Goal: Task Accomplishment & Management: Complete application form

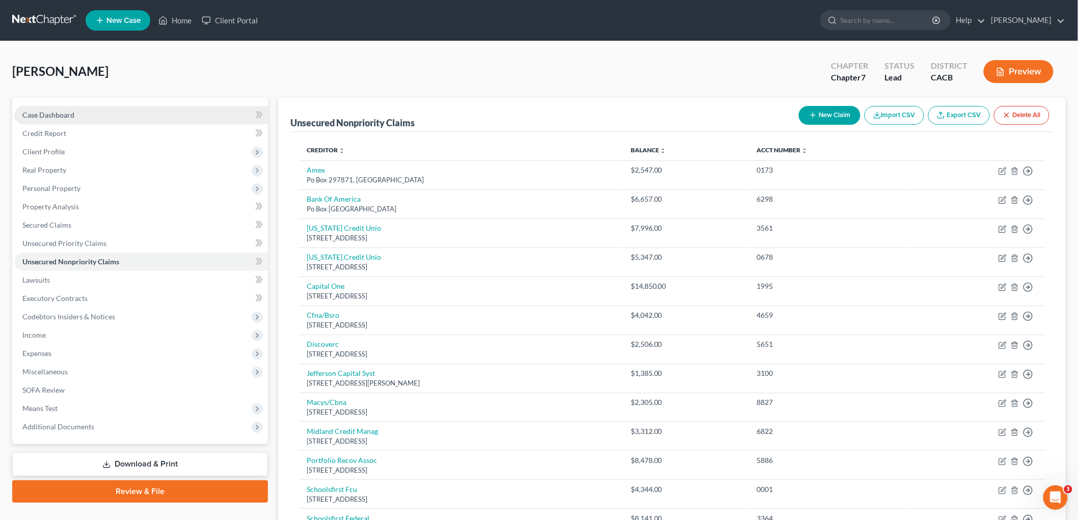
click at [70, 116] on span "Case Dashboard" at bounding box center [48, 115] width 52 height 9
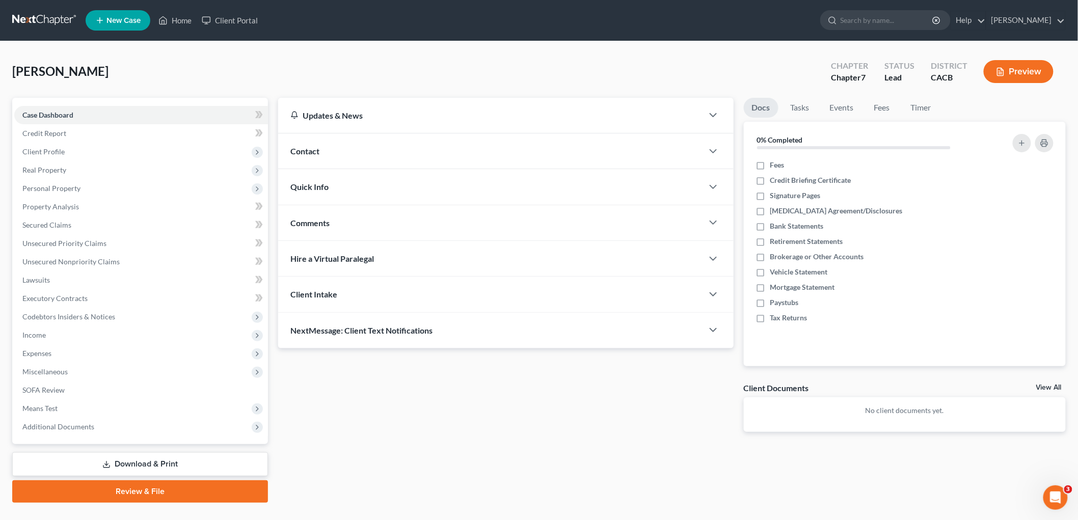
click at [328, 151] on div "Contact" at bounding box center [490, 150] width 425 height 35
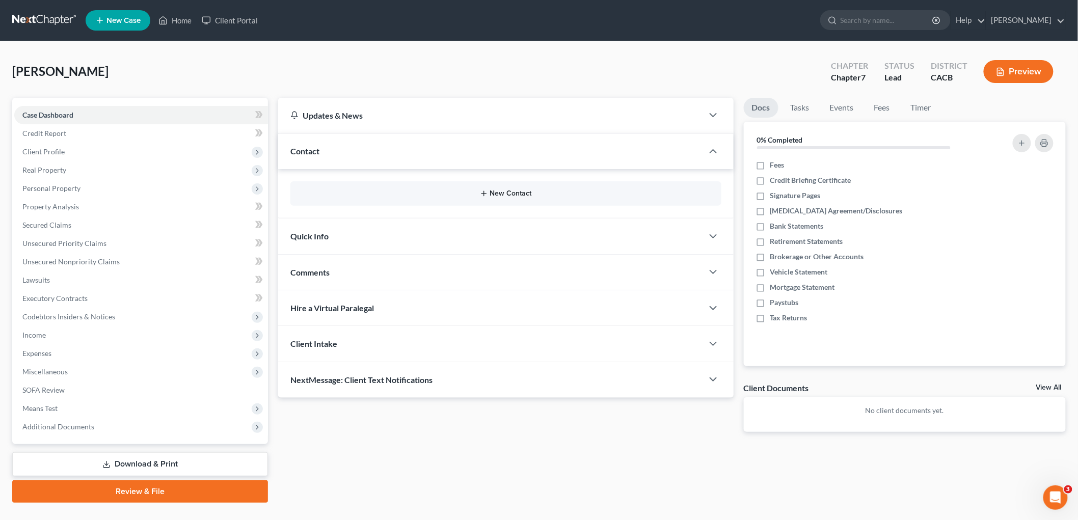
click at [527, 193] on button "New Contact" at bounding box center [506, 193] width 415 height 8
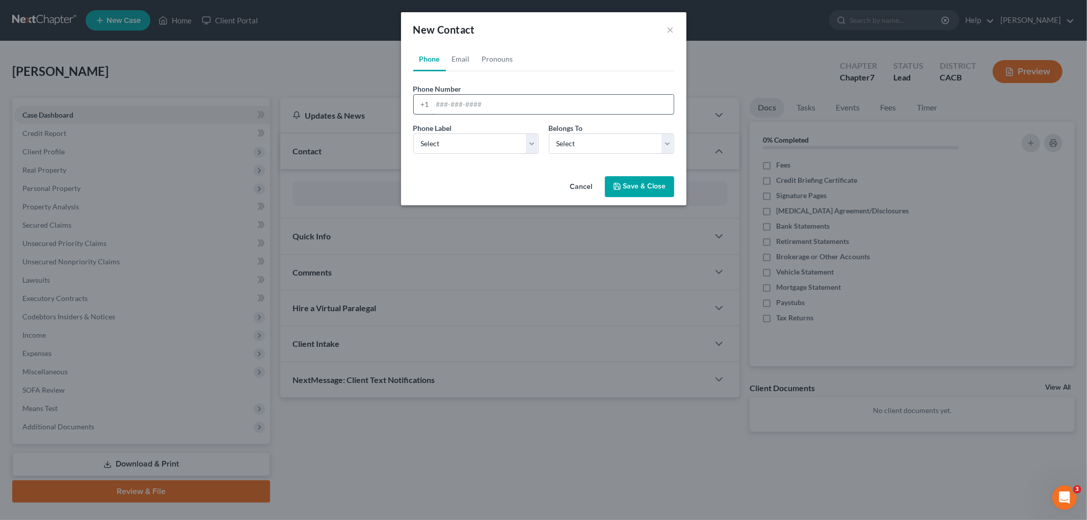
click at [475, 104] on input "tel" at bounding box center [552, 104] width 241 height 19
type input "3234566292"
click at [523, 150] on select "Select Mobile Home Work Other" at bounding box center [475, 143] width 125 height 20
select select "1"
click at [413, 133] on select "Select Mobile Home Work Other" at bounding box center [475, 143] width 125 height 20
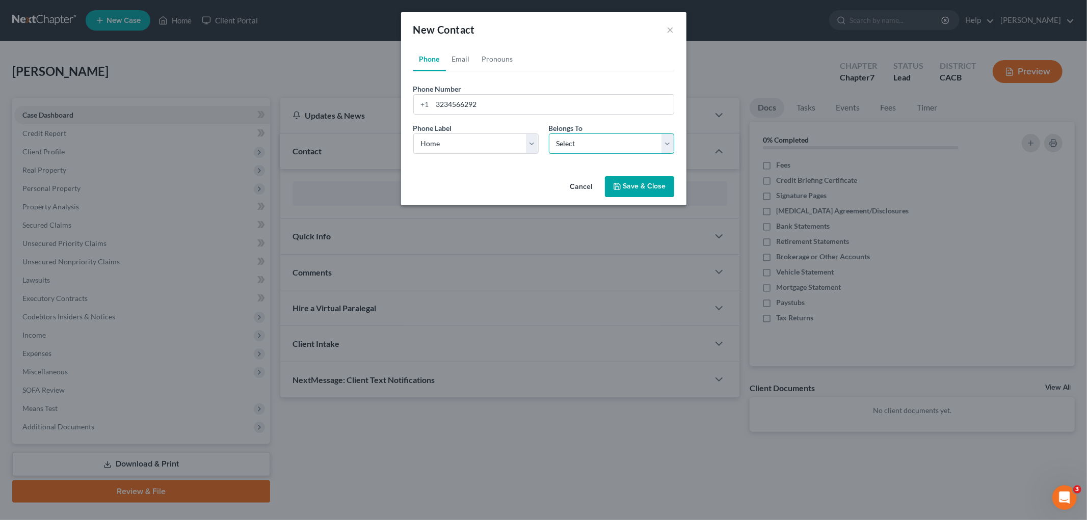
drag, startPoint x: 572, startPoint y: 140, endPoint x: 572, endPoint y: 153, distance: 12.7
click at [572, 141] on select "Select Client Other" at bounding box center [611, 143] width 125 height 20
select select "0"
click at [549, 133] on select "Select Client Other" at bounding box center [611, 143] width 125 height 20
select select "0"
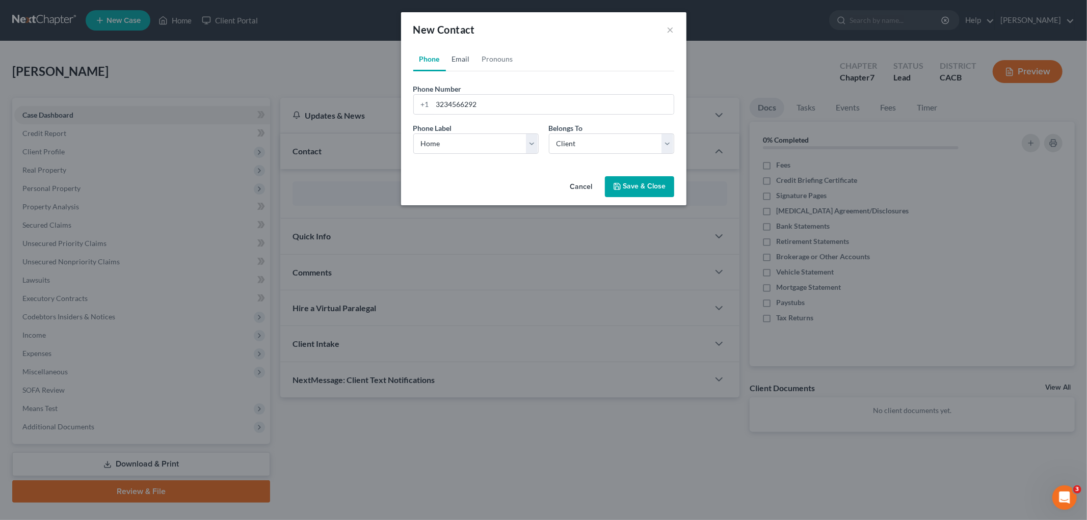
click at [465, 55] on link "Email" at bounding box center [461, 59] width 30 height 24
click at [468, 104] on input "email" at bounding box center [552, 104] width 241 height 19
drag, startPoint x: 498, startPoint y: 112, endPoint x: 490, endPoint y: 108, distance: 9.6
click at [498, 112] on input "email" at bounding box center [552, 104] width 241 height 19
paste input "[EMAIL_ADDRESS][DOMAIN_NAME]"
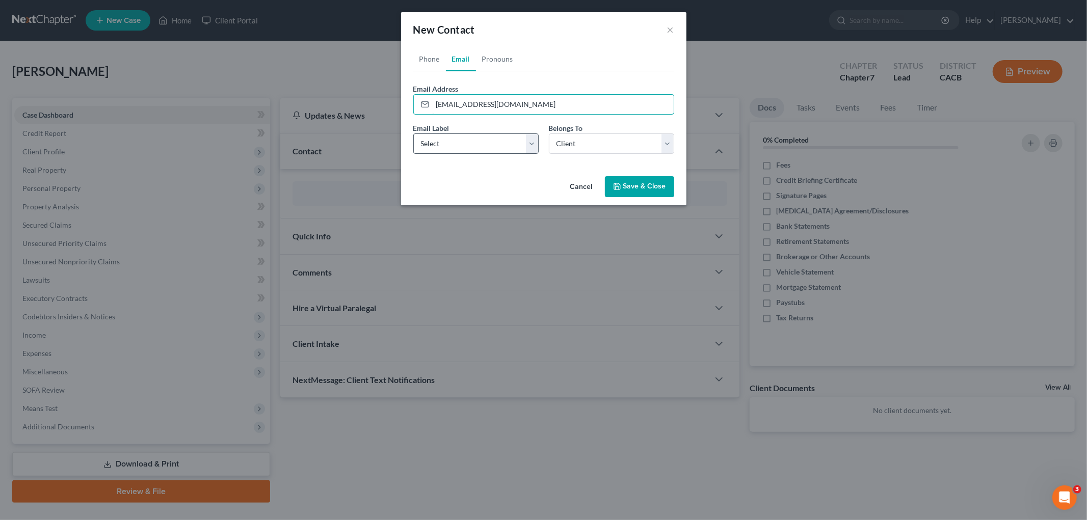
type input "[EMAIL_ADDRESS][DOMAIN_NAME]"
click at [458, 133] on div "Email Label Select Home Work Other" at bounding box center [476, 138] width 136 height 31
drag, startPoint x: 458, startPoint y: 140, endPoint x: 458, endPoint y: 153, distance: 12.7
click at [458, 141] on select "Select Home Work Other" at bounding box center [475, 143] width 125 height 20
select select "0"
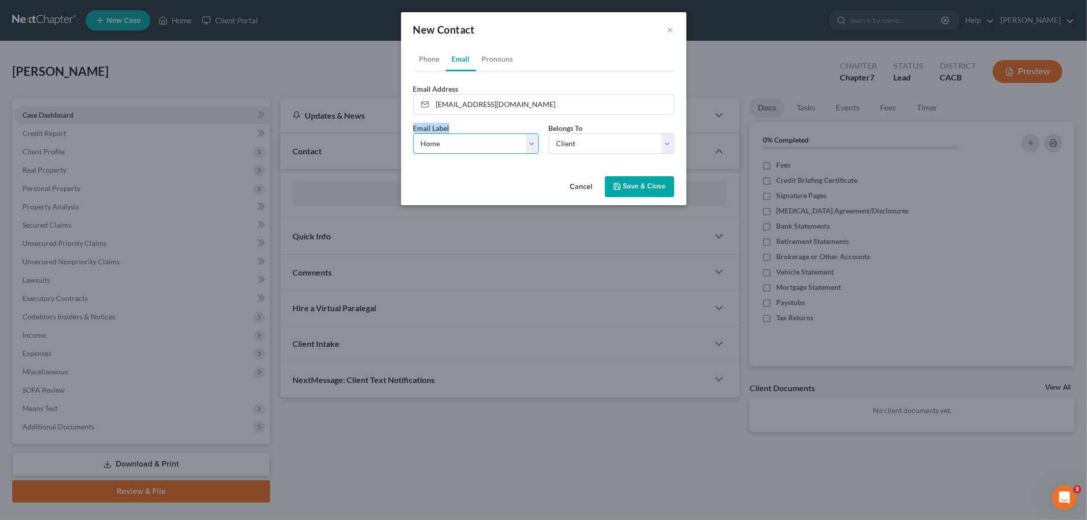
click at [413, 133] on select "Select Home Work Other" at bounding box center [475, 143] width 125 height 20
click at [626, 150] on select "Select Client Other" at bounding box center [611, 143] width 125 height 20
click at [623, 144] on select "Select Client Other" at bounding box center [611, 143] width 125 height 20
click at [643, 192] on button "Save & Close" at bounding box center [639, 186] width 69 height 21
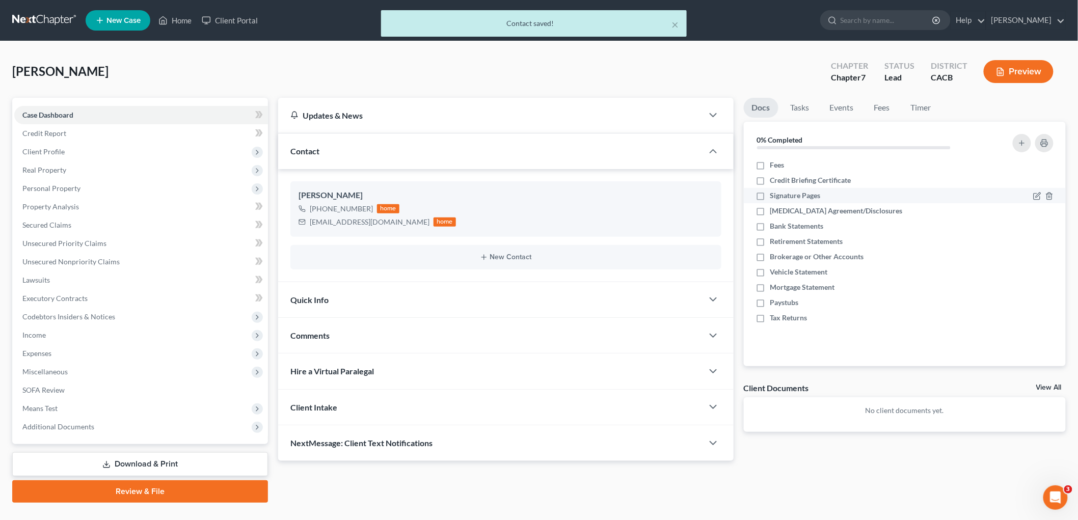
click at [770, 199] on label "Signature Pages" at bounding box center [795, 196] width 50 height 10
click at [774, 197] on input "Signature Pages" at bounding box center [777, 194] width 7 height 7
checkbox input "true"
click at [770, 208] on label "[MEDICAL_DATA] Agreement/Disclosures" at bounding box center [836, 211] width 132 height 10
click at [774, 208] on input "[MEDICAL_DATA] Agreement/Disclosures" at bounding box center [777, 209] width 7 height 7
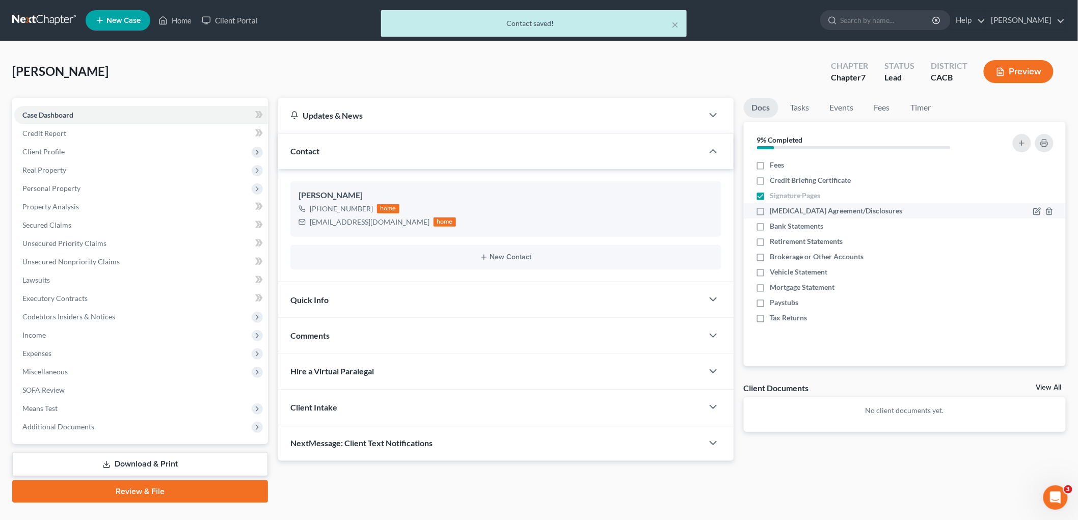
checkbox input "true"
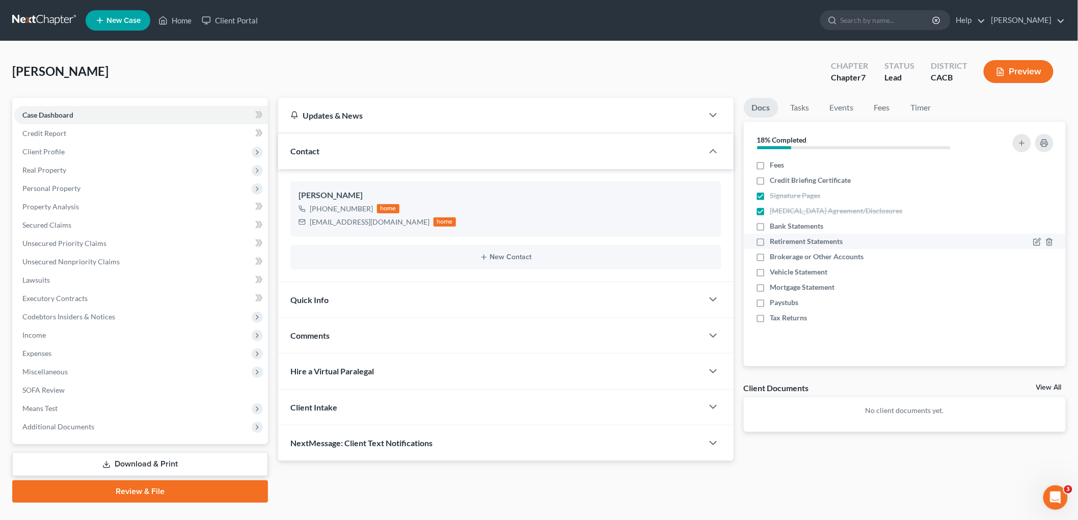
click at [770, 242] on label "Retirement Statements" at bounding box center [806, 241] width 73 height 10
click at [774, 242] on input "Retirement Statements" at bounding box center [777, 239] width 7 height 7
checkbox input "true"
click at [770, 254] on label "Brokerage or Other Accounts" at bounding box center [817, 257] width 94 height 10
click at [774, 254] on input "Brokerage or Other Accounts" at bounding box center [777, 255] width 7 height 7
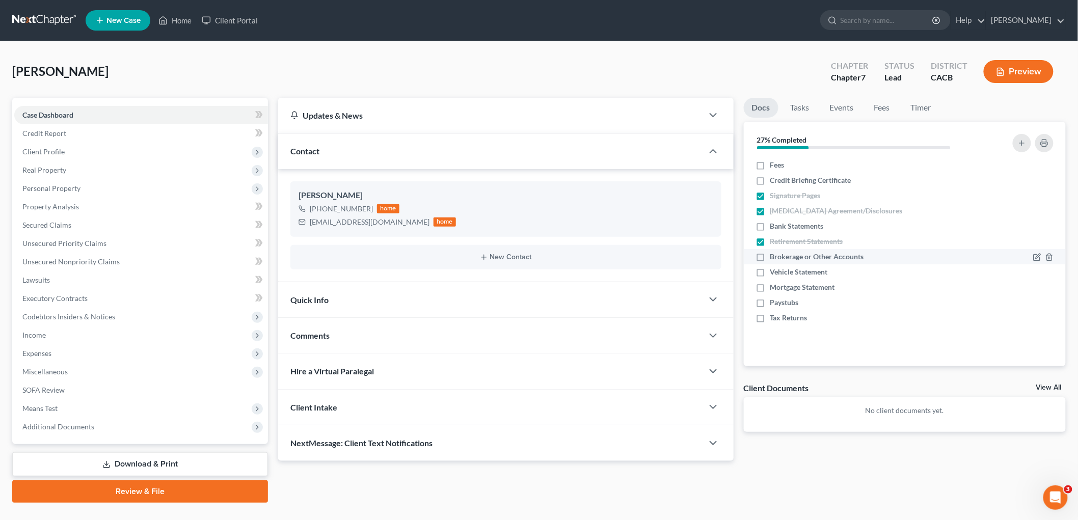
checkbox input "true"
click at [770, 227] on label "Bank Statements" at bounding box center [796, 226] width 53 height 10
click at [774, 227] on input "Bank Statements" at bounding box center [777, 224] width 7 height 7
checkbox input "true"
click at [1049, 273] on line "button" at bounding box center [1049, 274] width 0 height 2
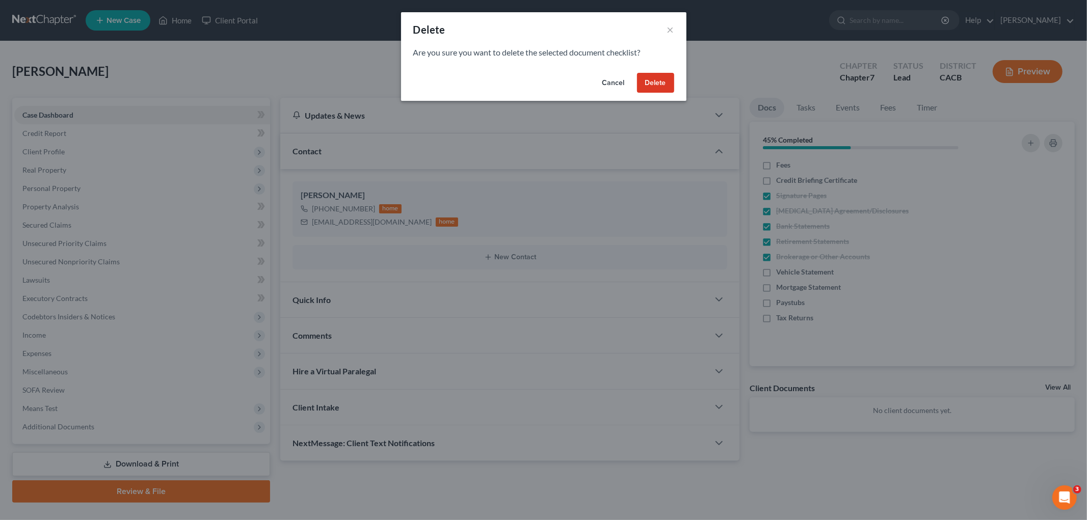
click at [659, 96] on div "Cancel Delete" at bounding box center [543, 85] width 285 height 33
click at [664, 88] on button "Delete" at bounding box center [655, 83] width 37 height 20
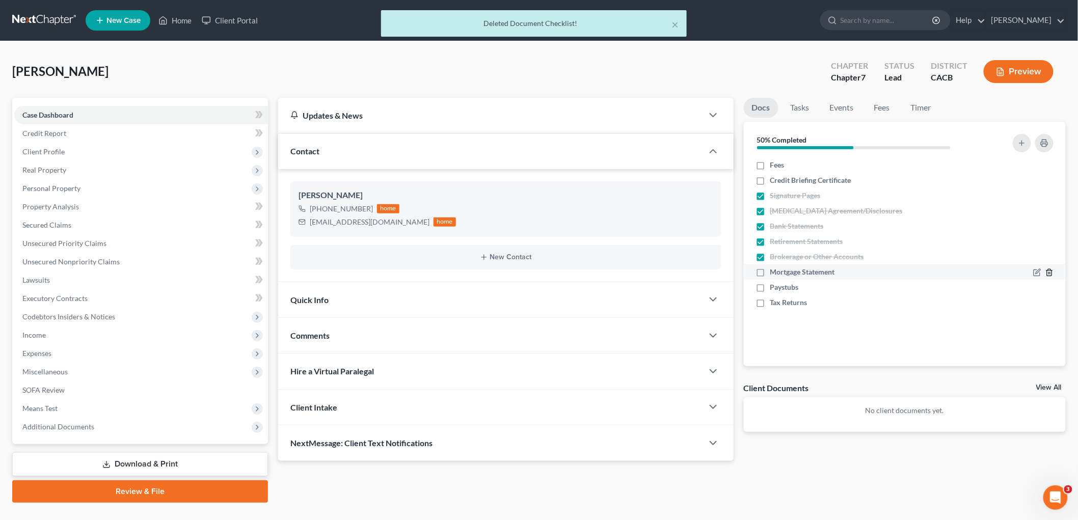
click at [1050, 272] on icon "button" at bounding box center [1049, 272] width 8 height 8
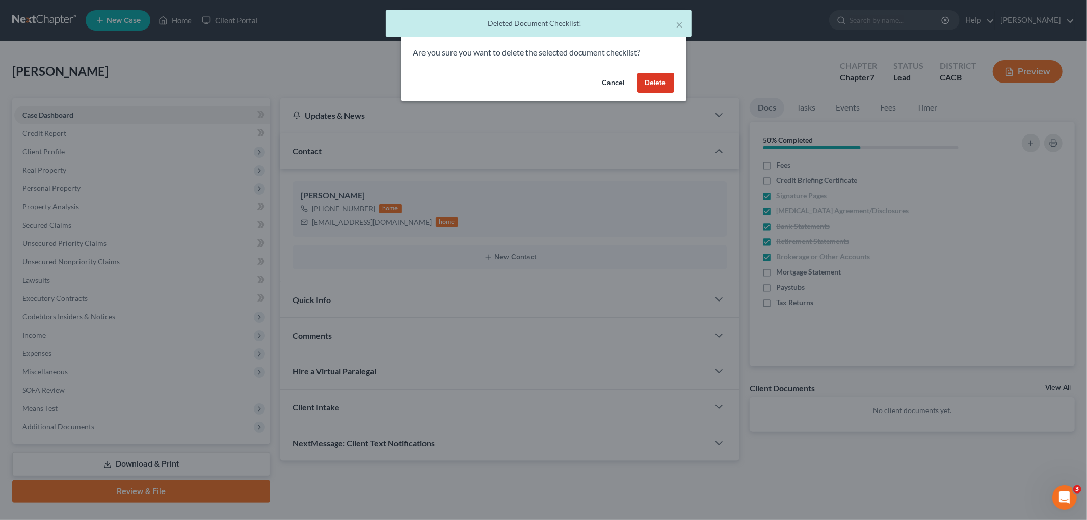
click at [667, 88] on button "Delete" at bounding box center [655, 83] width 37 height 20
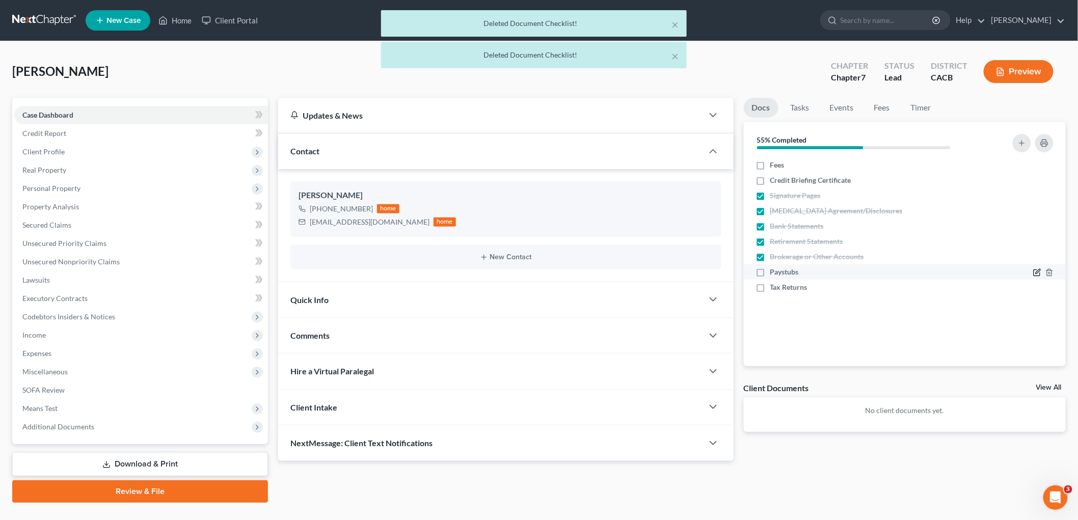
click at [1034, 274] on icon "button" at bounding box center [1037, 273] width 6 height 6
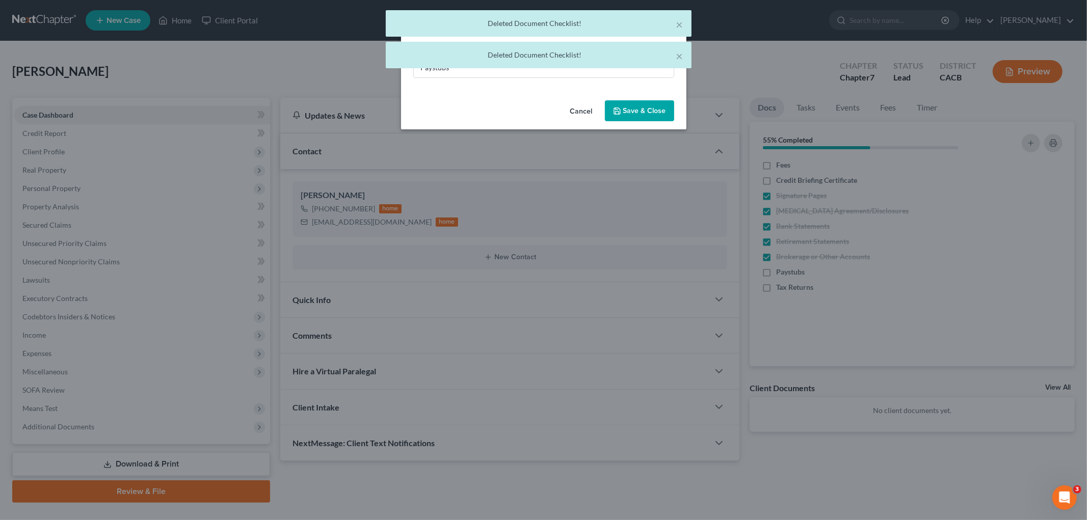
click at [508, 71] on div "× Deleted Document Checklist! × Deleted Document Checklist!" at bounding box center [538, 41] width 1087 height 63
click at [506, 72] on div "× Deleted Document Checklist! × Deleted Document Checklist!" at bounding box center [538, 41] width 1087 height 63
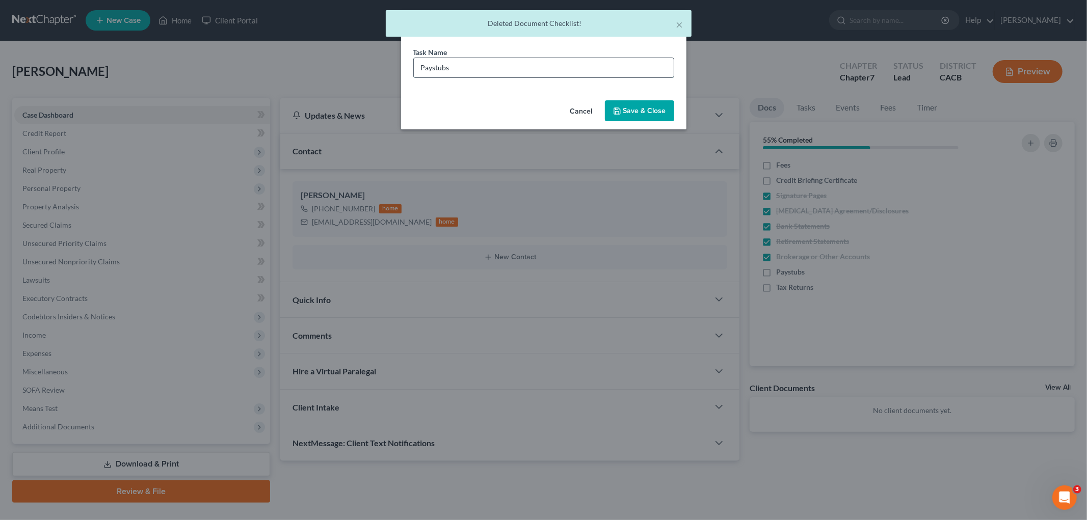
click at [504, 75] on input "Paystubs" at bounding box center [544, 67] width 260 height 19
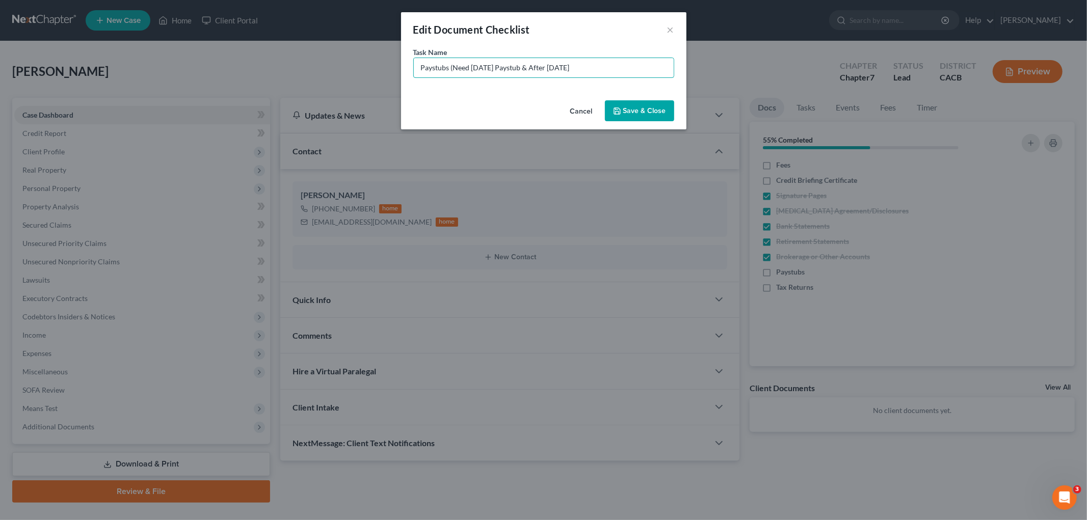
type input "Paystubs (Need [DATE] Paystub & After [DATE]"
click at [652, 110] on button "Save & Close" at bounding box center [639, 110] width 69 height 21
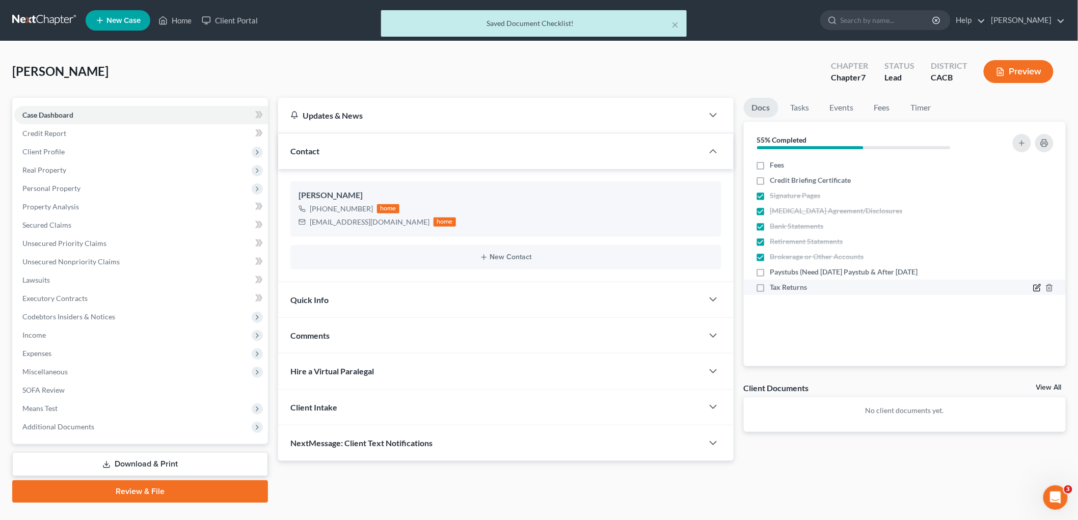
click at [1033, 286] on icon "button" at bounding box center [1037, 288] width 8 height 8
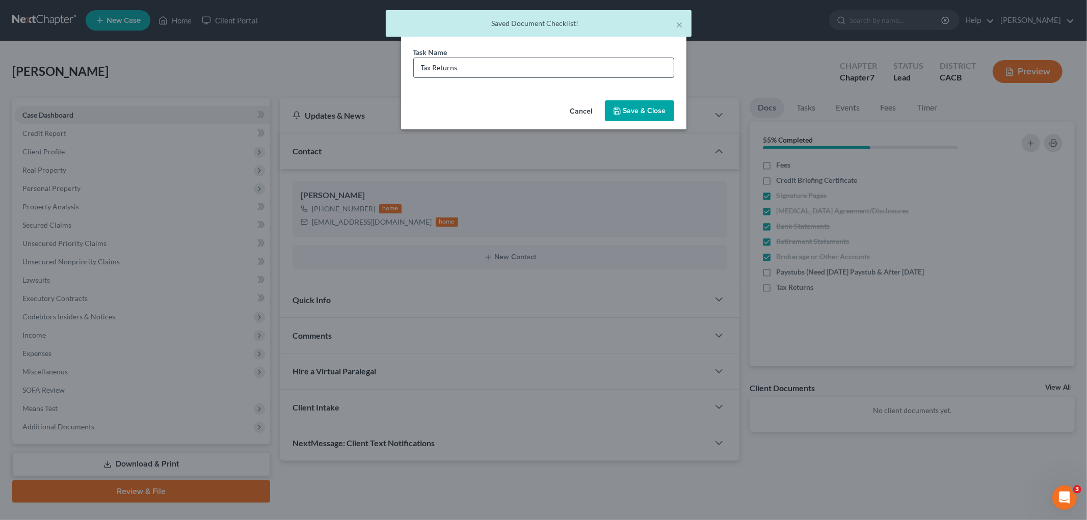
click at [498, 73] on input "Tax Returns" at bounding box center [544, 67] width 260 height 19
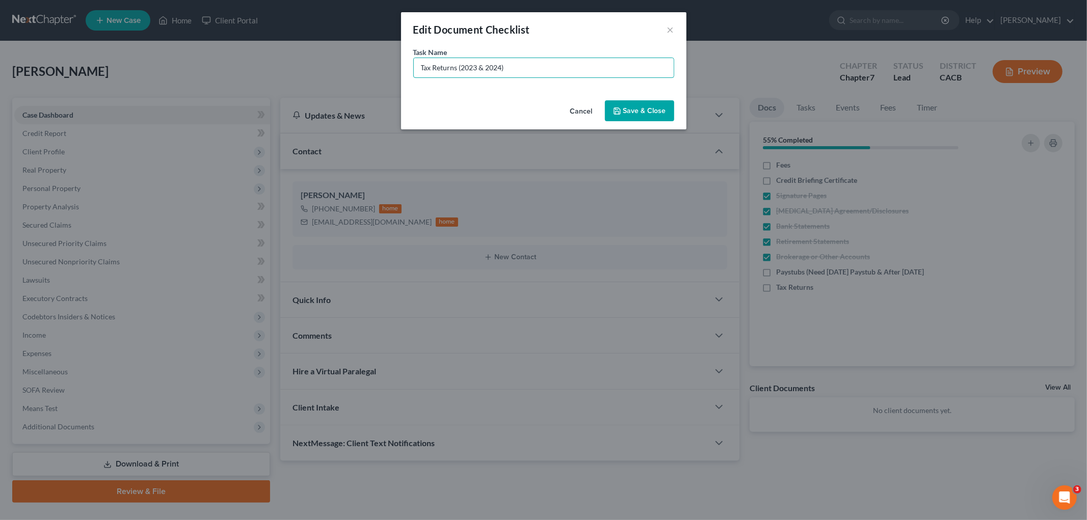
type input "Tax Returns (2023 & 2024)"
click at [629, 102] on button "Save & Close" at bounding box center [639, 110] width 69 height 21
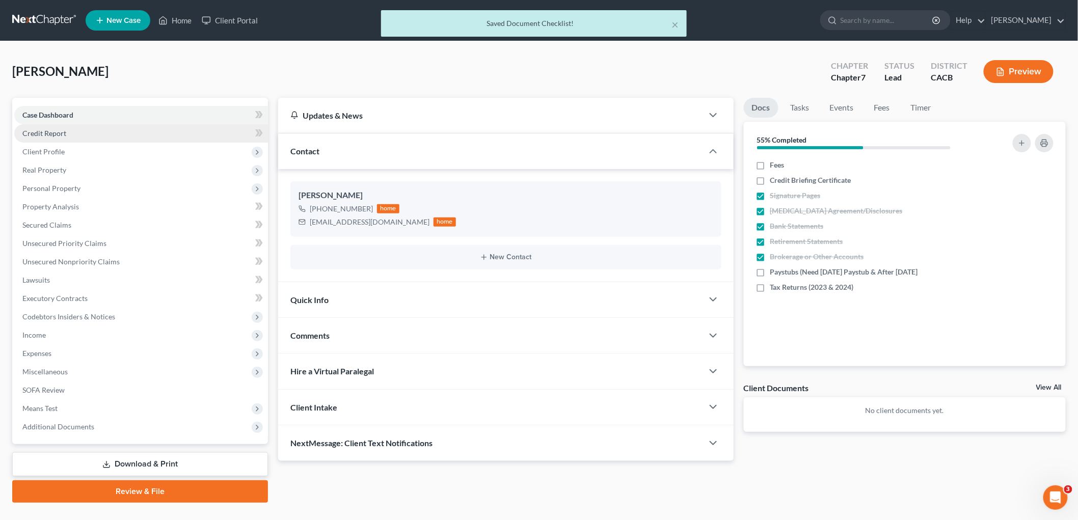
click at [69, 126] on link "Credit Report" at bounding box center [141, 133] width 254 height 18
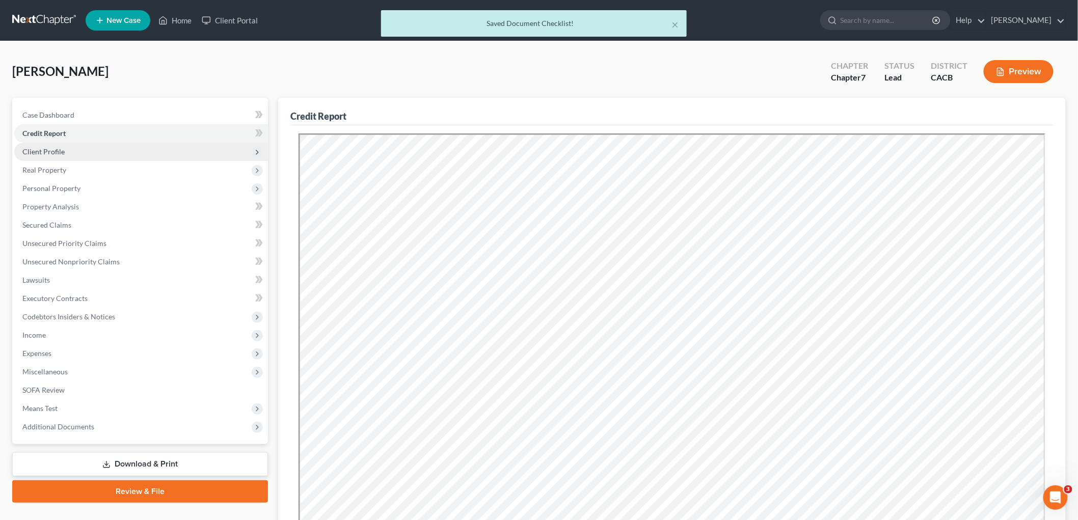
click at [77, 154] on span "Client Profile" at bounding box center [141, 152] width 254 height 18
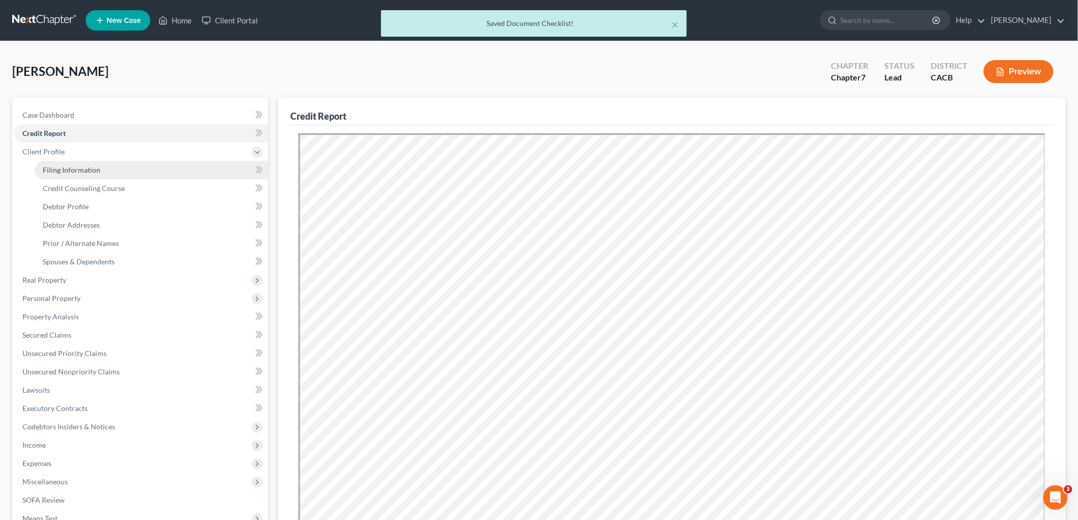
click at [82, 172] on span "Filing Information" at bounding box center [72, 170] width 58 height 9
select select "1"
select select "0"
select select "4"
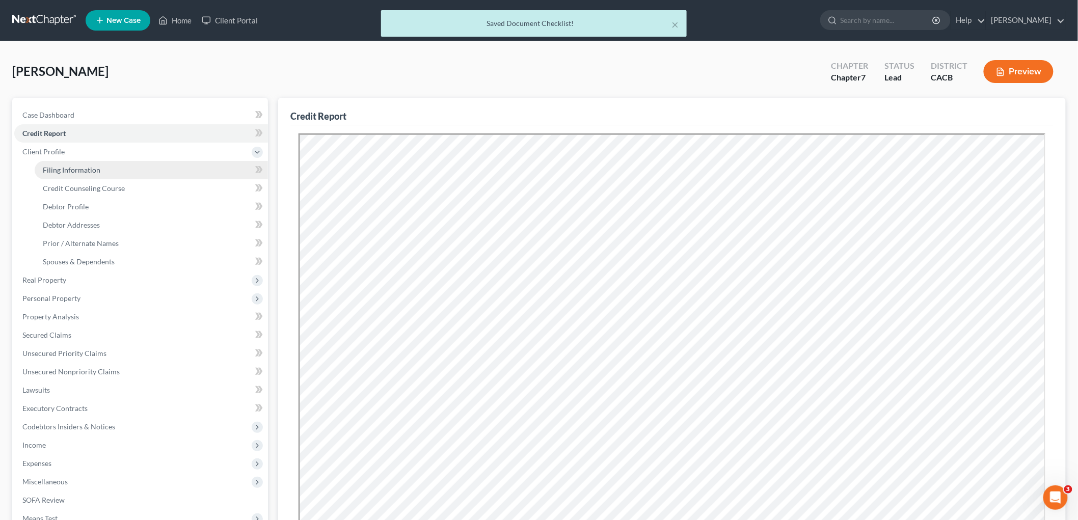
select select "0"
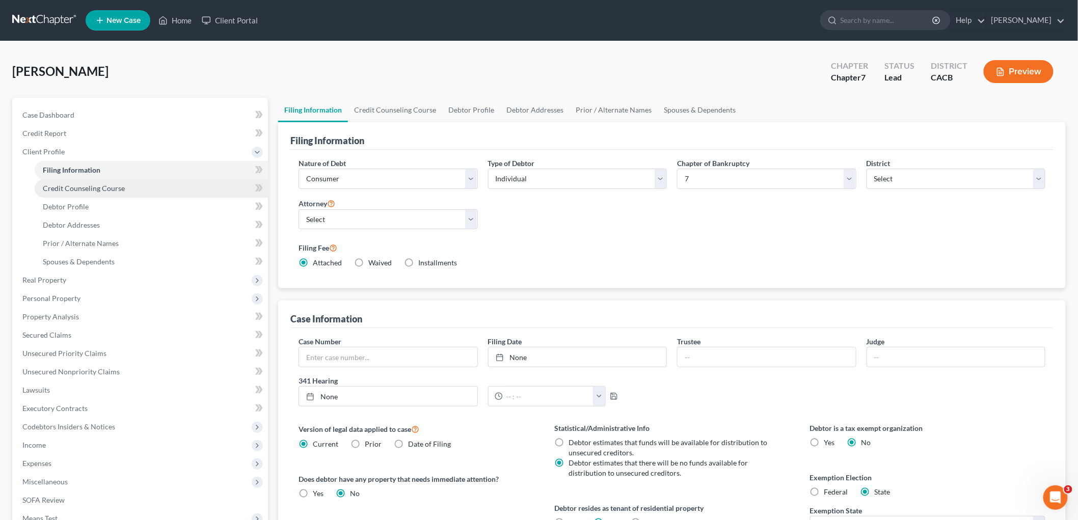
click at [93, 185] on span "Credit Counseling Course" at bounding box center [84, 188] width 82 height 9
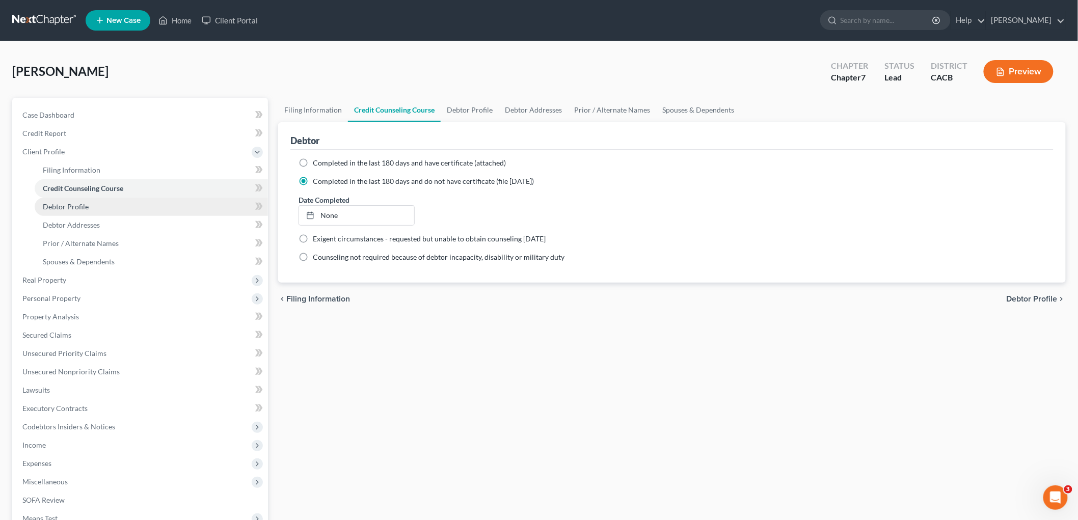
click at [63, 212] on link "Debtor Profile" at bounding box center [151, 207] width 233 height 18
select select "0"
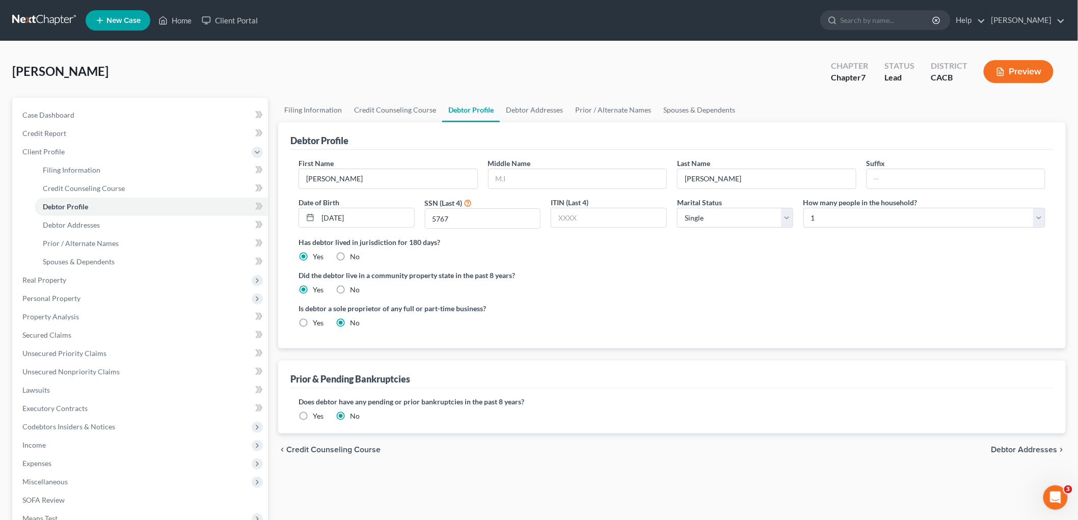
click at [313, 322] on label "Yes" at bounding box center [318, 323] width 11 height 10
click at [317, 322] on input "Yes" at bounding box center [320, 321] width 7 height 7
radio input "true"
radio input "false"
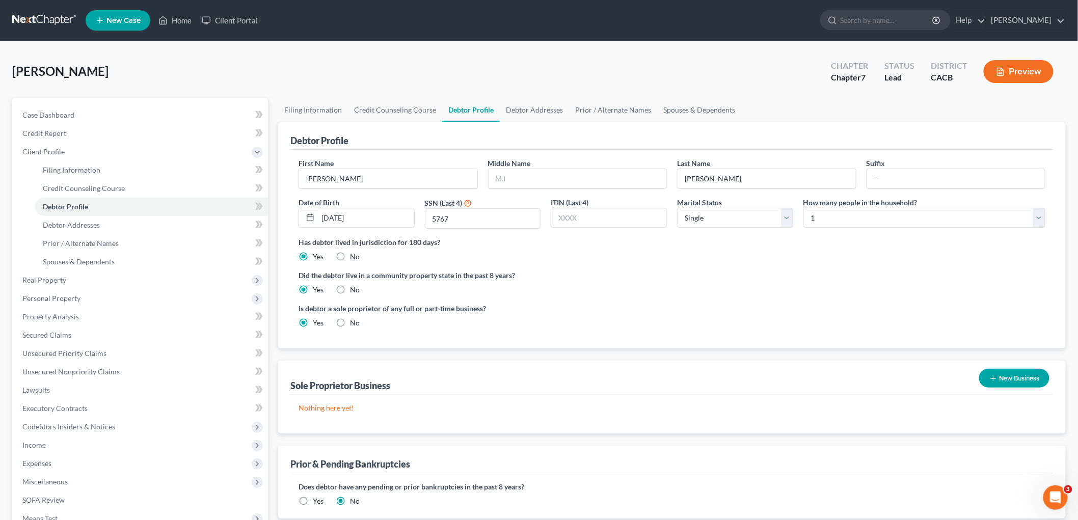
drag, startPoint x: 1023, startPoint y: 377, endPoint x: 915, endPoint y: 368, distance: 108.4
click at [1022, 377] on button "New Business" at bounding box center [1014, 378] width 70 height 19
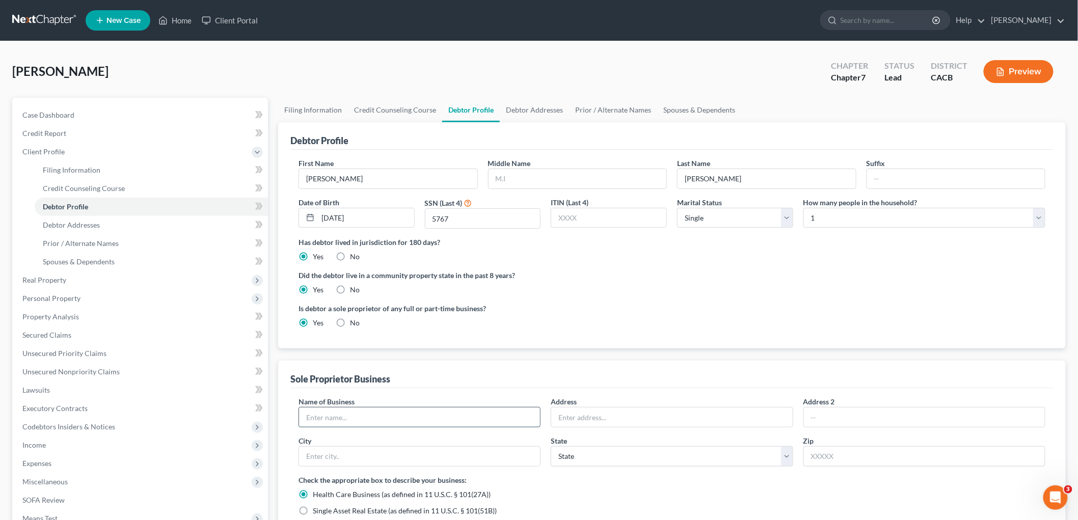
click at [384, 422] on input "text" at bounding box center [419, 417] width 241 height 19
type input "Sole-Proprietorship (Driving)"
click at [614, 414] on input "text" at bounding box center [671, 417] width 241 height 19
click at [625, 417] on input "text" at bounding box center [671, 417] width 241 height 19
type input "[STREET_ADDRESS]"
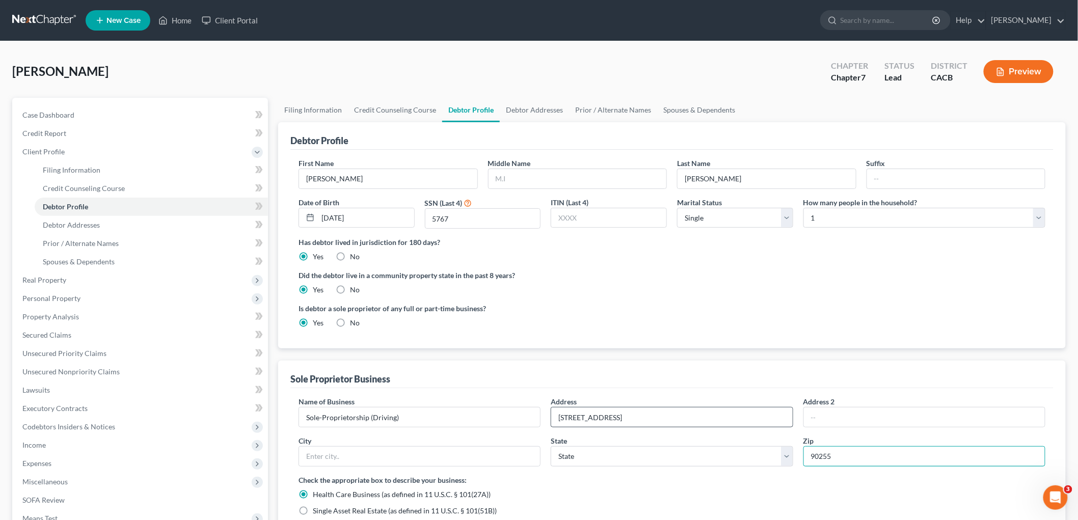
type input "90255"
type input "[GEOGRAPHIC_DATA]"
select select "4"
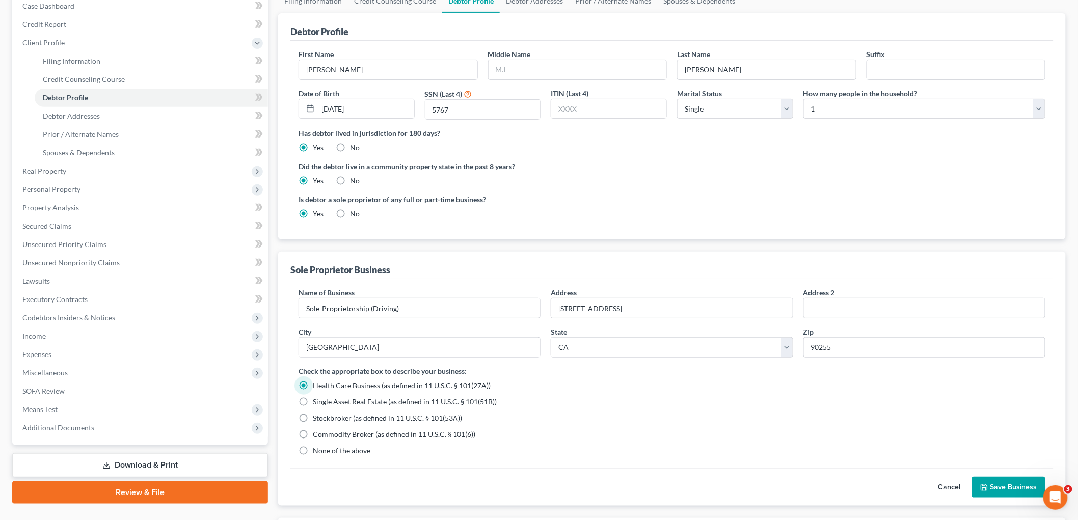
scroll to position [113, 0]
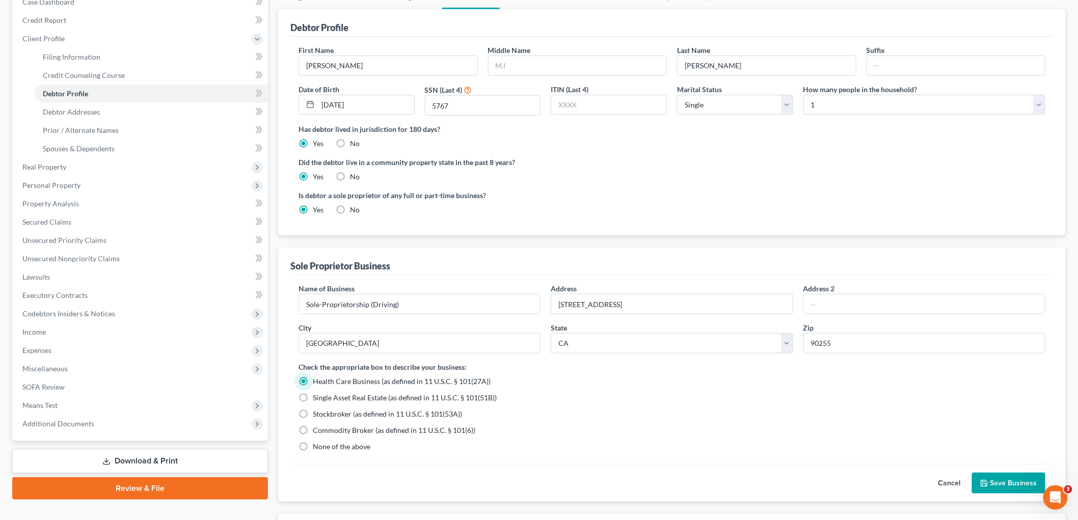
click at [353, 452] on div "Name of Business * Sole-Proprietorship (Driving) Address [GEOGRAPHIC_DATA] Addr…" at bounding box center [671, 369] width 763 height 189
click at [349, 447] on span "None of the above" at bounding box center [342, 446] width 58 height 9
click at [323, 447] on input "None of the above" at bounding box center [320, 445] width 7 height 7
radio input "true"
radio input "false"
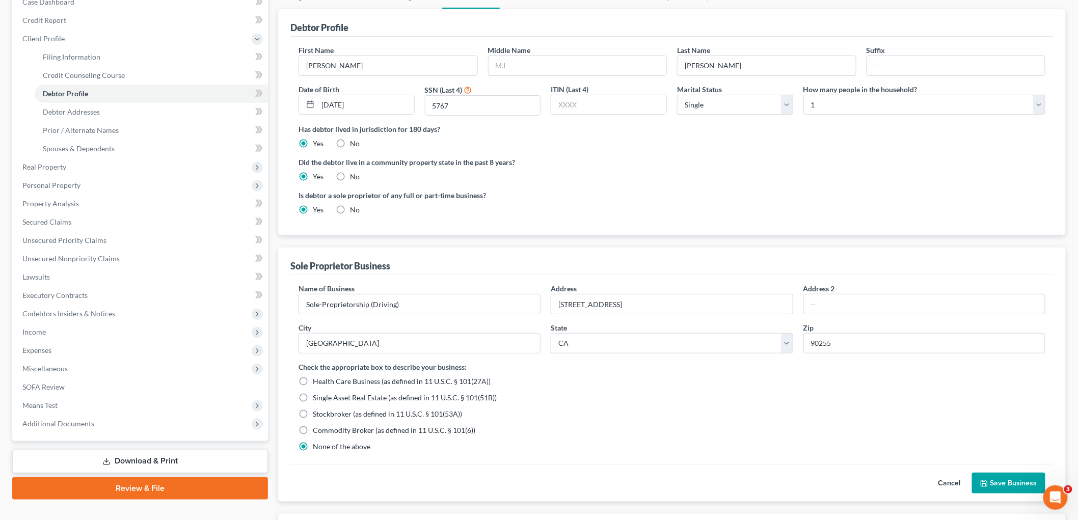
click at [972, 472] on div "Cancel Save Business" at bounding box center [671, 483] width 763 height 38
click at [997, 481] on button "Save Business" at bounding box center [1008, 483] width 73 height 21
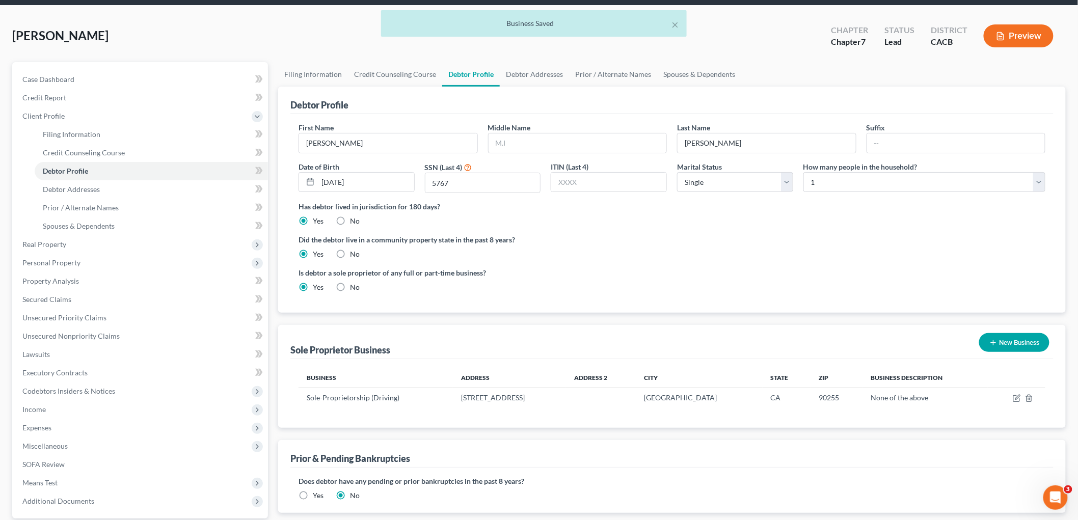
scroll to position [0, 0]
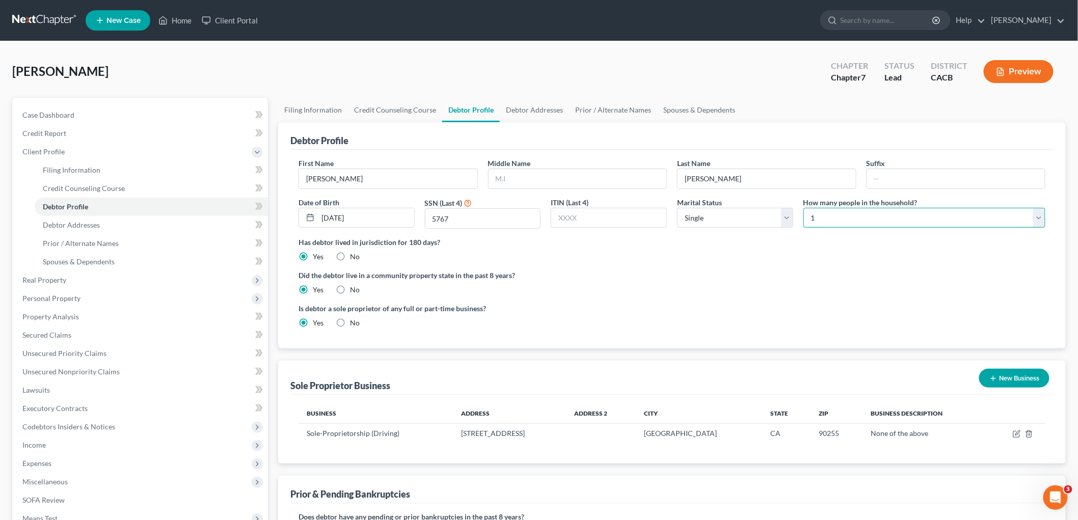
click at [856, 218] on select "Select 1 2 3 4 5 6 7 8 9 10 11 12 13 14 15 16 17 18 19 20" at bounding box center [924, 218] width 242 height 20
click at [803, 208] on select "Select 1 2 3 4 5 6 7 8 9 10 11 12 13 14 15 16 17 18 19 20" at bounding box center [924, 218] width 242 height 20
click at [859, 211] on select "Select 1 2 3 4 5 6 7 8 9 10 11 12 13 14 15 16 17 18 19 20" at bounding box center [924, 218] width 242 height 20
select select "0"
click at [803, 208] on select "Select 1 2 3 4 5 6 7 8 9 10 11 12 13 14 15 16 17 18 19 20" at bounding box center [924, 218] width 242 height 20
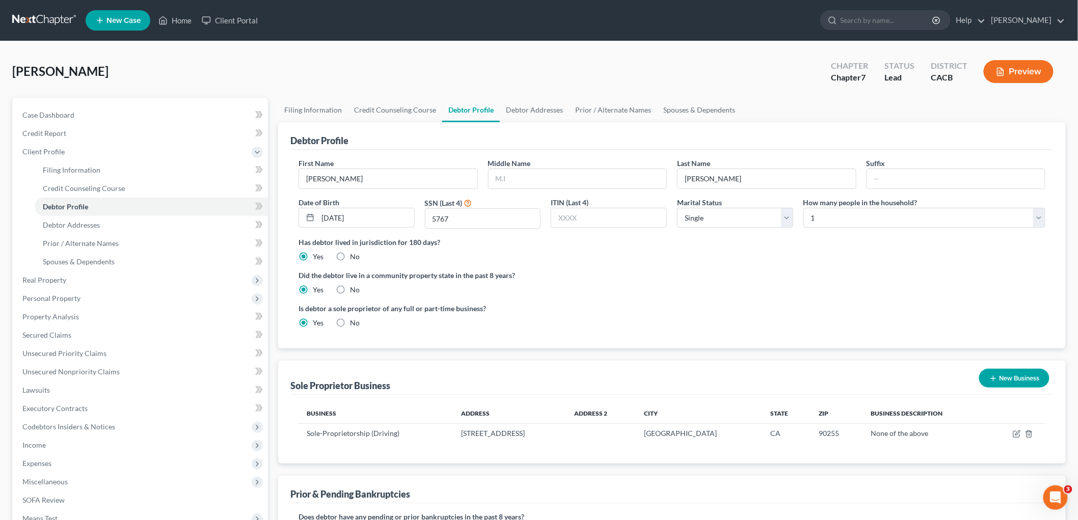
click at [783, 255] on div "Has debtor lived in jurisdiction for 180 days? Yes No Debtor must reside in jur…" at bounding box center [672, 249] width 747 height 25
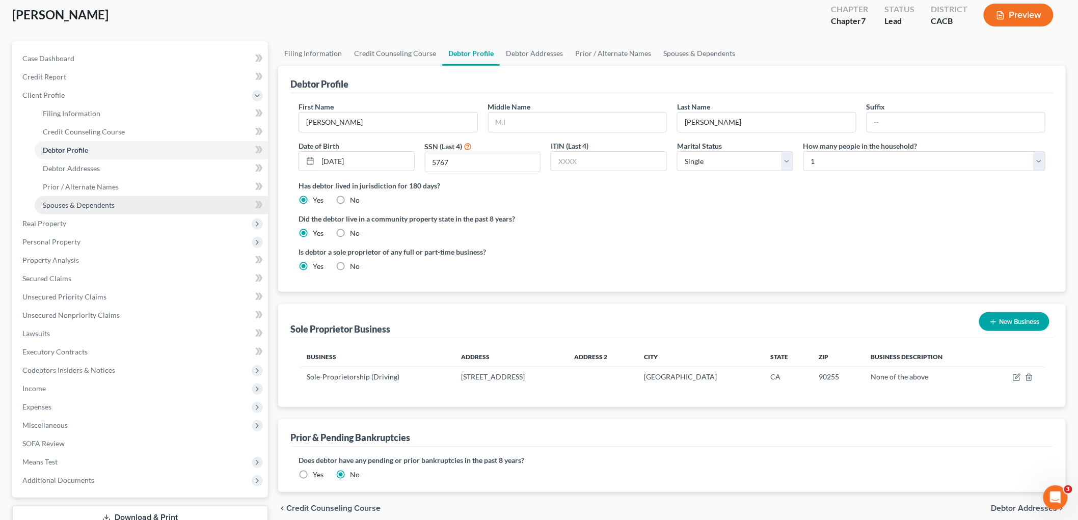
click at [109, 203] on span "Spouses & Dependents" at bounding box center [79, 205] width 72 height 9
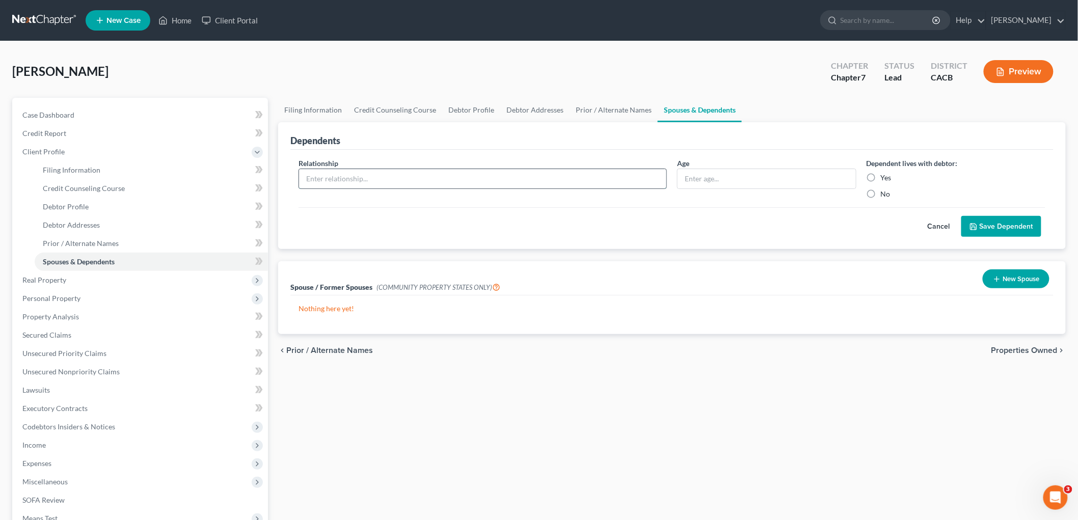
click at [440, 181] on input "text" at bounding box center [482, 178] width 367 height 19
type input "SOn"
type input "21"
click at [885, 173] on input "Yes" at bounding box center [888, 176] width 7 height 7
radio input "true"
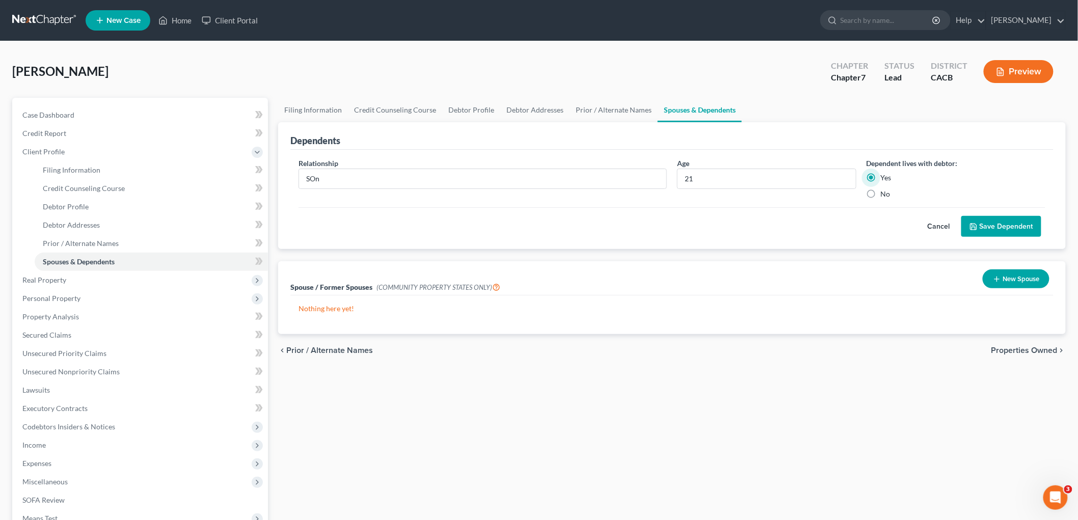
click at [1015, 230] on button "Save Dependent" at bounding box center [1001, 226] width 80 height 21
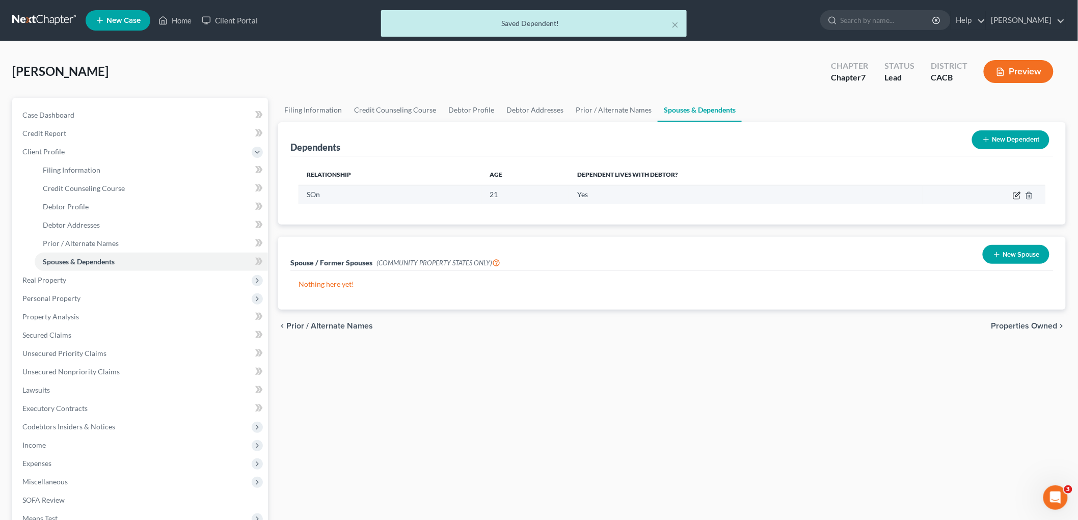
click at [1021, 194] on td at bounding box center [984, 194] width 123 height 19
click at [1019, 195] on icon "button" at bounding box center [1017, 196] width 8 height 8
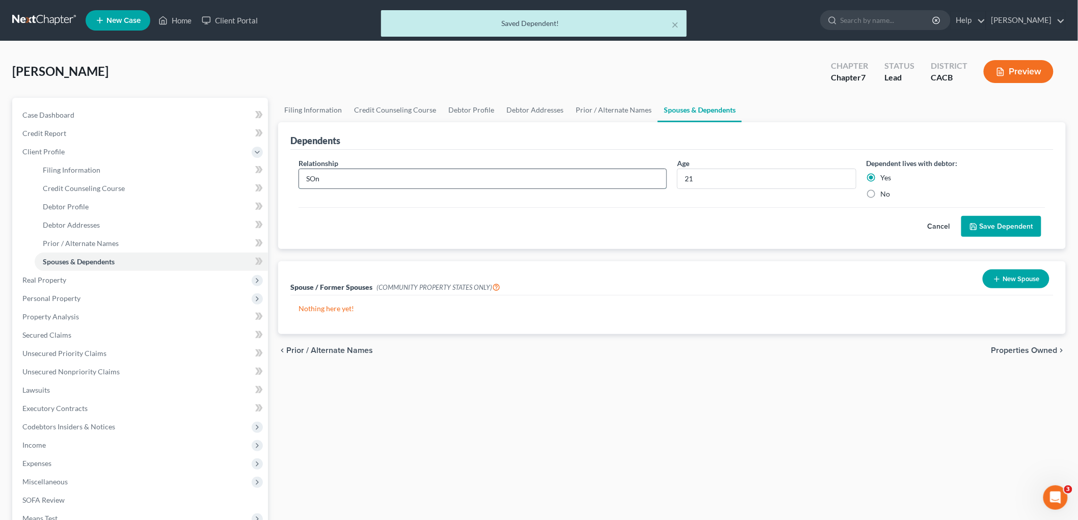
drag, startPoint x: 433, startPoint y: 169, endPoint x: 427, endPoint y: 177, distance: 10.5
click at [431, 171] on input "SOn" at bounding box center [482, 178] width 367 height 19
type input "S"
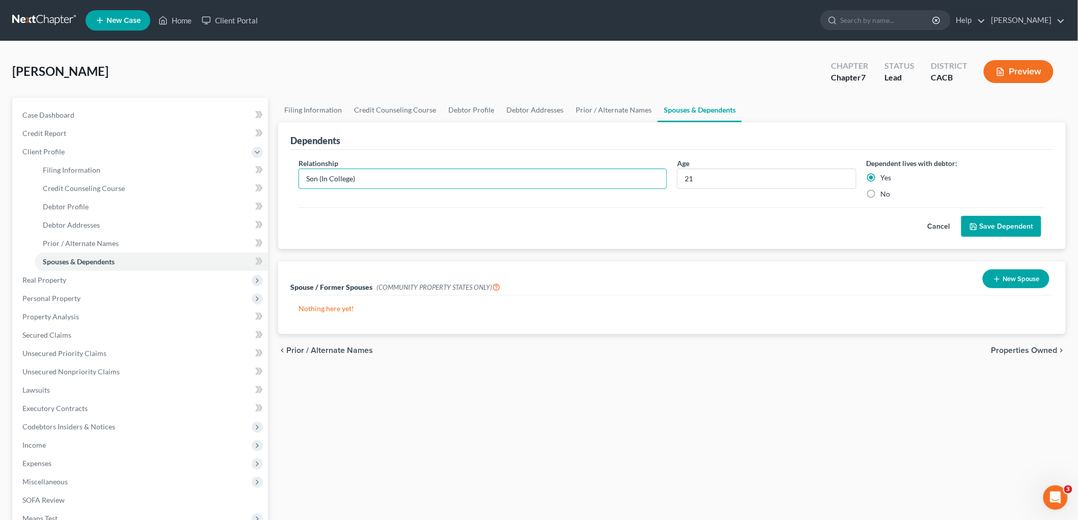
type input "Son (In College)"
click at [996, 228] on button "Save Dependent" at bounding box center [1001, 226] width 80 height 21
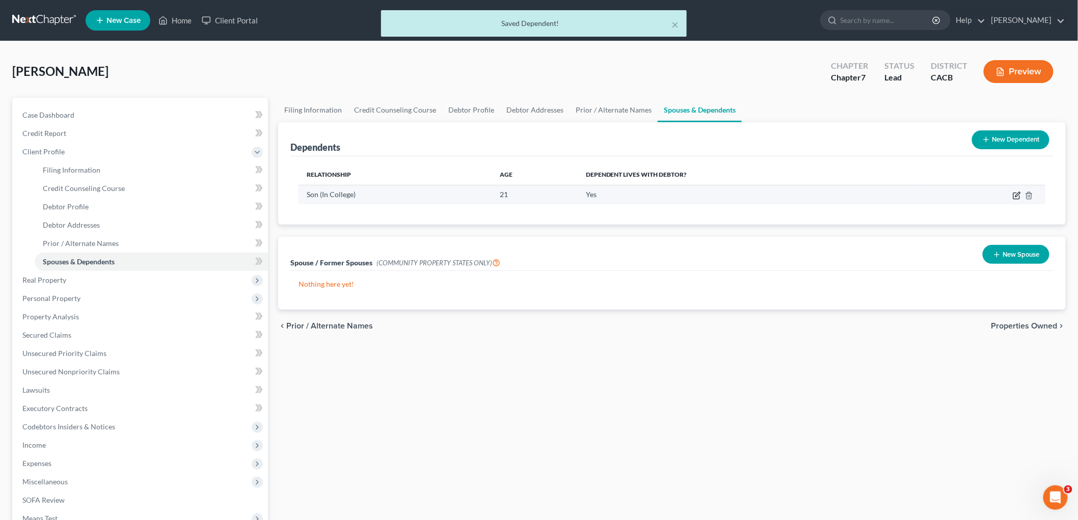
click at [1019, 192] on icon "button" at bounding box center [1017, 194] width 5 height 5
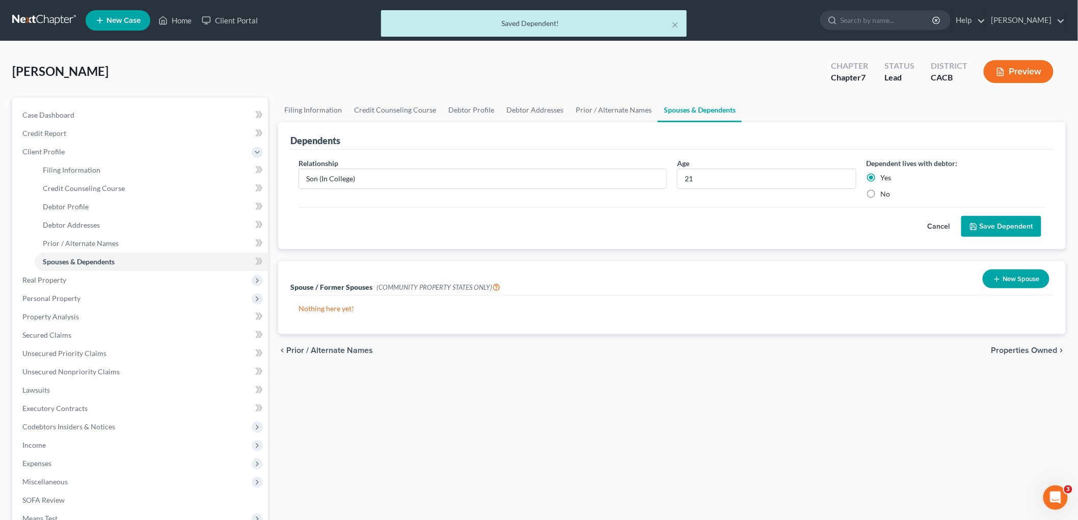
click at [1010, 226] on button "Save Dependent" at bounding box center [1001, 226] width 80 height 21
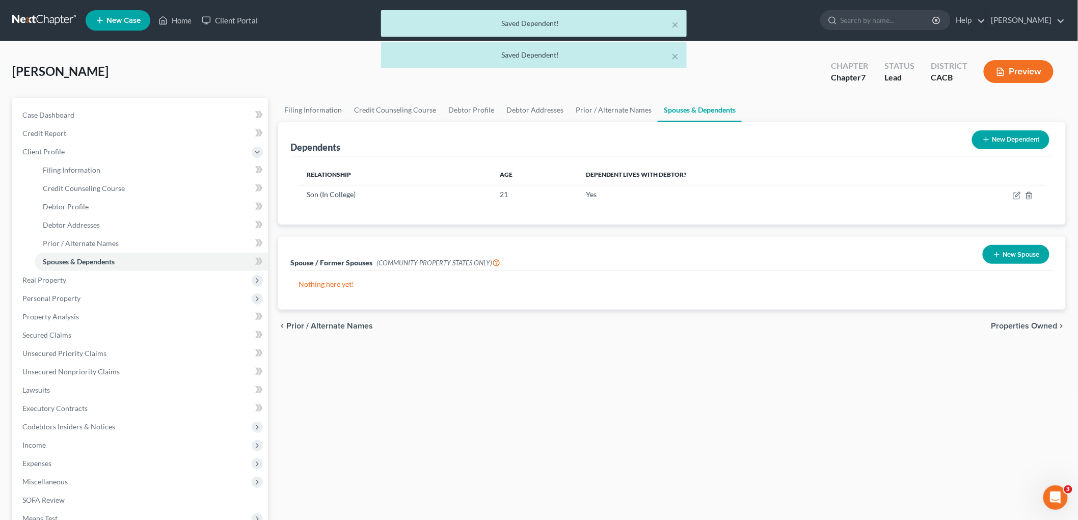
click at [1004, 144] on button "New Dependent" at bounding box center [1010, 139] width 77 height 19
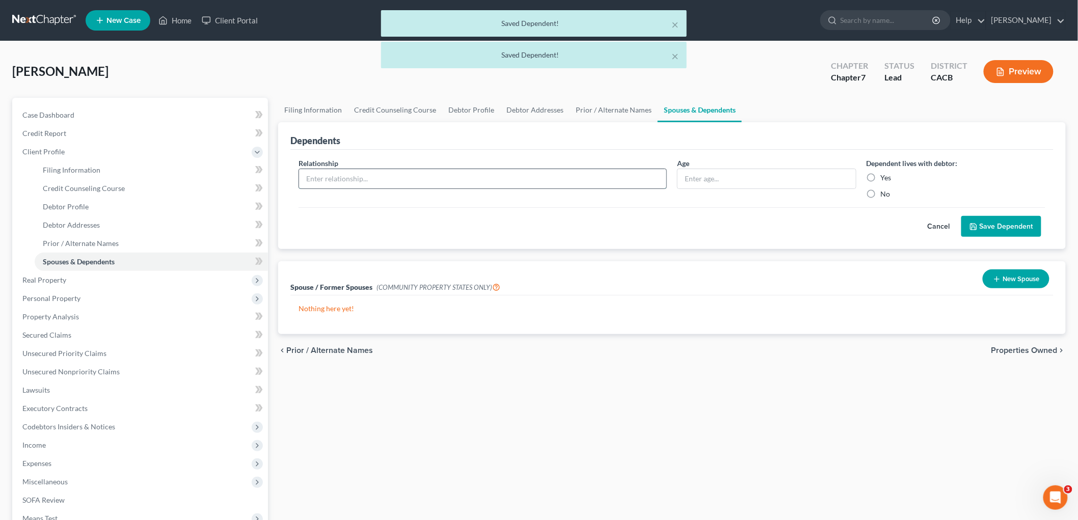
click at [402, 187] on input "text" at bounding box center [482, 178] width 367 height 19
click at [404, 184] on input "text" at bounding box center [482, 178] width 367 height 19
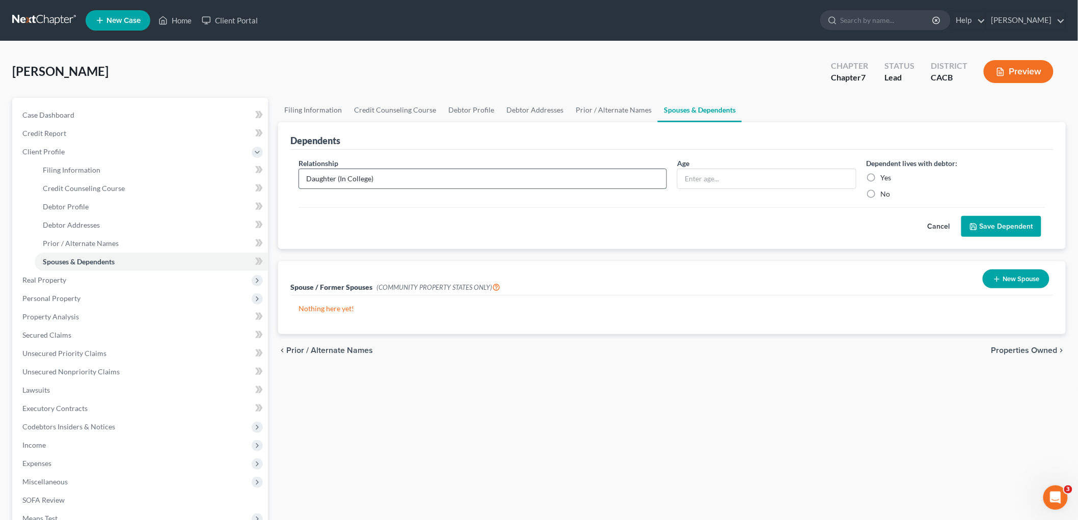
type input "Daughter (In College)"
type input "18"
click at [885, 173] on input "Yes" at bounding box center [888, 176] width 7 height 7
radio input "true"
click at [1031, 233] on button "Save Dependent" at bounding box center [1001, 226] width 80 height 21
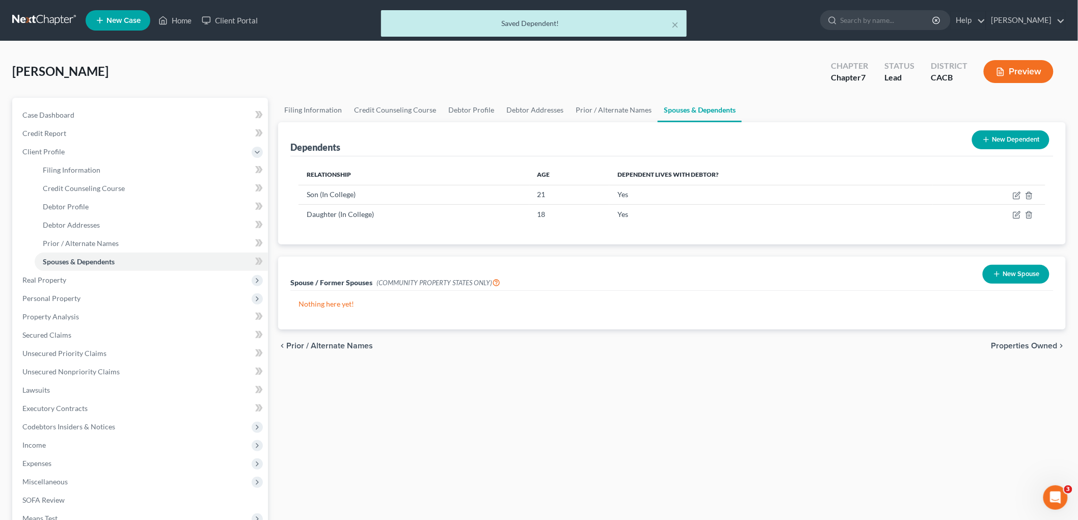
click at [1007, 139] on button "New Dependent" at bounding box center [1010, 139] width 77 height 19
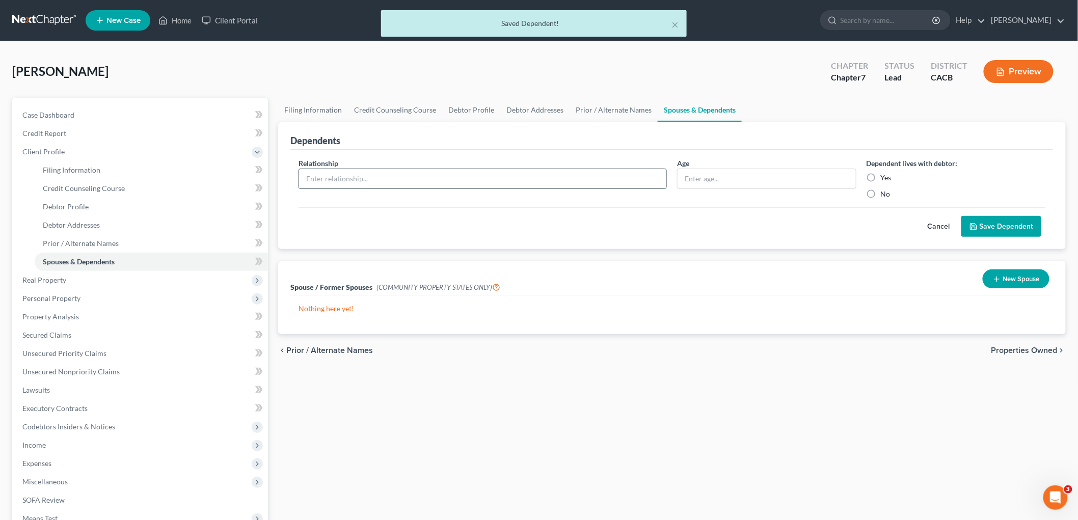
click at [373, 172] on input "text" at bounding box center [482, 178] width 367 height 19
type input "Son"
type input "16"
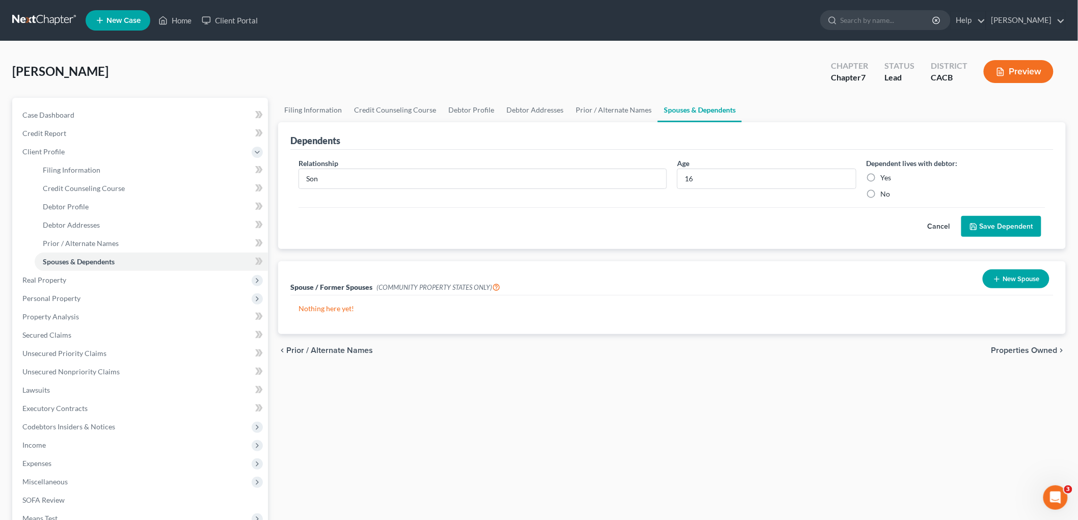
click at [893, 171] on div "Dependent lives with debtor: Yes No" at bounding box center [955, 178] width 189 height 41
click at [885, 176] on label "Yes" at bounding box center [886, 178] width 11 height 10
click at [885, 176] on input "Yes" at bounding box center [888, 176] width 7 height 7
radio input "true"
click at [1004, 223] on button "Save Dependent" at bounding box center [1001, 226] width 80 height 21
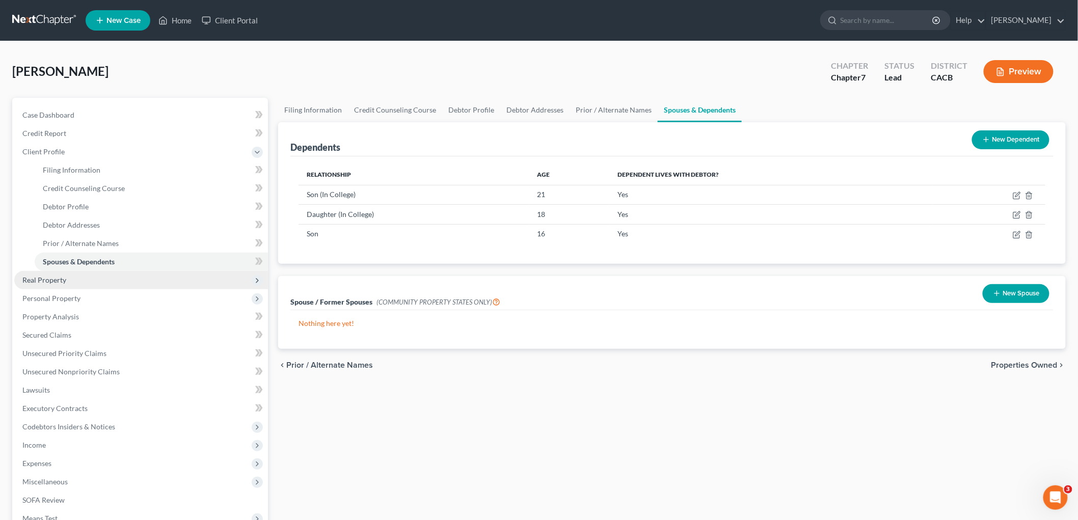
click at [37, 288] on span "Real Property" at bounding box center [141, 280] width 254 height 18
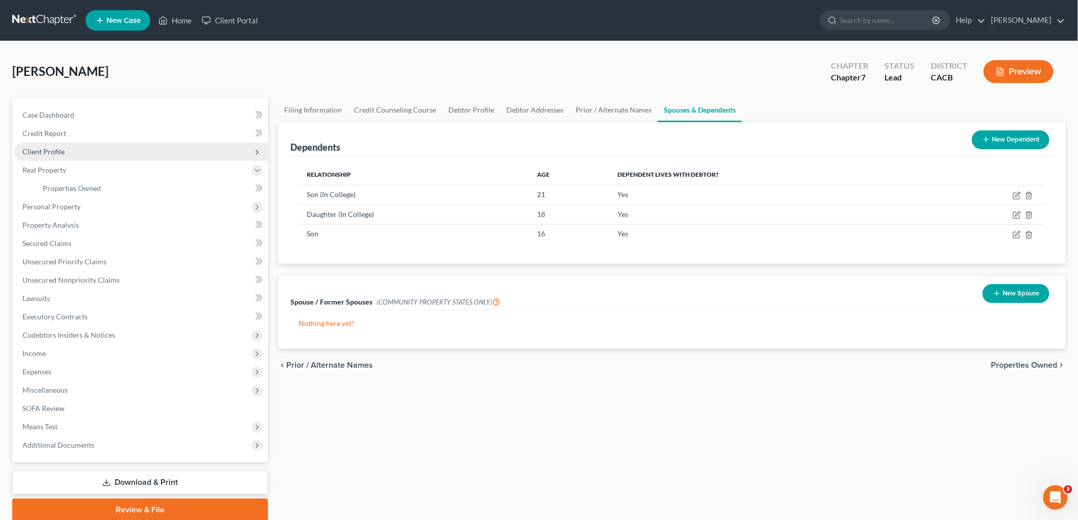
click at [64, 155] on span "Client Profile" at bounding box center [141, 152] width 254 height 18
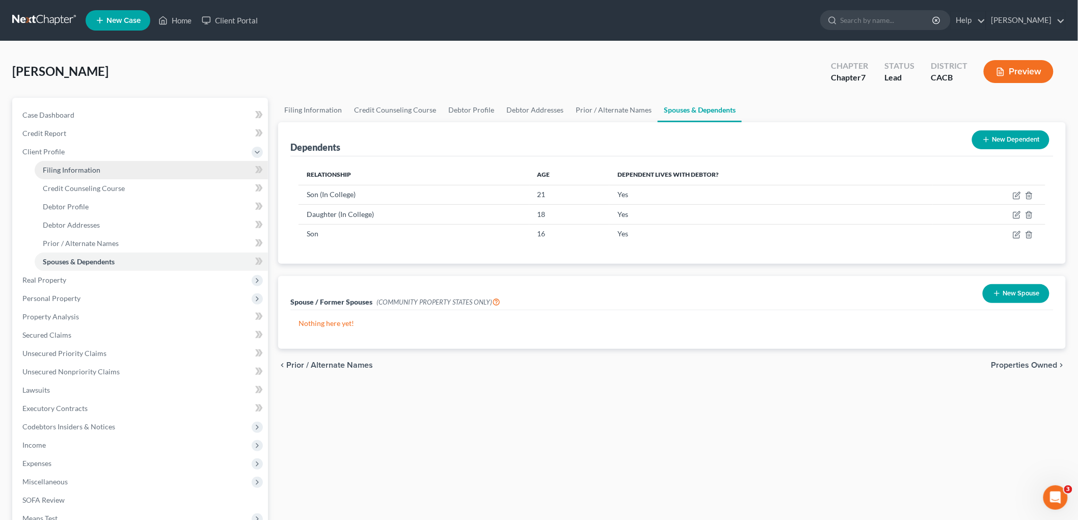
click at [78, 171] on span "Filing Information" at bounding box center [72, 170] width 58 height 9
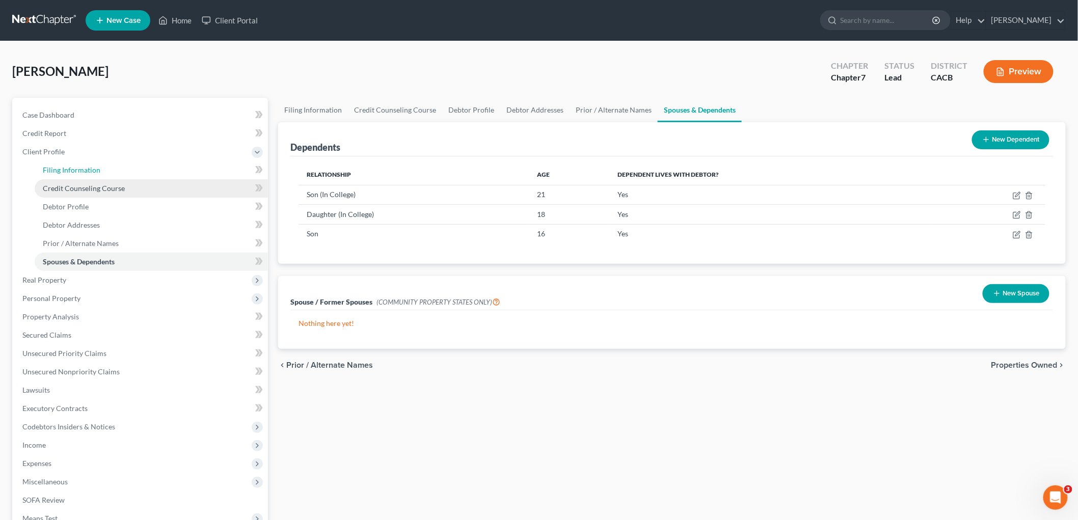
select select "1"
select select "0"
select select "7"
select select "0"
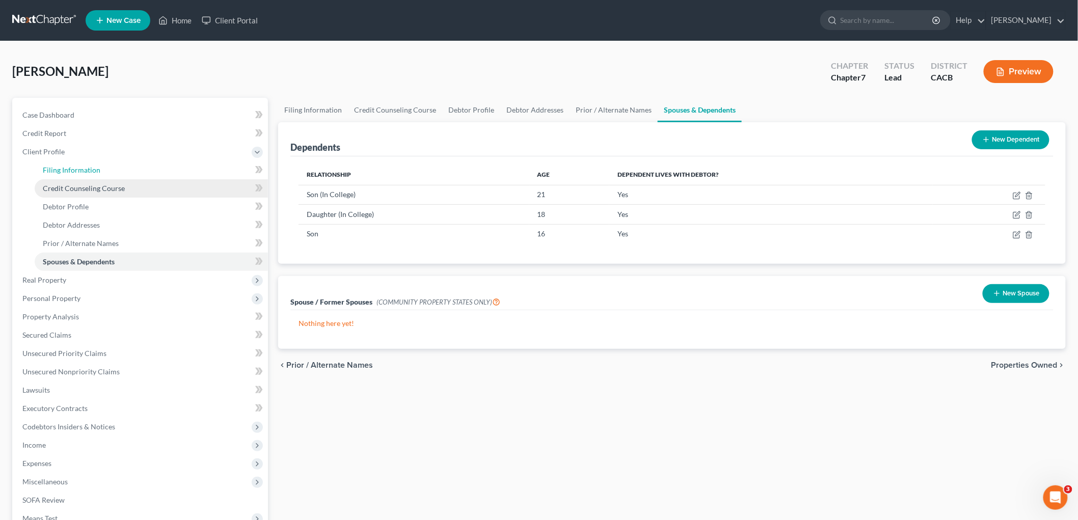
select select "4"
select select "0"
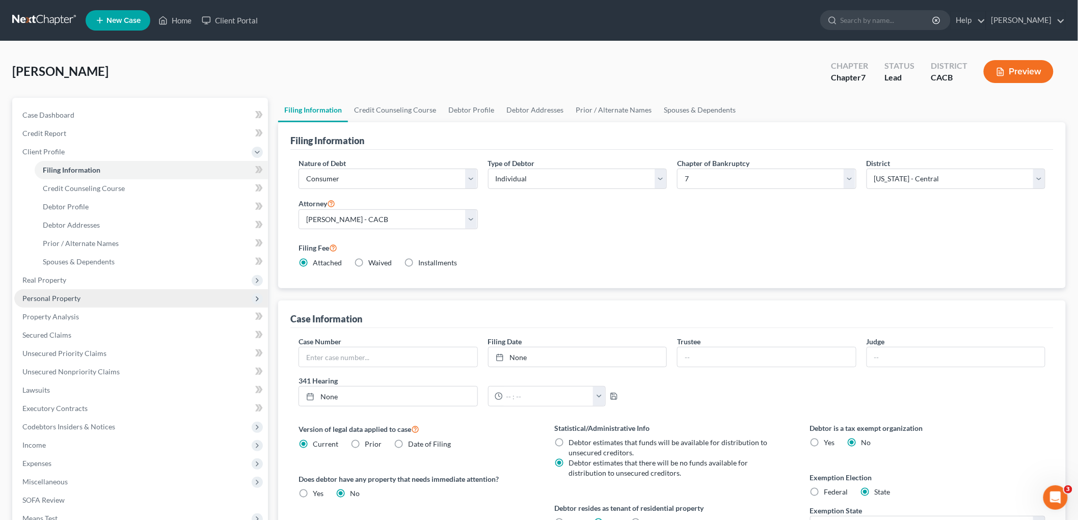
click at [65, 298] on span "Personal Property" at bounding box center [51, 298] width 58 height 9
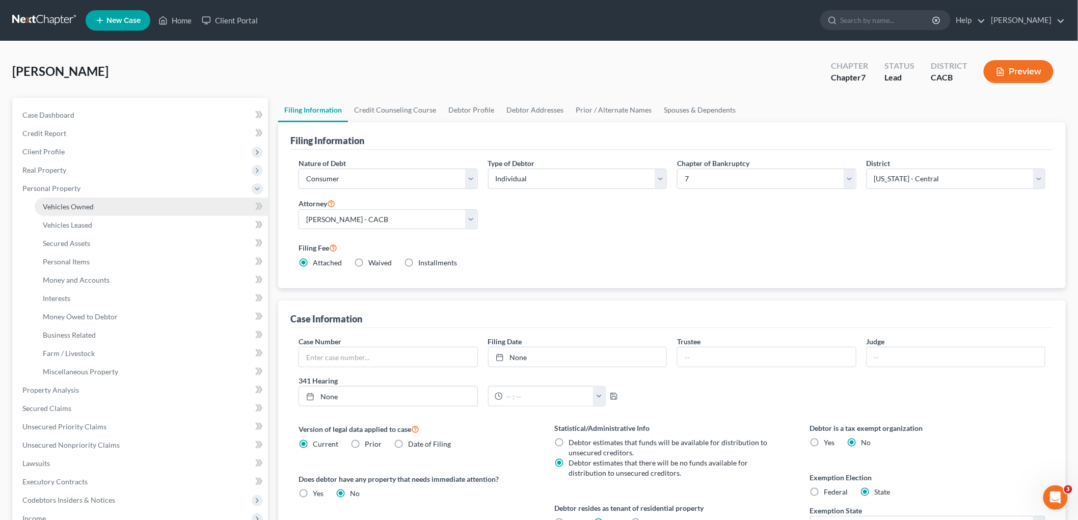
click at [63, 207] on span "Vehicles Owned" at bounding box center [68, 206] width 51 height 9
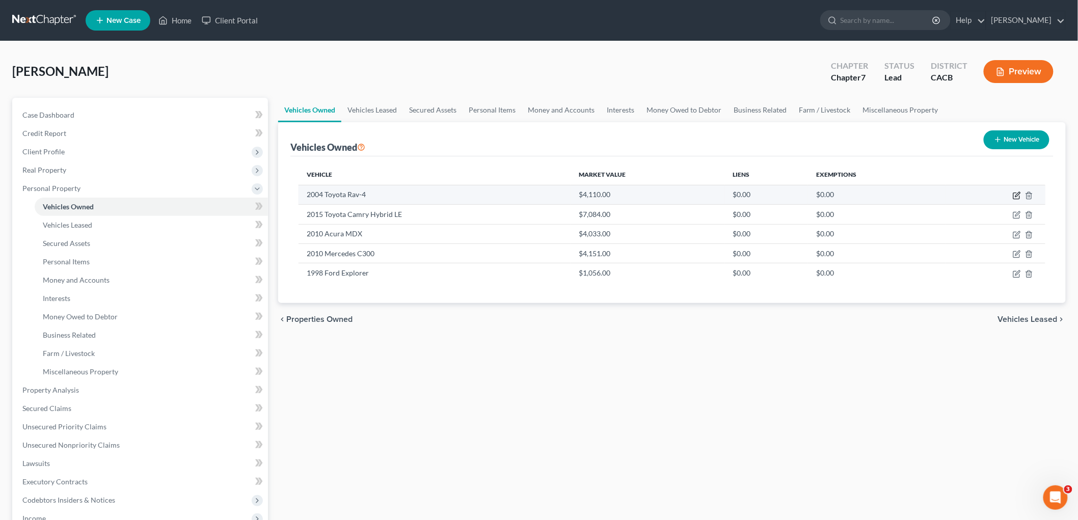
click at [1017, 194] on icon "button" at bounding box center [1017, 196] width 8 height 8
select select "0"
select select "22"
select select "3"
select select "0"
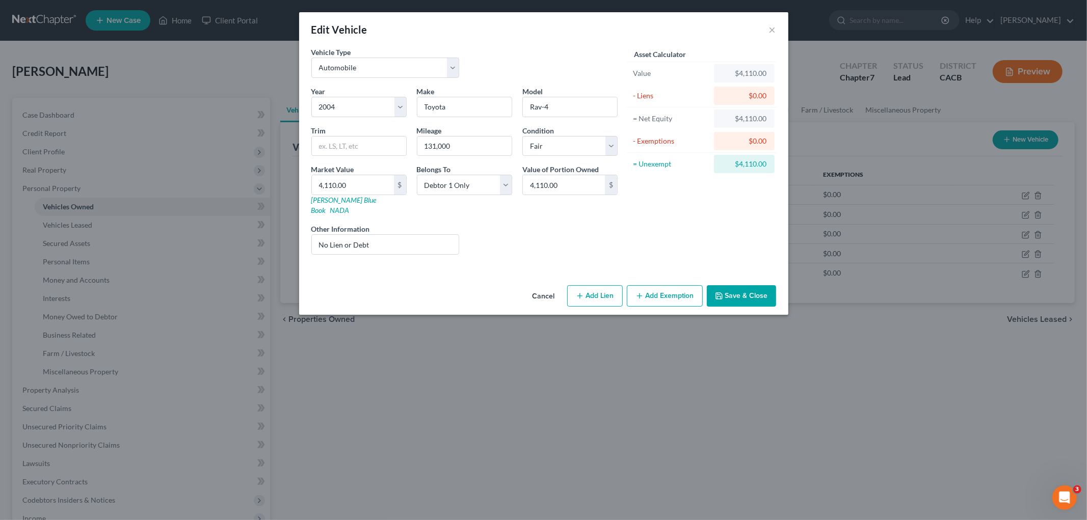
click at [680, 287] on button "Add Exemption" at bounding box center [665, 295] width 76 height 21
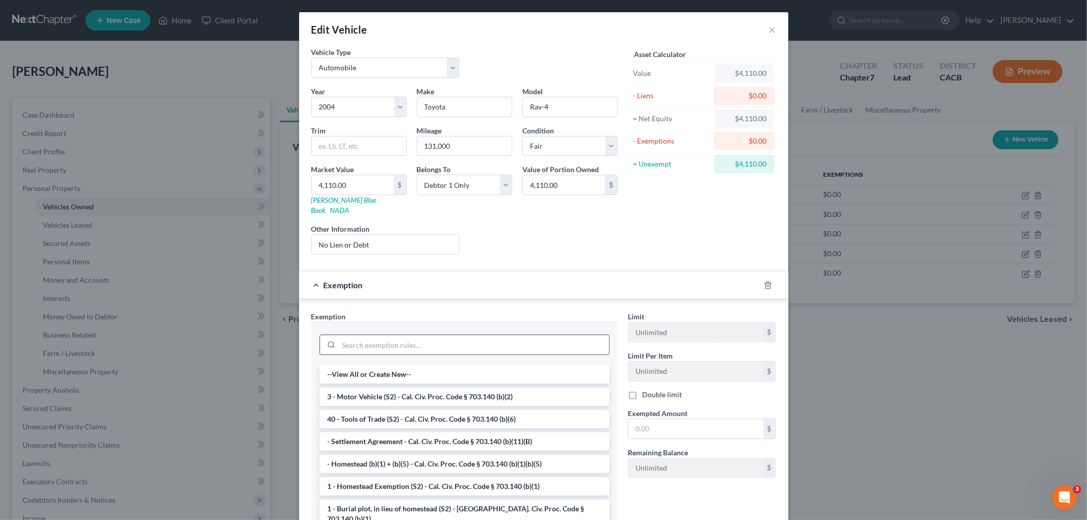
click at [469, 335] on input "search" at bounding box center [474, 344] width 270 height 19
drag, startPoint x: 489, startPoint y: 386, endPoint x: 591, endPoint y: 409, distance: 105.0
click at [490, 388] on li "3 - Motor Vehicle (S2) - Cal. Civ. Proc. Code § 703.140 (b)(2)" at bounding box center [464, 397] width 290 height 18
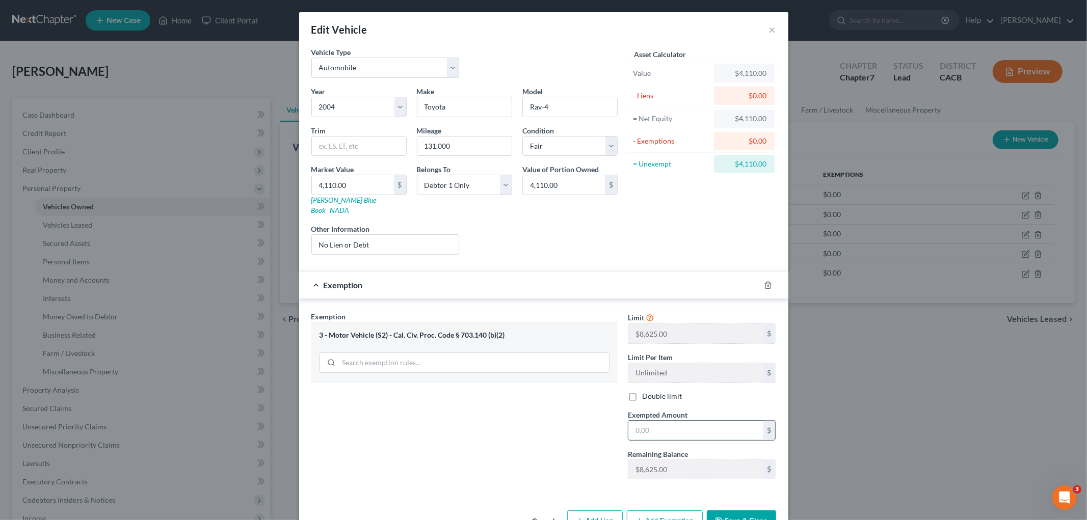
drag, startPoint x: 669, startPoint y: 418, endPoint x: 665, endPoint y: 415, distance: 5.5
click at [669, 421] on input "text" at bounding box center [695, 430] width 135 height 19
type input "4,110"
click at [727, 510] on button "Save & Close" at bounding box center [741, 520] width 69 height 21
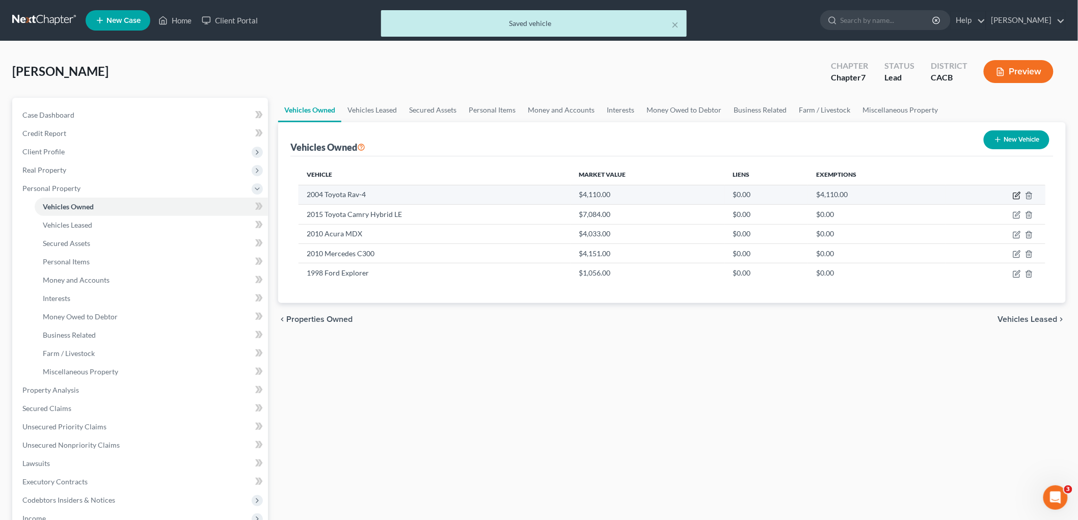
click at [1016, 196] on icon "button" at bounding box center [1017, 194] width 5 height 5
select select "0"
select select "22"
select select "3"
select select "0"
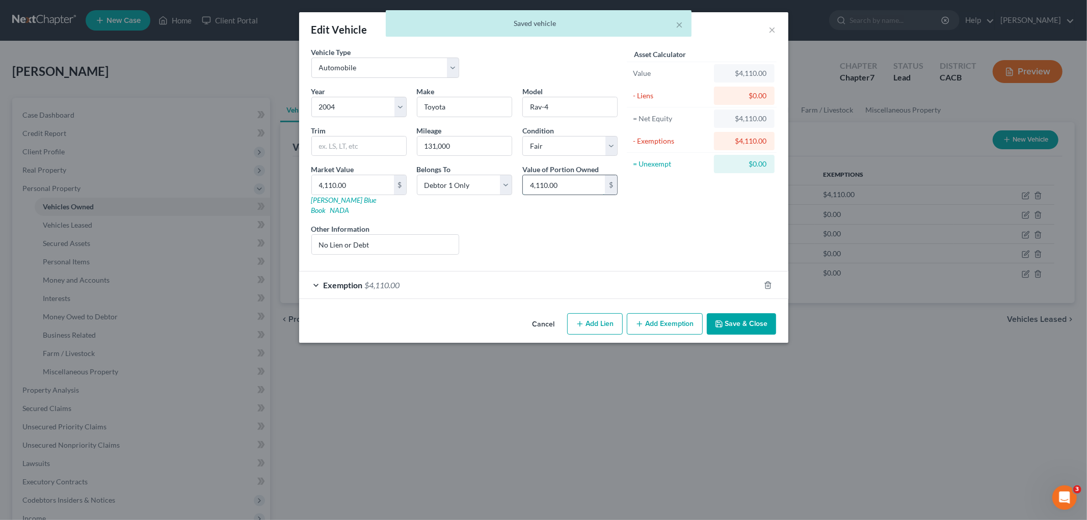
click at [584, 188] on input "4,110.00" at bounding box center [564, 184] width 82 height 19
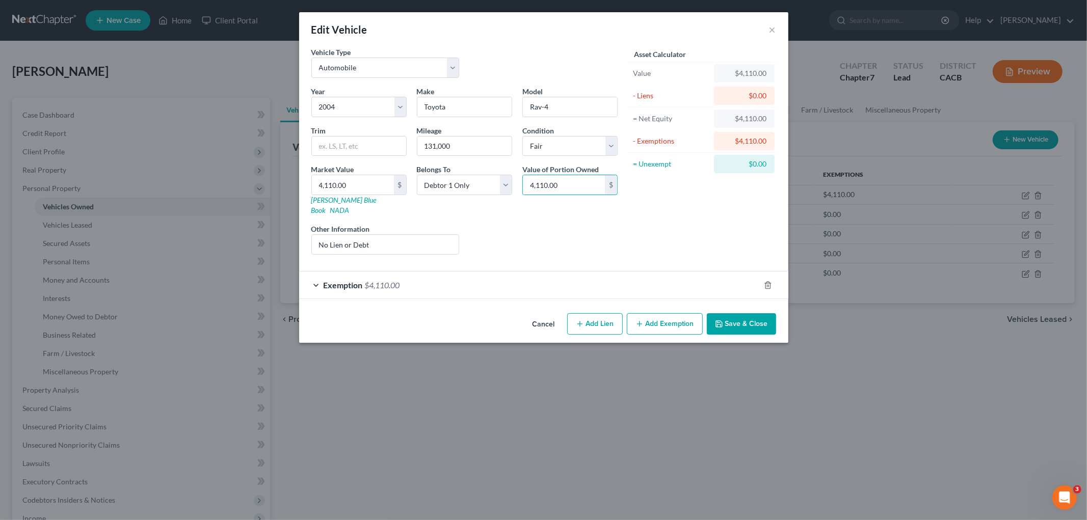
click at [470, 272] on div "Exemption $4,110.00" at bounding box center [529, 285] width 460 height 27
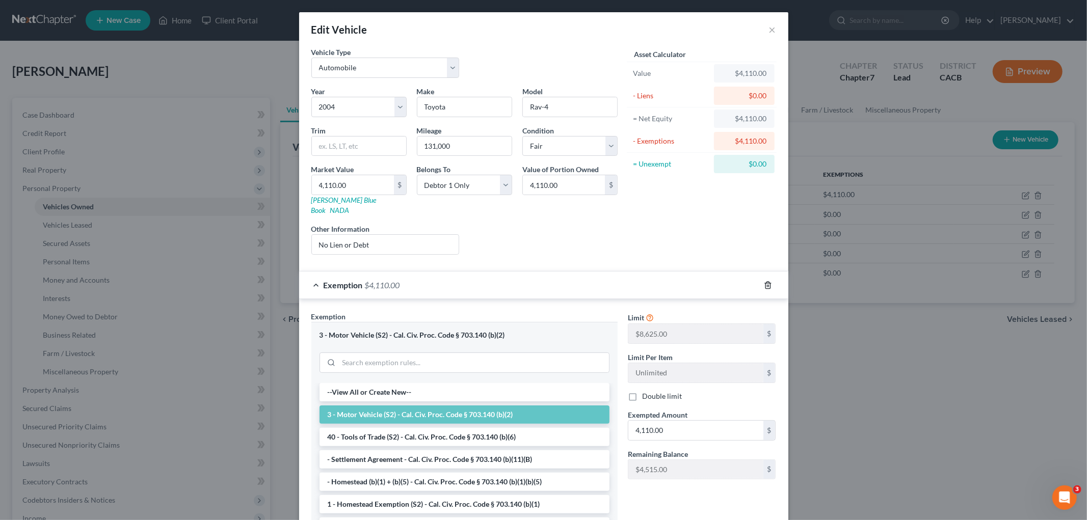
click at [766, 282] on icon "button" at bounding box center [767, 285] width 5 height 7
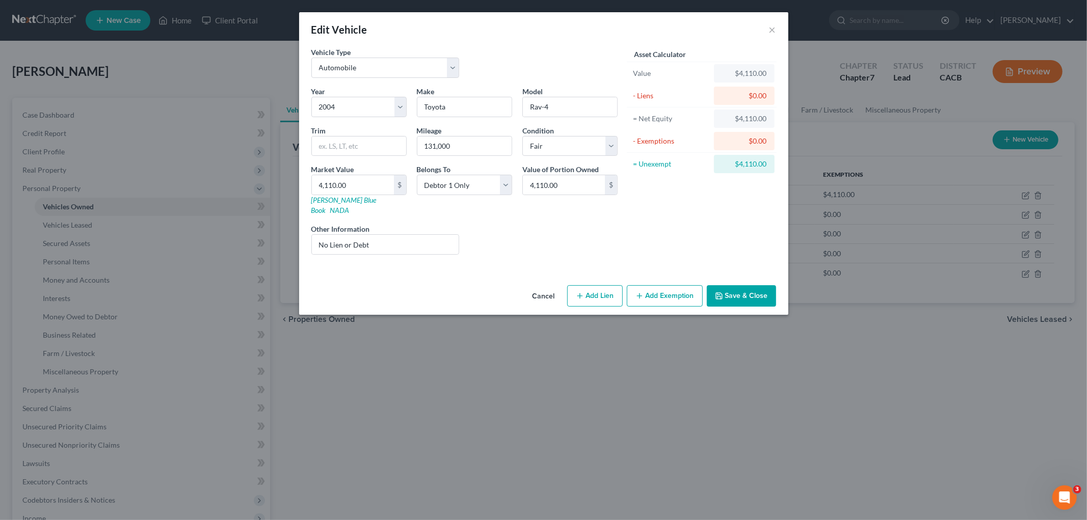
drag, startPoint x: 739, startPoint y: 294, endPoint x: 791, endPoint y: 277, distance: 54.1
click at [740, 293] on button "Save & Close" at bounding box center [741, 295] width 69 height 21
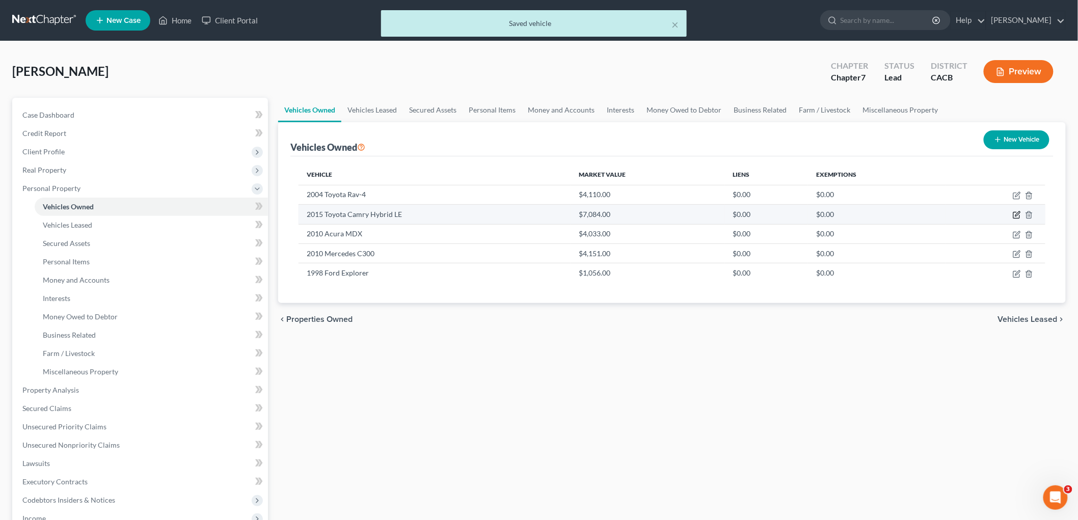
click at [1017, 215] on icon "button" at bounding box center [1017, 214] width 5 height 5
select select "0"
select select "11"
select select "3"
select select "0"
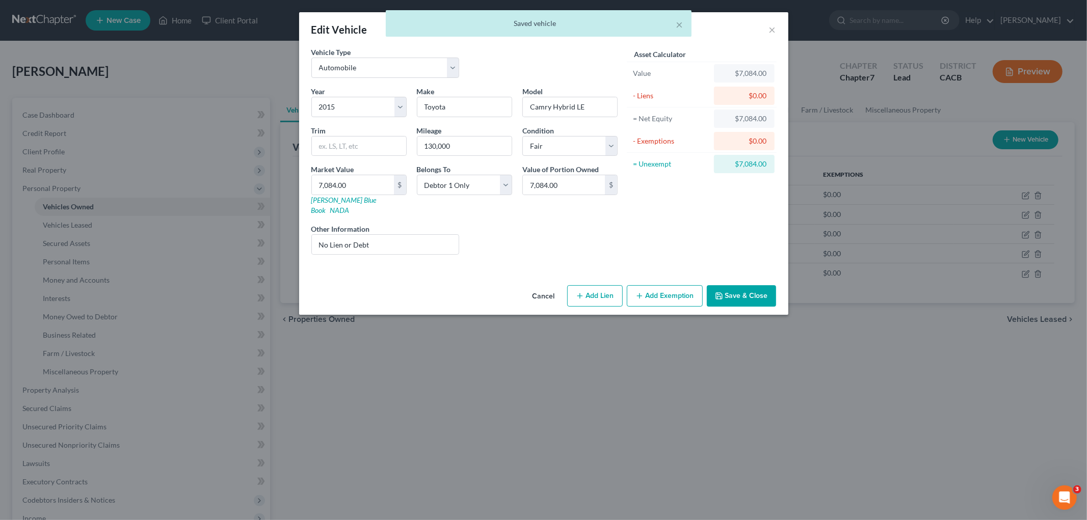
drag, startPoint x: 658, startPoint y: 272, endPoint x: 660, endPoint y: 281, distance: 8.8
click at [658, 281] on div "Cancel Add Lien Add Lease Add Exemption Save & Close" at bounding box center [543, 298] width 489 height 34
click at [659, 285] on button "Add Exemption" at bounding box center [665, 295] width 76 height 21
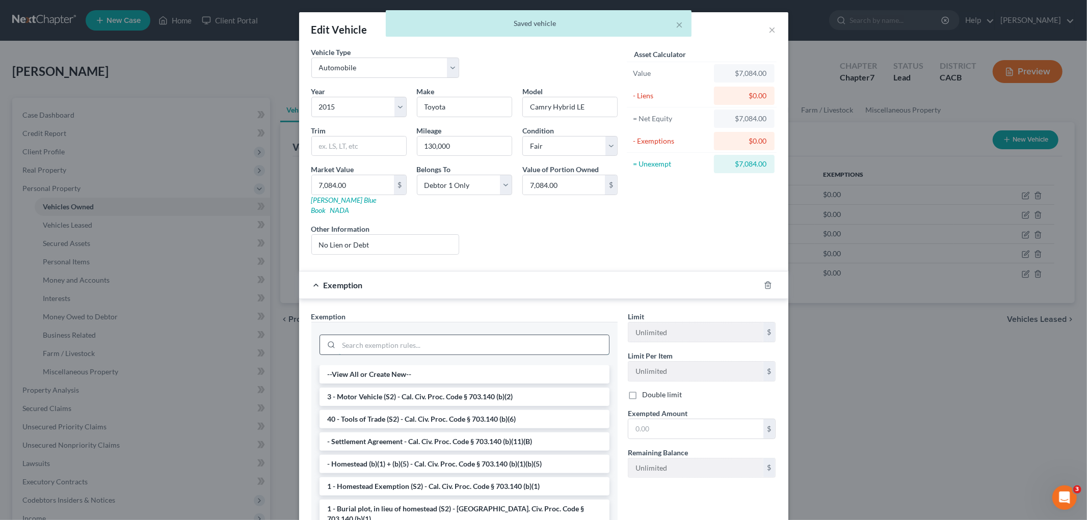
click at [538, 335] on input "search" at bounding box center [474, 344] width 270 height 19
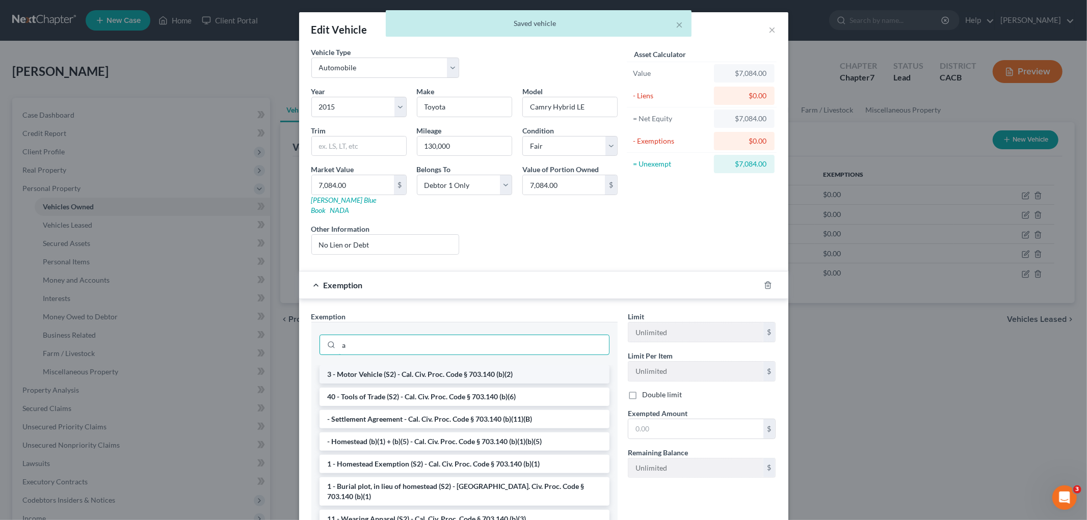
type input "a"
click at [394, 368] on li "3 - Motor Vehicle (S2) - Cal. Civ. Proc. Code § 703.140 (b)(2)" at bounding box center [464, 374] width 290 height 18
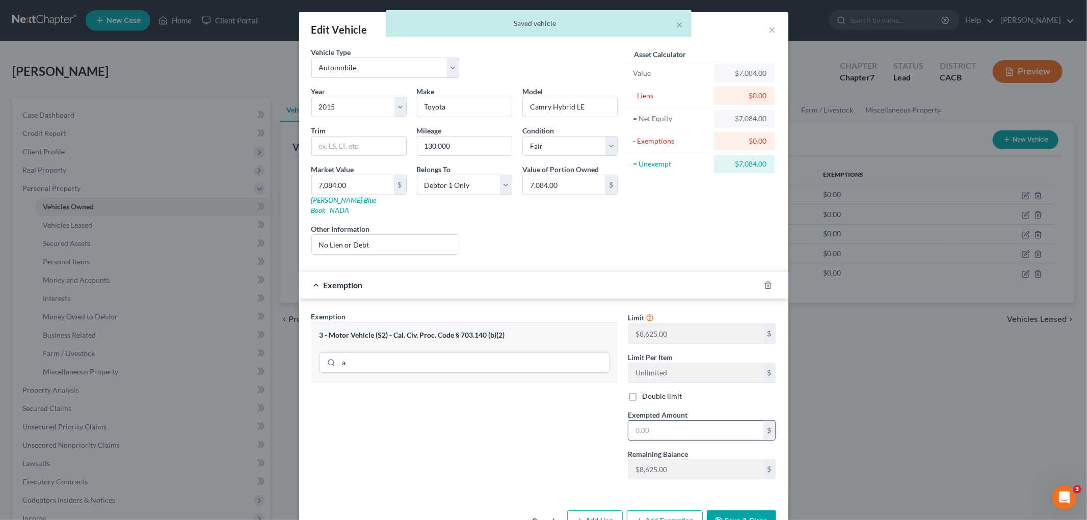
click at [672, 421] on input "text" at bounding box center [695, 430] width 135 height 19
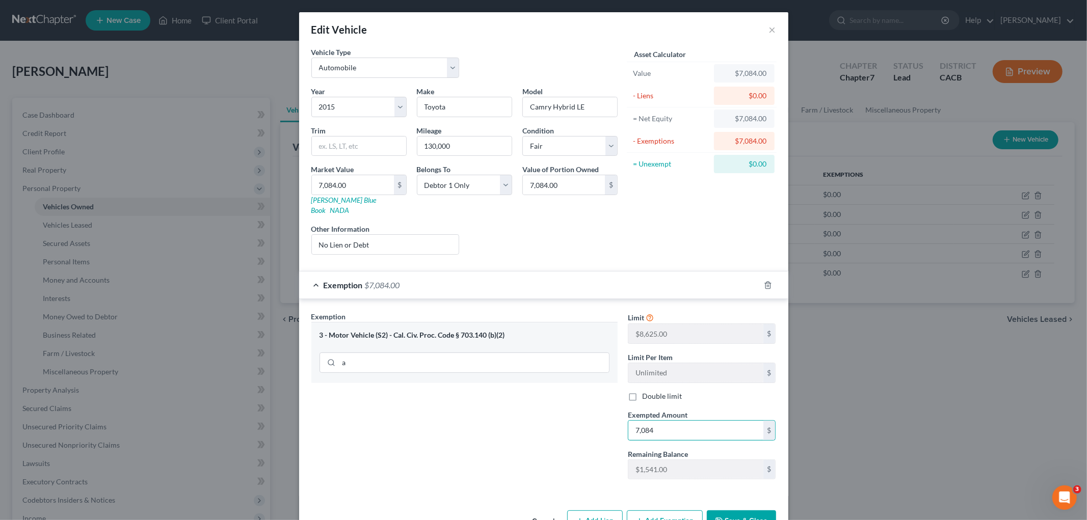
type input "7,084"
drag, startPoint x: 741, startPoint y: 509, endPoint x: 768, endPoint y: 496, distance: 30.1
click at [742, 510] on button "Save & Close" at bounding box center [741, 520] width 69 height 21
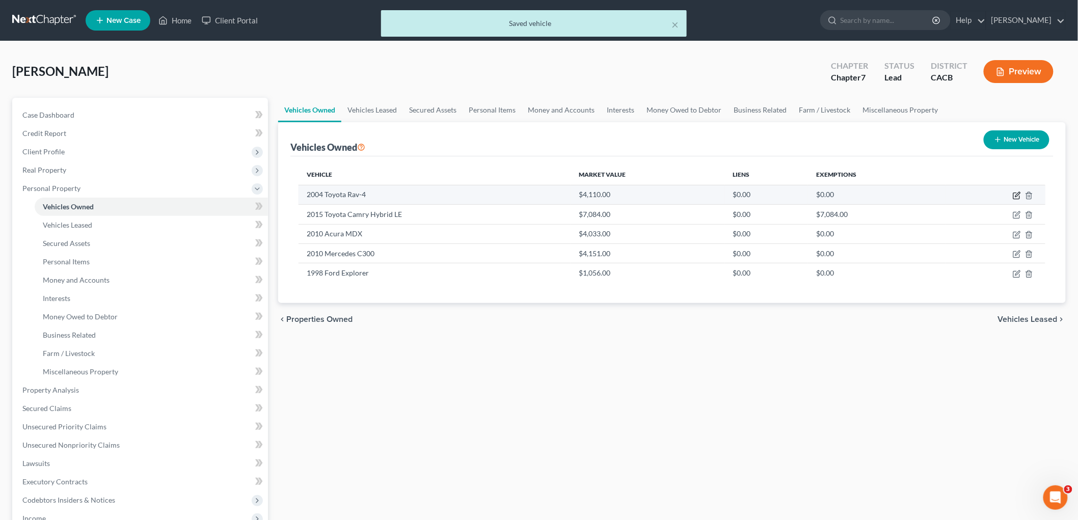
click at [1015, 196] on icon "button" at bounding box center [1017, 196] width 8 height 8
select select "0"
select select "22"
select select "3"
select select "0"
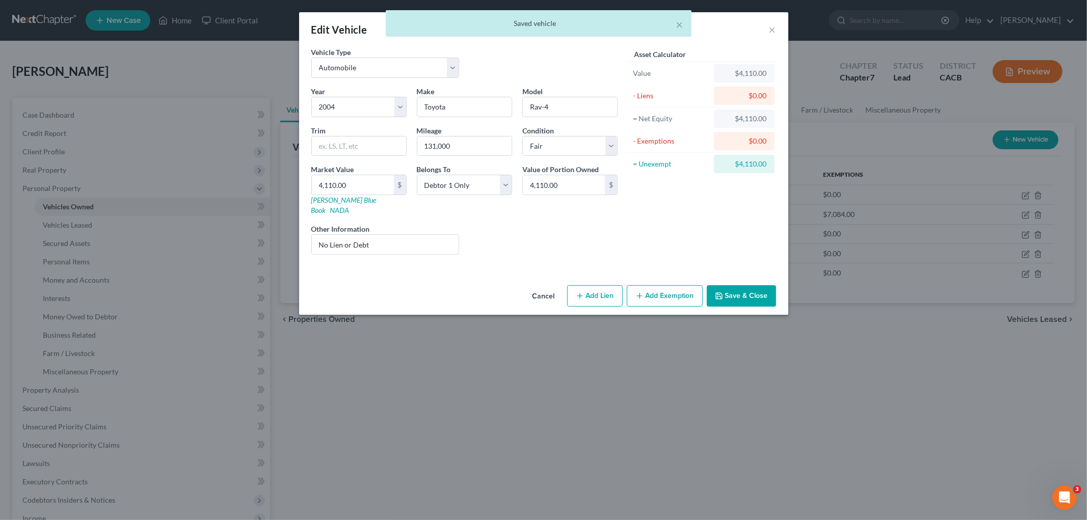
drag, startPoint x: 681, startPoint y: 287, endPoint x: 620, endPoint y: 294, distance: 61.0
click at [680, 287] on button "Add Exemption" at bounding box center [665, 295] width 76 height 21
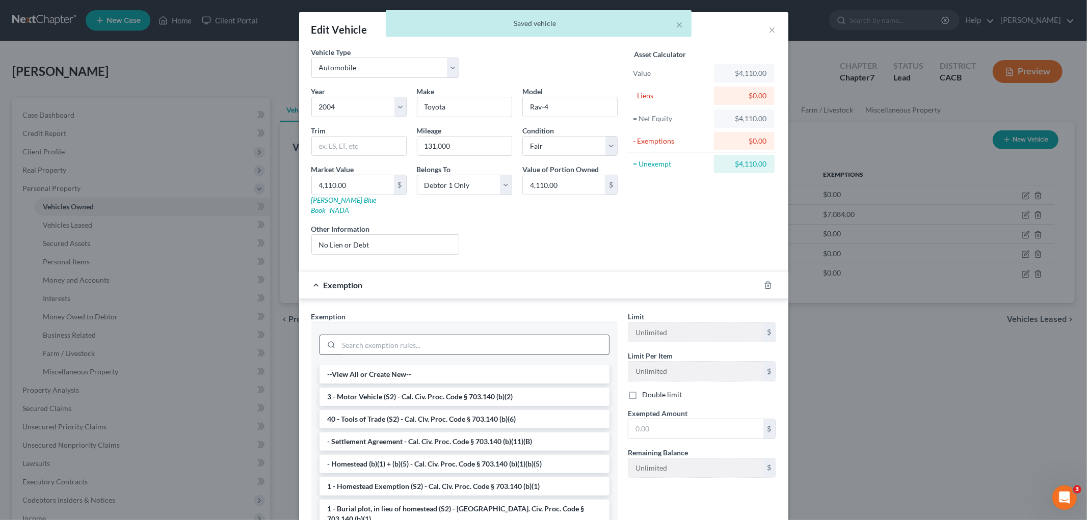
click at [448, 351] on div at bounding box center [464, 343] width 306 height 43
click at [445, 337] on input "search" at bounding box center [474, 344] width 270 height 19
drag, startPoint x: 458, startPoint y: 385, endPoint x: 643, endPoint y: 401, distance: 185.6
click at [460, 388] on li "3 - Motor Vehicle (S2) - Cal. Civ. Proc. Code § 703.140 (b)(2)" at bounding box center [464, 397] width 290 height 18
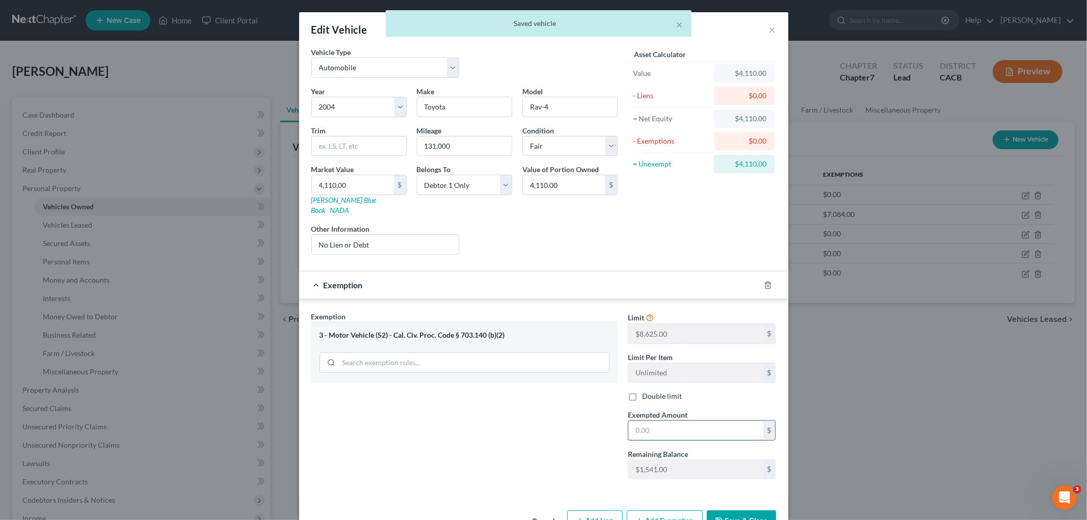
click at [692, 421] on input "text" at bounding box center [695, 430] width 135 height 19
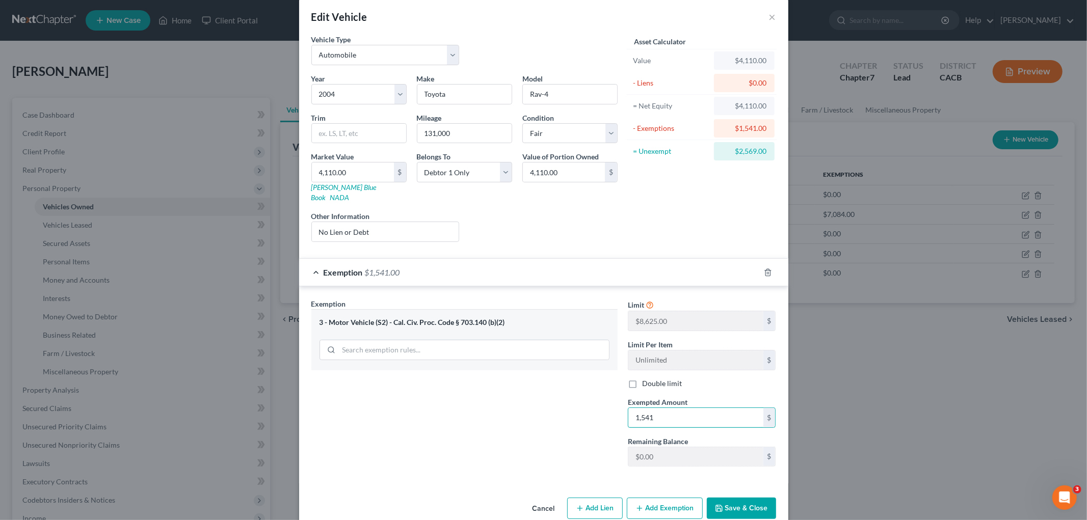
scroll to position [23, 0]
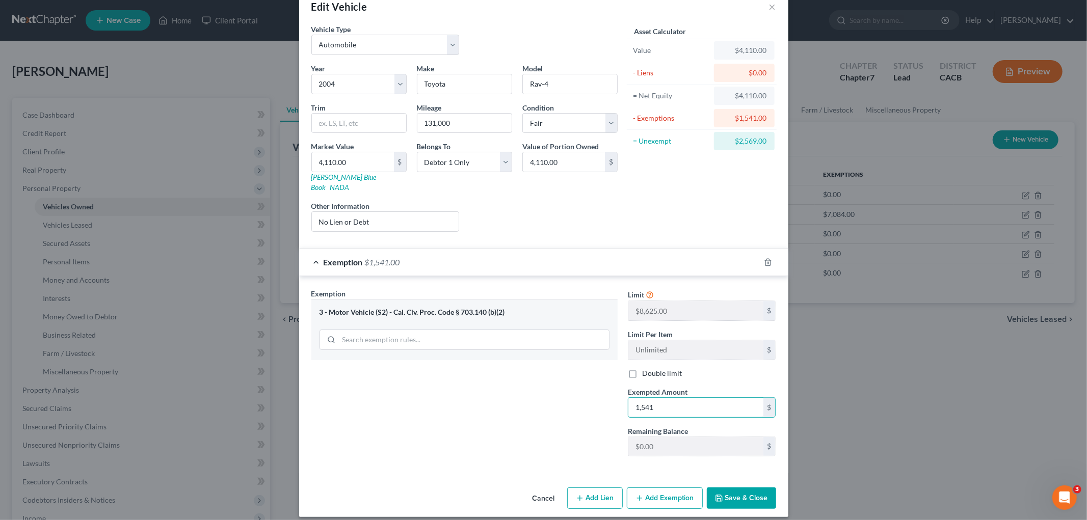
type input "1,541"
click at [658, 495] on button "Add Exemption" at bounding box center [665, 497] width 76 height 21
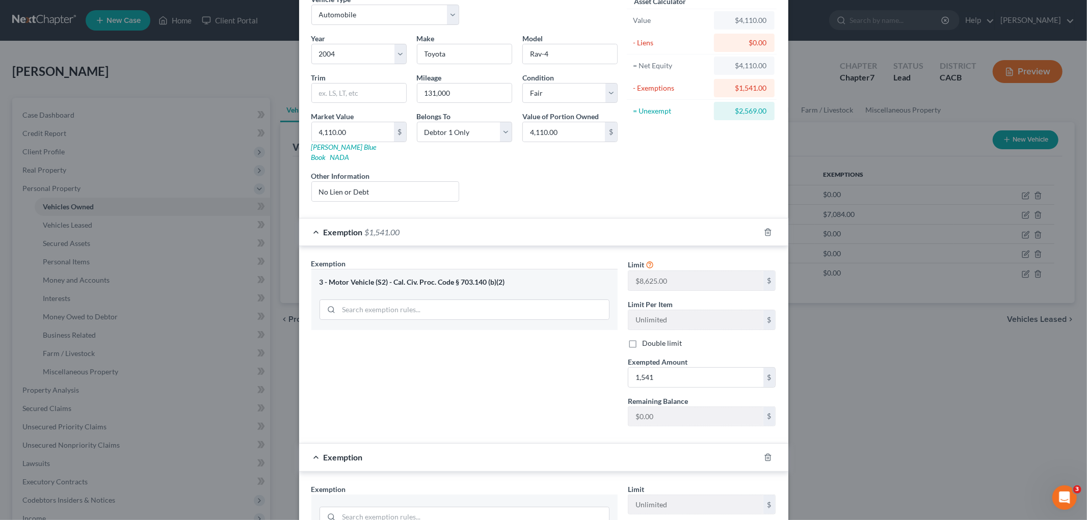
scroll to position [136, 0]
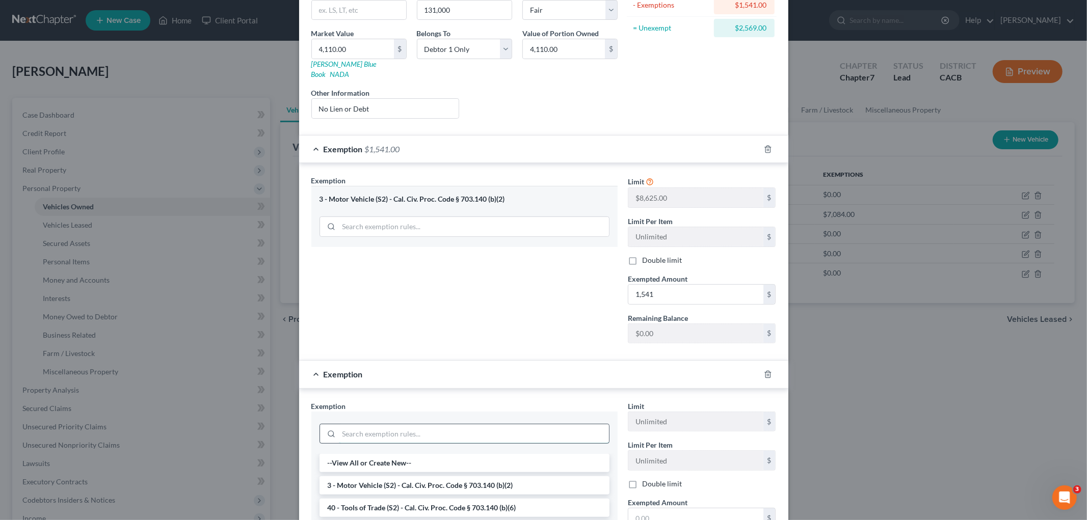
click at [425, 426] on input "search" at bounding box center [474, 433] width 270 height 19
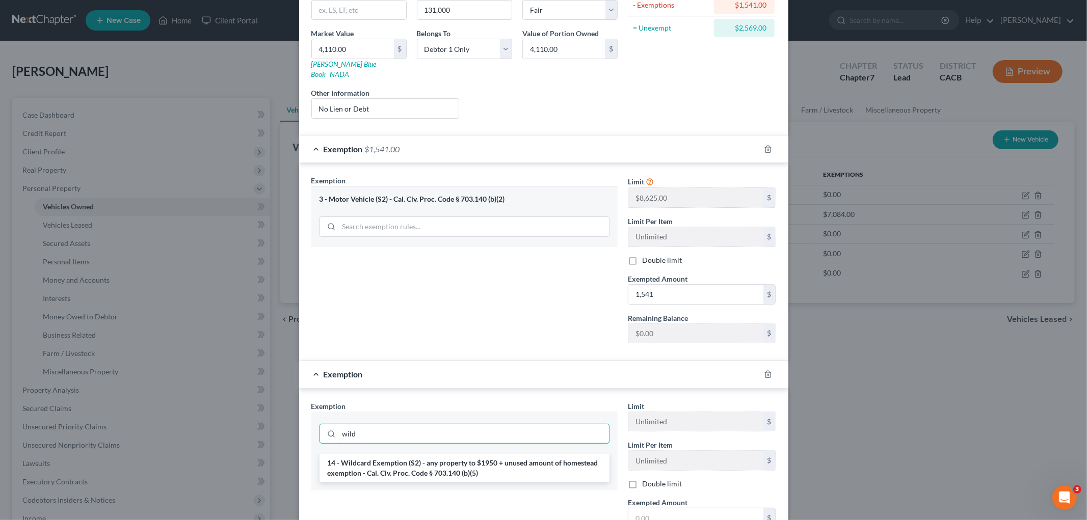
type input "wild"
click at [457, 469] on li "14 - Wildcard Exemption (S2) - any property to $1950 + unused amount of homeste…" at bounding box center [464, 468] width 290 height 29
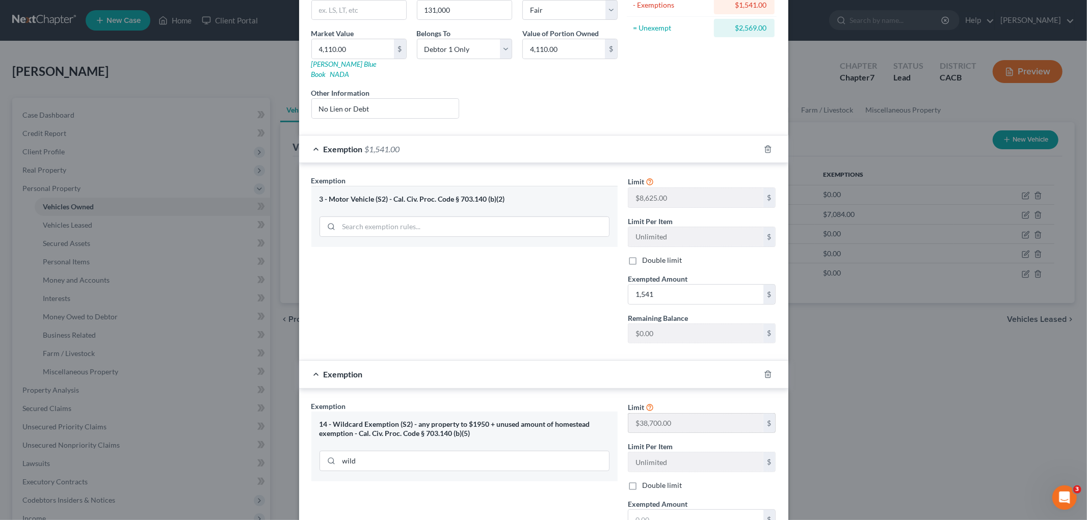
scroll to position [249, 0]
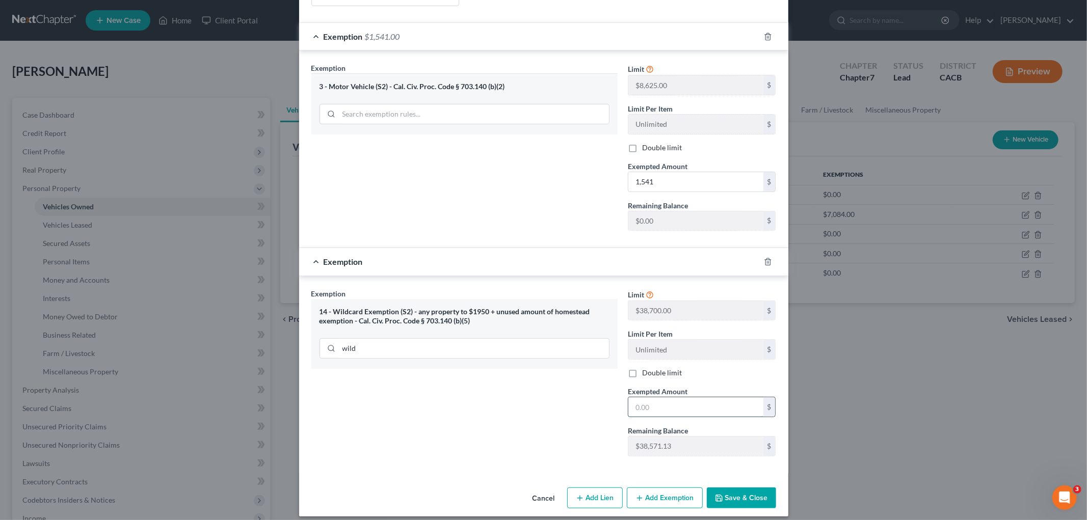
drag, startPoint x: 646, startPoint y: 398, endPoint x: 653, endPoint y: 395, distance: 7.5
click at [646, 398] on input "text" at bounding box center [695, 406] width 135 height 19
type input "2,569"
click at [757, 490] on button "Save & Close" at bounding box center [741, 497] width 69 height 21
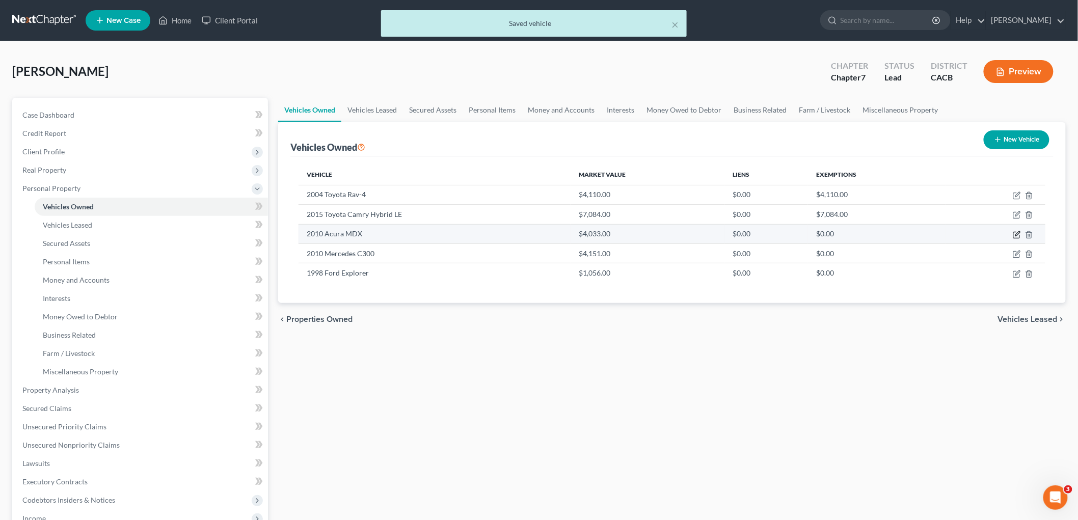
click at [1020, 232] on icon "button" at bounding box center [1017, 233] width 5 height 5
select select "0"
select select "16"
select select "3"
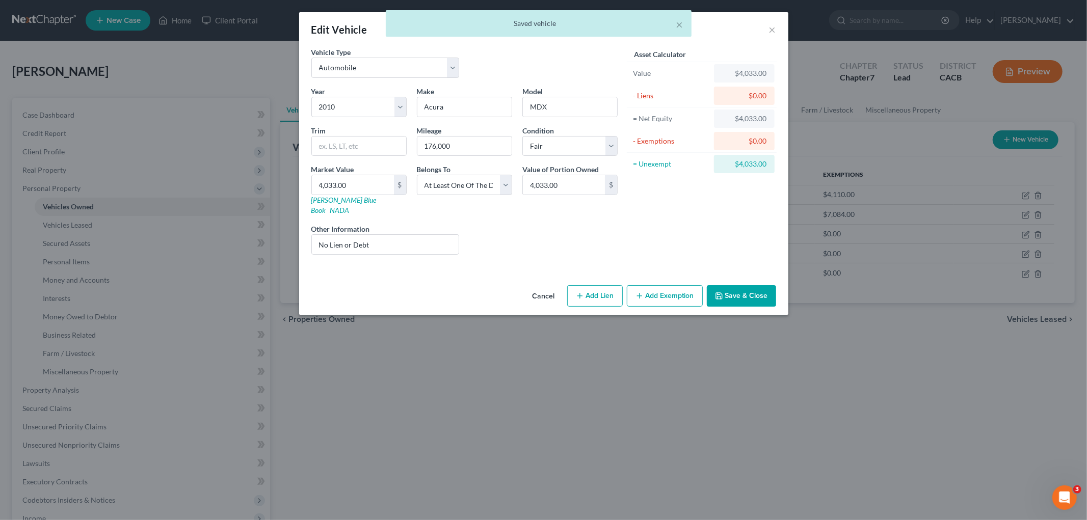
drag, startPoint x: 674, startPoint y: 288, endPoint x: 505, endPoint y: 329, distance: 174.0
click at [673, 289] on button "Add Exemption" at bounding box center [665, 295] width 76 height 21
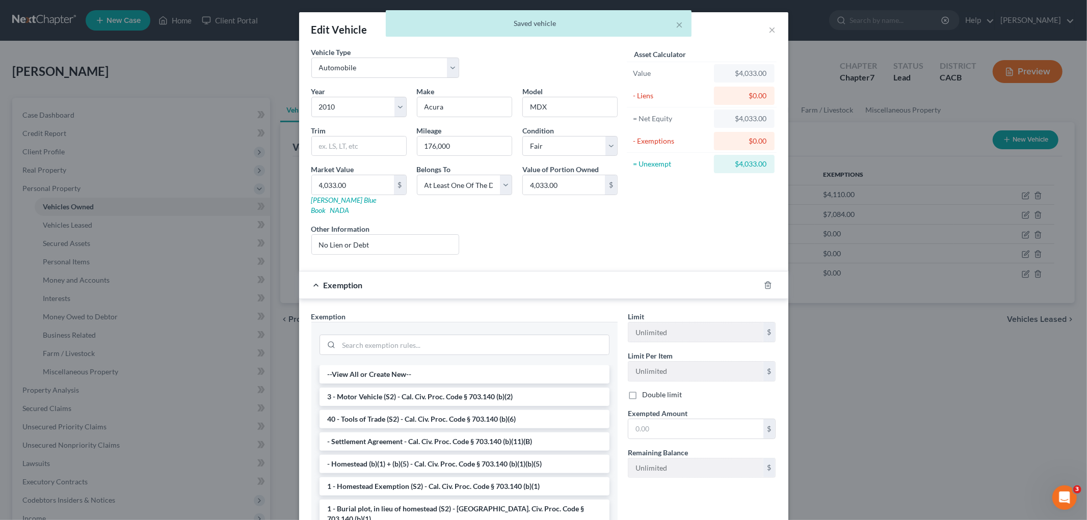
click at [442, 349] on div at bounding box center [464, 343] width 306 height 43
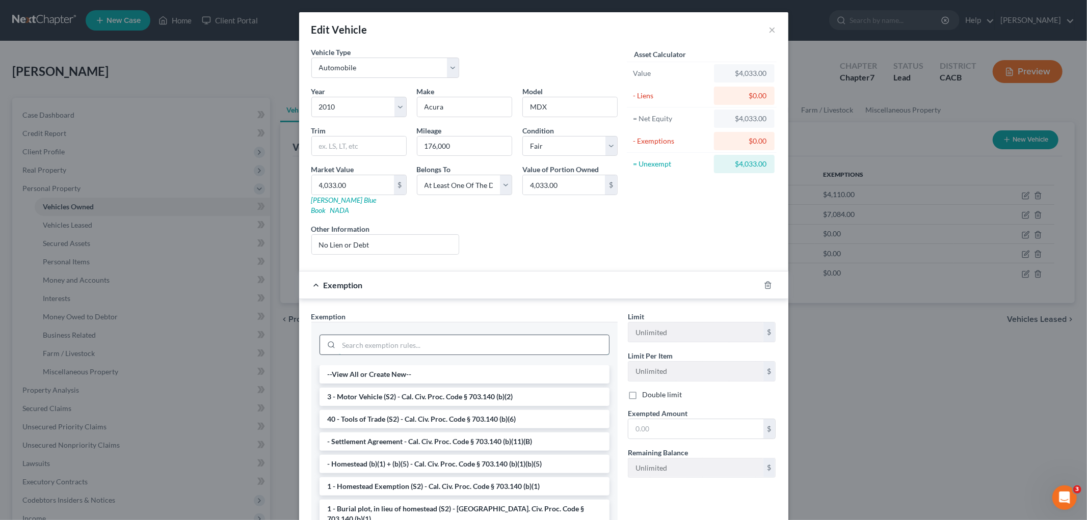
click at [441, 335] on input "search" at bounding box center [474, 344] width 270 height 19
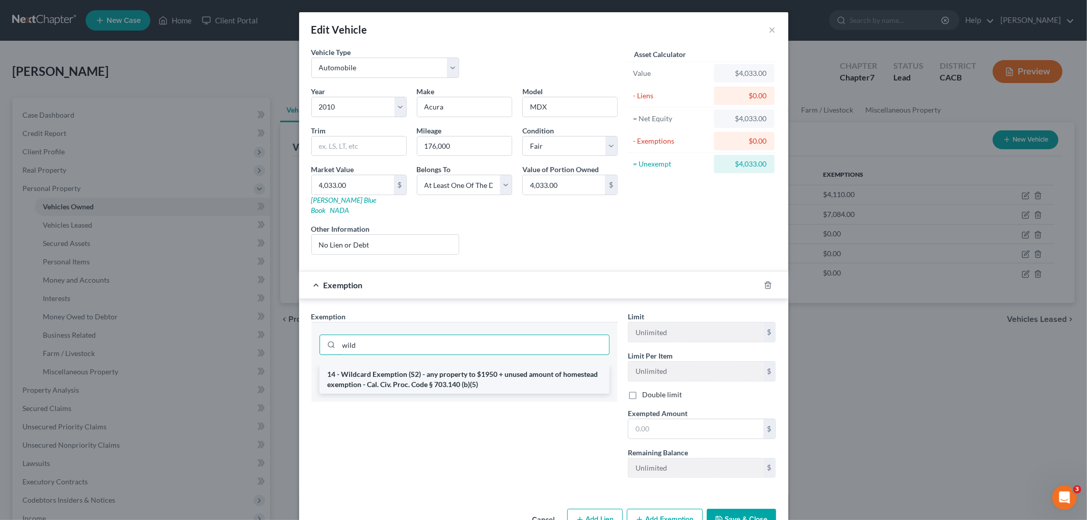
type input "wild"
click at [481, 367] on li "14 - Wildcard Exemption (S2) - any property to $1950 + unused amount of homeste…" at bounding box center [464, 379] width 290 height 29
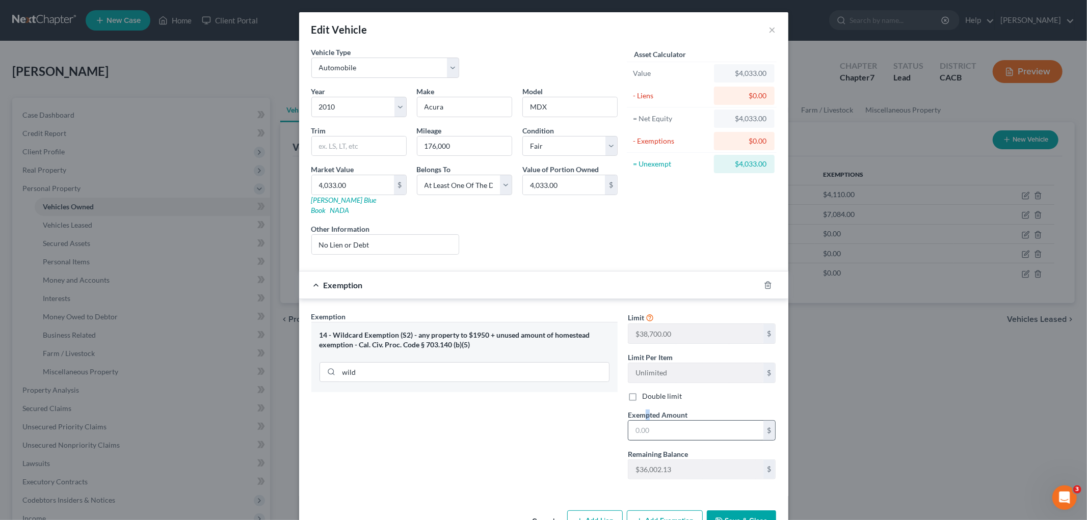
click at [648, 414] on div "Exempted Amount * $" at bounding box center [701, 425] width 158 height 31
drag, startPoint x: 655, startPoint y: 420, endPoint x: 654, endPoint y: 413, distance: 7.2
click at [655, 421] on input "text" at bounding box center [695, 430] width 135 height 19
type input "4,033"
drag, startPoint x: 740, startPoint y: 505, endPoint x: 832, endPoint y: 471, distance: 98.0
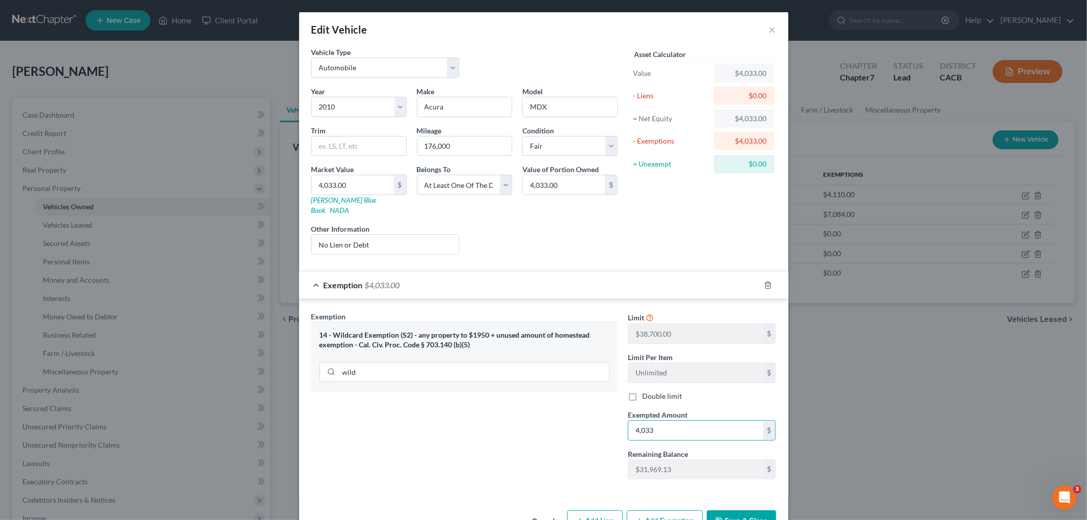
click at [742, 510] on button "Save & Close" at bounding box center [741, 520] width 69 height 21
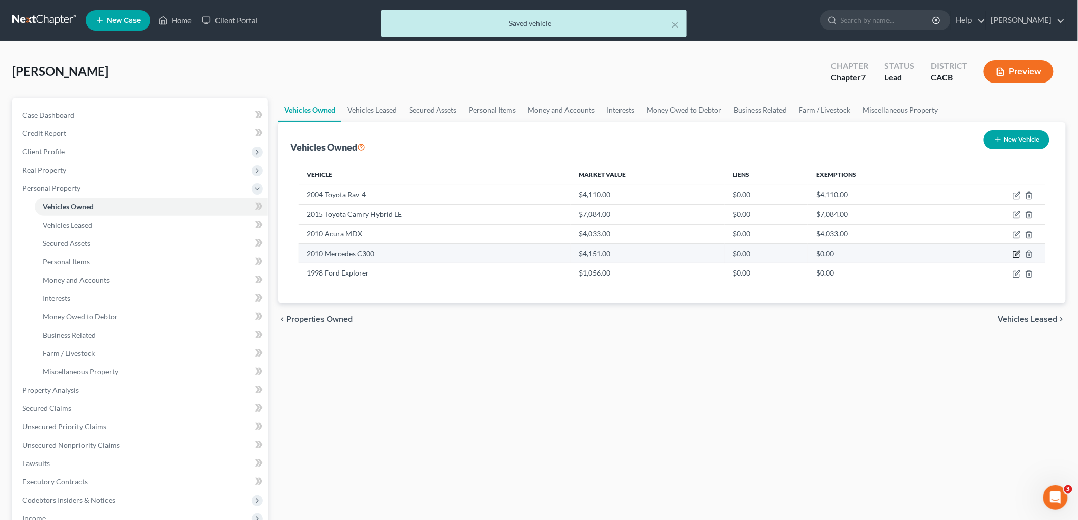
click at [1017, 252] on icon "button" at bounding box center [1017, 254] width 8 height 8
select select "0"
select select "16"
select select "3"
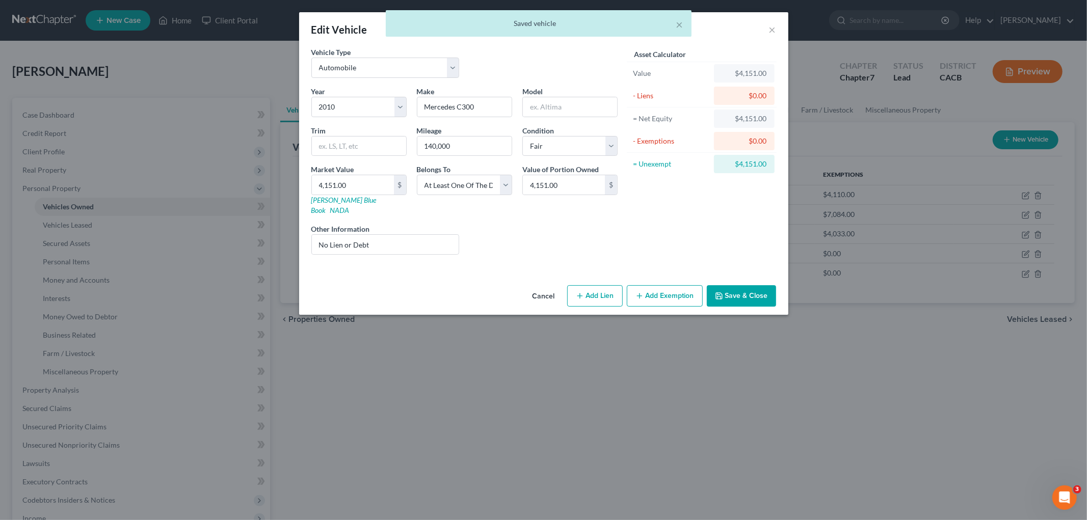
click at [674, 281] on div "Cancel Add Lien Add Lease Add Exemption Save & Close" at bounding box center [543, 298] width 489 height 34
drag, startPoint x: 666, startPoint y: 279, endPoint x: 605, endPoint y: 301, distance: 64.9
click at [665, 285] on button "Add Exemption" at bounding box center [665, 295] width 76 height 21
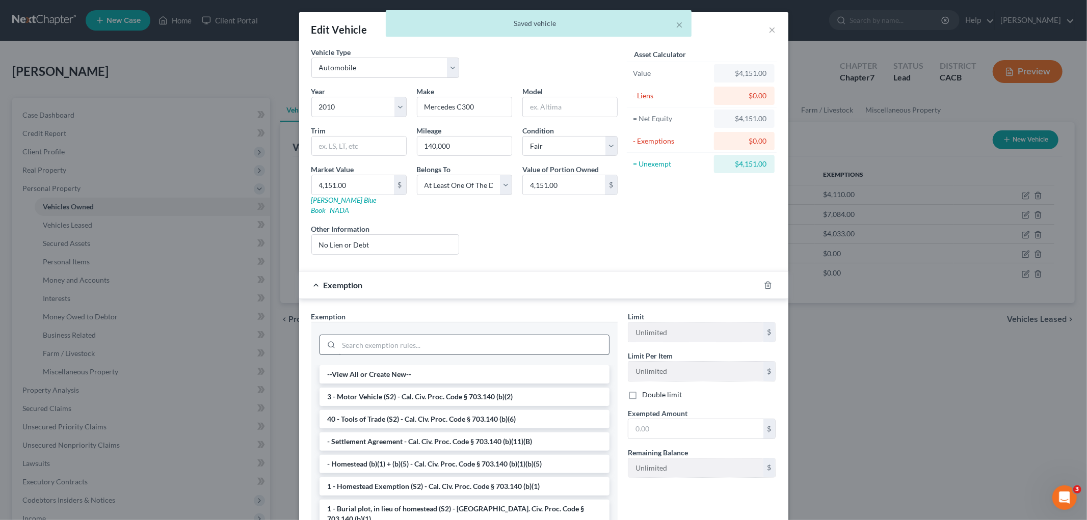
drag, startPoint x: 486, startPoint y: 346, endPoint x: 469, endPoint y: 332, distance: 23.2
click at [486, 345] on div at bounding box center [464, 344] width 290 height 26
drag, startPoint x: 469, startPoint y: 332, endPoint x: 476, endPoint y: 329, distance: 7.8
click at [469, 335] on input "search" at bounding box center [474, 344] width 270 height 19
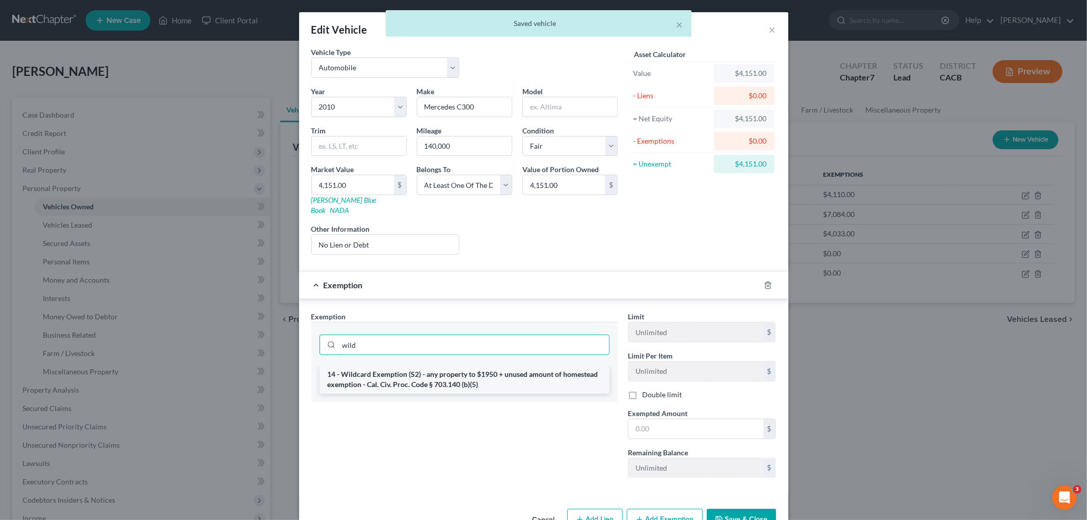
type input "wild"
drag, startPoint x: 500, startPoint y: 373, endPoint x: 630, endPoint y: 400, distance: 133.1
click at [501, 373] on li "14 - Wildcard Exemption (S2) - any property to $1950 + unused amount of homeste…" at bounding box center [464, 379] width 290 height 29
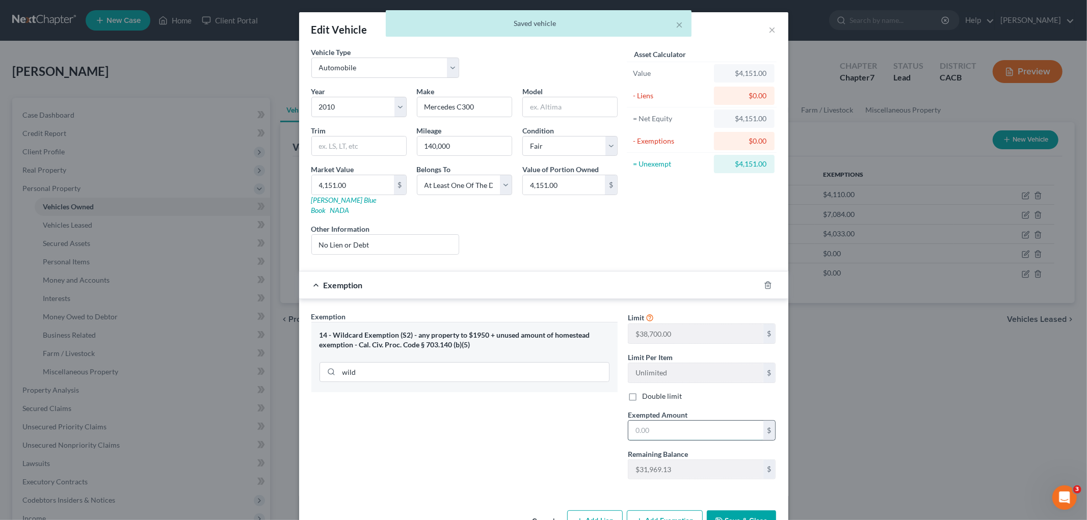
click at [691, 424] on input "text" at bounding box center [695, 430] width 135 height 19
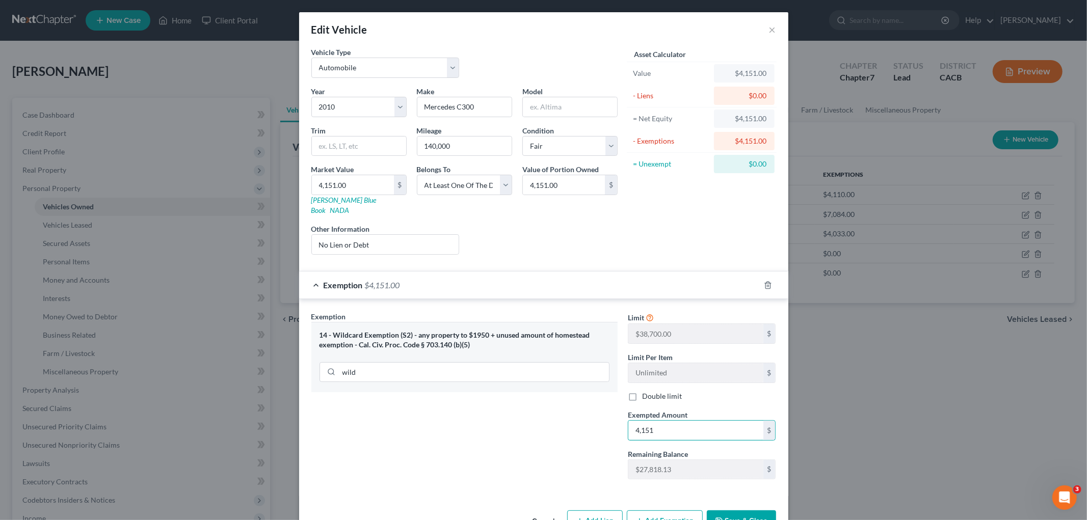
type input "4,151"
click at [736, 506] on div "Cancel Add Lien Add Lease Add Exemption Save & Close" at bounding box center [543, 523] width 489 height 34
click at [767, 516] on button "Save & Close" at bounding box center [741, 520] width 69 height 21
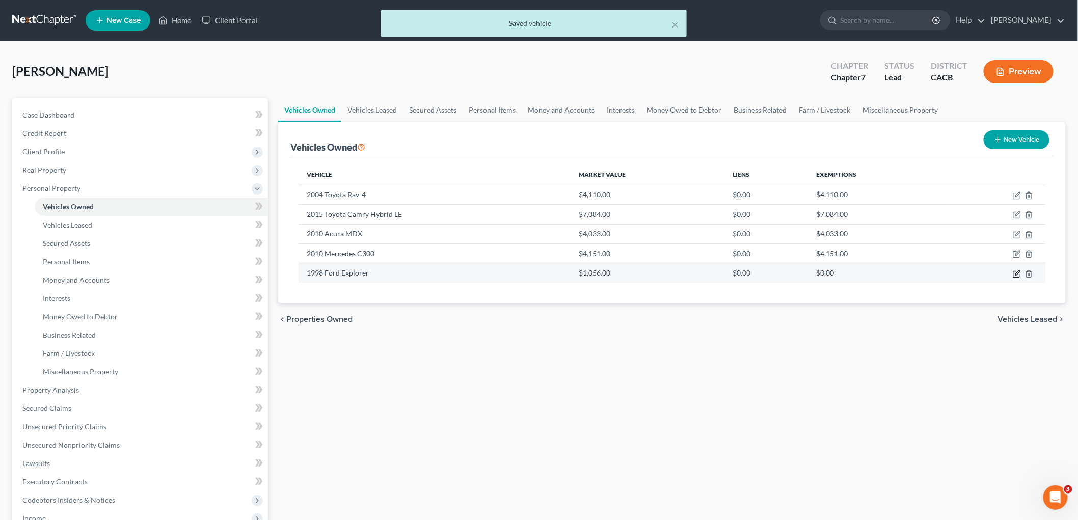
click at [1017, 272] on icon "button" at bounding box center [1017, 272] width 5 height 5
select select "0"
select select "28"
select select "3"
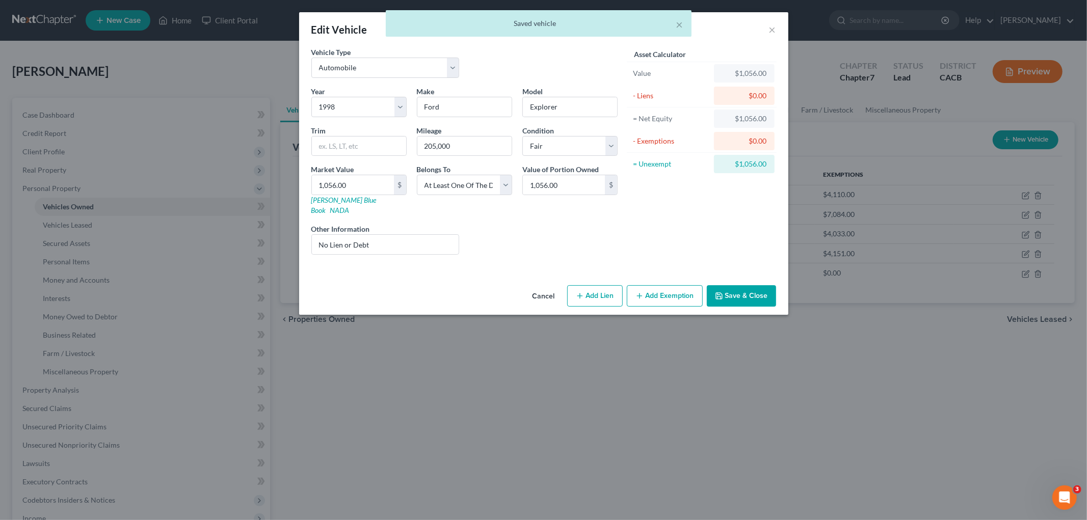
click at [662, 285] on button "Add Exemption" at bounding box center [665, 295] width 76 height 21
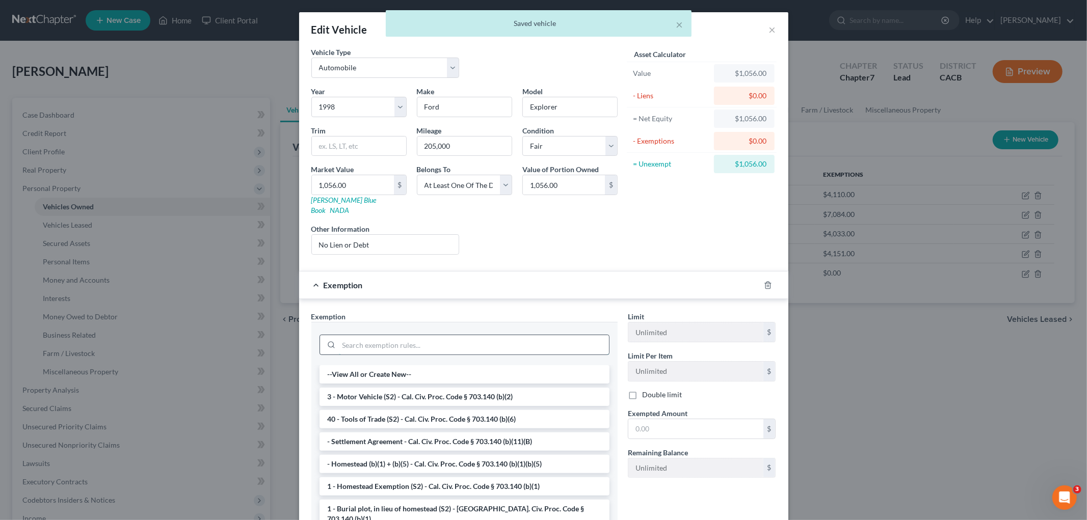
click at [576, 338] on input "search" at bounding box center [474, 344] width 270 height 19
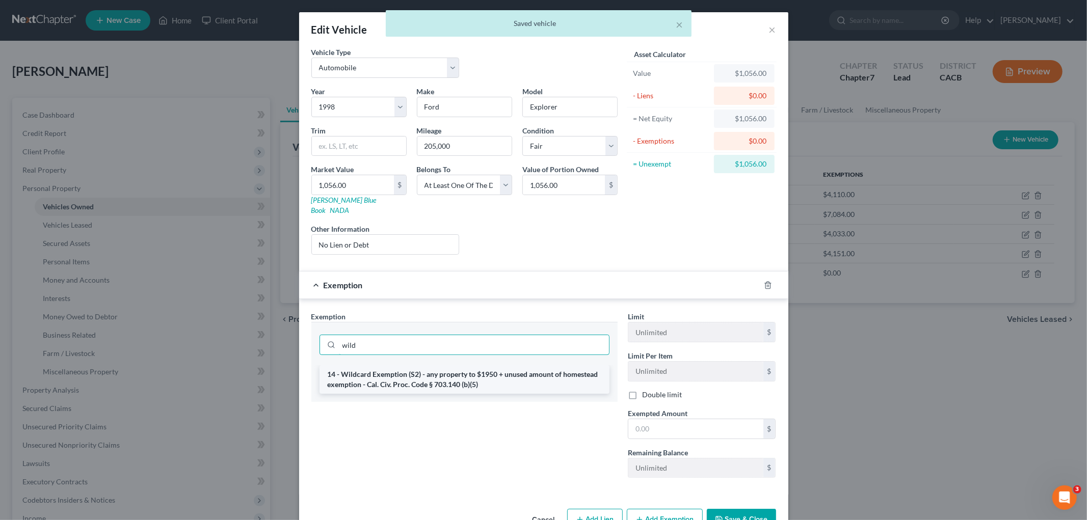
type input "wild"
click at [584, 375] on li "14 - Wildcard Exemption (S2) - any property to $1950 + unused amount of homeste…" at bounding box center [464, 379] width 290 height 29
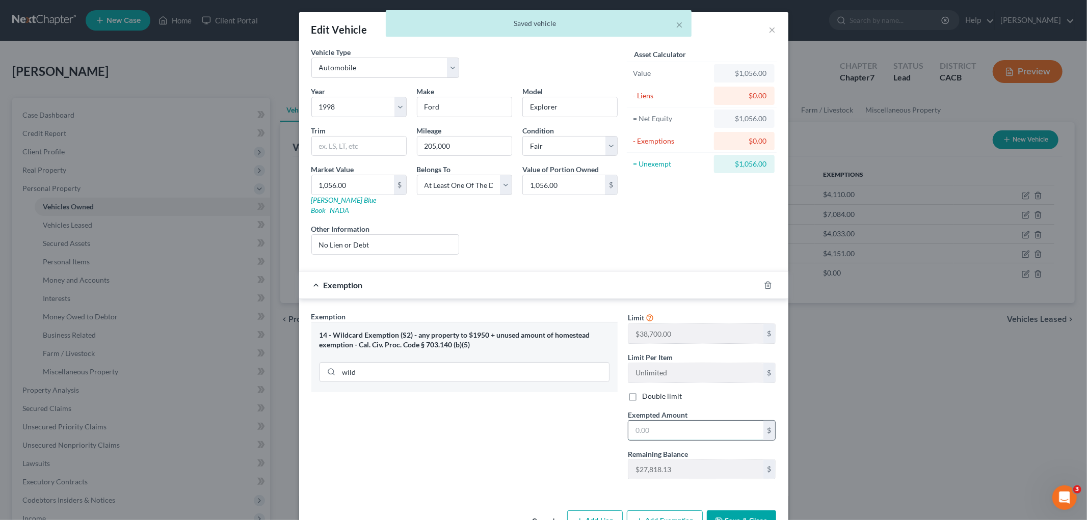
click at [658, 424] on input "text" at bounding box center [695, 430] width 135 height 19
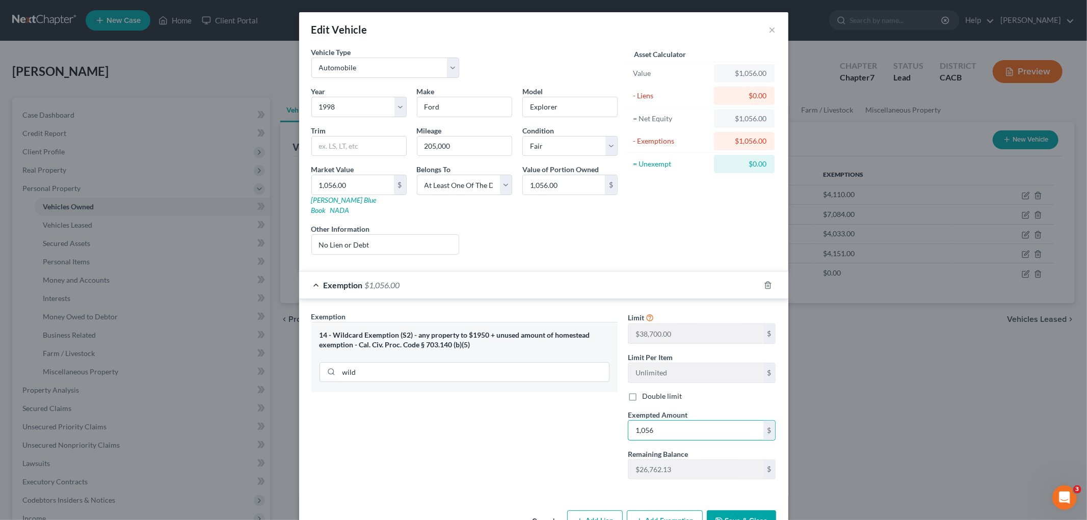
type input "1,056"
click at [739, 515] on button "Save & Close" at bounding box center [741, 520] width 69 height 21
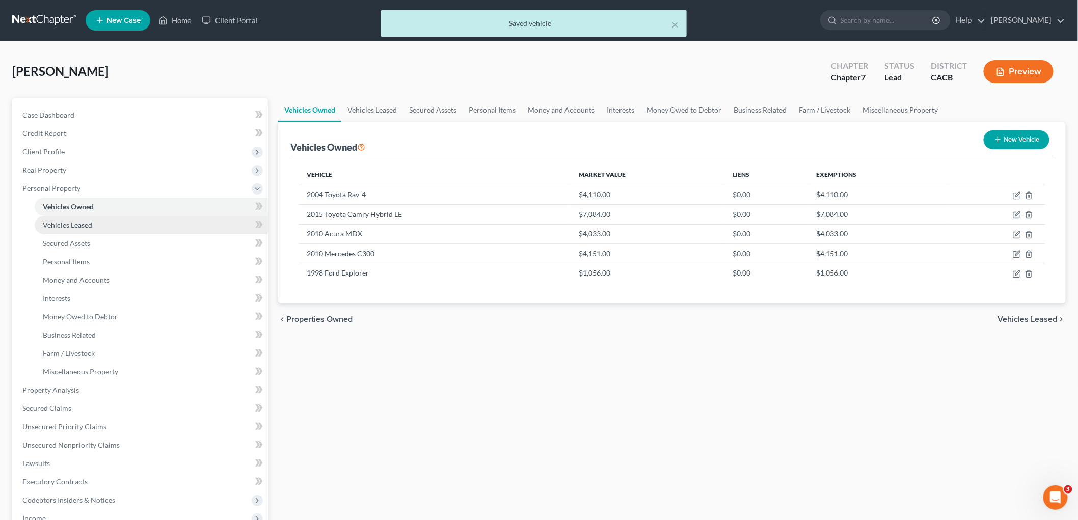
click at [63, 227] on span "Vehicles Leased" at bounding box center [67, 225] width 49 height 9
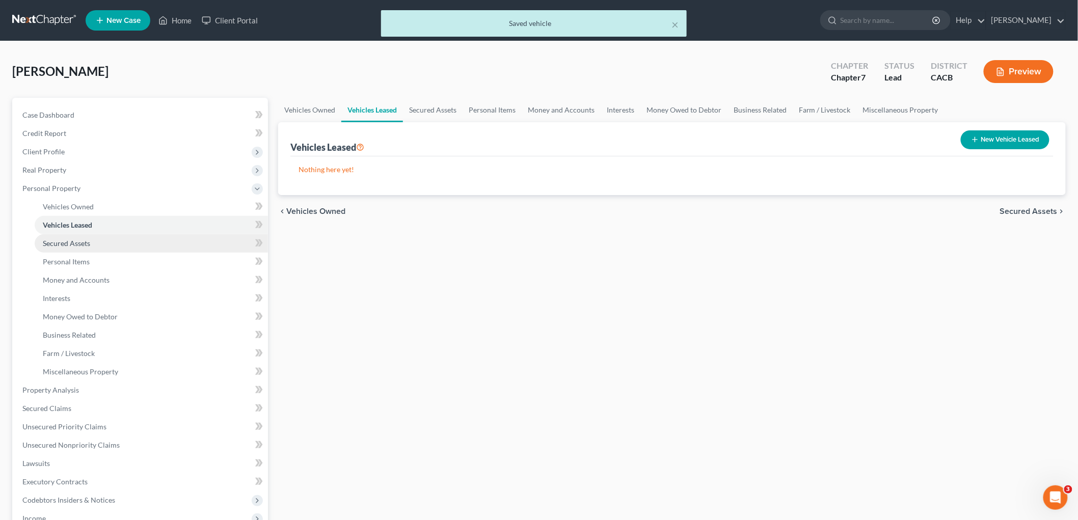
click at [71, 242] on span "Secured Assets" at bounding box center [66, 243] width 47 height 9
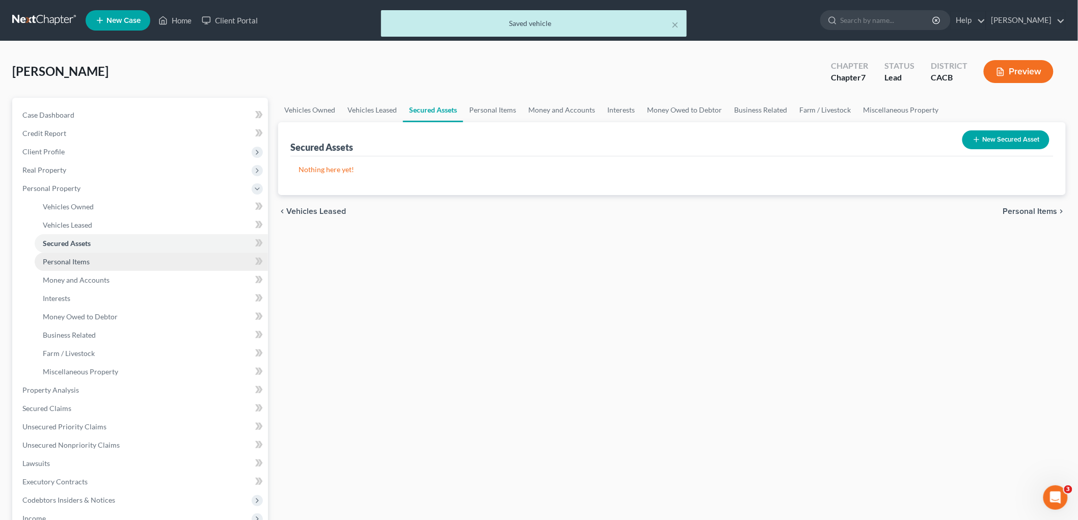
click at [70, 266] on link "Personal Items" at bounding box center [151, 262] width 233 height 18
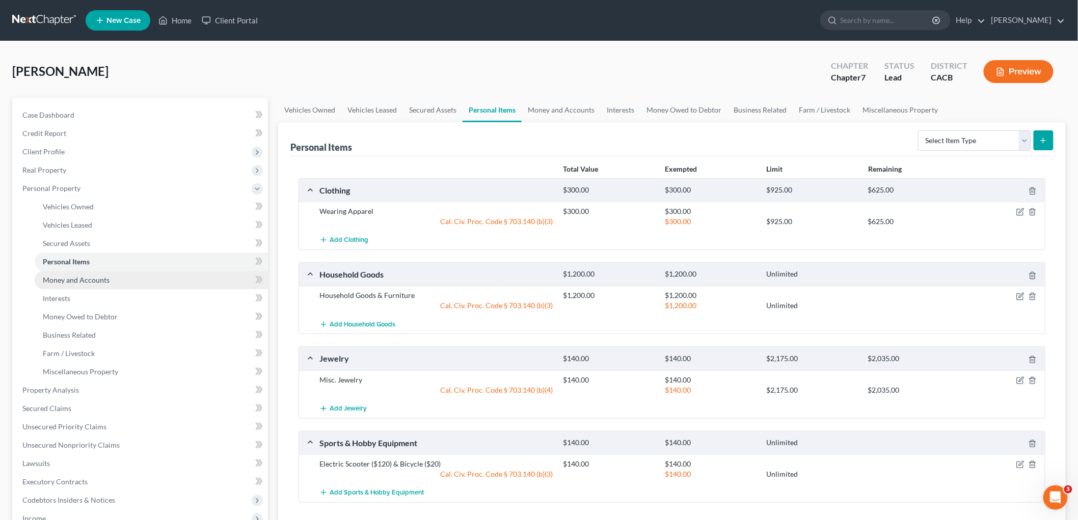
click at [78, 286] on link "Money and Accounts" at bounding box center [151, 280] width 233 height 18
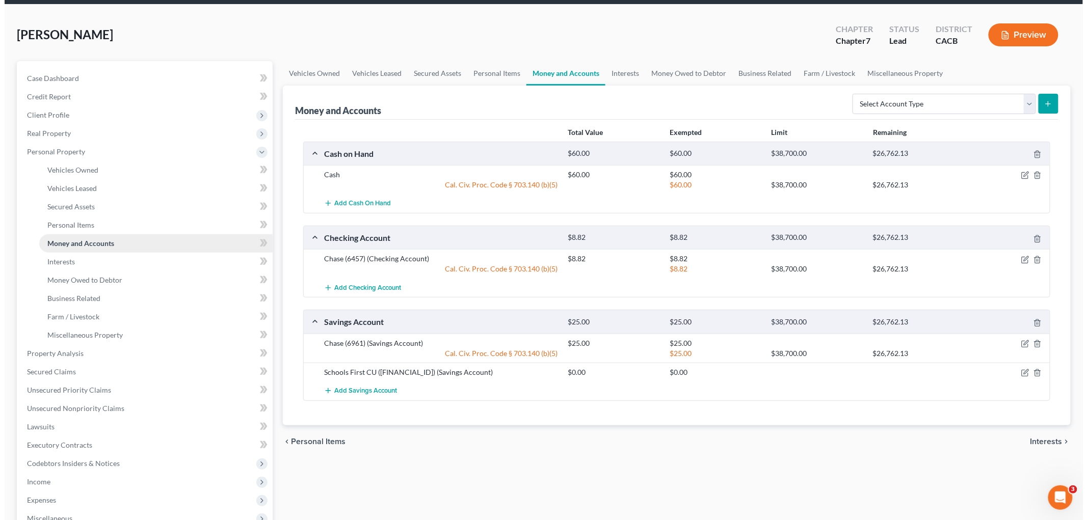
scroll to position [57, 0]
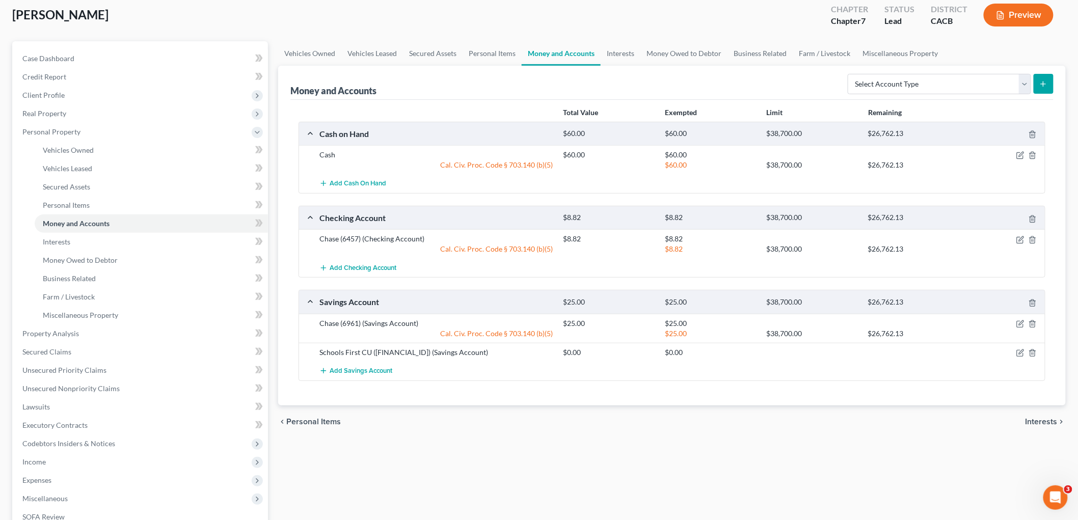
click at [1034, 28] on div "Preview" at bounding box center [1021, 16] width 90 height 30
click at [1032, 21] on button "Preview" at bounding box center [1019, 15] width 70 height 23
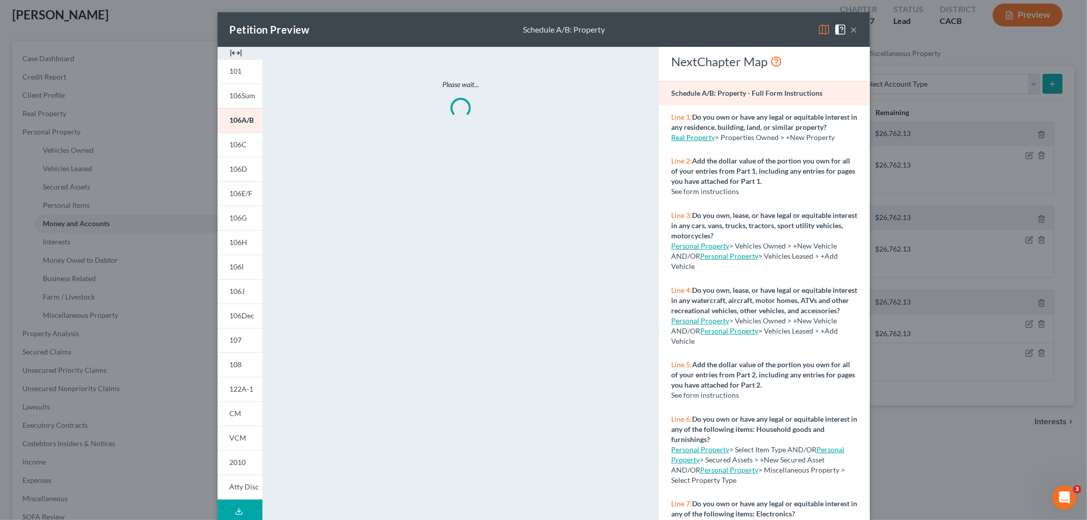
click at [825, 29] on img at bounding box center [824, 29] width 12 height 12
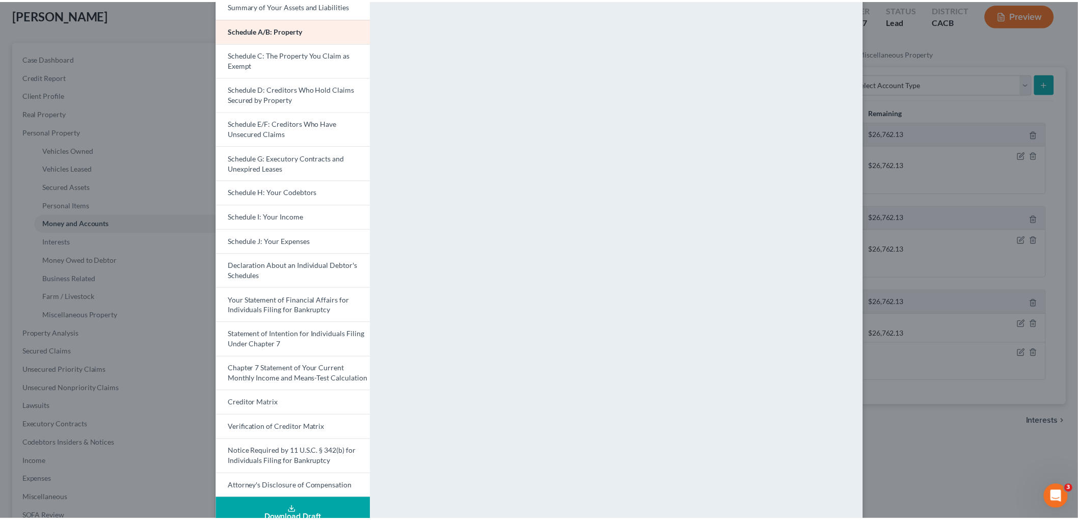
scroll to position [113, 0]
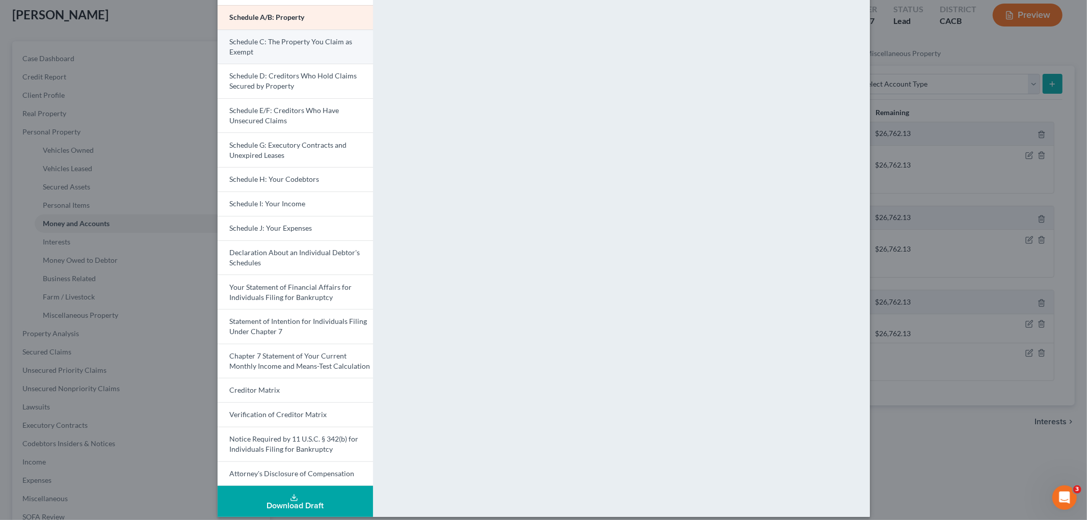
click at [324, 56] on link "Schedule C: The Property You Claim as Exempt" at bounding box center [295, 47] width 155 height 35
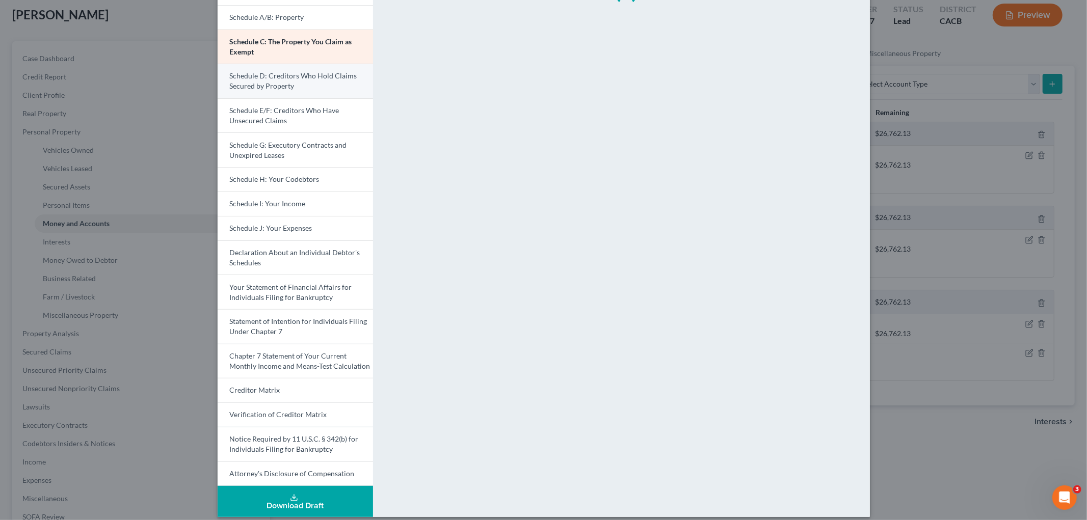
click at [328, 77] on span "Schedule D: Creditors Who Hold Claims Secured by Property" at bounding box center [293, 80] width 127 height 19
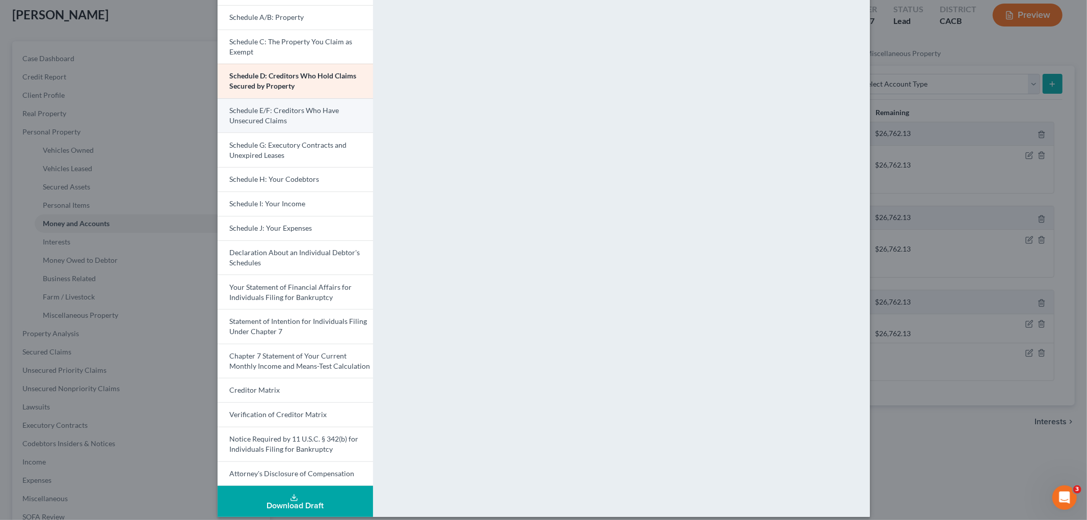
click at [312, 121] on link "Schedule E/F: Creditors Who Have Unsecured Claims" at bounding box center [295, 115] width 155 height 35
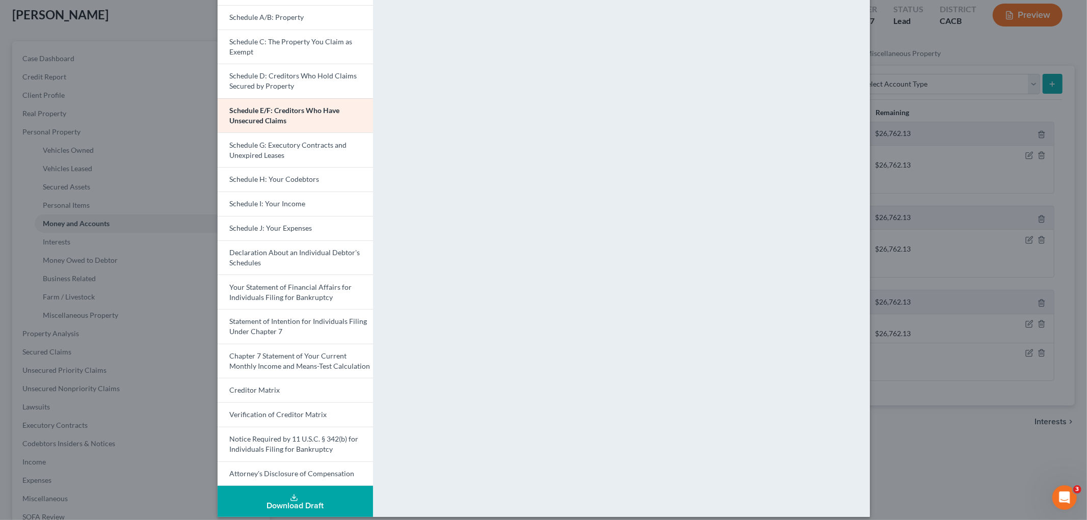
click at [910, 386] on div "Petition Preview Schedule E/F: Creditors Who Have Unsecured Claims × Voluntary …" at bounding box center [543, 260] width 1087 height 520
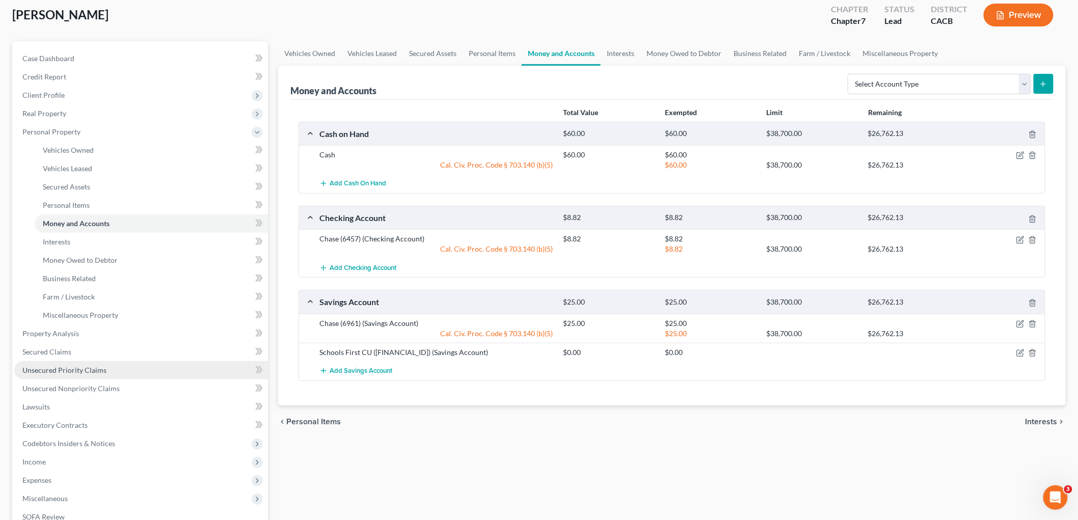
click at [135, 378] on link "Unsecured Priority Claims" at bounding box center [141, 370] width 254 height 18
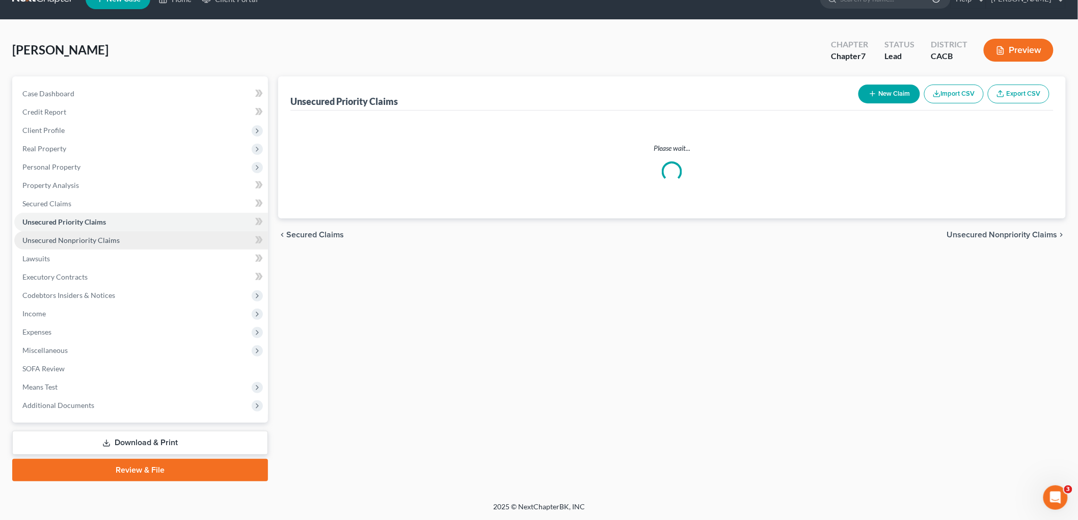
scroll to position [1, 0]
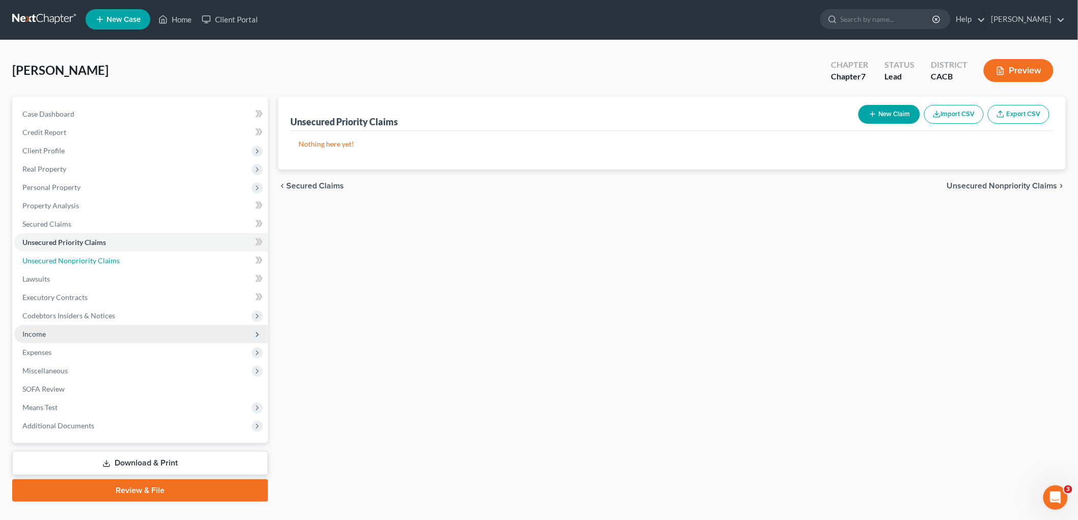
click at [139, 389] on ul "Case Dashboard Payments Invoices Payments Payments Credit Report Client Profile" at bounding box center [141, 270] width 254 height 330
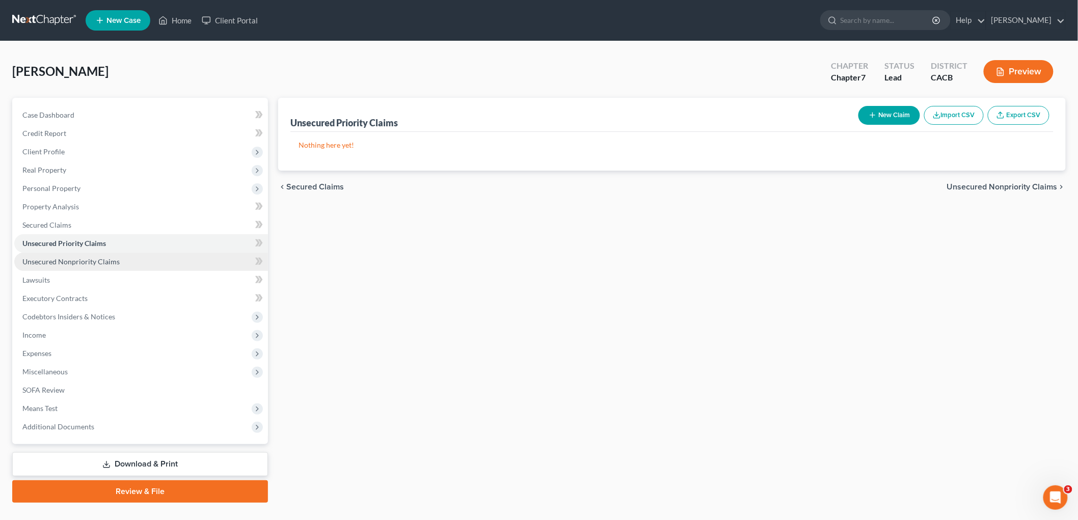
click at [117, 253] on link "Unsecured Nonpriority Claims" at bounding box center [141, 262] width 254 height 18
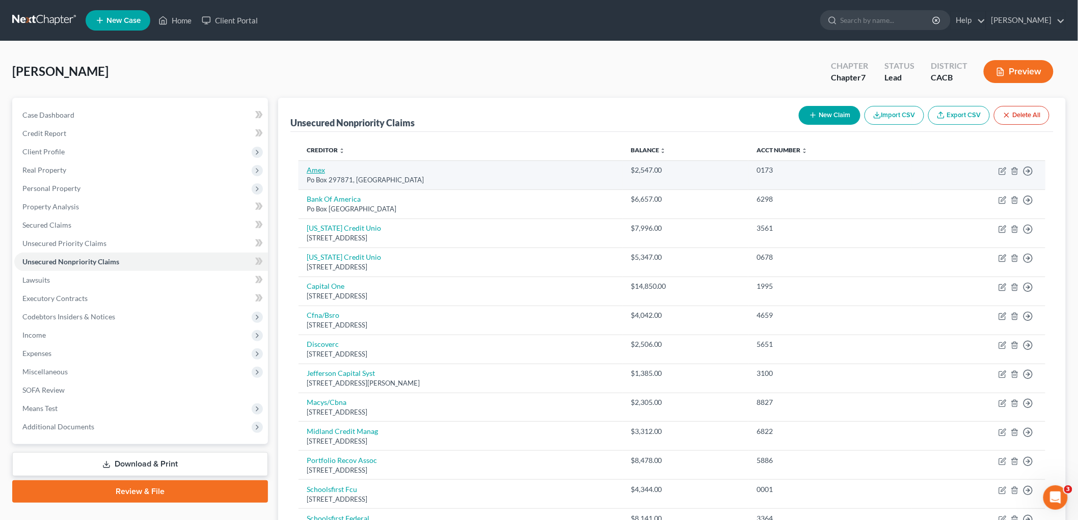
click at [314, 171] on link "Amex" at bounding box center [316, 170] width 18 height 9
select select "9"
select select "2"
select select "0"
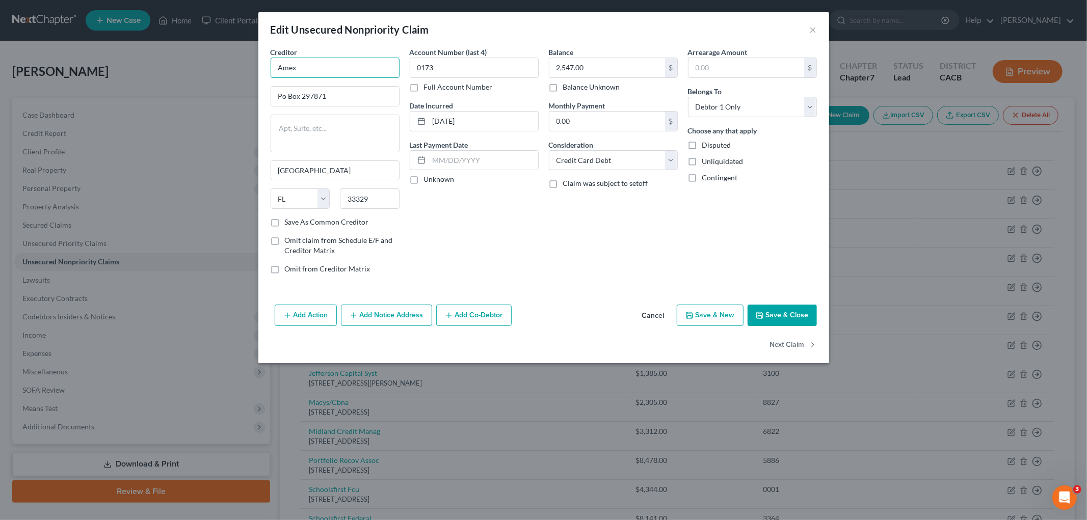
drag, startPoint x: 300, startPoint y: 73, endPoint x: 169, endPoint y: 58, distance: 131.2
click at [170, 62] on div "Edit Unsecured Nonpriority Claim × Creditor * Amex Po Box 297871 [GEOGRAPHIC_DA…" at bounding box center [543, 260] width 1087 height 520
type input "American Express"
type input "PO Box 297871"
drag, startPoint x: 517, startPoint y: 124, endPoint x: 404, endPoint y: 120, distance: 113.2
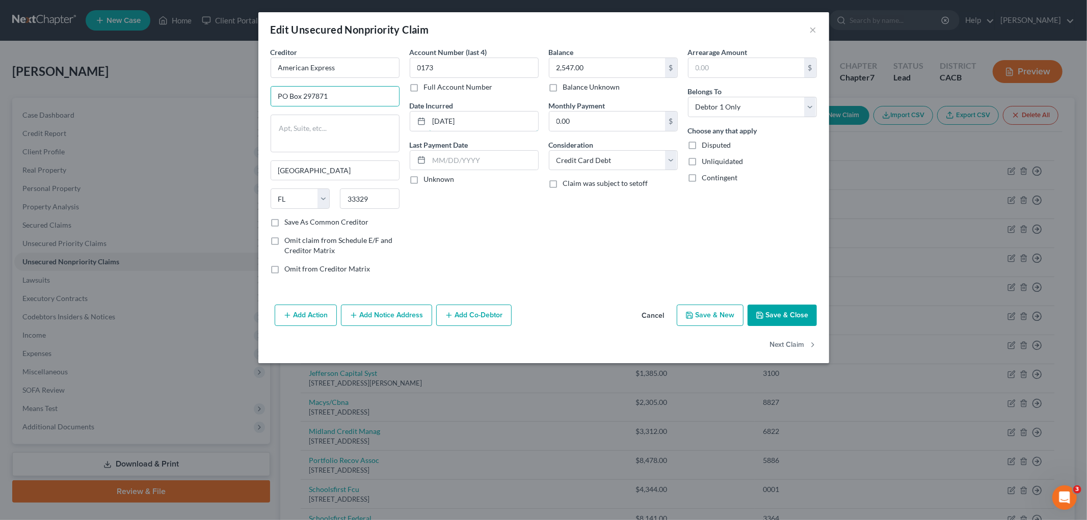
click at [407, 121] on div "Account Number (last 4) 0173 Full Account Number Date Incurred [DATE] Last Paym…" at bounding box center [473, 164] width 139 height 235
type input "2016"
drag, startPoint x: 759, startPoint y: 312, endPoint x: 600, endPoint y: 297, distance: 160.2
click at [760, 312] on icon "button" at bounding box center [759, 315] width 6 height 6
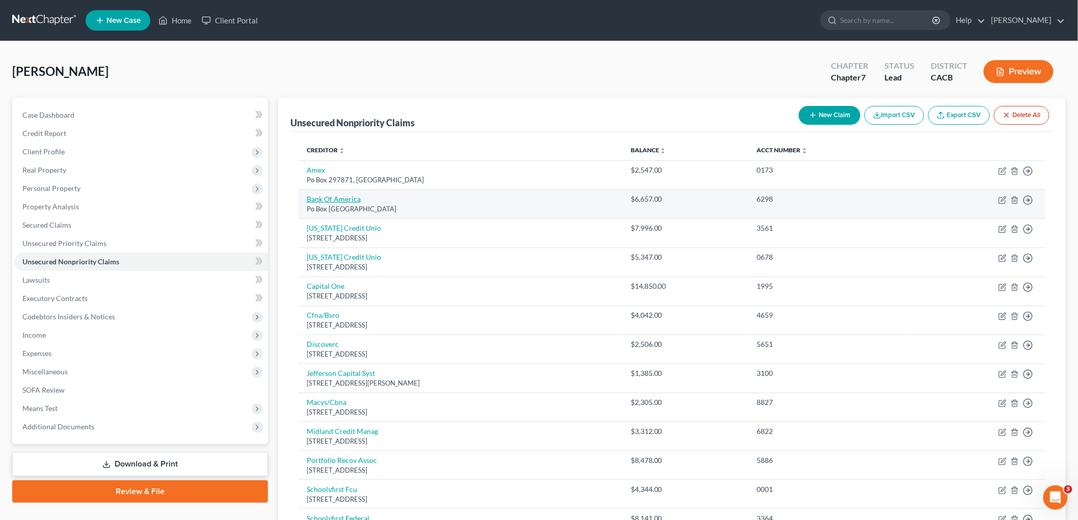
click at [333, 197] on link "Bank Of America" at bounding box center [334, 199] width 54 height 9
select select "45"
select select "2"
select select "0"
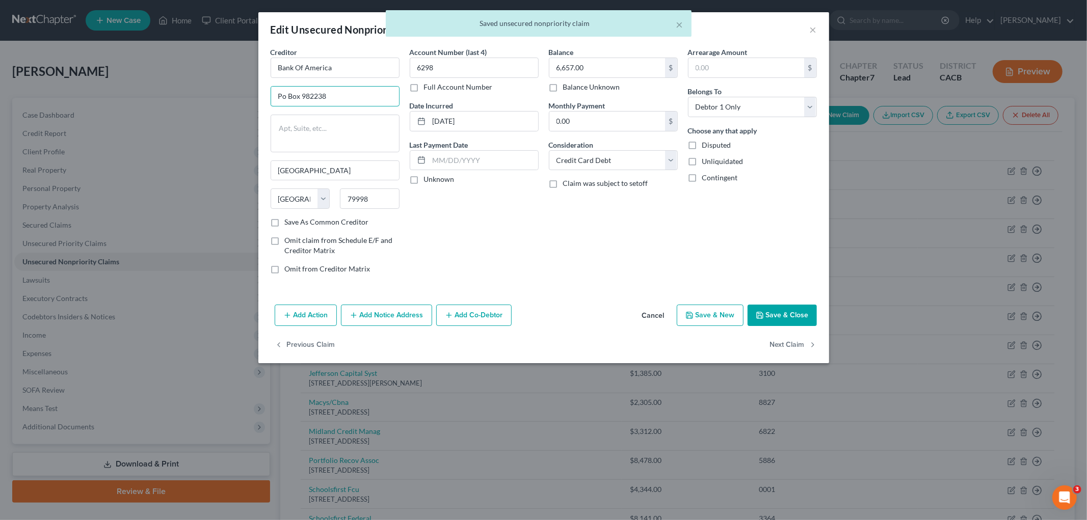
drag, startPoint x: 288, startPoint y: 94, endPoint x: 194, endPoint y: 76, distance: 96.4
click at [223, 95] on div "Edit Unsecured Nonpriority Claim × Creditor * Bank Of America [GEOGRAPHIC_DATA]…" at bounding box center [543, 260] width 1087 height 520
type input "PO Box 982238"
drag, startPoint x: 498, startPoint y: 107, endPoint x: 496, endPoint y: 118, distance: 10.4
click at [497, 112] on div "Date Incurred [DATE]" at bounding box center [474, 115] width 129 height 31
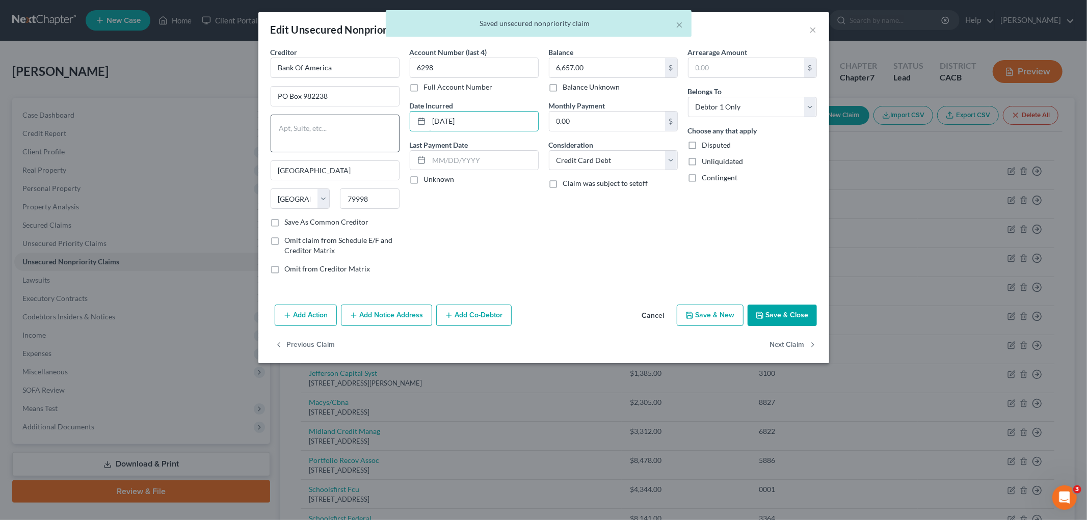
drag, startPoint x: 496, startPoint y: 118, endPoint x: 364, endPoint y: 118, distance: 131.9
click at [358, 128] on div "Creditor * Bank Of America [GEOGRAPHIC_DATA] [GEOGRAPHIC_DATA] [US_STATE][GEOGR…" at bounding box center [543, 164] width 556 height 235
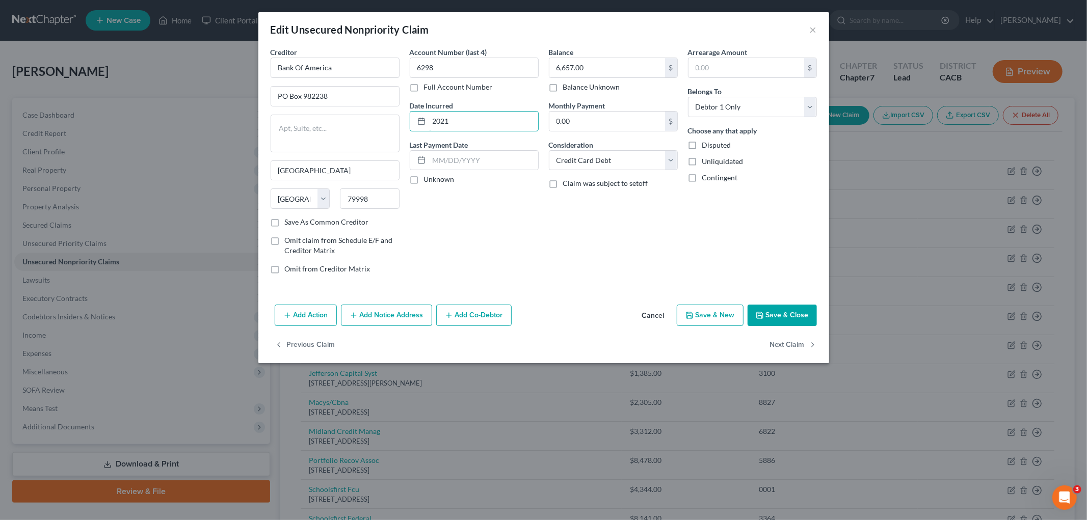
type input "2021"
drag, startPoint x: 792, startPoint y: 318, endPoint x: 501, endPoint y: 309, distance: 291.5
click at [792, 318] on button "Save & Close" at bounding box center [781, 315] width 69 height 21
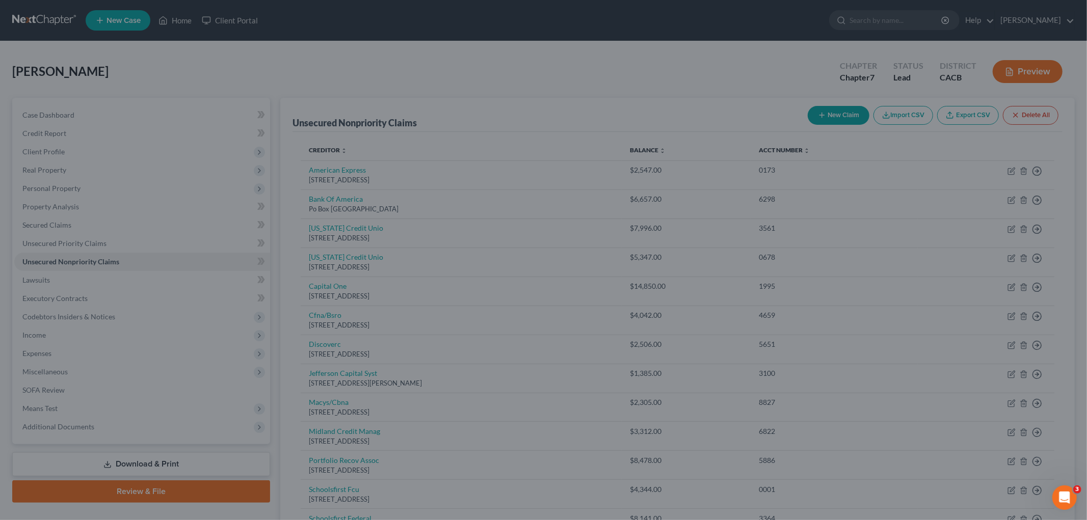
type input "0"
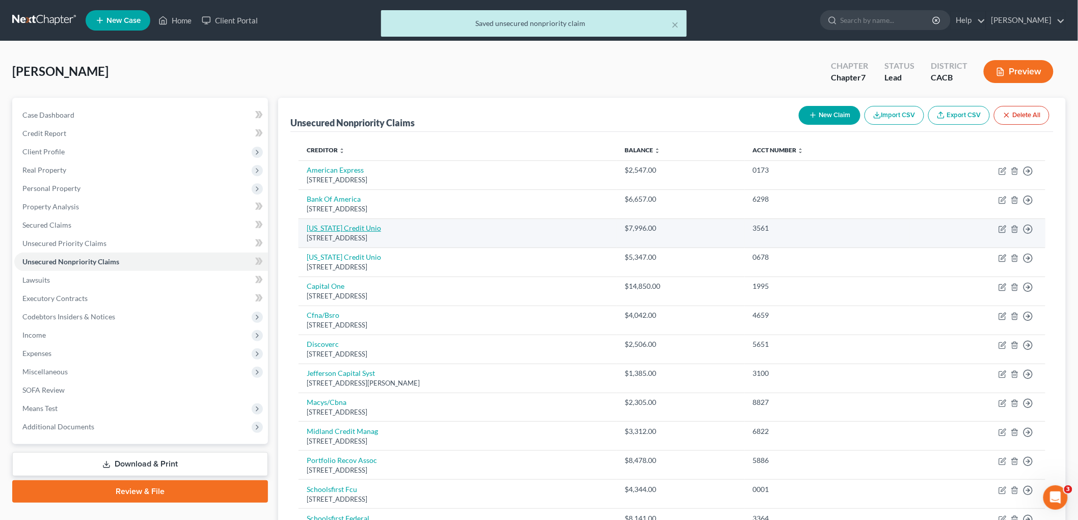
click at [344, 227] on link "[US_STATE] Credit Unio" at bounding box center [344, 228] width 74 height 9
select select "4"
select select "2"
select select "0"
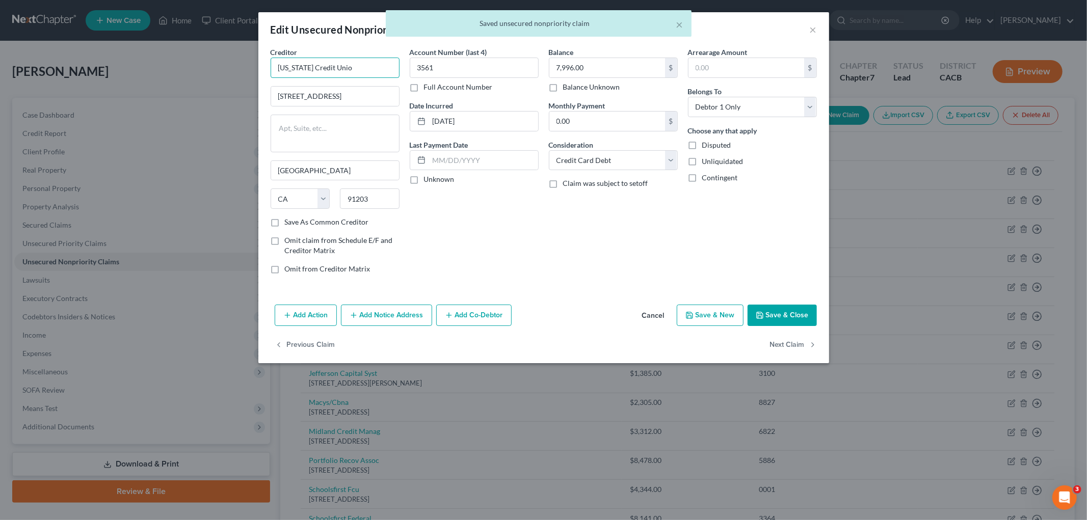
click at [373, 69] on input "[US_STATE] Credit Unio" at bounding box center [334, 68] width 129 height 20
type input "[US_STATE] Credit Union"
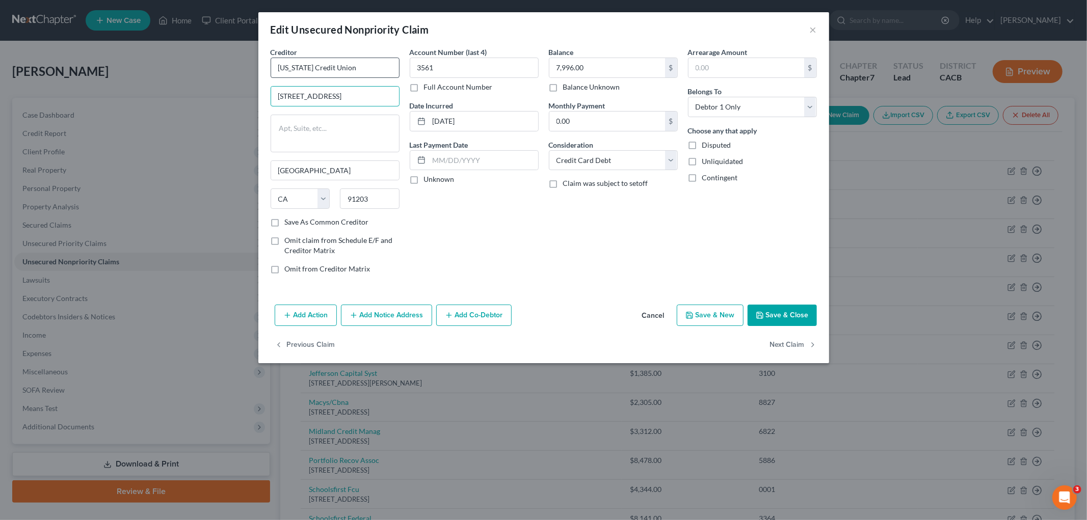
type input "[STREET_ADDRESS]"
click at [482, 128] on input "[DATE]" at bounding box center [483, 121] width 109 height 19
drag, startPoint x: 482, startPoint y: 126, endPoint x: 429, endPoint y: 120, distance: 52.8
click at [430, 122] on input "[DATE]" at bounding box center [483, 121] width 109 height 19
type input "2014"
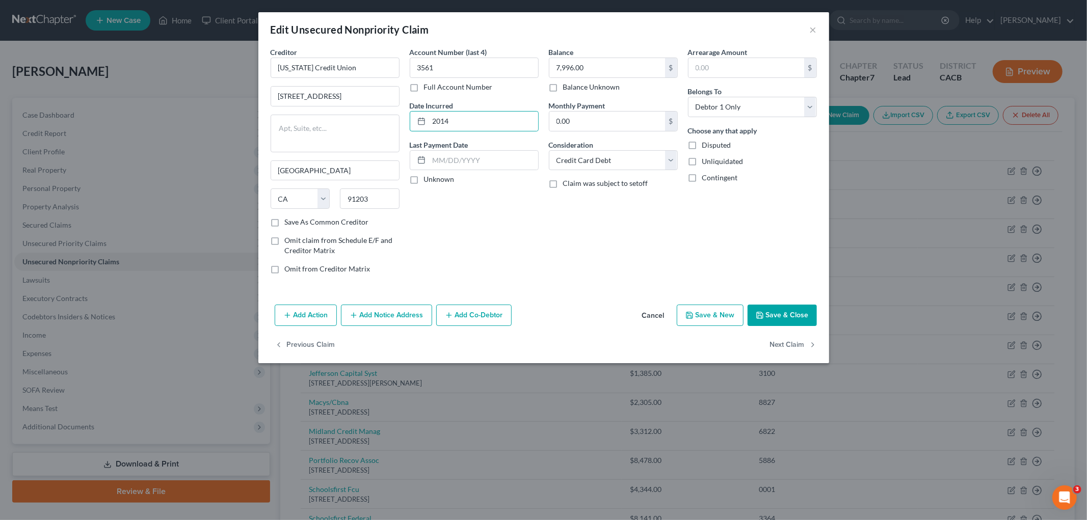
click at [795, 312] on button "Save & Close" at bounding box center [781, 315] width 69 height 21
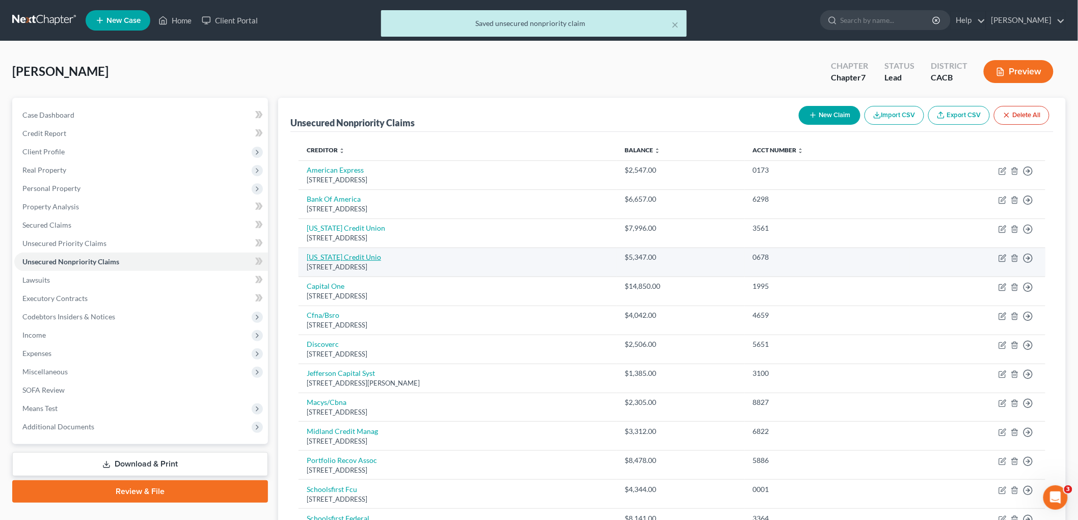
click at [342, 258] on link "[US_STATE] Credit Unio" at bounding box center [344, 257] width 74 height 9
select select "4"
select select "2"
select select "0"
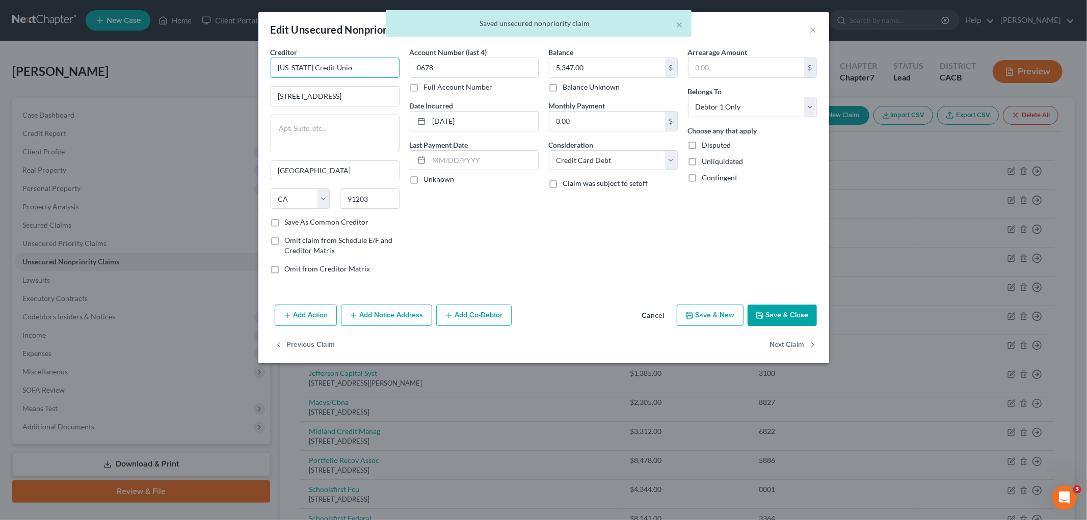
click at [357, 65] on input "[US_STATE] Credit Unio" at bounding box center [334, 68] width 129 height 20
type input "[US_STATE] Credit Union"
type input "[STREET_ADDRESS]"
click at [500, 123] on input "[DATE]" at bounding box center [483, 121] width 109 height 19
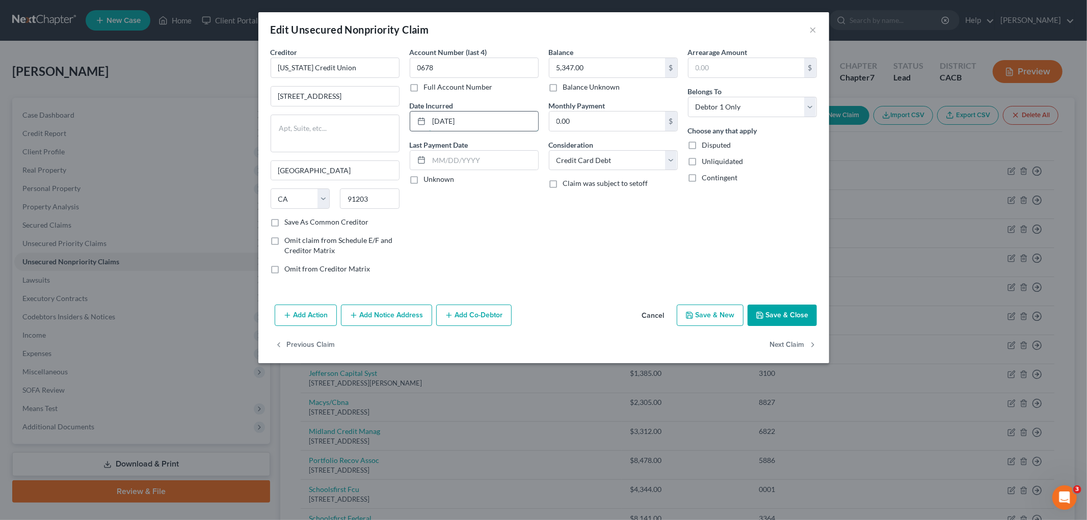
drag, startPoint x: 500, startPoint y: 123, endPoint x: 423, endPoint y: 119, distance: 76.5
click at [423, 119] on div "[DATE]" at bounding box center [474, 121] width 129 height 20
type input "2016"
drag, startPoint x: 806, startPoint y: 334, endPoint x: 802, endPoint y: 321, distance: 13.9
click at [806, 333] on div "Edit Unsecured Nonpriority Claim × Creditor * [US_STATE] Credit Union [STREET_A…" at bounding box center [543, 187] width 571 height 351
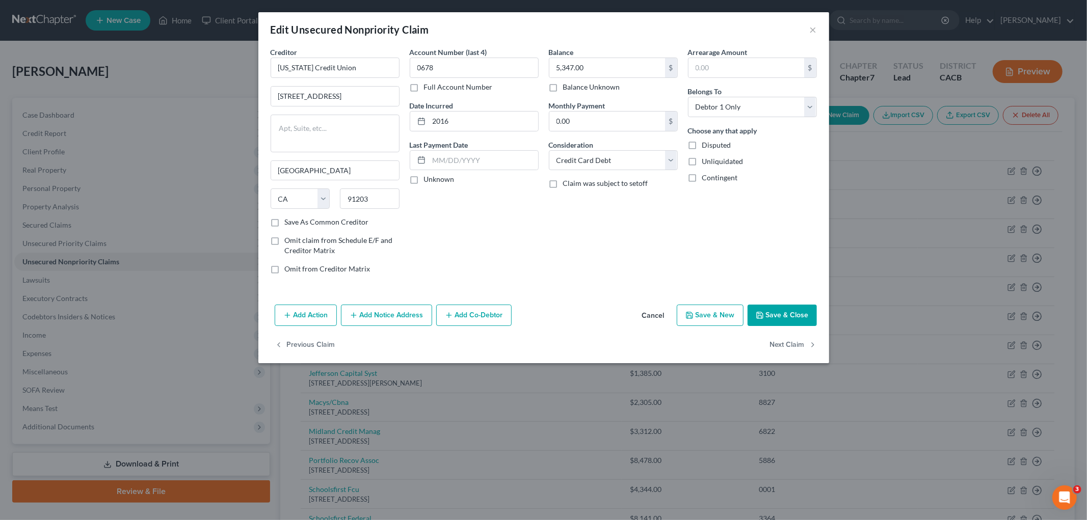
click at [802, 321] on button "Save & Close" at bounding box center [781, 315] width 69 height 21
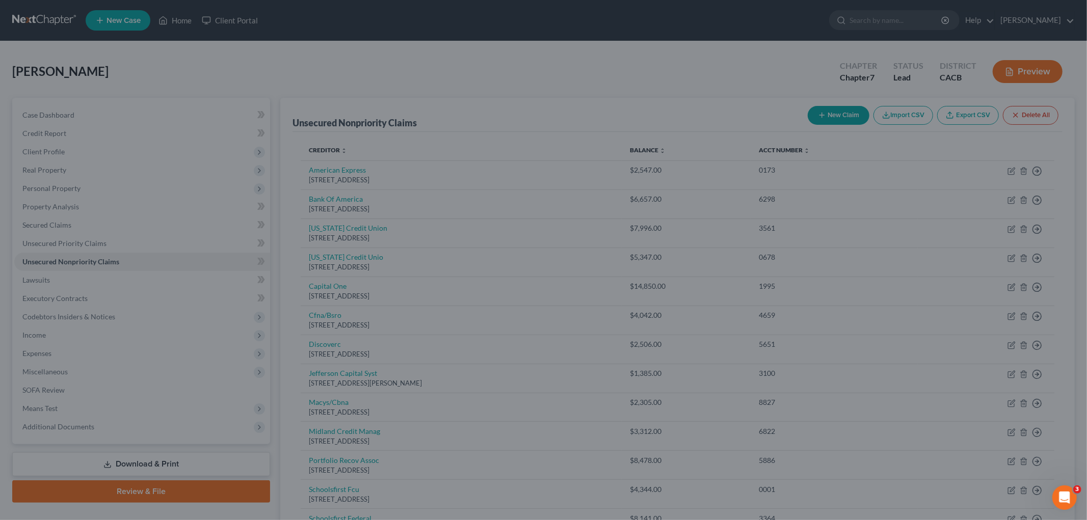
type input "0"
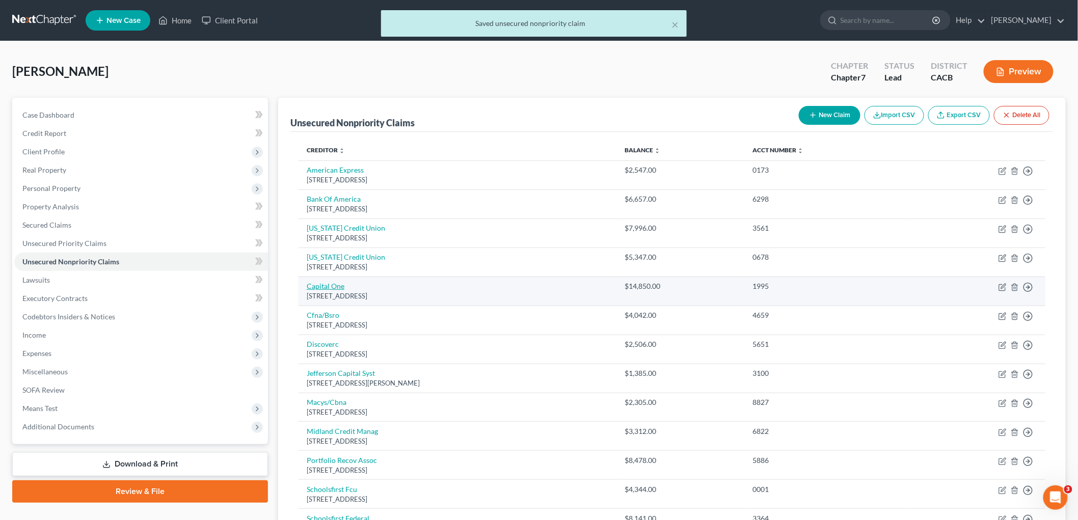
click at [330, 284] on link "Capital One" at bounding box center [326, 286] width 38 height 9
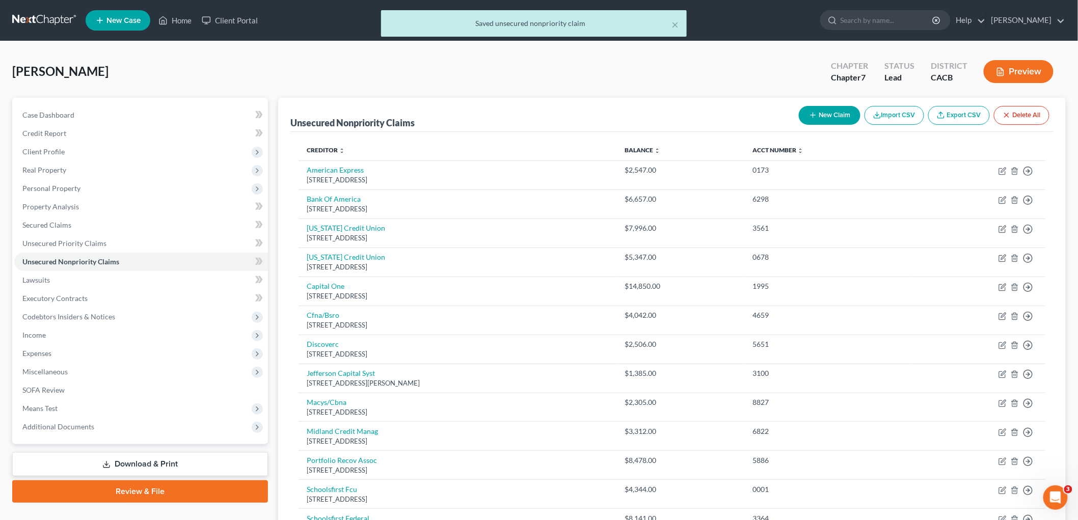
select select "46"
select select "2"
select select "0"
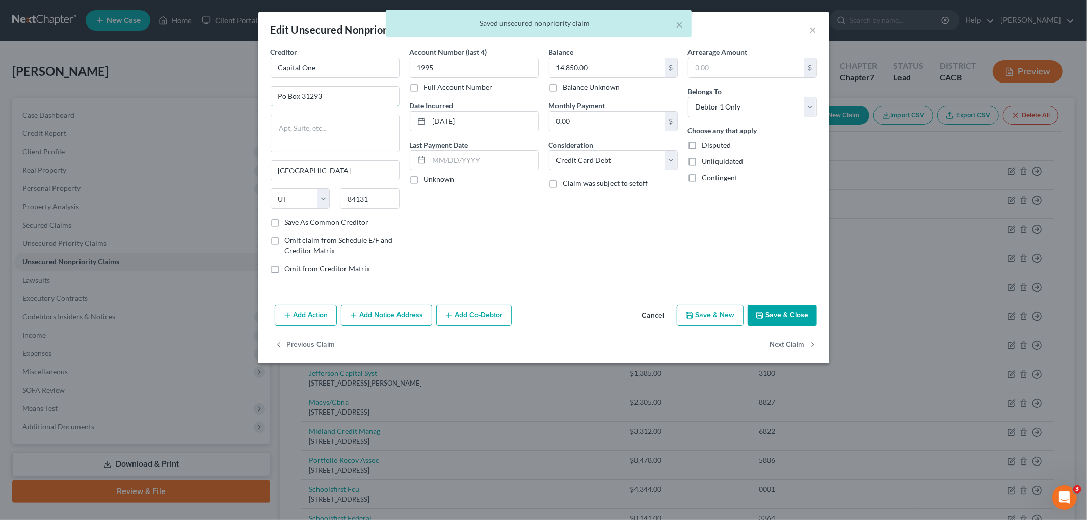
drag, startPoint x: 259, startPoint y: 97, endPoint x: 248, endPoint y: 93, distance: 11.8
click at [238, 95] on div "Edit Unsecured Nonpriority Claim × Creditor * Capital One Po Box 31293 [GEOGRAP…" at bounding box center [543, 260] width 1087 height 520
type input "PO Box 31293"
drag, startPoint x: 503, startPoint y: 113, endPoint x: 400, endPoint y: 112, distance: 102.4
click at [398, 113] on div "Creditor * Capital One PO Box 31293 [GEOGRAPHIC_DATA] [US_STATE][GEOGRAPHIC_DAT…" at bounding box center [543, 164] width 556 height 235
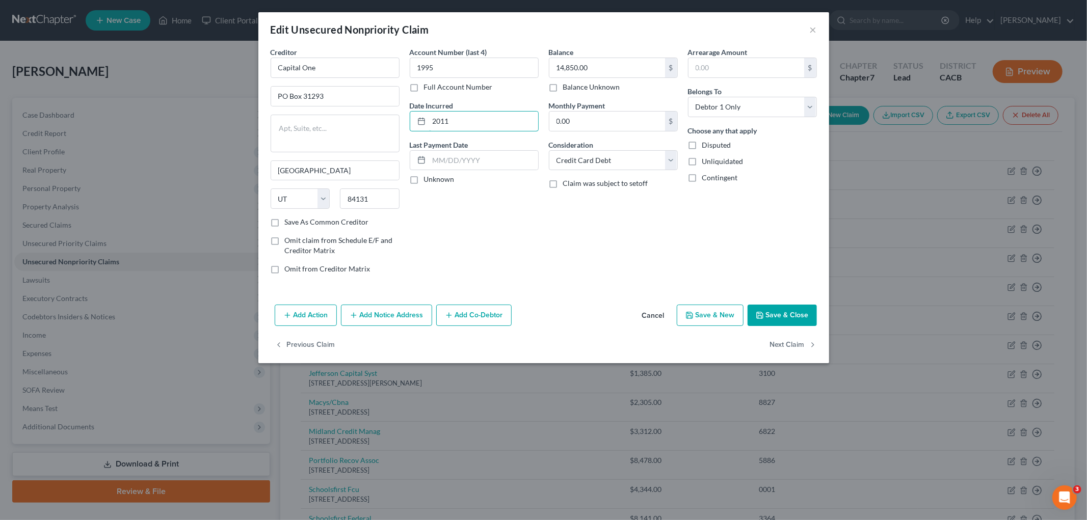
type input "2011"
drag, startPoint x: 772, startPoint y: 316, endPoint x: 536, endPoint y: 327, distance: 236.1
click at [771, 316] on button "Save & Close" at bounding box center [781, 315] width 69 height 21
type input "0"
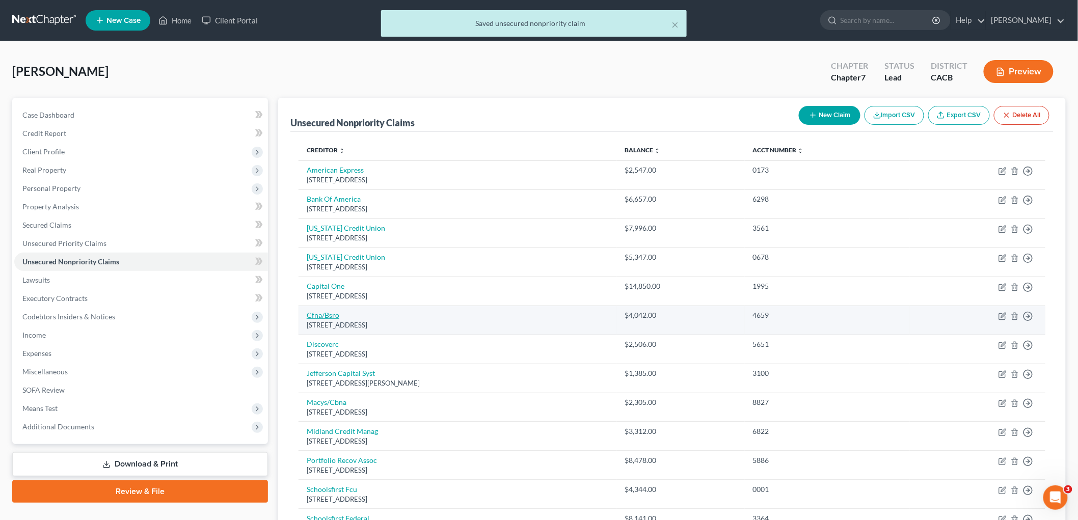
click at [332, 316] on link "Cfna/Bsro" at bounding box center [323, 315] width 33 height 9
select select "36"
select select "2"
select select "0"
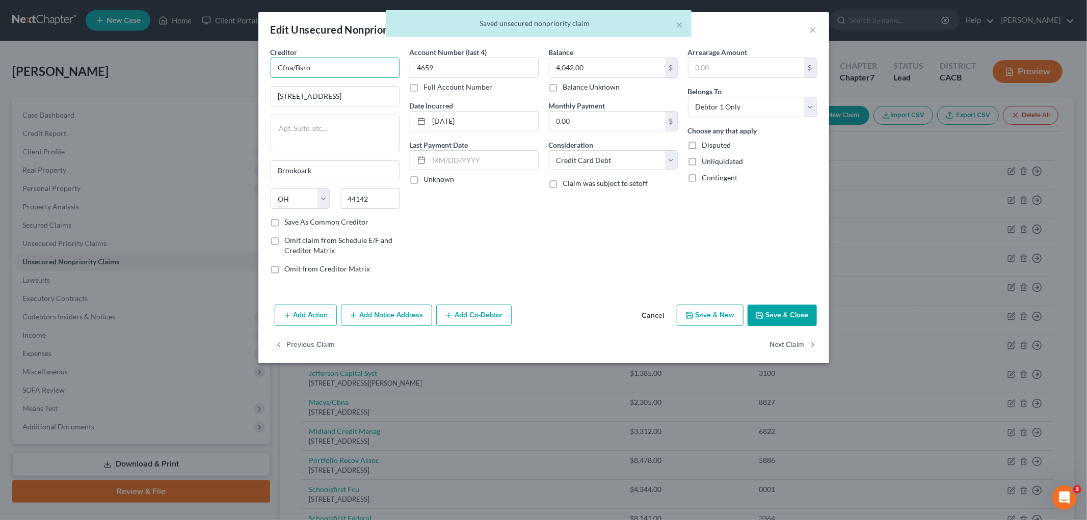
drag, startPoint x: 336, startPoint y: 66, endPoint x: 516, endPoint y: 16, distance: 186.8
click at [181, 59] on div "Edit Unsecured Nonpriority Claim × Creditor * Cfna/Bsro [STREET_ADDRESS][GEOGRA…" at bounding box center [543, 260] width 1087 height 520
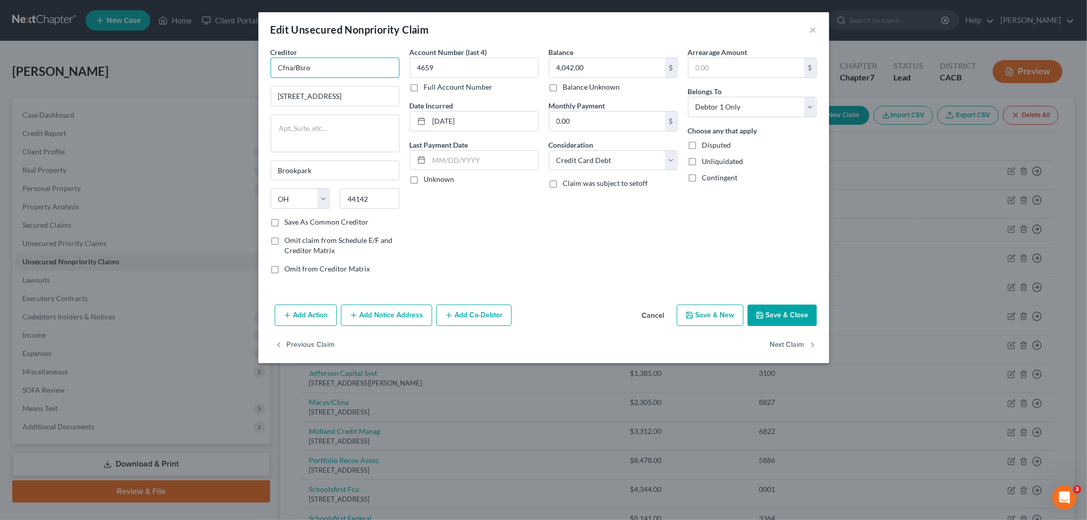
click at [321, 67] on input "Cfna/Bsro" at bounding box center [334, 68] width 129 height 20
click at [334, 70] on input "Cfna/Bsro" at bounding box center [334, 68] width 129 height 20
drag, startPoint x: 325, startPoint y: 69, endPoint x: 184, endPoint y: 58, distance: 141.5
click at [185, 59] on div "Edit Unsecured Nonpriority Claim × Creditor * Cfna/Bsro [STREET_ADDRESS][GEOGRA…" at bounding box center [543, 260] width 1087 height 520
click at [339, 64] on input "CFNA/Br" at bounding box center [334, 68] width 129 height 20
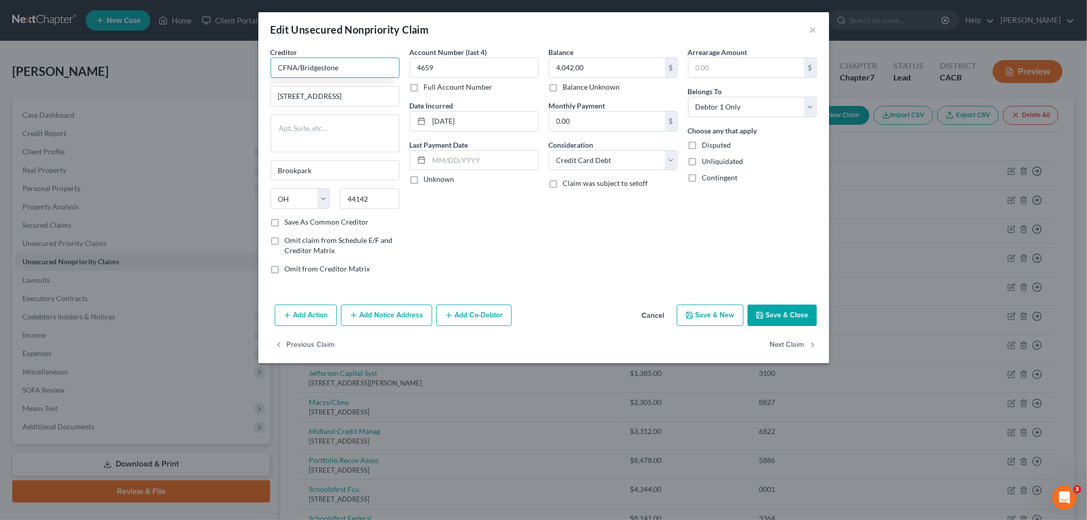
type input "CFNA/Bridgestone"
type input "[STREET_ADDRESS]"
drag, startPoint x: 499, startPoint y: 126, endPoint x: 344, endPoint y: 119, distance: 155.0
click at [344, 119] on div "Creditor * CFNA/Bridgestone [STREET_ADDRESS][GEOGRAPHIC_DATA] [US_STATE][GEOGRA…" at bounding box center [543, 164] width 556 height 235
type input "2021"
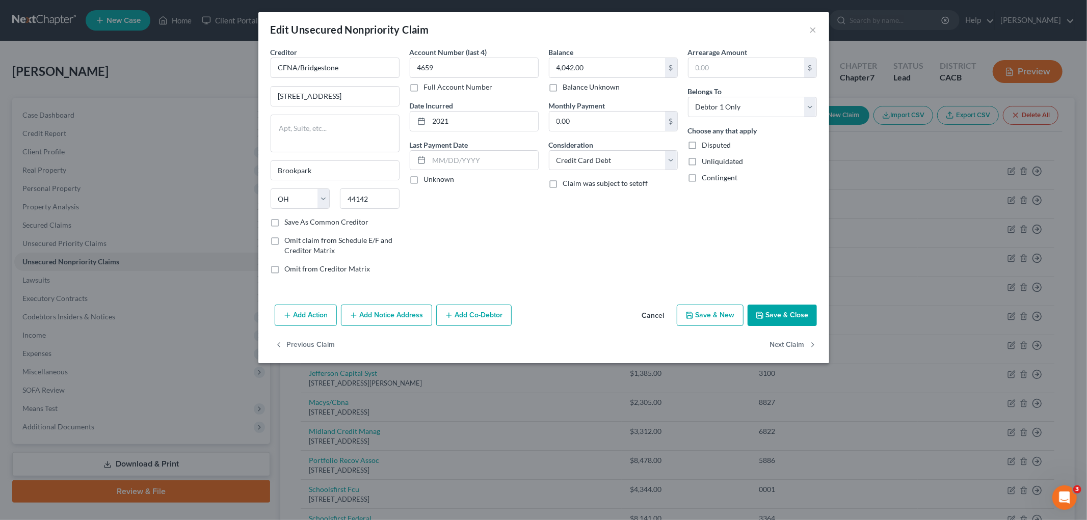
click at [789, 317] on button "Save & Close" at bounding box center [781, 315] width 69 height 21
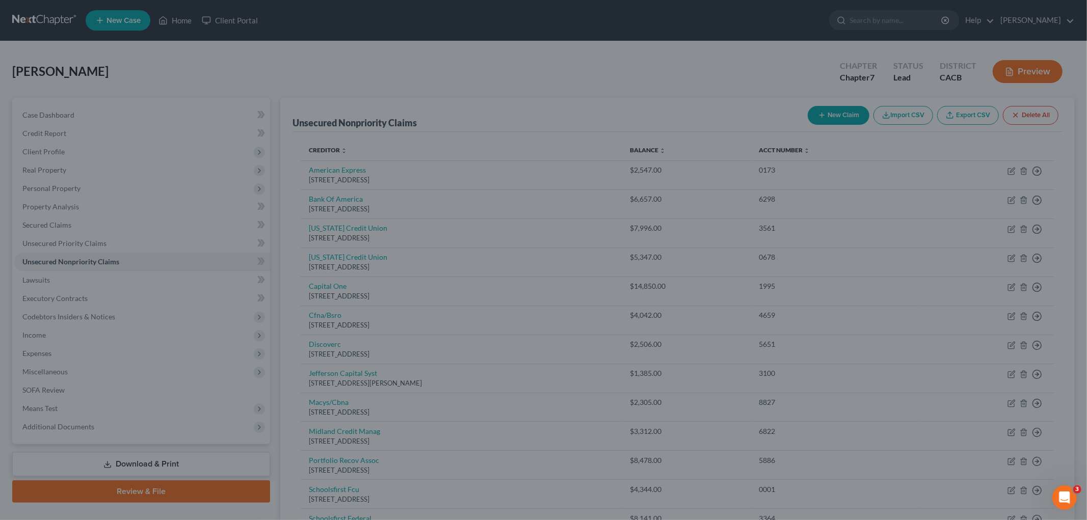
type input "0"
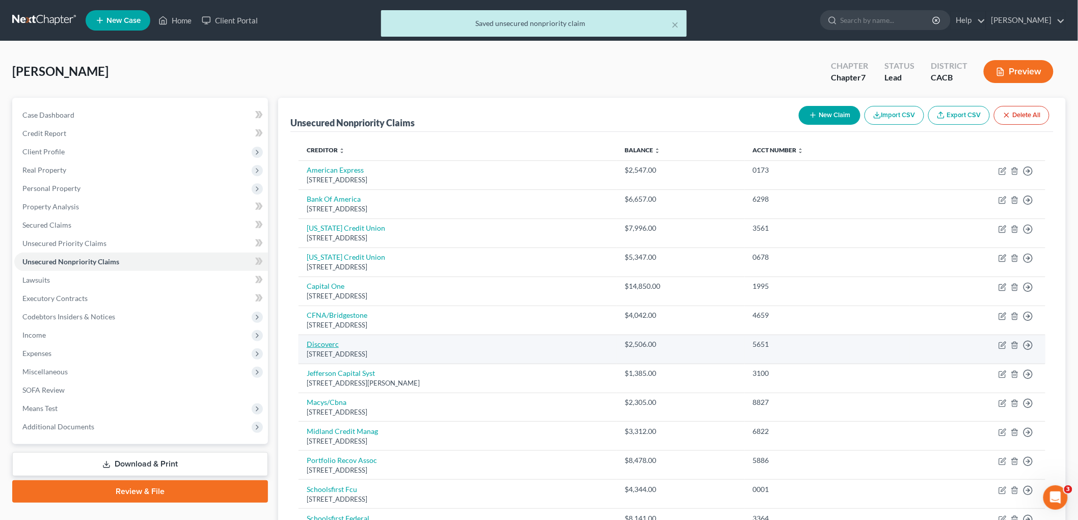
click at [313, 345] on link "Discoverc" at bounding box center [323, 344] width 32 height 9
select select "46"
select select "2"
select select "0"
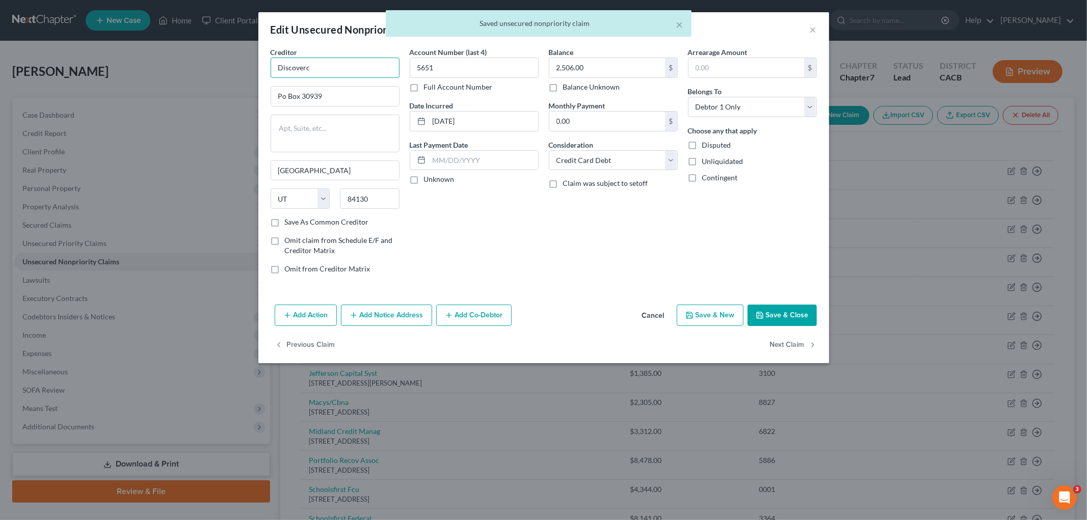
click at [343, 62] on input "Discoverc" at bounding box center [334, 68] width 129 height 20
type input "Discover"
type input "PO Box 30939"
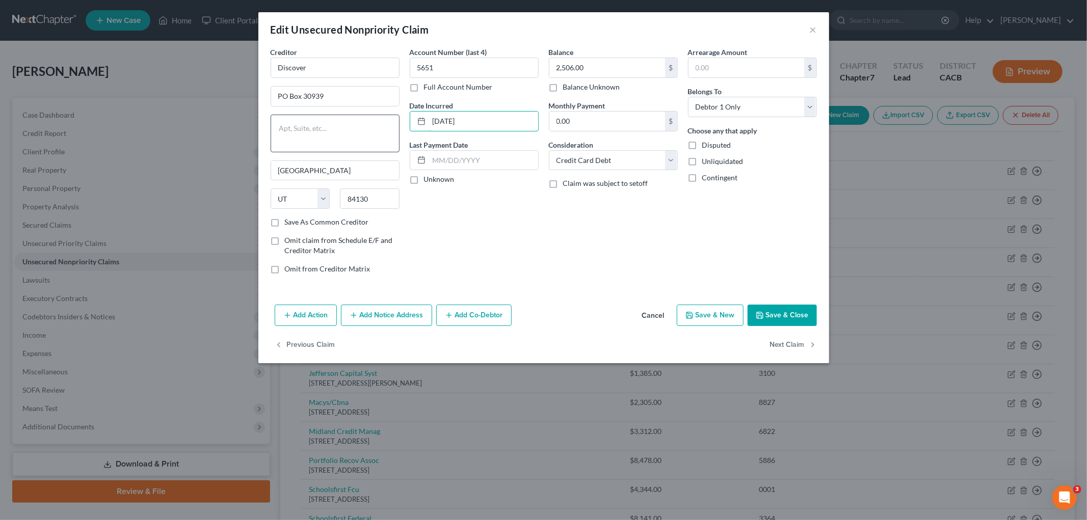
drag, startPoint x: 499, startPoint y: 125, endPoint x: 373, endPoint y: 126, distance: 125.8
click at [372, 126] on div "Creditor * Discover PO Box 30939 [GEOGRAPHIC_DATA] [US_STATE][GEOGRAPHIC_DATA] …" at bounding box center [543, 164] width 556 height 235
type input "2021"
click at [800, 316] on button "Save & Close" at bounding box center [781, 315] width 69 height 21
type input "0"
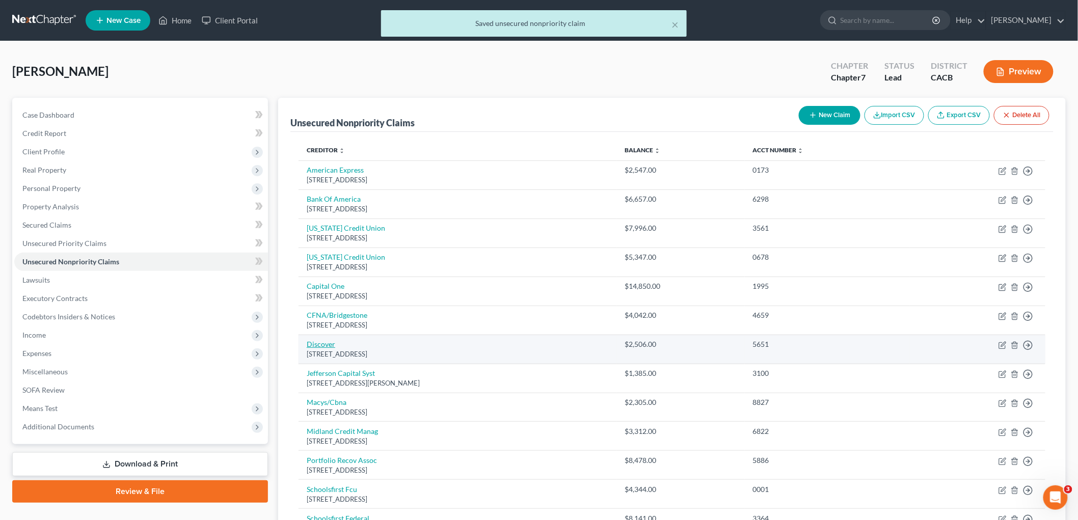
click at [318, 340] on td "Discover [STREET_ADDRESS]" at bounding box center [458, 349] width 318 height 29
click at [328, 345] on link "Discover" at bounding box center [321, 344] width 29 height 9
select select "46"
select select "2"
select select "0"
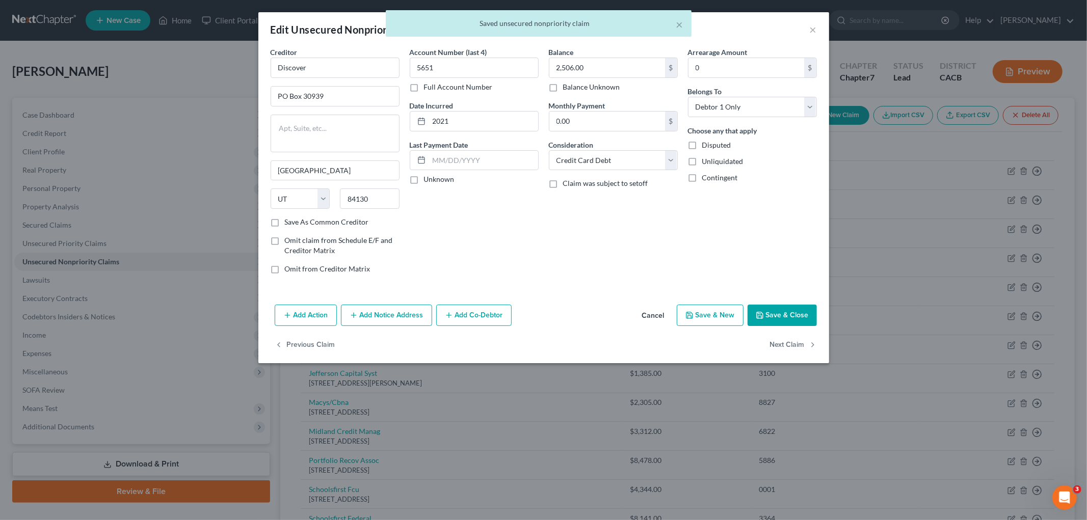
drag, startPoint x: 780, startPoint y: 313, endPoint x: 413, endPoint y: 376, distance: 372.2
click at [778, 313] on button "Save & Close" at bounding box center [781, 315] width 69 height 21
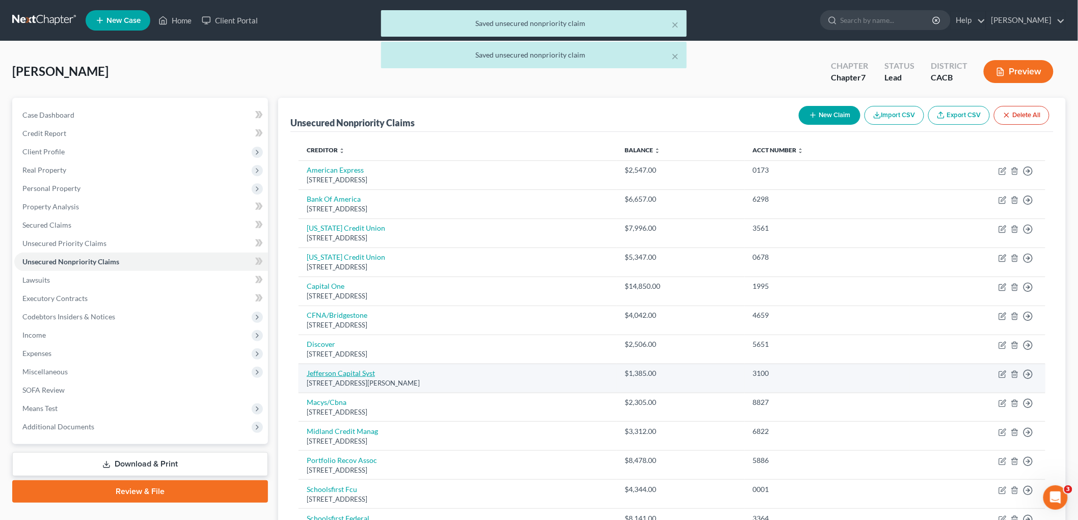
click at [339, 375] on link "Jefferson Capital Syst" at bounding box center [341, 373] width 68 height 9
select select "24"
select select "0"
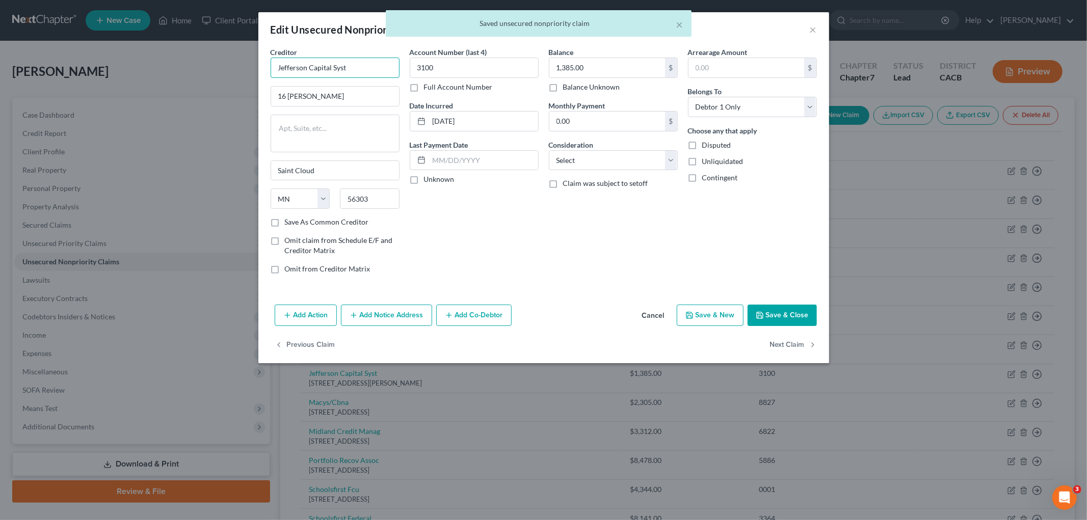
click at [369, 68] on input "Jefferson Capital Syst" at bounding box center [334, 68] width 129 height 20
type input "Jefferson Capital Systems"
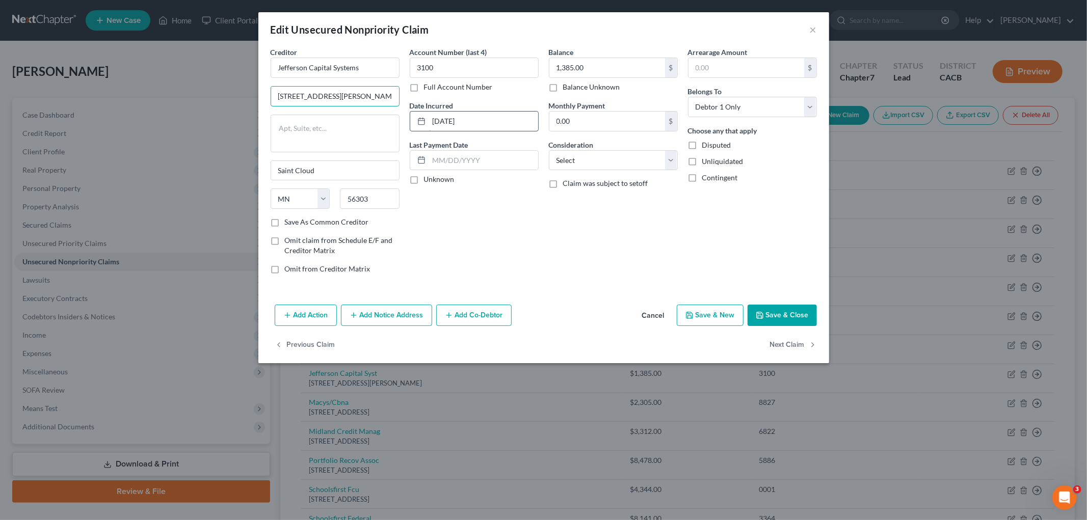
type input "[STREET_ADDRESS][PERSON_NAME]"
drag, startPoint x: 492, startPoint y: 119, endPoint x: 339, endPoint y: 124, distance: 152.9
click at [339, 124] on div "Creditor * Jefferson Capital Systems [GEOGRAPHIC_DATA][PERSON_NAME] [GEOGRAPHIC…" at bounding box center [543, 164] width 556 height 235
type input "2024"
click at [607, 159] on select "Select Cable / Satellite Services Collection Agency Credit Card Debt Debt Couns…" at bounding box center [613, 160] width 129 height 20
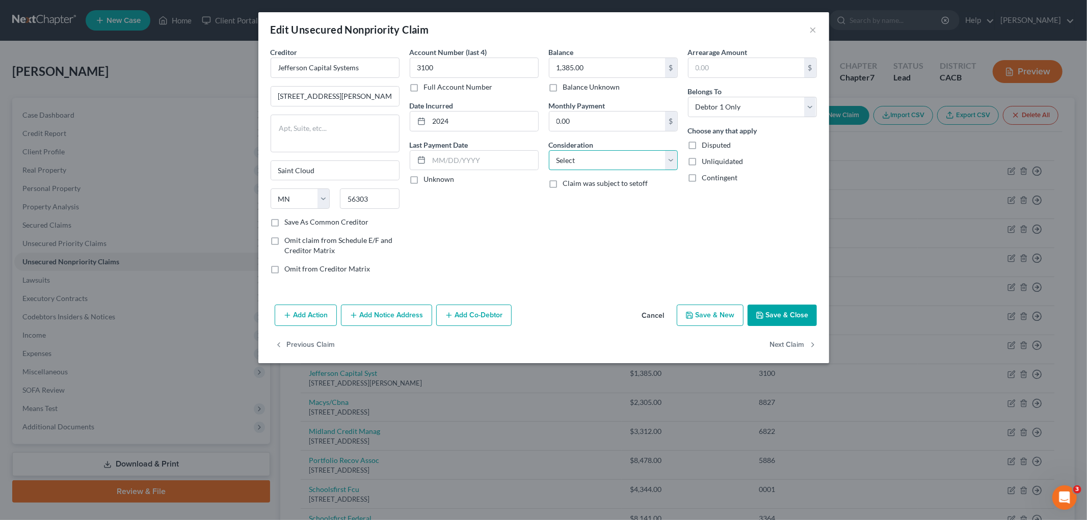
select select "1"
click at [549, 150] on select "Select Cable / Satellite Services Collection Agency Credit Card Debt Debt Couns…" at bounding box center [613, 160] width 129 height 20
click at [779, 309] on button "Save & Close" at bounding box center [781, 315] width 69 height 21
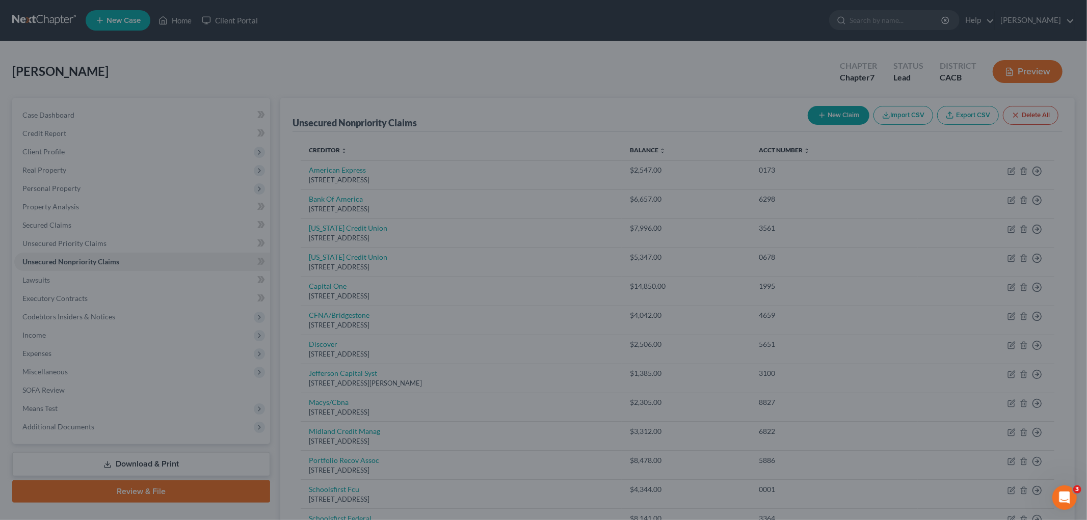
type input "0"
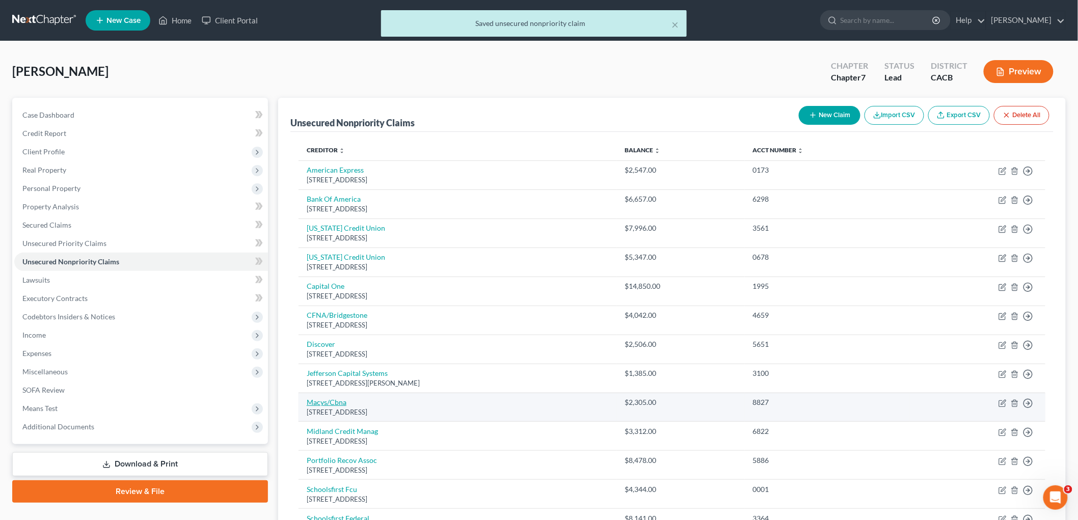
click at [315, 402] on link "Macys/Cbna" at bounding box center [327, 402] width 40 height 9
select select "43"
select select "2"
select select "0"
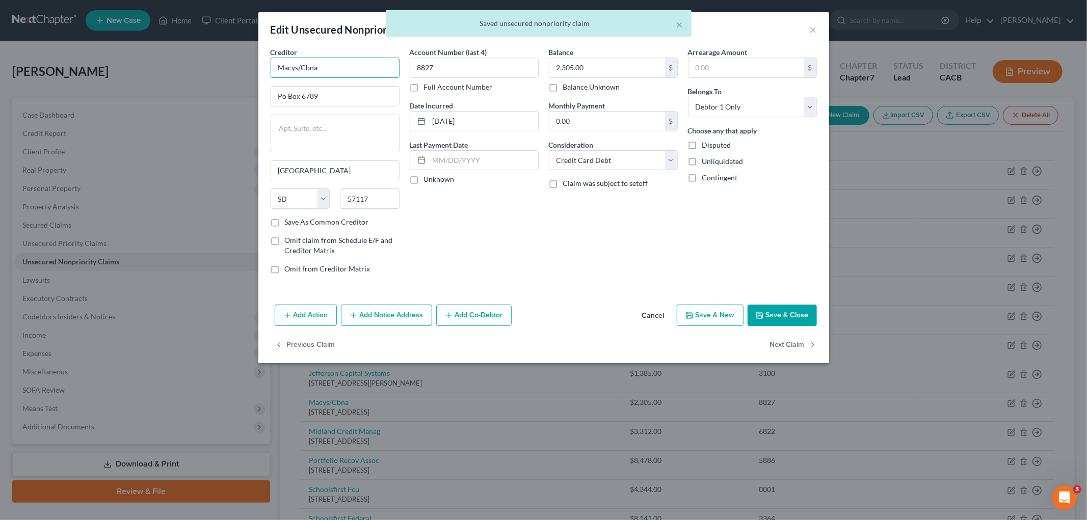
drag, startPoint x: 335, startPoint y: 66, endPoint x: 200, endPoint y: 64, distance: 135.5
click at [194, 59] on div "Edit Unsecured Nonpriority Claim × Creditor * Macys/Cbna Po Box 6789 [GEOGRAPHI…" at bounding box center [543, 260] width 1087 height 520
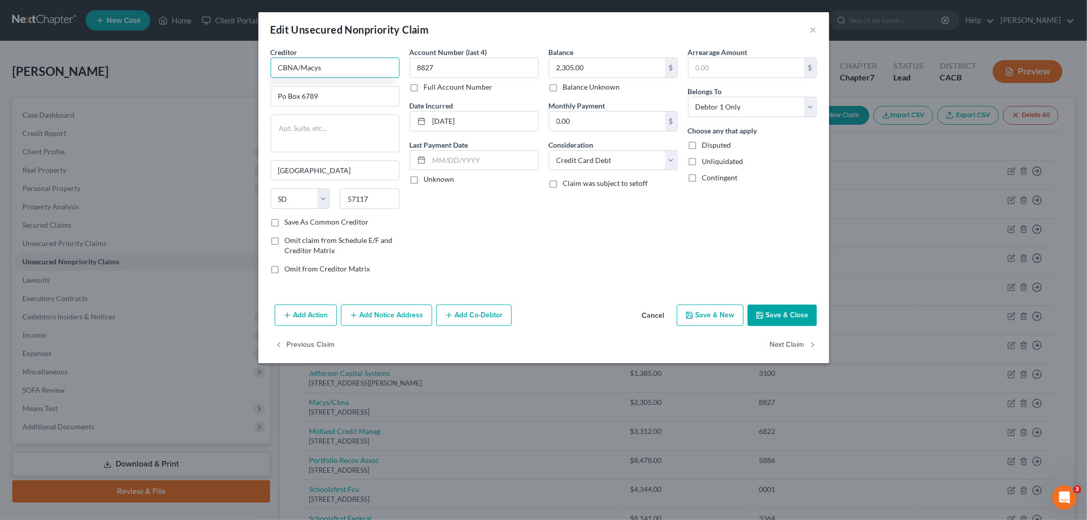
type input "CBNA/Macys"
type input "PO Box 6789"
drag, startPoint x: 501, startPoint y: 124, endPoint x: 365, endPoint y: 115, distance: 136.4
click at [365, 114] on div "Creditor * CBNA/Macys PO Box 6789 [GEOGRAPHIC_DATA] [US_STATE][GEOGRAPHIC_DATA]…" at bounding box center [543, 164] width 556 height 235
type input "2015"
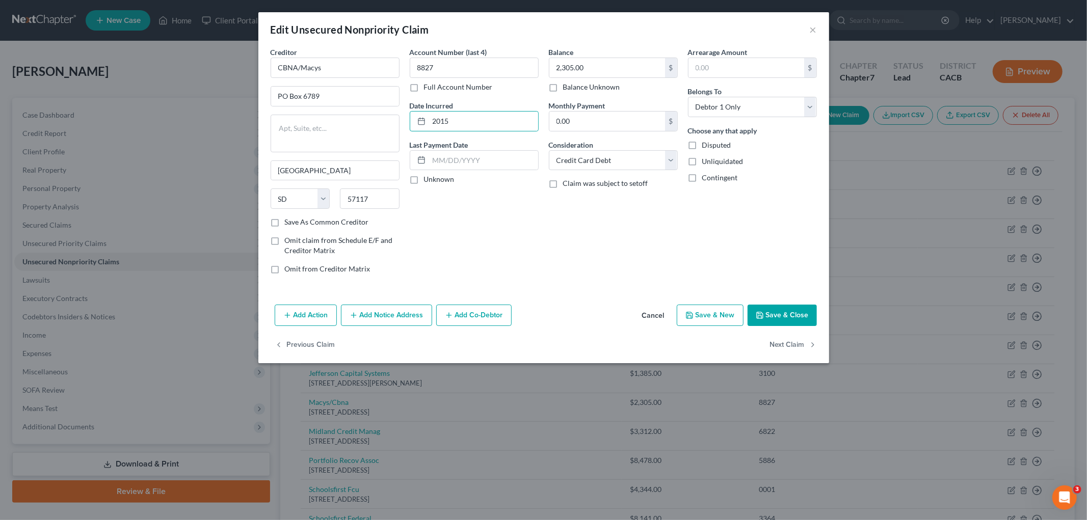
drag, startPoint x: 780, startPoint y: 321, endPoint x: 589, endPoint y: 350, distance: 193.7
click at [780, 321] on button "Save & Close" at bounding box center [781, 315] width 69 height 21
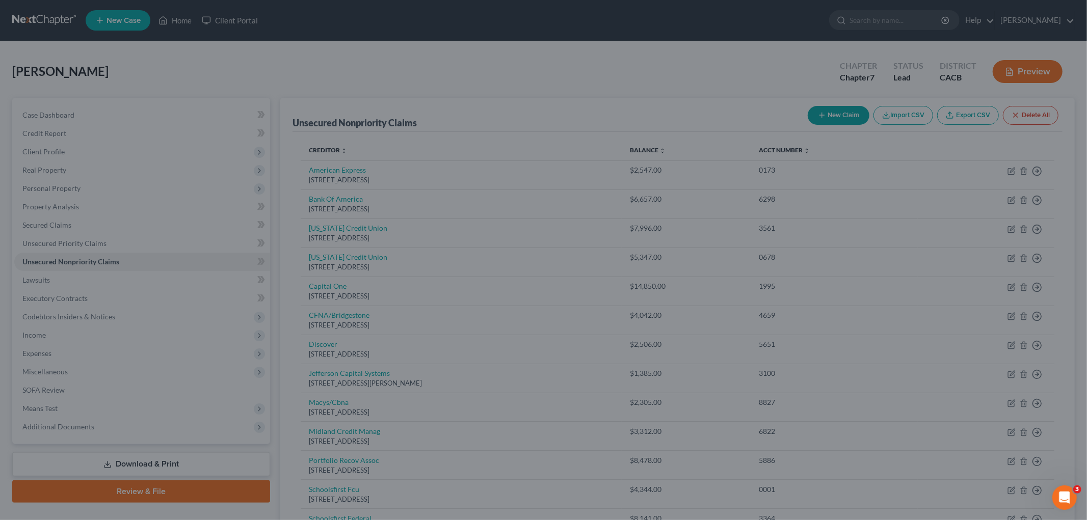
type input "0"
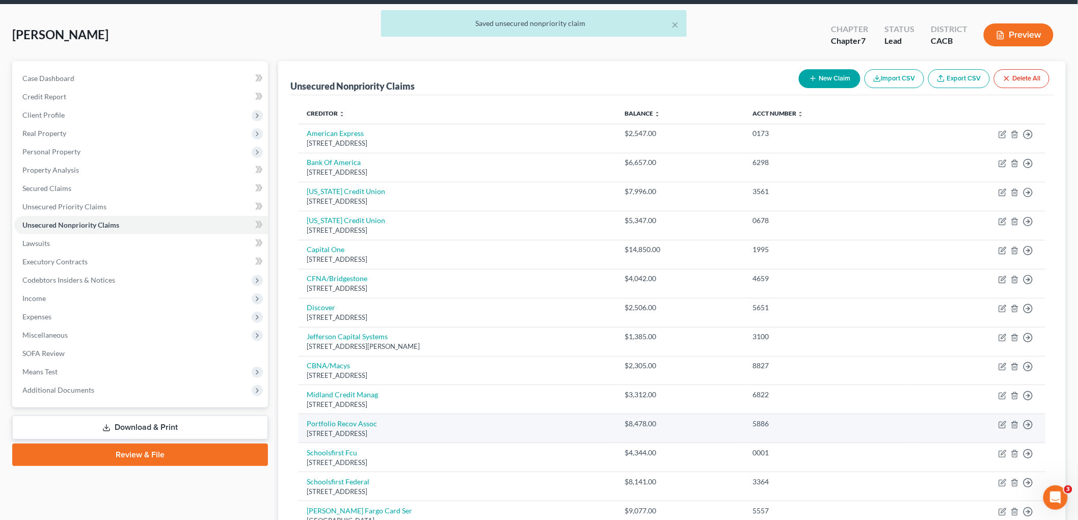
scroll to position [57, 0]
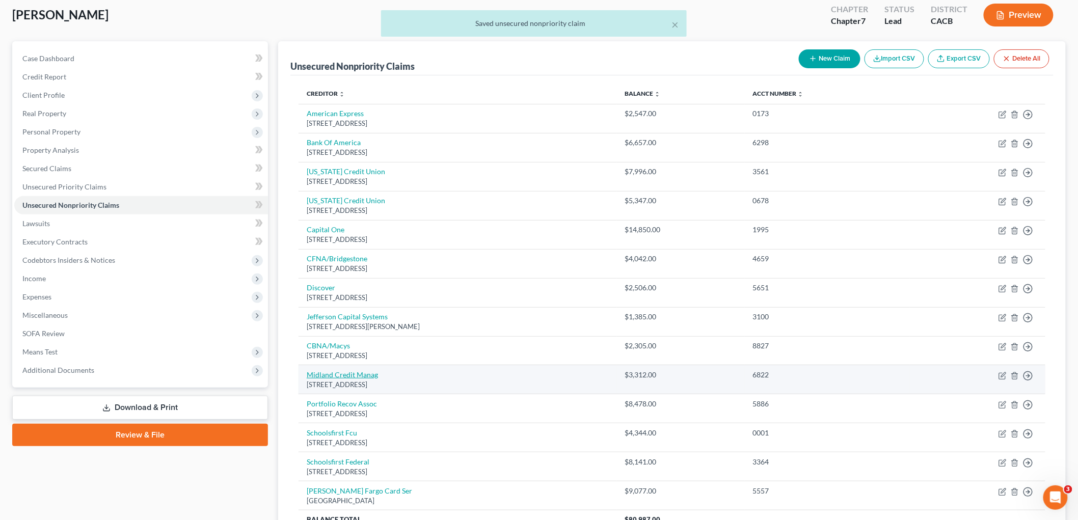
click at [340, 375] on link "Midland Credit Manag" at bounding box center [342, 374] width 71 height 9
select select "23"
select select "1"
select select "0"
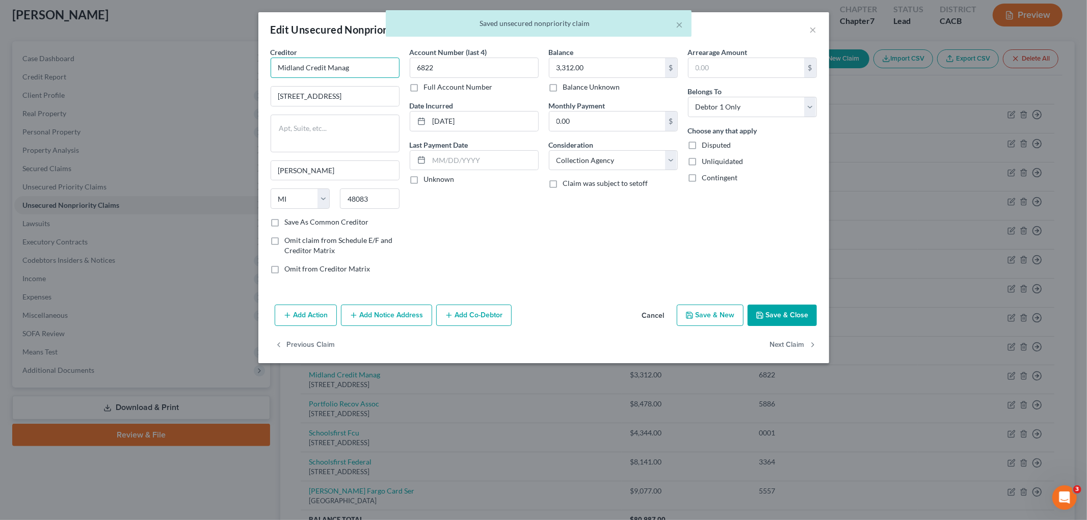
click at [369, 69] on input "Midland Credit Manag" at bounding box center [334, 68] width 129 height 20
type input "Midland Credit Management"
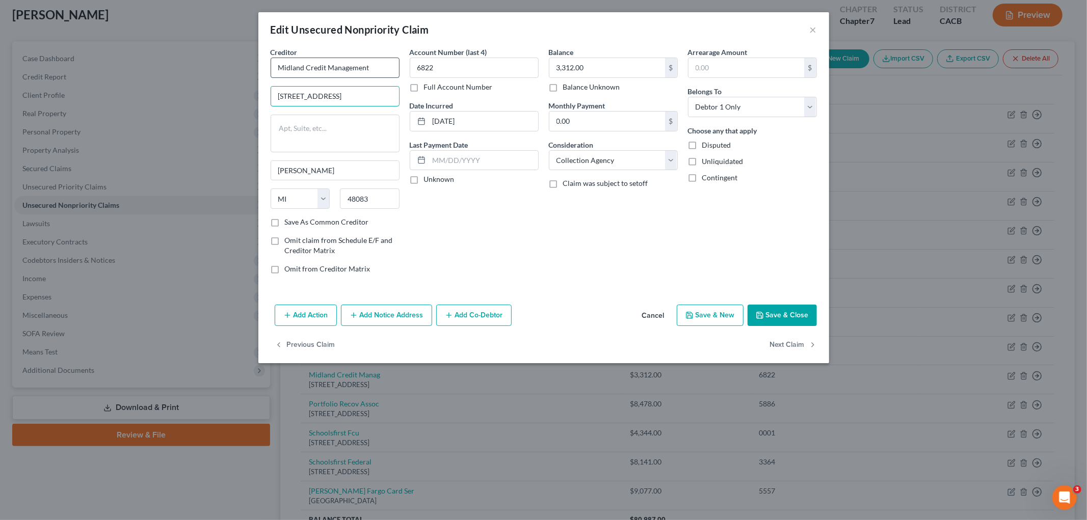
type input "[STREET_ADDRESS]"
drag, startPoint x: 486, startPoint y: 126, endPoint x: 384, endPoint y: 125, distance: 102.4
click at [383, 125] on div "Creditor * Midland Credit Management [STREET_ADDRESS][GEOGRAPHIC_DATA][PERSON_N…" at bounding box center [543, 164] width 556 height 235
type input "2024"
click at [802, 319] on button "Save & Close" at bounding box center [781, 315] width 69 height 21
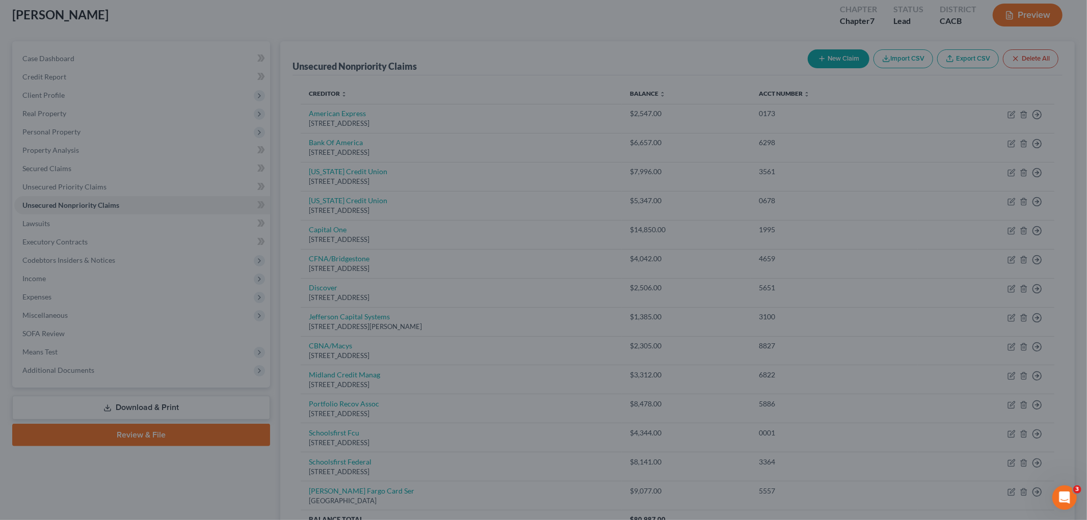
type input "0"
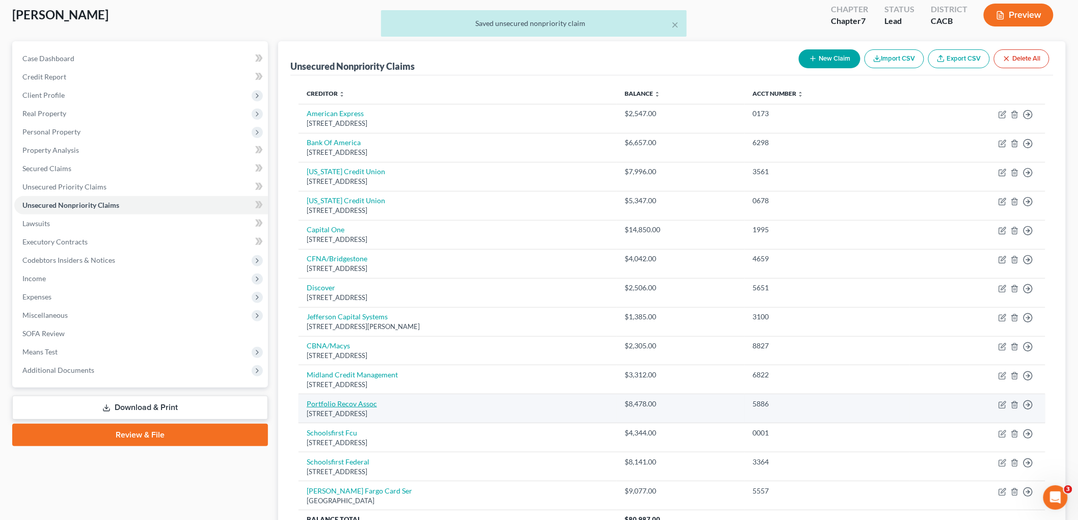
click at [355, 405] on link "Portfolio Recov Assoc" at bounding box center [342, 403] width 70 height 9
select select "48"
select select "0"
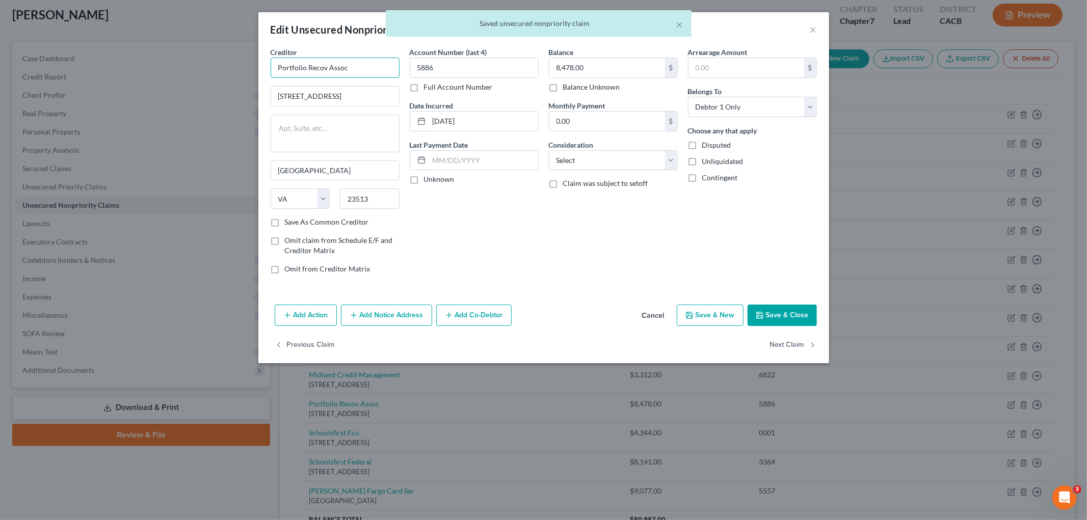
click at [363, 68] on input "Portfolio Recov Assoc" at bounding box center [334, 68] width 129 height 20
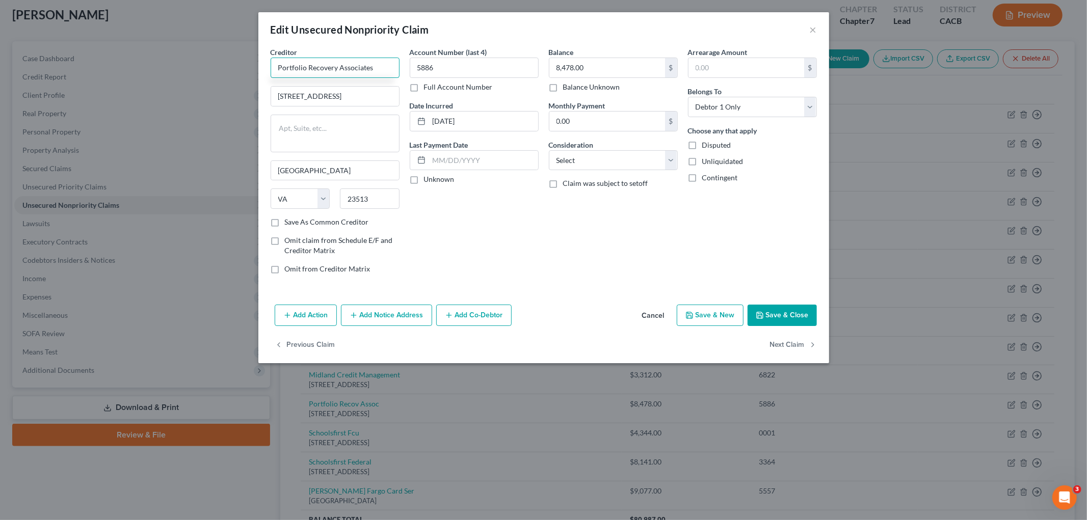
type input "Portfolio Recovery Associates"
drag, startPoint x: 513, startPoint y: 131, endPoint x: 474, endPoint y: 121, distance: 40.4
click at [421, 123] on div "[DATE]" at bounding box center [474, 121] width 129 height 20
click at [474, 121] on input "[DATE]" at bounding box center [483, 121] width 109 height 19
drag, startPoint x: 493, startPoint y: 123, endPoint x: 418, endPoint y: 118, distance: 75.1
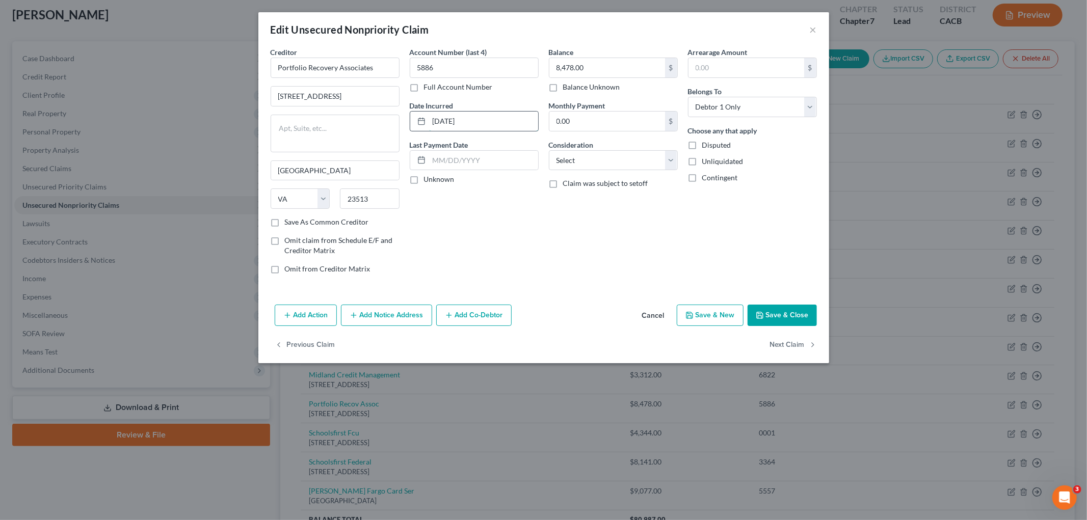
click at [418, 118] on div "[DATE]" at bounding box center [474, 121] width 129 height 20
type input "2024"
click at [612, 160] on select "Select Cable / Satellite Services Collection Agency Credit Card Debt Debt Couns…" at bounding box center [613, 160] width 129 height 20
select select "1"
click at [549, 150] on select "Select Cable / Satellite Services Collection Agency Credit Card Debt Debt Couns…" at bounding box center [613, 160] width 129 height 20
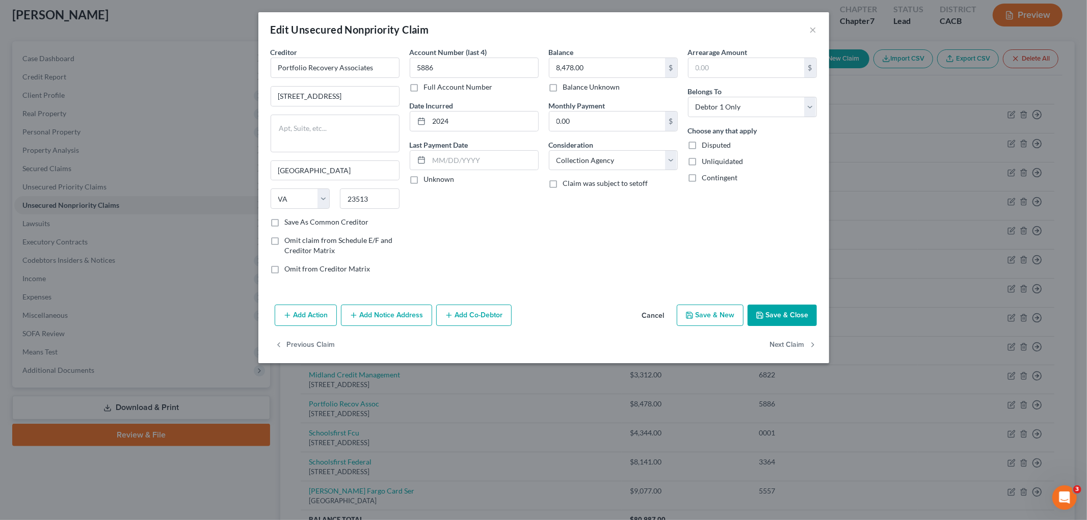
drag, startPoint x: 772, startPoint y: 299, endPoint x: 782, endPoint y: 320, distance: 23.7
click at [776, 306] on div "Edit Unsecured Nonpriority Claim × Creditor * Portfolio Recovery Associates [ST…" at bounding box center [543, 187] width 571 height 351
click at [782, 320] on button "Save & Close" at bounding box center [781, 315] width 69 height 21
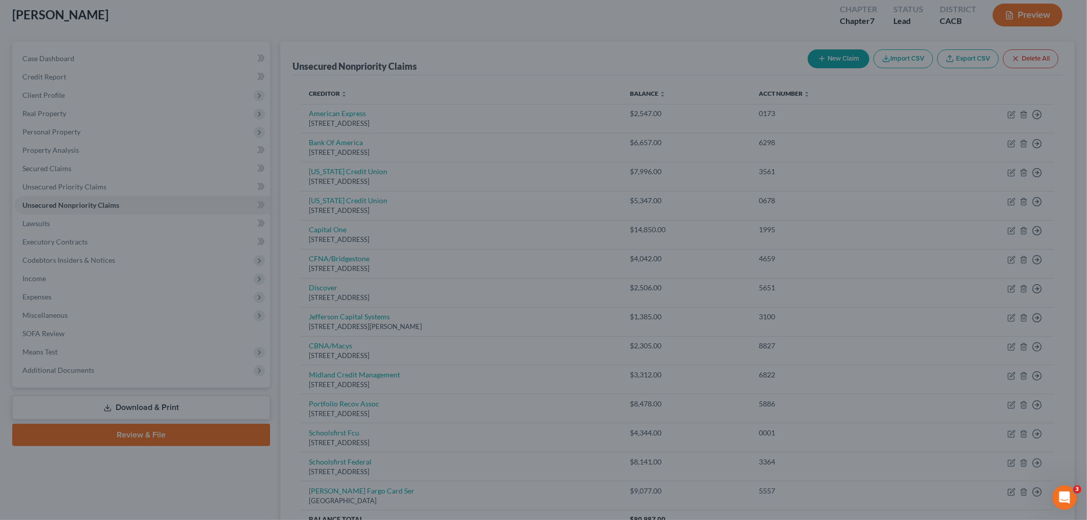
type input "0"
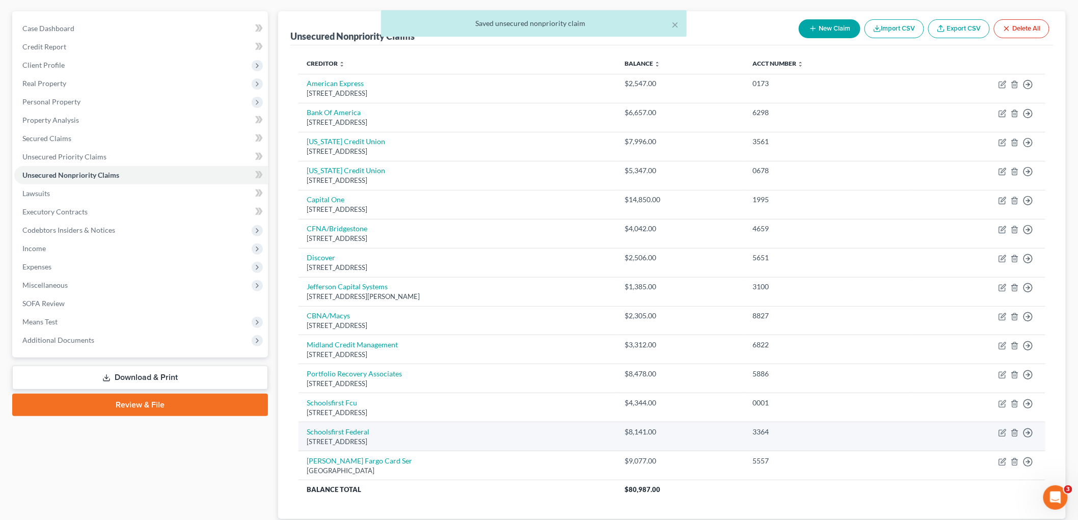
scroll to position [113, 0]
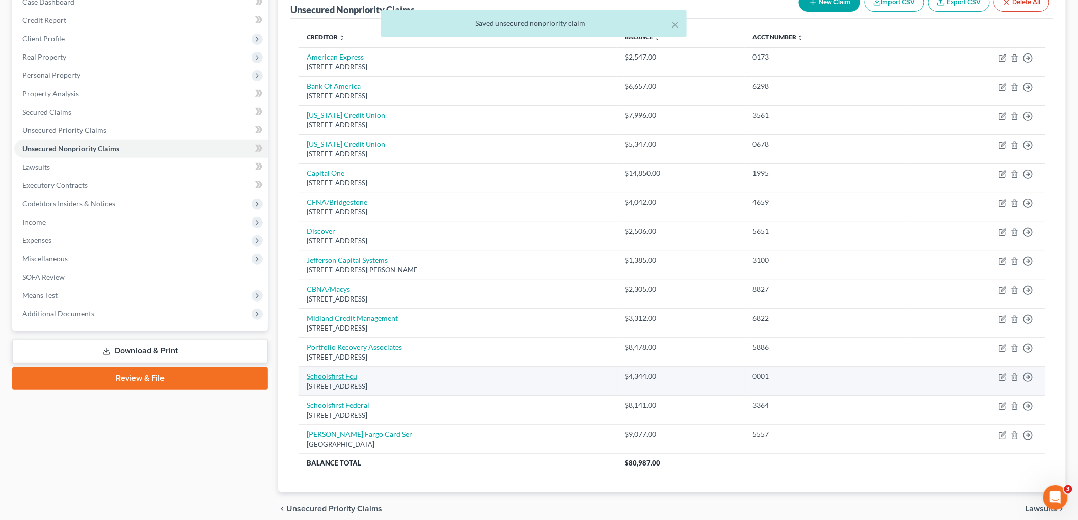
click at [331, 373] on link "Schoolsfirst Fcu" at bounding box center [332, 376] width 50 height 9
select select "4"
select select "0"
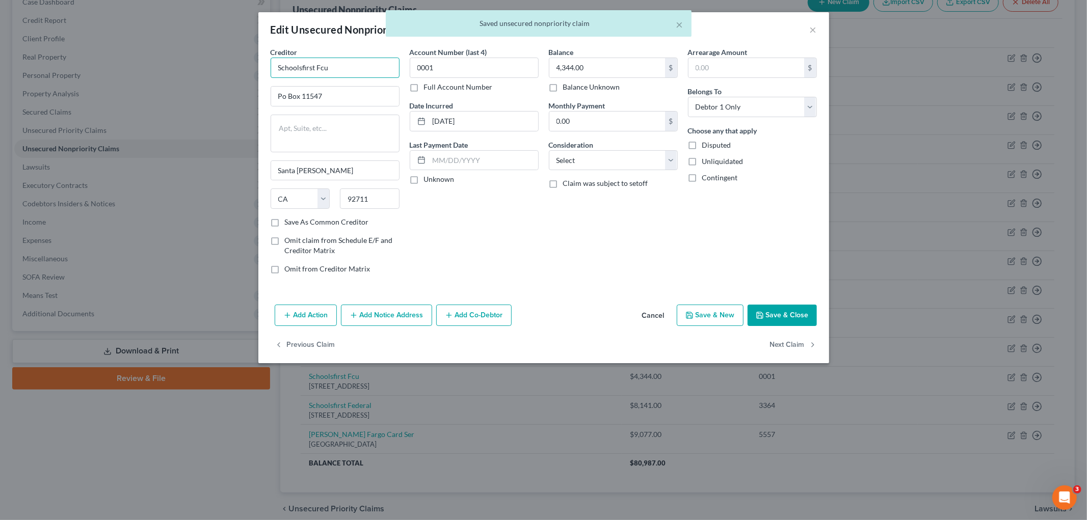
click at [305, 66] on input "Schoolsfirst Fcu" at bounding box center [334, 68] width 129 height 20
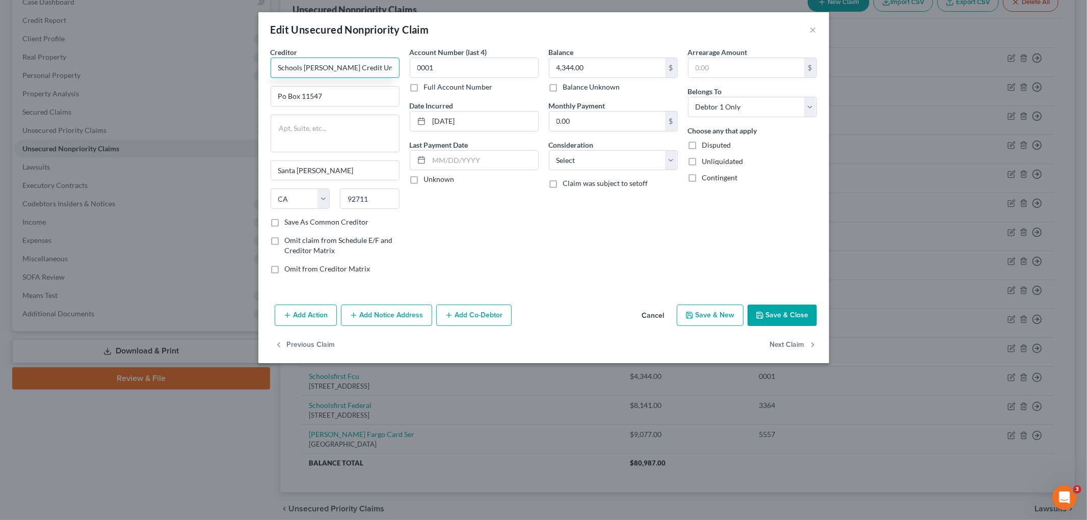
type input "Schools [PERSON_NAME] Credit Union"
type input "PO Box 11547"
drag, startPoint x: 488, startPoint y: 125, endPoint x: 388, endPoint y: 130, distance: 100.5
click at [368, 122] on div "Creditor * Schools [PERSON_NAME] Credit [GEOGRAPHIC_DATA] [GEOGRAPHIC_DATA][PER…" at bounding box center [543, 164] width 556 height 235
type input "2021"
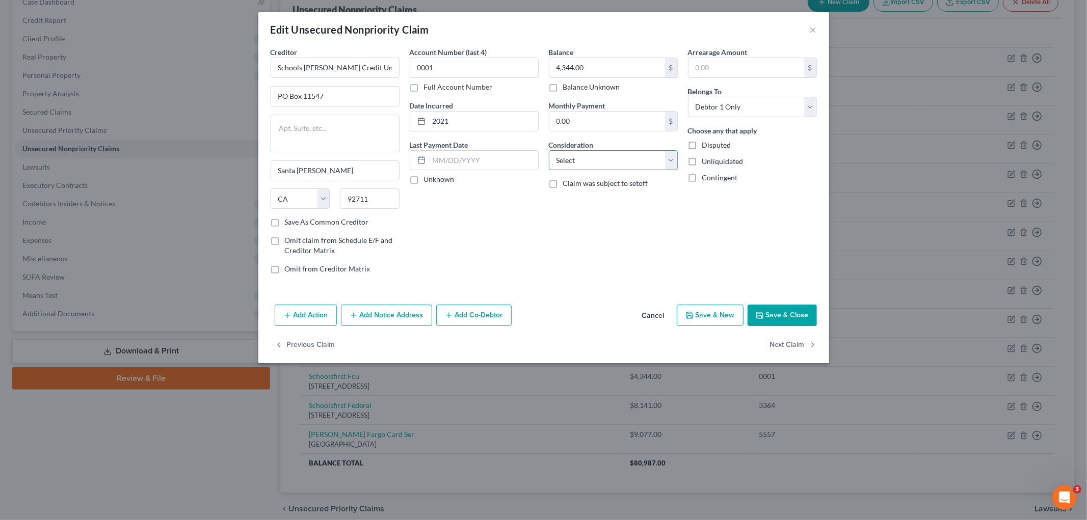
click at [598, 166] on select "Select Cable / Satellite Services Collection Agency Credit Card Debt Debt Couns…" at bounding box center [613, 160] width 129 height 20
select select "2"
click at [549, 150] on select "Select Cable / Satellite Services Collection Agency Credit Card Debt Debt Couns…" at bounding box center [613, 160] width 129 height 20
click at [768, 305] on div "Add Action Add Notice Address Add Co-Debtor Cancel Save & New Save & Close" at bounding box center [543, 318] width 571 height 34
click at [763, 309] on button "Save & Close" at bounding box center [781, 315] width 69 height 21
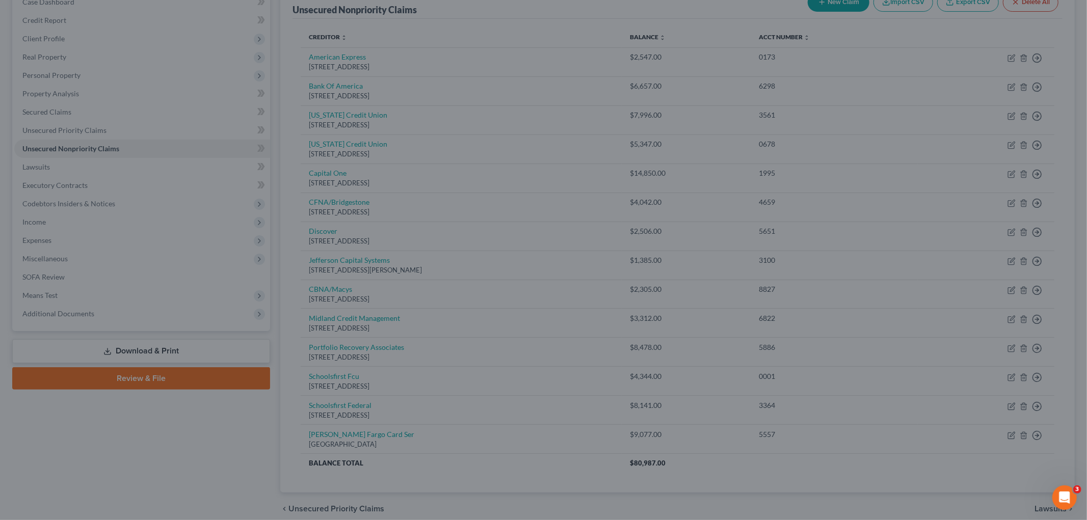
type input "0"
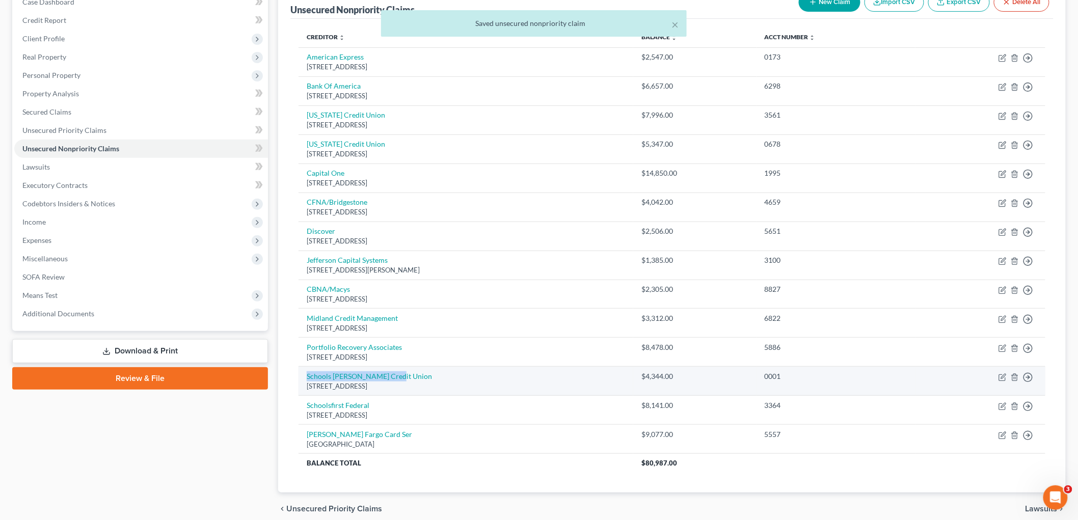
drag, startPoint x: 393, startPoint y: 373, endPoint x: 303, endPoint y: 375, distance: 90.7
click at [303, 375] on td "Schools [PERSON_NAME] Credit [GEOGRAPHIC_DATA][STREET_ADDRESS]" at bounding box center [466, 381] width 335 height 29
copy link "Schools [PERSON_NAME] Credit Union"
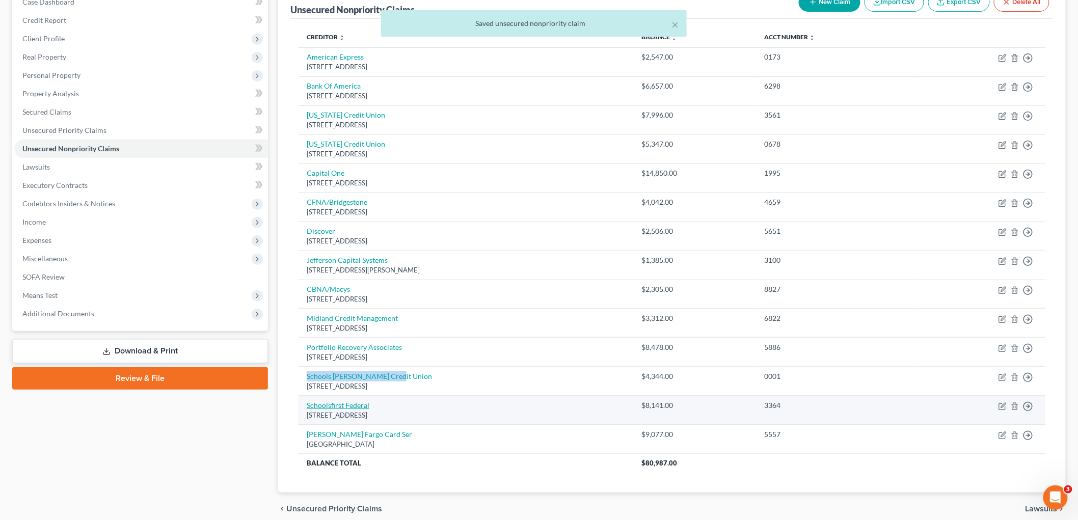
click at [343, 402] on link "Schoolsfirst Federal" at bounding box center [338, 405] width 63 height 9
select select "4"
select select "1"
select select "0"
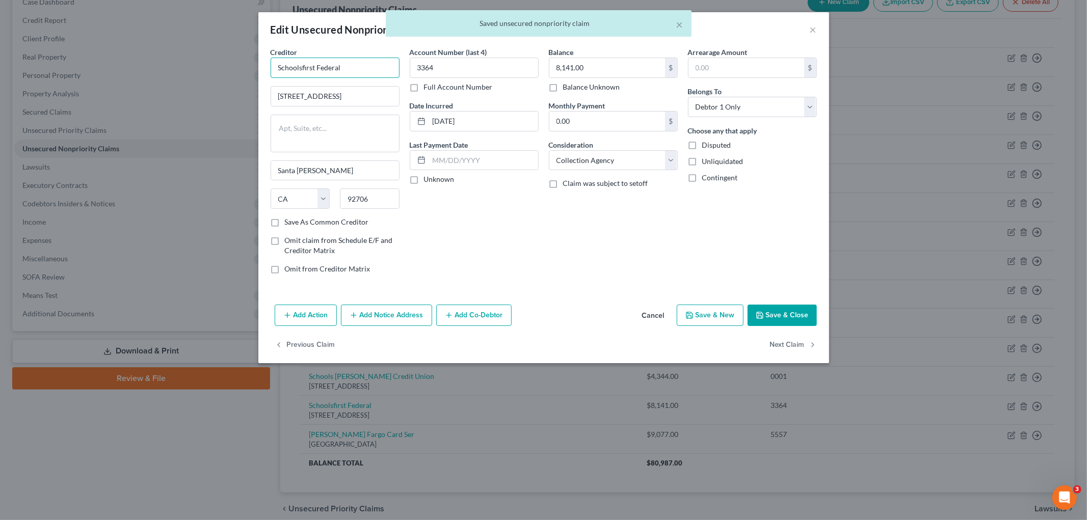
drag, startPoint x: 357, startPoint y: 73, endPoint x: 277, endPoint y: 78, distance: 80.1
click at [209, 55] on div "Edit Unsecured Nonpriority Claim × Creditor * Schoolsfirst Federal [STREET_ADDR…" at bounding box center [543, 260] width 1087 height 520
paste input "[PERSON_NAME] Credit Union"
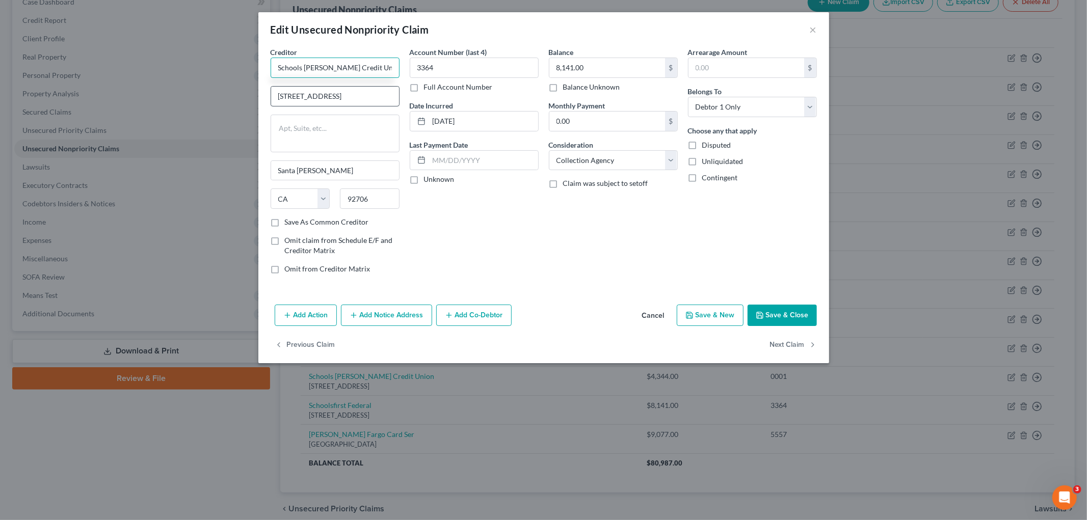
type input "Schools [PERSON_NAME] Credit Union"
drag, startPoint x: 345, startPoint y: 95, endPoint x: 293, endPoint y: 95, distance: 51.4
click at [293, 95] on input "[STREET_ADDRESS]" at bounding box center [335, 96] width 128 height 19
type input "[STREET_ADDRESS]"
click at [467, 118] on input "[DATE]" at bounding box center [483, 121] width 109 height 19
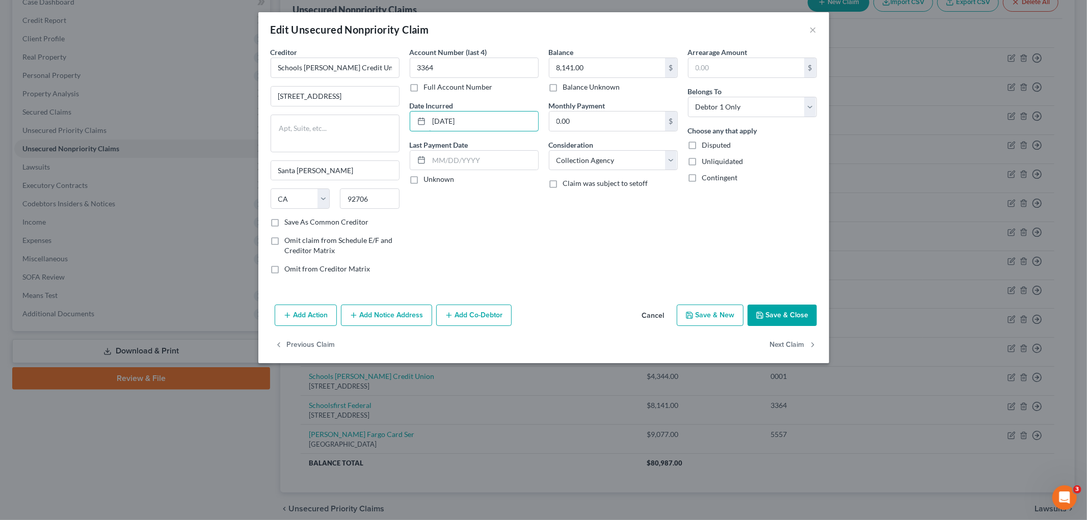
drag, startPoint x: 473, startPoint y: 119, endPoint x: 321, endPoint y: 110, distance: 152.1
click at [314, 110] on div "Creditor * Schools [PERSON_NAME] Credit Union [STREET_ADDRESS][GEOGRAPHIC_DATA]…" at bounding box center [543, 164] width 556 height 235
type input "2014"
drag, startPoint x: 572, startPoint y: 159, endPoint x: 566, endPoint y: 170, distance: 11.4
click at [572, 159] on select "Select Cable / Satellite Services Collection Agency Credit Card Debt Debt Couns…" at bounding box center [613, 160] width 129 height 20
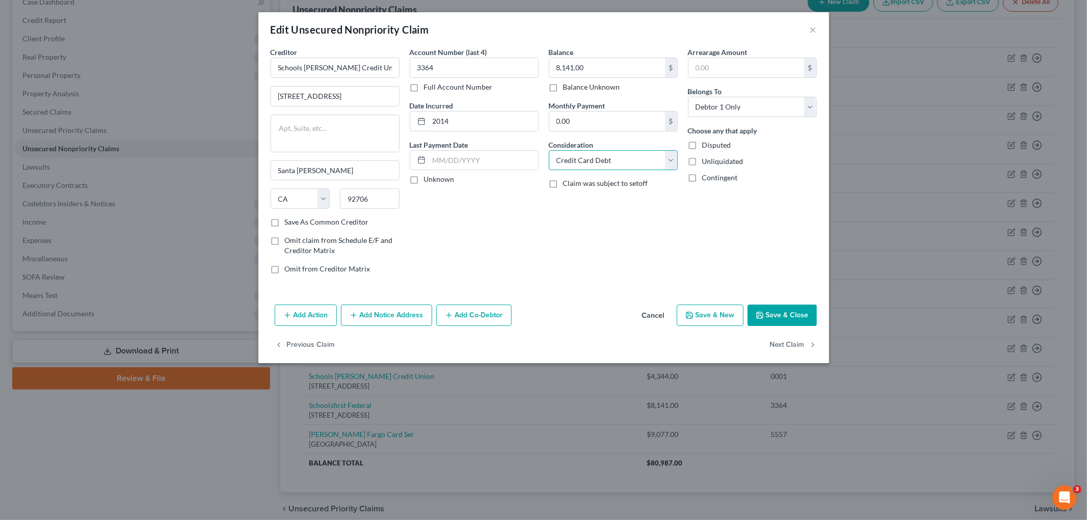
click at [549, 150] on select "Select Cable / Satellite Services Collection Agency Credit Card Debt Debt Couns…" at bounding box center [613, 160] width 129 height 20
click at [579, 166] on select "Select Cable / Satellite Services Collection Agency Credit Card Debt Debt Couns…" at bounding box center [613, 160] width 129 height 20
click at [549, 150] on select "Select Cable / Satellite Services Collection Agency Credit Card Debt Debt Couns…" at bounding box center [613, 160] width 129 height 20
drag, startPoint x: 567, startPoint y: 160, endPoint x: 567, endPoint y: 168, distance: 8.2
click at [567, 161] on select "Select Cable / Satellite Services Collection Agency Credit Card Debt Debt Couns…" at bounding box center [613, 160] width 129 height 20
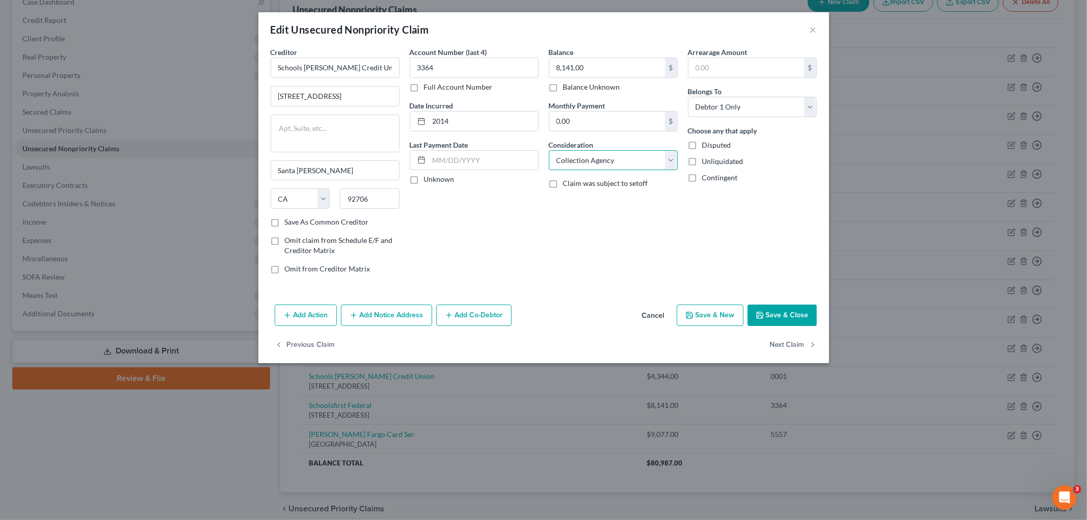
select select "2"
click at [549, 150] on select "Select Cable / Satellite Services Collection Agency Credit Card Debt Debt Couns…" at bounding box center [613, 160] width 129 height 20
click at [773, 313] on button "Save & Close" at bounding box center [781, 315] width 69 height 21
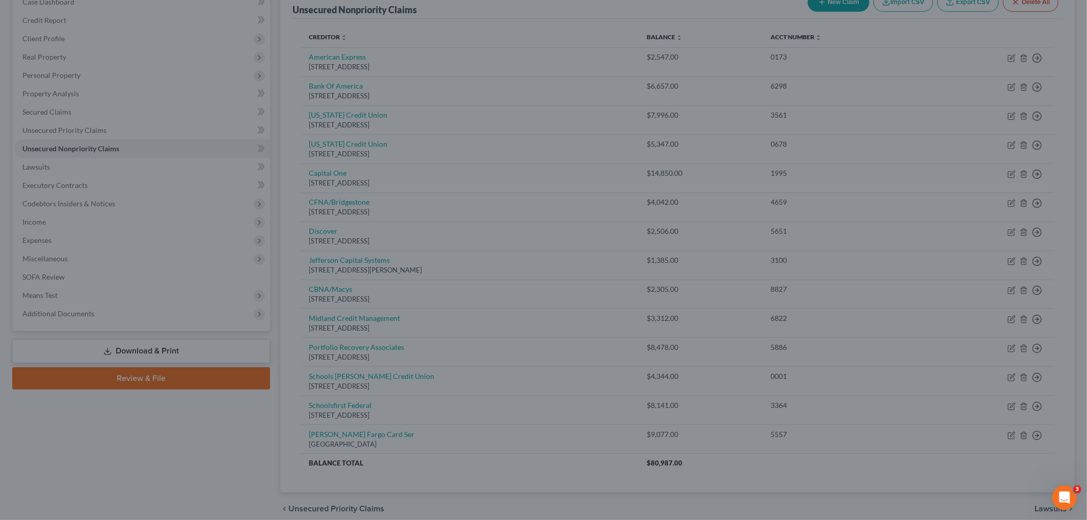
type input "0"
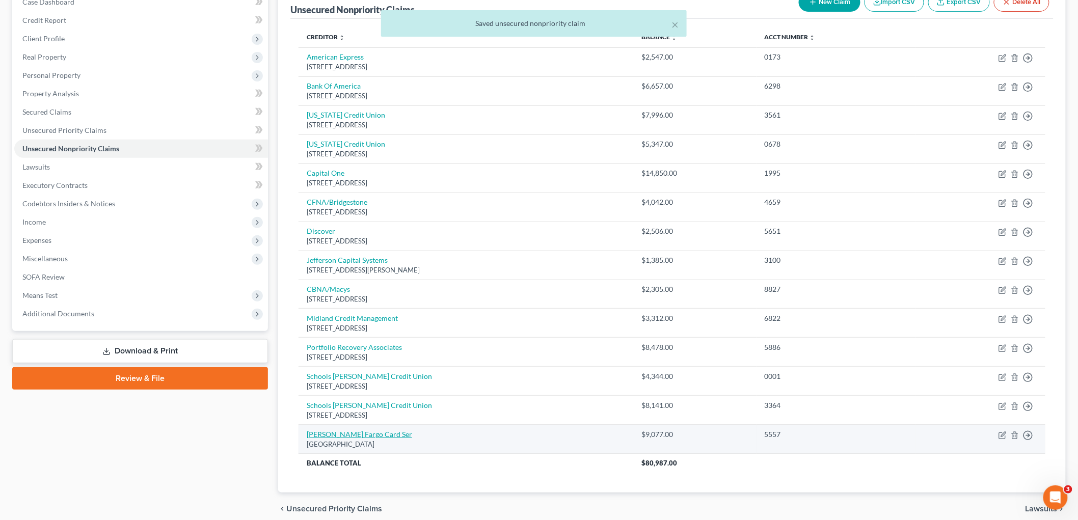
click at [349, 436] on link "[PERSON_NAME] Fargo Card Ser" at bounding box center [359, 434] width 105 height 9
select select "24"
select select "1"
select select "0"
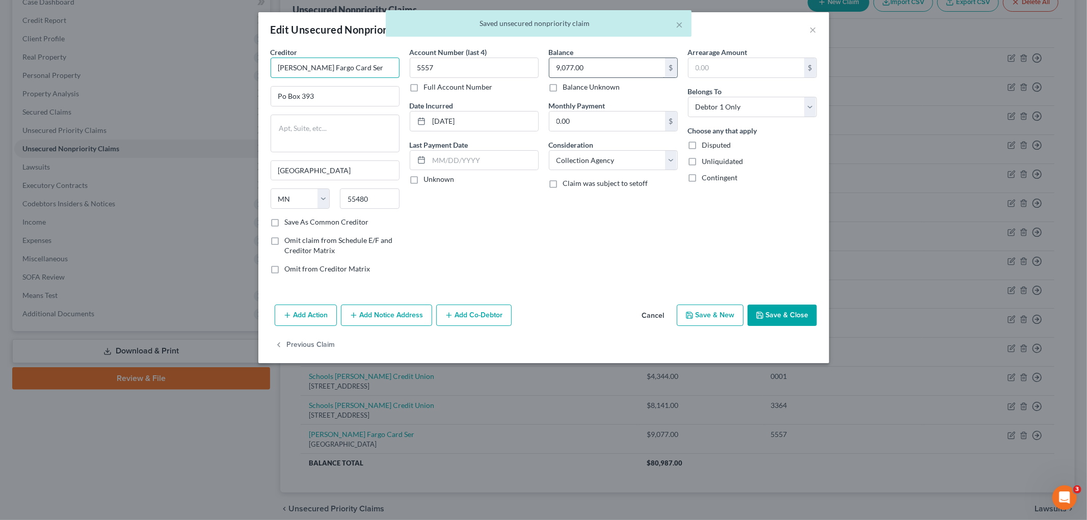
drag, startPoint x: 321, startPoint y: 69, endPoint x: 552, endPoint y: 77, distance: 231.4
click at [466, 97] on div "Creditor * [PERSON_NAME] Fargo Card Ser Po Box 393 [GEOGRAPHIC_DATA] [US_STATE]…" at bounding box center [543, 164] width 556 height 235
type input "[PERSON_NAME] Fargo"
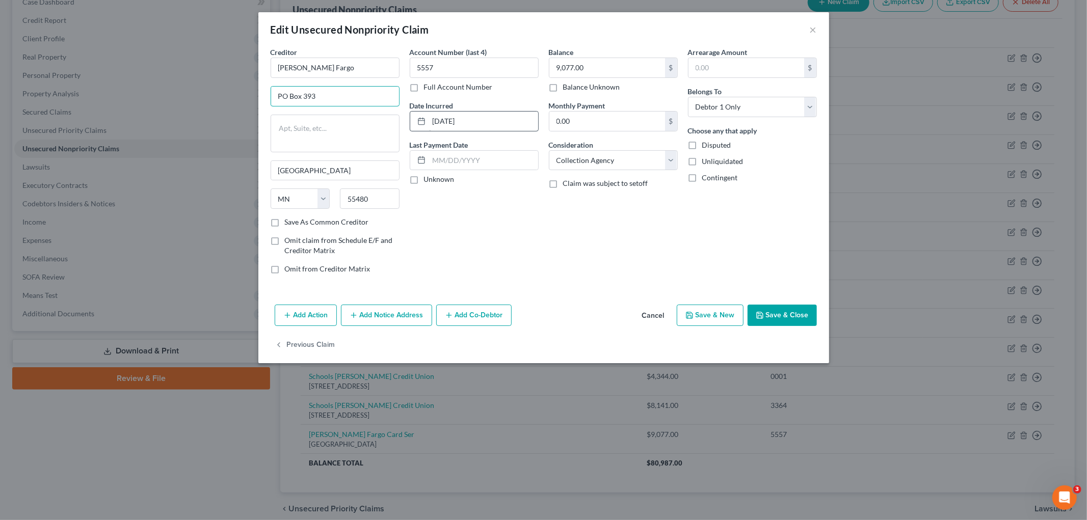
type input "PO Box 393"
drag, startPoint x: 500, startPoint y: 126, endPoint x: 389, endPoint y: 110, distance: 112.3
click at [367, 111] on div "Creditor * [PERSON_NAME] Fargo PO Box 393 [GEOGRAPHIC_DATA] [US_STATE] AK AR AZ…" at bounding box center [543, 164] width 556 height 235
type input "2018"
drag, startPoint x: 589, startPoint y: 164, endPoint x: 589, endPoint y: 170, distance: 6.1
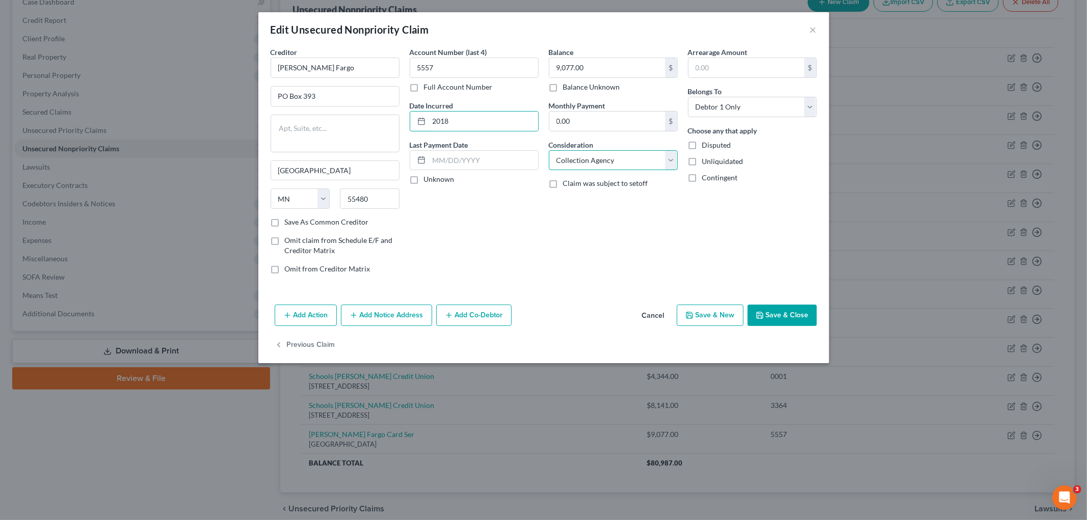
click at [589, 164] on select "Select Cable / Satellite Services Collection Agency Credit Card Debt Debt Couns…" at bounding box center [613, 160] width 129 height 20
select select "2"
click at [549, 150] on select "Select Cable / Satellite Services Collection Agency Credit Card Debt Debt Couns…" at bounding box center [613, 160] width 129 height 20
click at [771, 318] on button "Save & Close" at bounding box center [781, 315] width 69 height 21
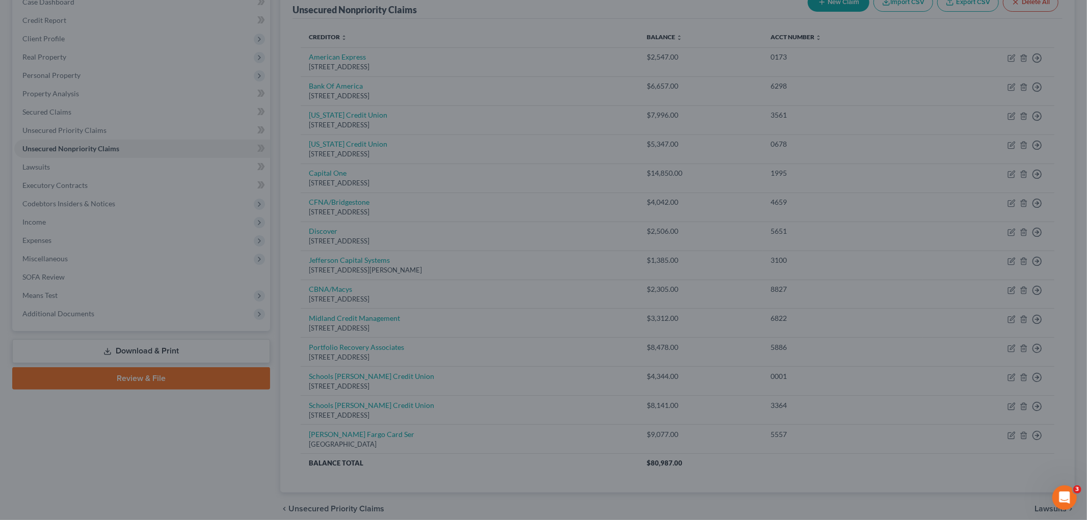
type input "0"
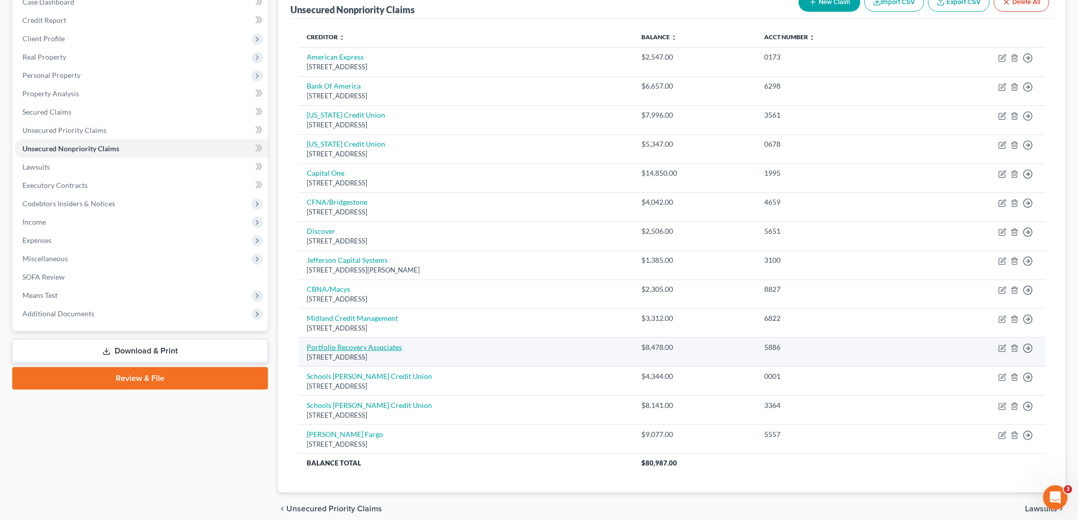
click at [358, 346] on link "Portfolio Recovery Associates" at bounding box center [354, 347] width 95 height 9
select select "48"
select select "1"
select select "0"
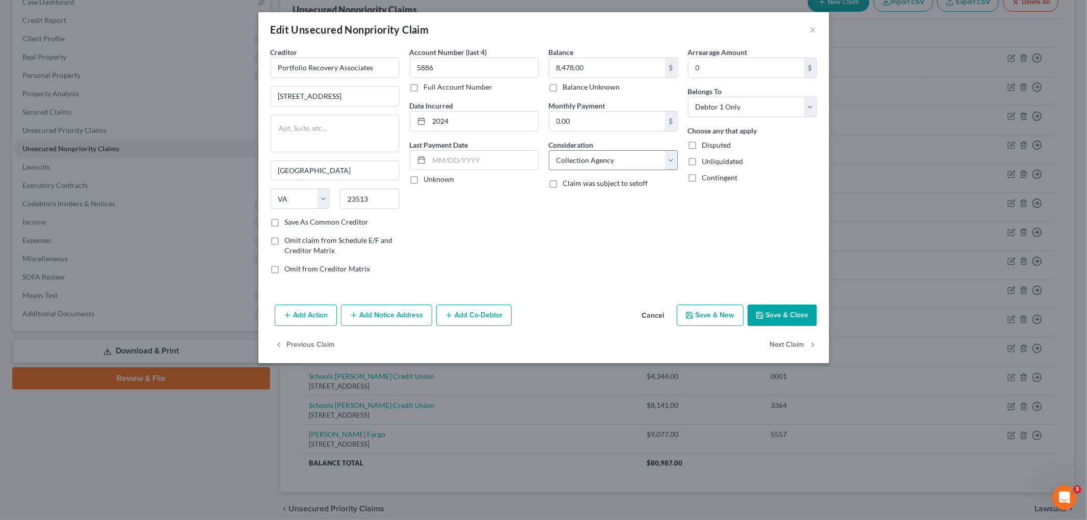
click at [589, 162] on select "Select Cable / Satellite Services Collection Agency Credit Card Debt Debt Couns…" at bounding box center [613, 160] width 129 height 20
select select "14"
click at [549, 150] on select "Select Cable / Satellite Services Collection Agency Credit Card Debt Debt Couns…" at bounding box center [613, 160] width 129 height 20
click at [602, 200] on input "text" at bounding box center [613, 198] width 128 height 19
type input "Collection Agency re Citibank"
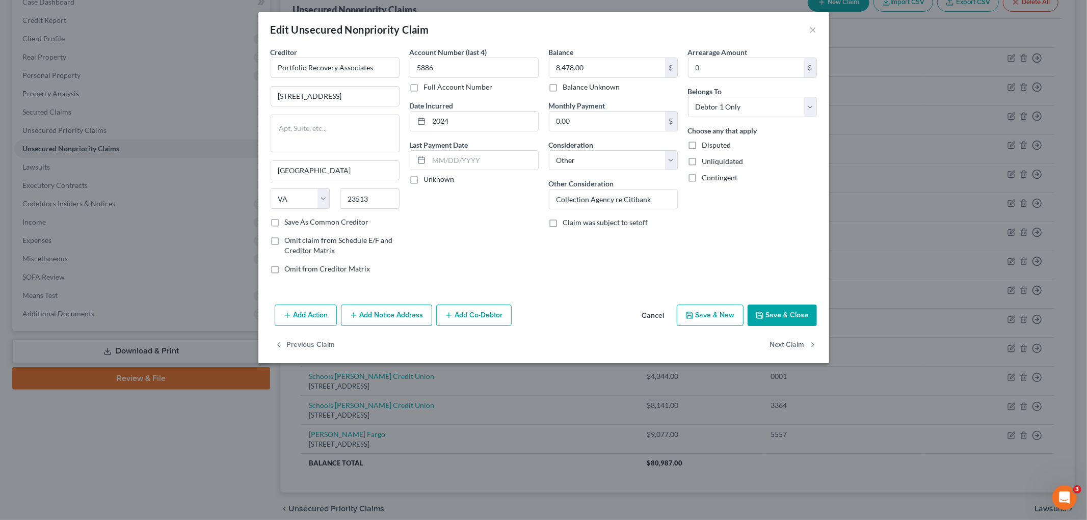
click at [777, 319] on button "Save & Close" at bounding box center [781, 315] width 69 height 21
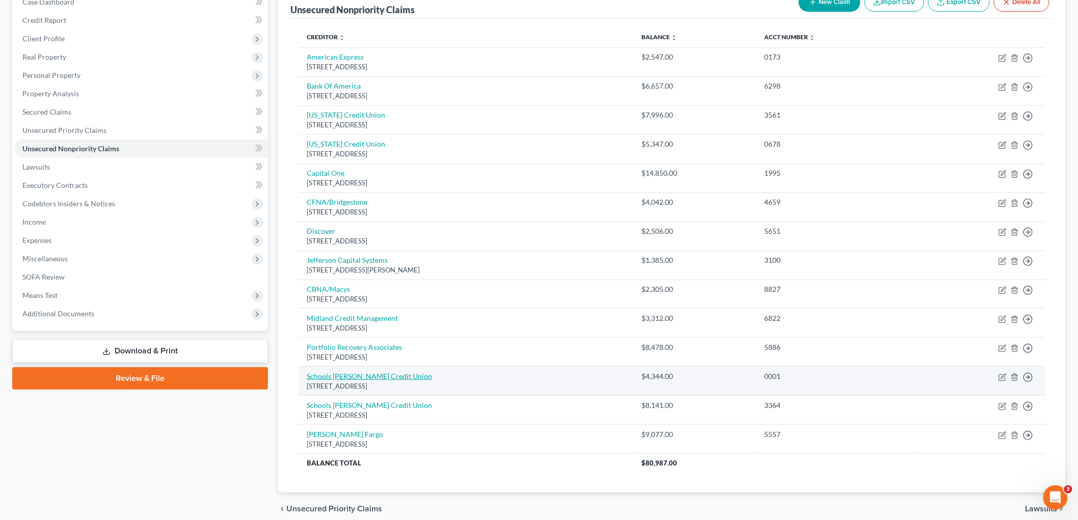
click at [370, 379] on link "Schools [PERSON_NAME] Credit Union" at bounding box center [369, 376] width 125 height 9
select select "4"
select select "2"
select select "0"
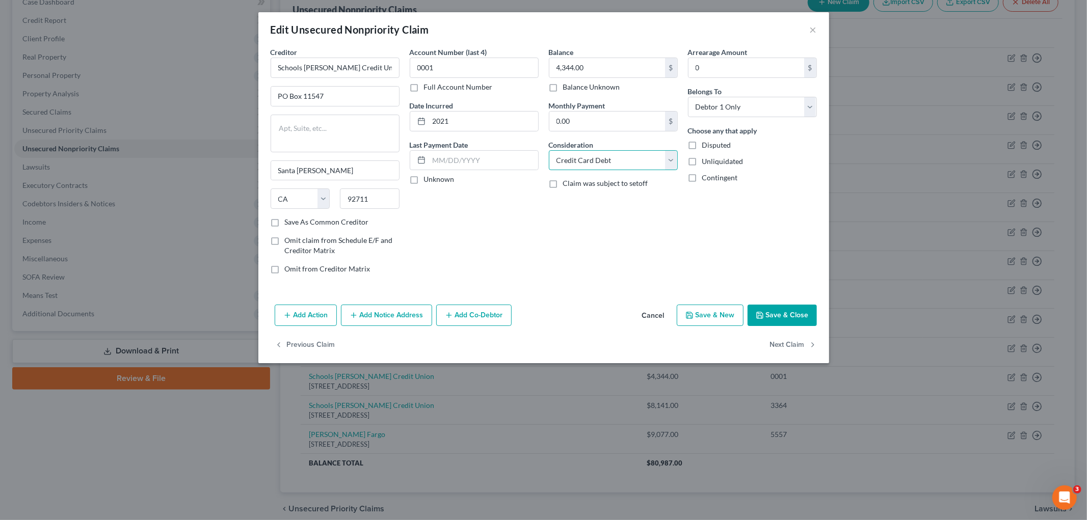
drag, startPoint x: 606, startPoint y: 160, endPoint x: 605, endPoint y: 167, distance: 7.3
click at [606, 160] on select "Select Cable / Satellite Services Collection Agency Credit Card Debt Debt Couns…" at bounding box center [613, 160] width 129 height 20
select select "14"
click at [549, 150] on select "Select Cable / Satellite Services Collection Agency Credit Card Debt Debt Couns…" at bounding box center [613, 160] width 129 height 20
click at [609, 202] on input "text" at bounding box center [613, 198] width 128 height 19
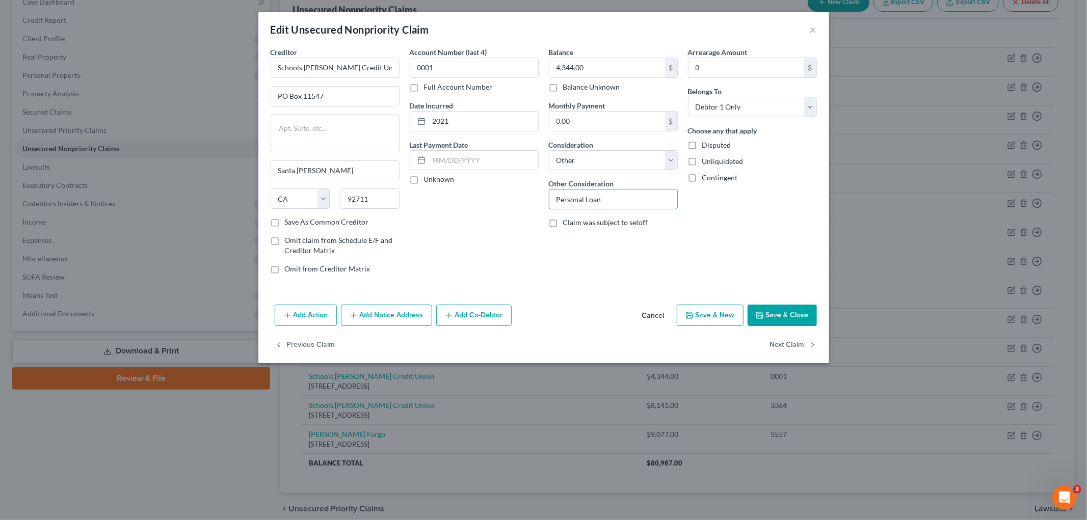
type input "Personal Loan"
click at [784, 313] on button "Save & Close" at bounding box center [781, 315] width 69 height 21
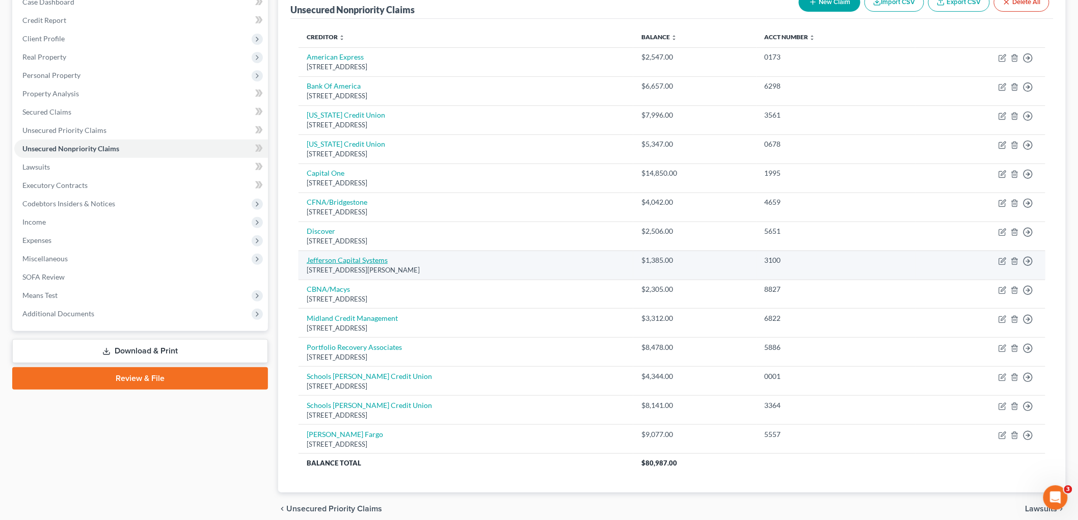
click at [329, 257] on link "Jefferson Capital Systems" at bounding box center [347, 260] width 81 height 9
select select "24"
select select "1"
select select "0"
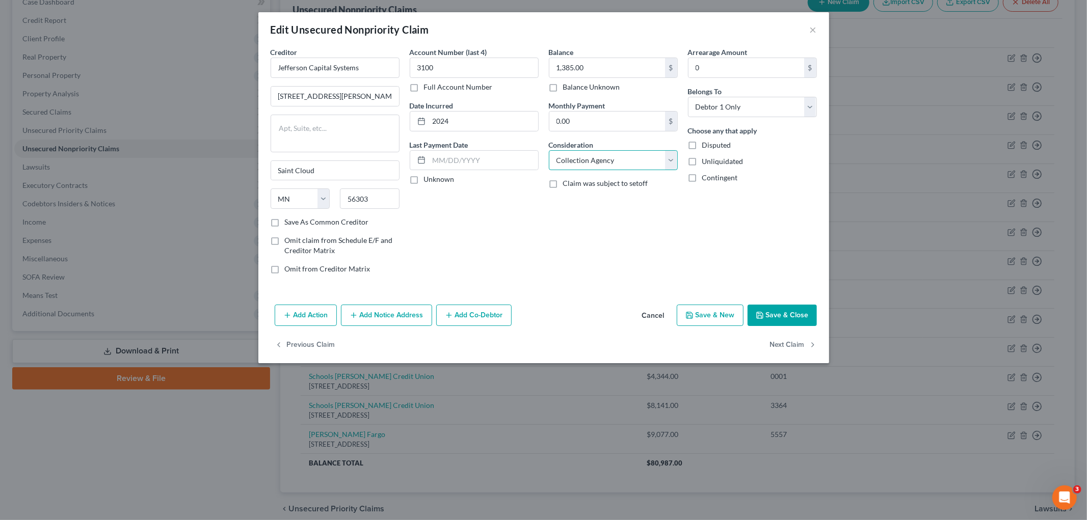
drag, startPoint x: 593, startPoint y: 161, endPoint x: 593, endPoint y: 169, distance: 7.1
click at [593, 163] on select "Select Cable / Satellite Services Collection Agency Credit Card Debt Debt Couns…" at bounding box center [613, 160] width 129 height 20
select select "14"
click at [549, 150] on select "Select Cable / Satellite Services Collection Agency Credit Card Debt Debt Couns…" at bounding box center [613, 160] width 129 height 20
click at [599, 196] on input "text" at bounding box center [613, 198] width 128 height 19
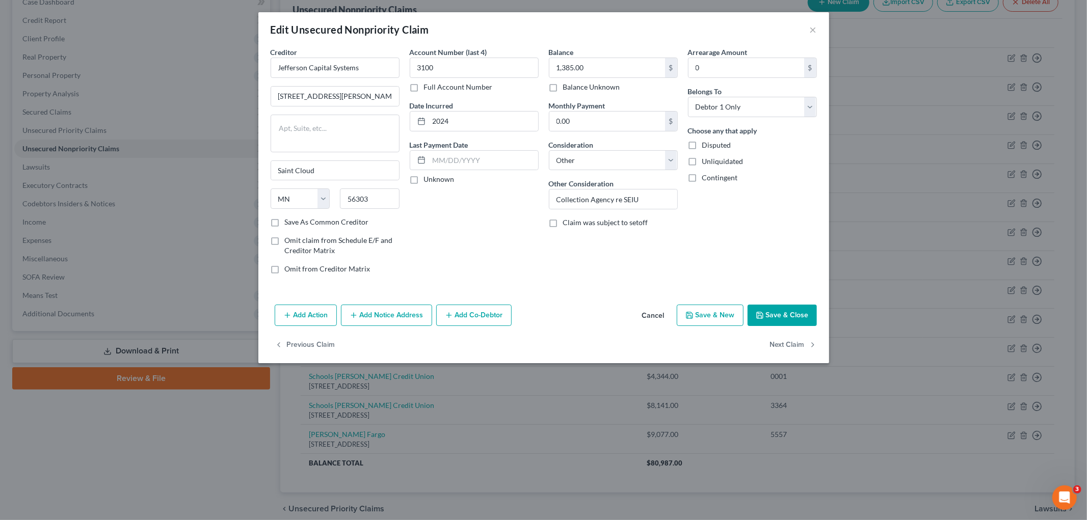
click at [792, 309] on button "Save & Close" at bounding box center [781, 315] width 69 height 21
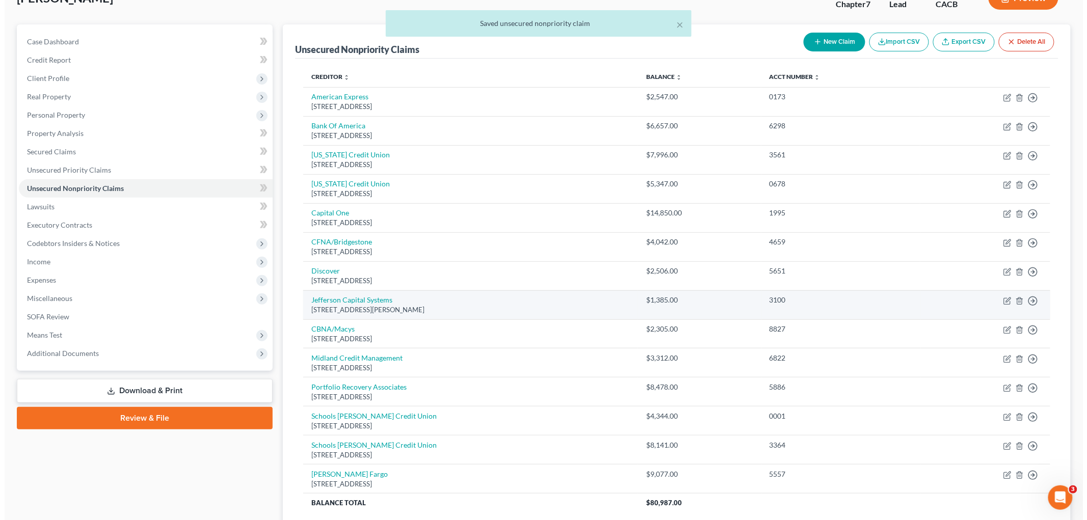
scroll to position [0, 0]
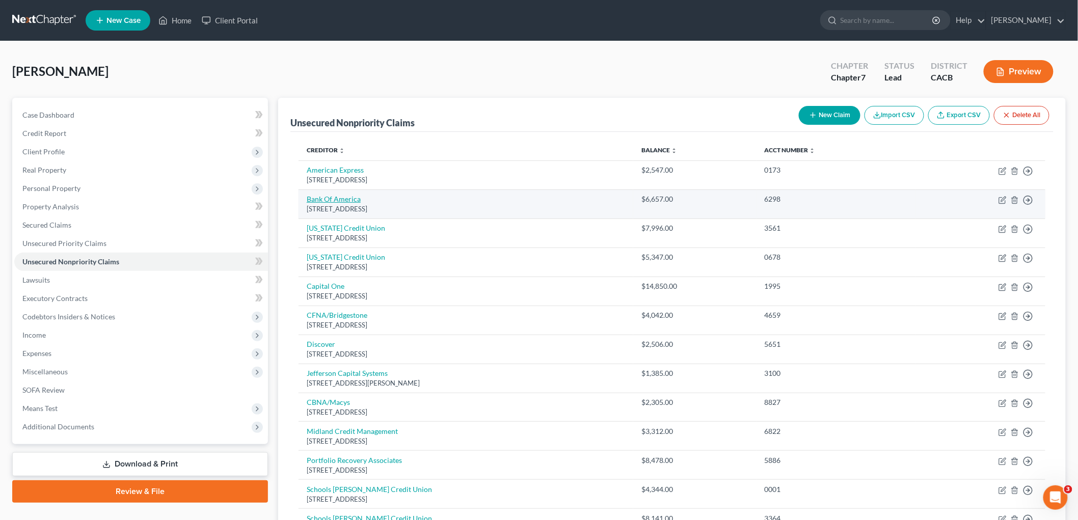
click at [335, 196] on link "Bank Of America" at bounding box center [334, 199] width 54 height 9
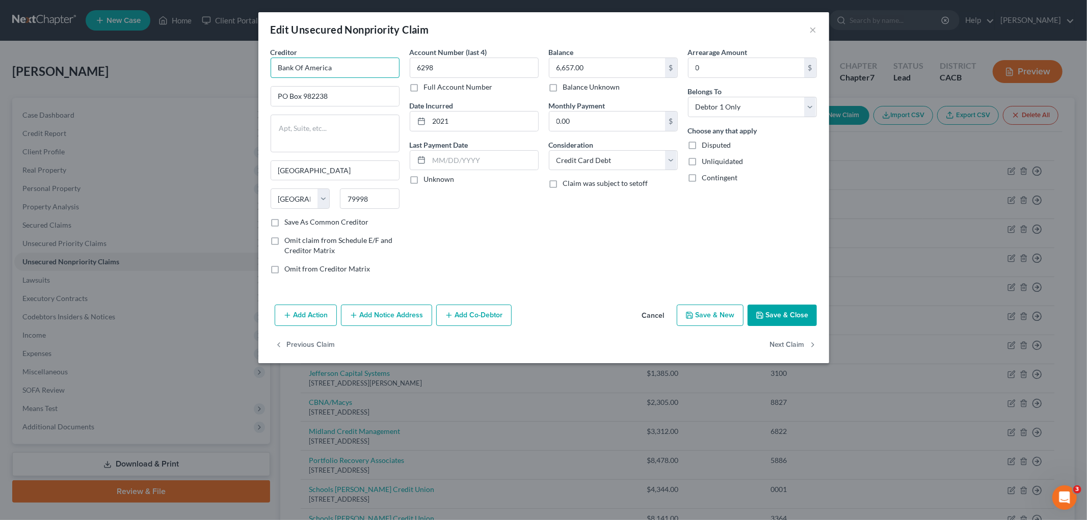
click at [298, 60] on input "Bank Of America" at bounding box center [334, 68] width 129 height 20
click at [782, 313] on button "Save & Close" at bounding box center [781, 315] width 69 height 21
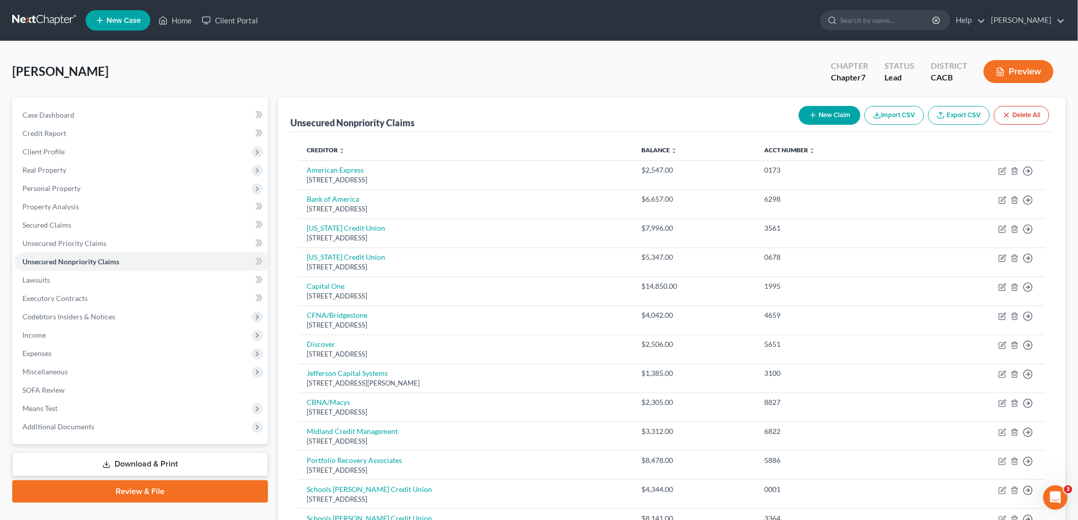
click at [195, 71] on div "[PERSON_NAME] Upgraded Chapter Chapter 7 Status Lead District CACB Preview" at bounding box center [538, 75] width 1053 height 44
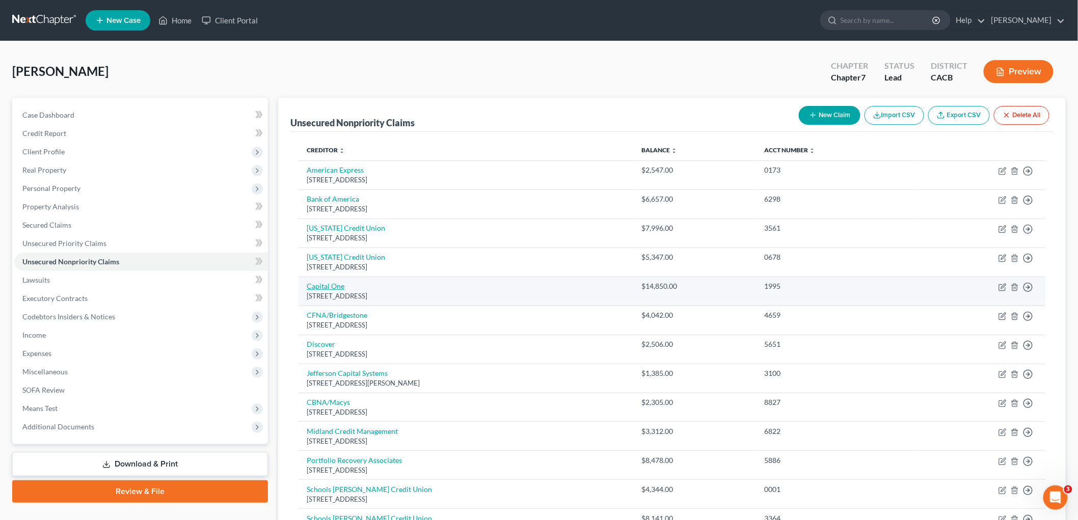
click at [327, 287] on link "Capital One" at bounding box center [326, 286] width 38 height 9
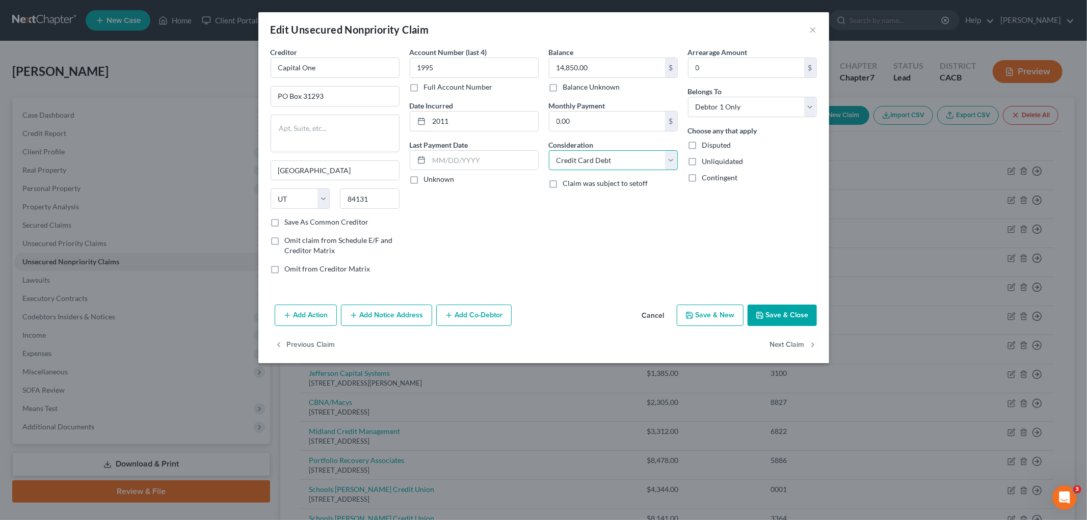
drag, startPoint x: 583, startPoint y: 158, endPoint x: 583, endPoint y: 169, distance: 11.2
click at [583, 158] on select "Select Cable / Satellite Services Collection Agency Credit Card Debt Debt Couns…" at bounding box center [613, 160] width 129 height 20
click at [549, 150] on select "Select Cable / Satellite Services Collection Agency Credit Card Debt Debt Couns…" at bounding box center [613, 160] width 129 height 20
drag, startPoint x: 576, startPoint y: 196, endPoint x: 577, endPoint y: 185, distance: 10.2
click at [576, 196] on input "text" at bounding box center [613, 198] width 128 height 19
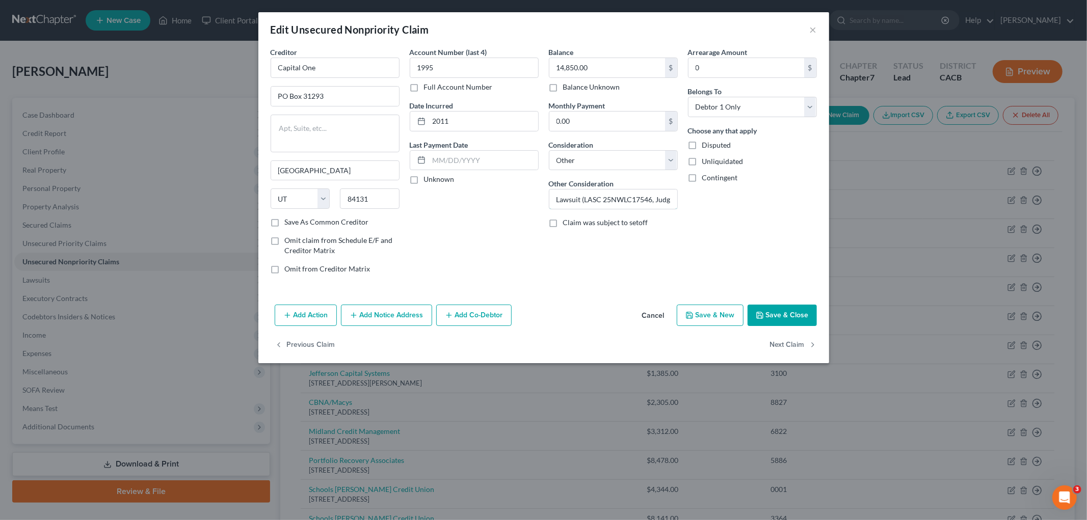
scroll to position [0, 53]
drag, startPoint x: 651, startPoint y: 195, endPoint x: 665, endPoint y: 192, distance: 15.1
click at [736, 199] on div "Creditor * Capital One PO Box 31293 [GEOGRAPHIC_DATA] [US_STATE][GEOGRAPHIC_DAT…" at bounding box center [543, 164] width 556 height 235
click at [667, 195] on input "Lawsuit (LASC 25NWLC17546, Judgment Entered on" at bounding box center [613, 198] width 128 height 19
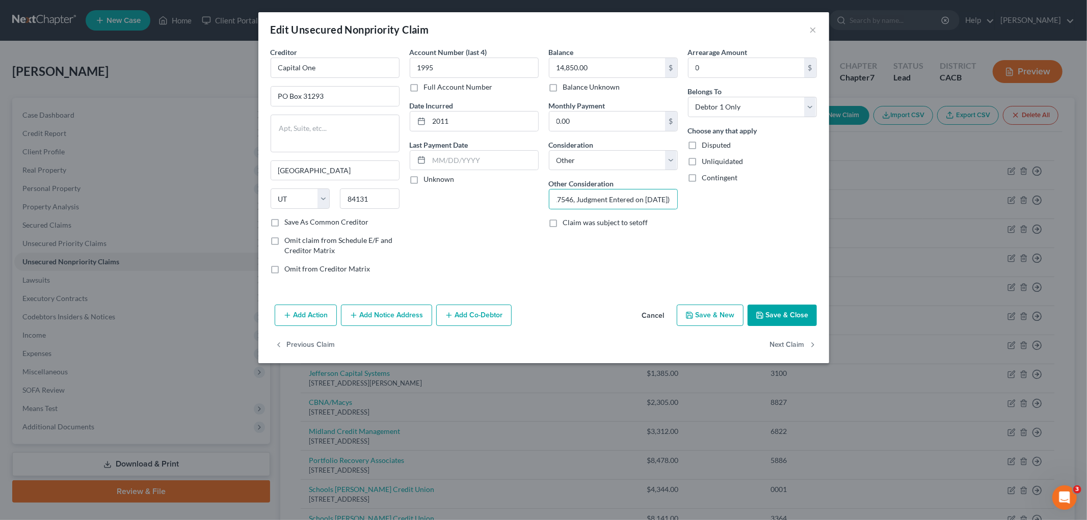
click at [365, 317] on button "Add Notice Address" at bounding box center [386, 315] width 91 height 21
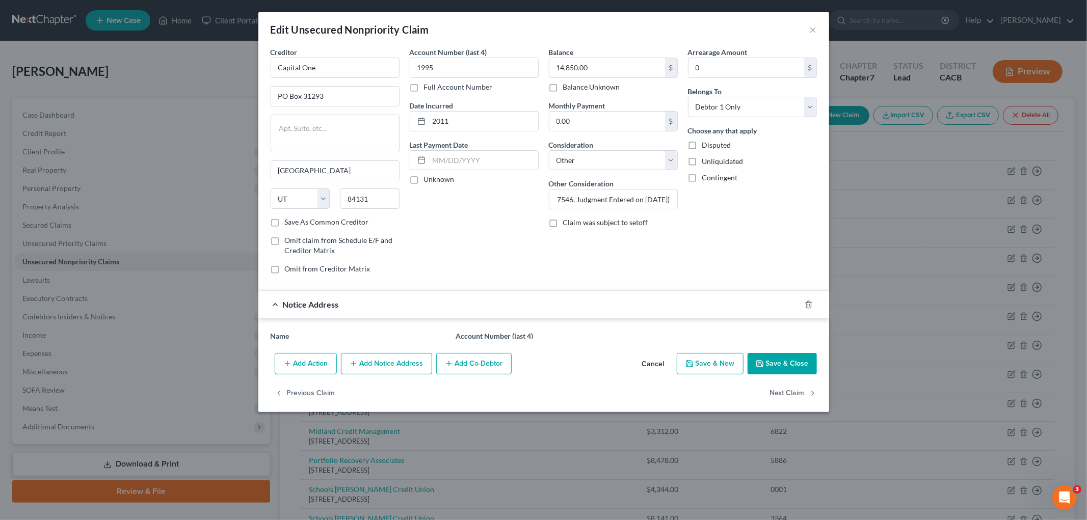
scroll to position [0, 0]
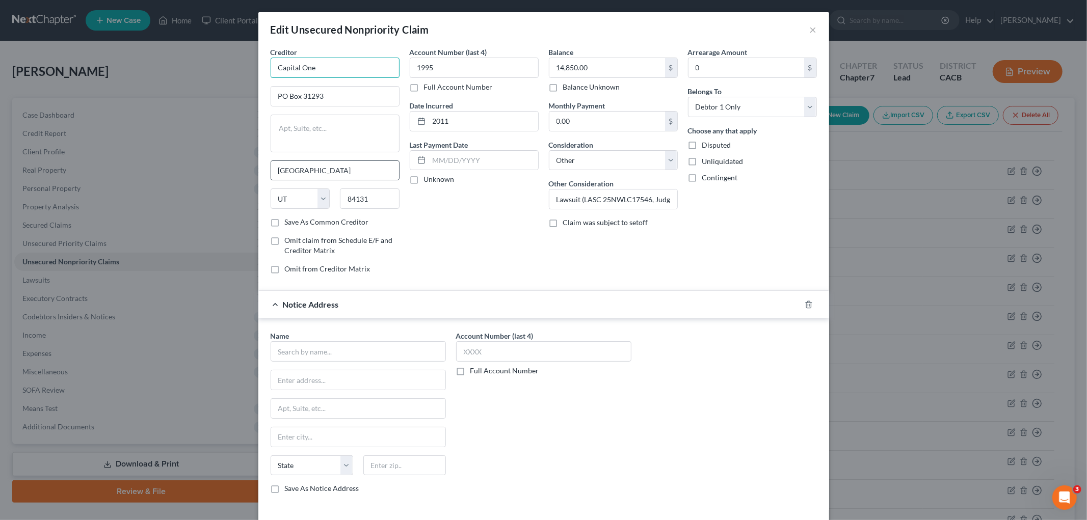
drag, startPoint x: 348, startPoint y: 73, endPoint x: 304, endPoint y: 160, distance: 97.3
click at [270, 69] on input "Capital One" at bounding box center [334, 68] width 129 height 20
click at [324, 348] on input "text" at bounding box center [357, 351] width 175 height 20
paste input "Capital One"
click at [358, 360] on input "Capital One" at bounding box center [357, 351] width 175 height 20
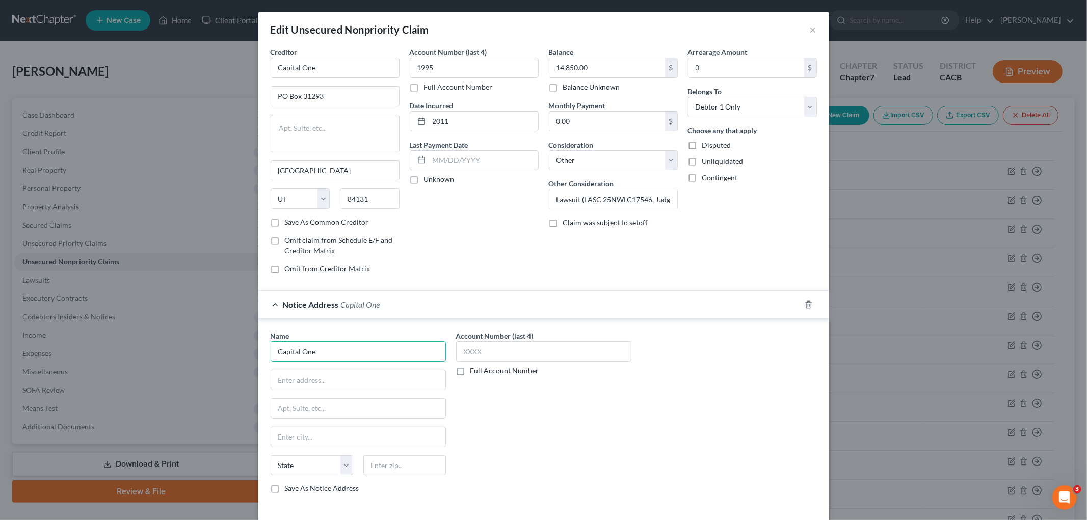
click at [357, 353] on input "Capital One" at bounding box center [357, 351] width 175 height 20
click at [365, 400] on input "text" at bounding box center [358, 408] width 174 height 19
click at [292, 413] on input "text" at bounding box center [358, 408] width 174 height 19
click at [305, 408] on input "[STREET_ADDRESS]" at bounding box center [358, 408] width 174 height 19
drag, startPoint x: 391, startPoint y: 472, endPoint x: 413, endPoint y: 468, distance: 21.9
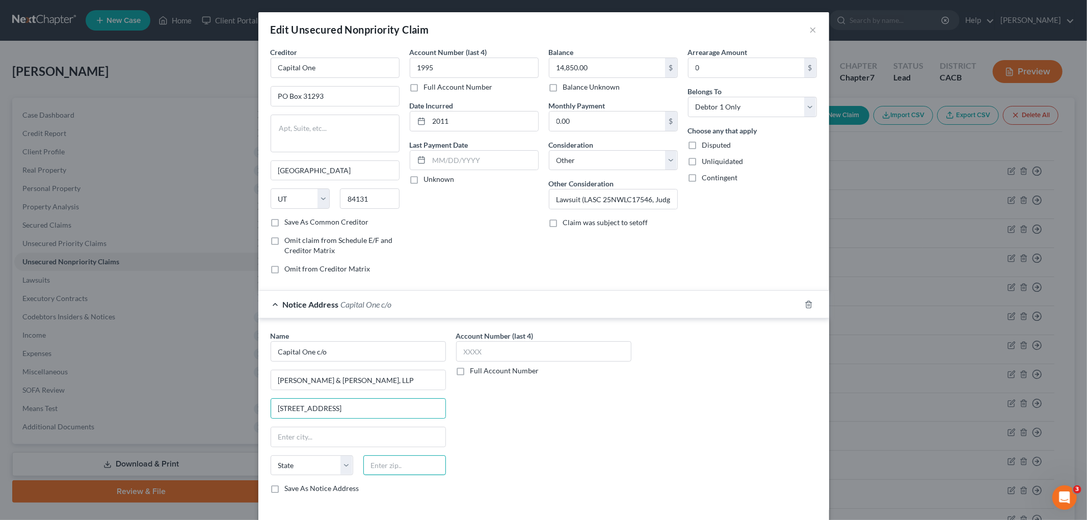
click at [391, 472] on input "text" at bounding box center [404, 465] width 83 height 20
click at [431, 63] on input "1995" at bounding box center [474, 68] width 129 height 20
drag, startPoint x: 434, startPoint y: 65, endPoint x: 449, endPoint y: 139, distance: 75.8
click at [390, 65] on div "Creditor * Capital One PO Box 31293 [GEOGRAPHIC_DATA] [US_STATE][GEOGRAPHIC_DAT…" at bounding box center [543, 164] width 556 height 235
click at [535, 354] on input "text" at bounding box center [543, 351] width 175 height 20
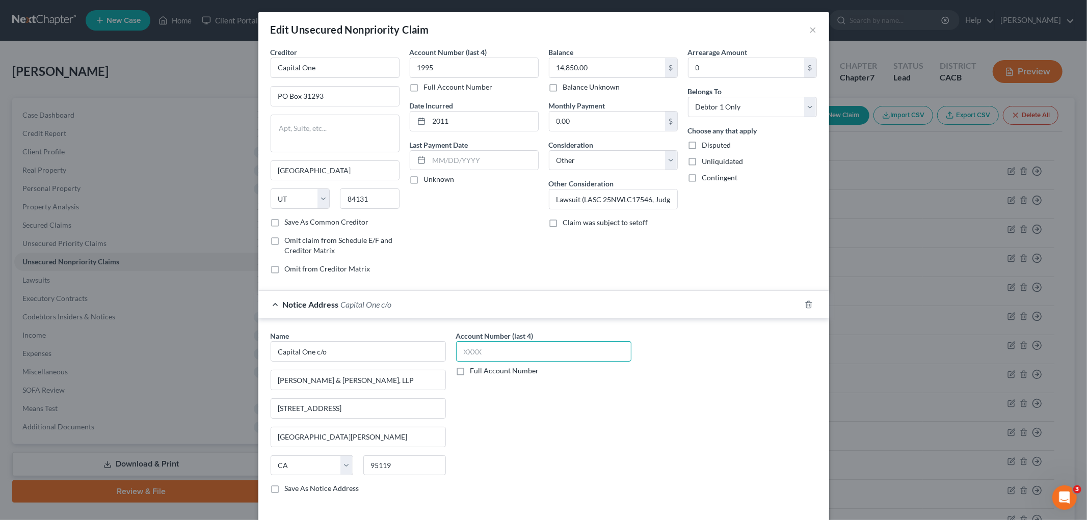
paste input "1995"
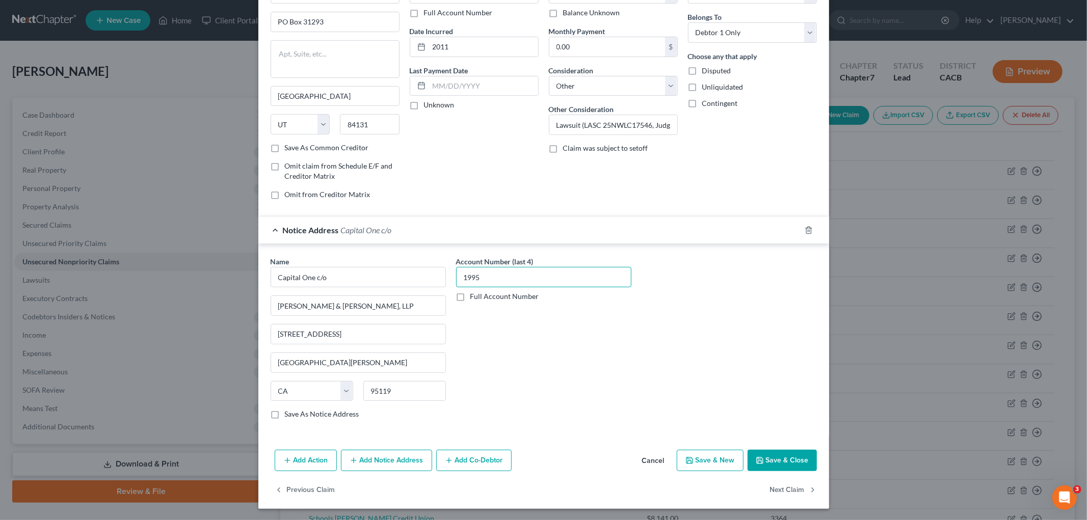
scroll to position [76, 0]
click at [765, 459] on button "Save & Close" at bounding box center [781, 459] width 69 height 21
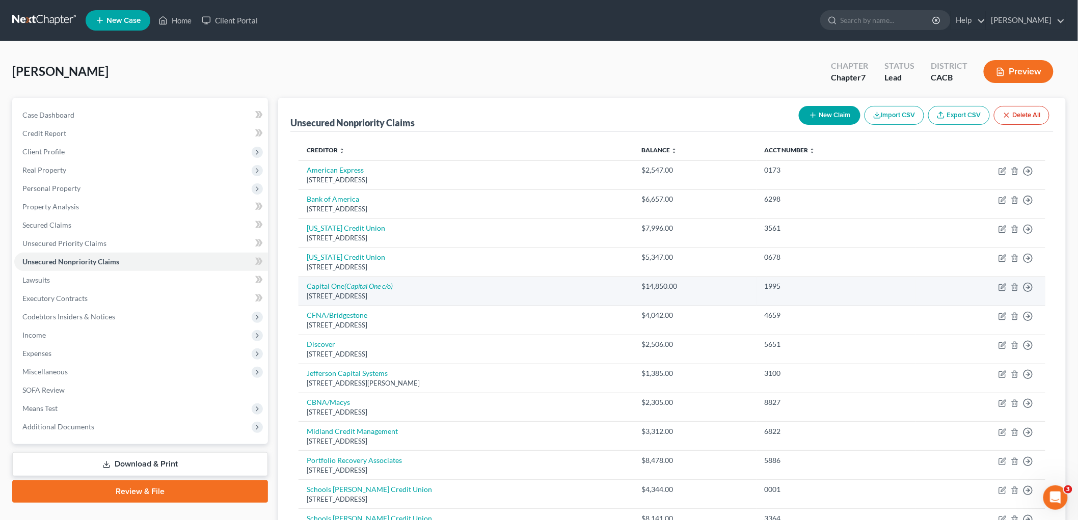
click at [338, 291] on td "Capital One (Capital One c/o) [STREET_ADDRESS]" at bounding box center [466, 291] width 335 height 29
click at [340, 287] on link "Capital One (Capital One c/o)" at bounding box center [350, 286] width 86 height 9
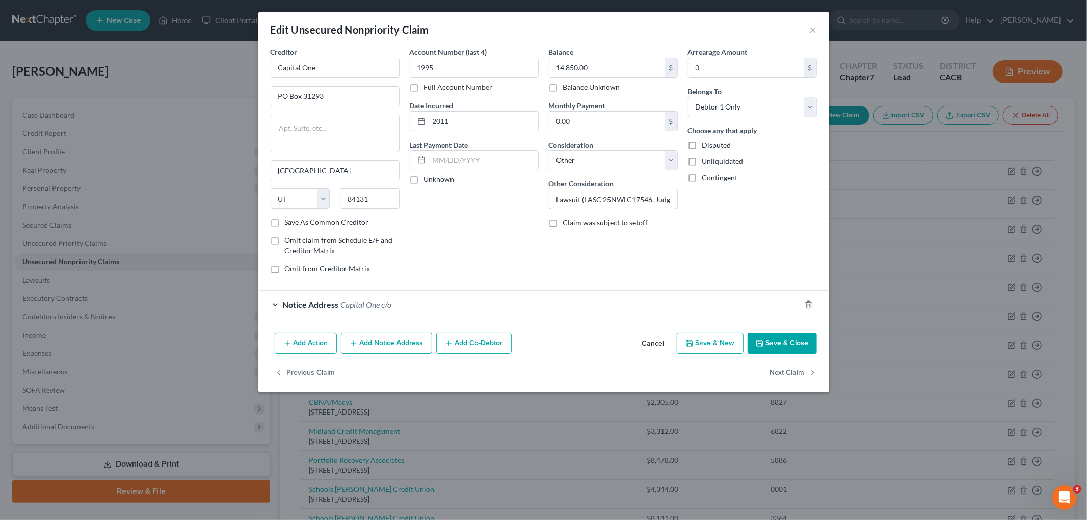
scroll to position [0, 85]
drag, startPoint x: 664, startPoint y: 199, endPoint x: 757, endPoint y: 199, distance: 93.2
click at [757, 199] on div "Creditor * Capital One PO Box 31293 [GEOGRAPHIC_DATA] [US_STATE][GEOGRAPHIC_DAT…" at bounding box center [543, 164] width 556 height 235
click at [773, 339] on button "Save & Close" at bounding box center [781, 343] width 69 height 21
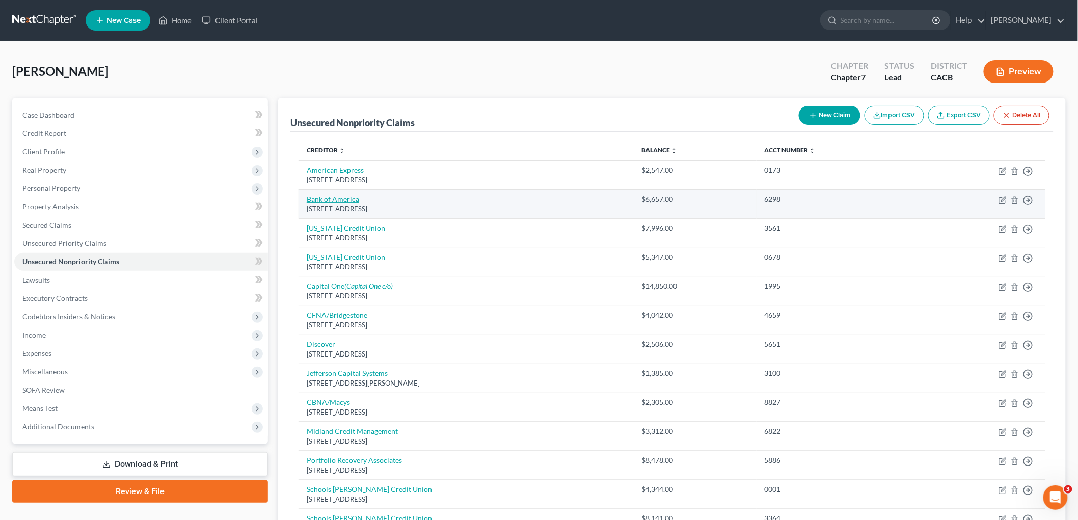
click at [335, 201] on link "Bank of America" at bounding box center [333, 199] width 52 height 9
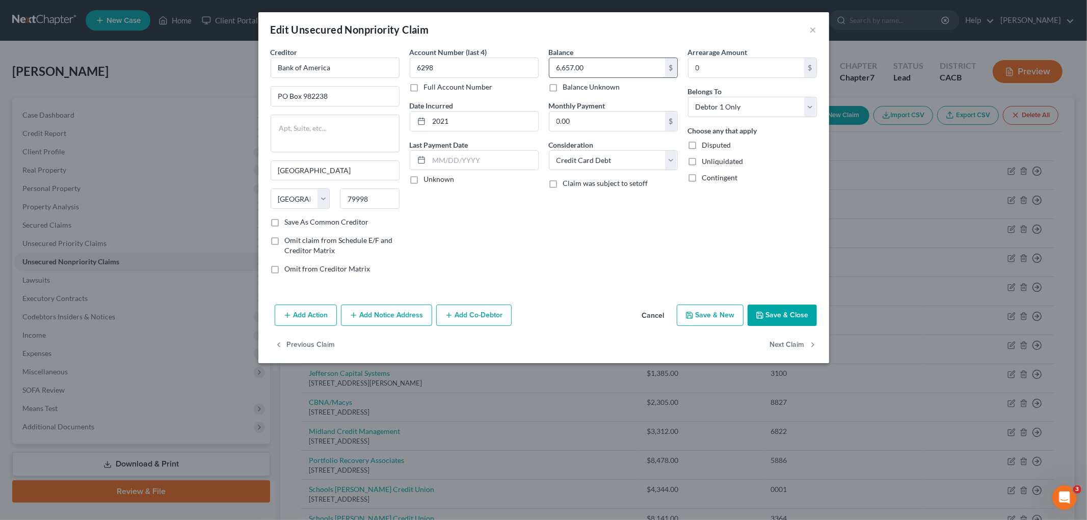
click at [612, 69] on input "6,657.00" at bounding box center [607, 67] width 116 height 19
drag, startPoint x: 617, startPoint y: 151, endPoint x: 609, endPoint y: 166, distance: 16.9
click at [616, 152] on select "Select Cable / Satellite Services Collection Agency Credit Card Debt Debt Couns…" at bounding box center [613, 160] width 129 height 20
click at [549, 150] on select "Select Cable / Satellite Services Collection Agency Credit Card Debt Debt Couns…" at bounding box center [613, 160] width 129 height 20
drag, startPoint x: 604, startPoint y: 199, endPoint x: 610, endPoint y: 197, distance: 6.0
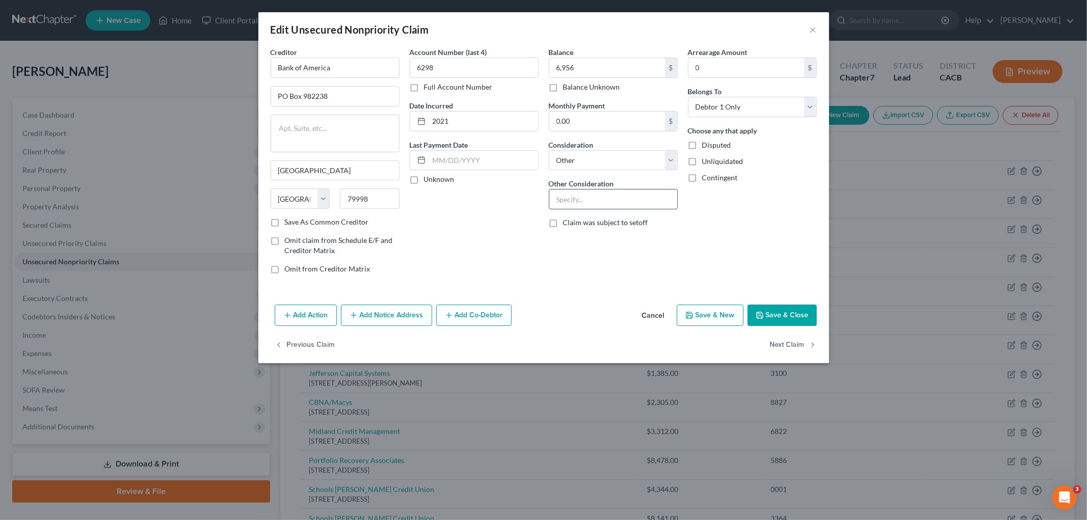
click at [604, 199] on input "text" at bounding box center [613, 198] width 128 height 19
drag, startPoint x: 681, startPoint y: 201, endPoint x: 664, endPoint y: 190, distance: 19.9
click at [733, 200] on div "Creditor * Bank of America [GEOGRAPHIC_DATA] [GEOGRAPHIC_DATA] [US_STATE][GEOGR…" at bounding box center [543, 164] width 556 height 235
click at [661, 190] on input "Lawsuit (LASC 24NWLC44887, Judgment Entered on" at bounding box center [613, 198] width 128 height 19
click at [667, 196] on input "Lawsuit (LASC 24NWLC44887, Judgment Entered on" at bounding box center [613, 198] width 128 height 19
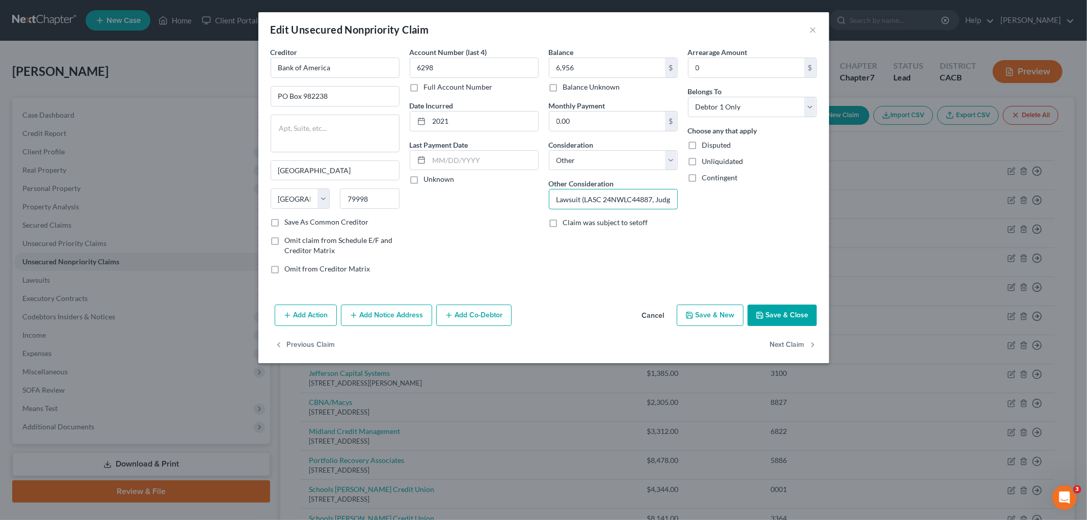
scroll to position [0, 53]
drag, startPoint x: 668, startPoint y: 196, endPoint x: 691, endPoint y: 199, distance: 23.6
click at [691, 199] on div "Creditor * Bank of America [GEOGRAPHIC_DATA] [GEOGRAPHIC_DATA] [US_STATE][GEOGR…" at bounding box center [543, 164] width 556 height 235
click at [792, 313] on button "Save & Close" at bounding box center [781, 315] width 69 height 21
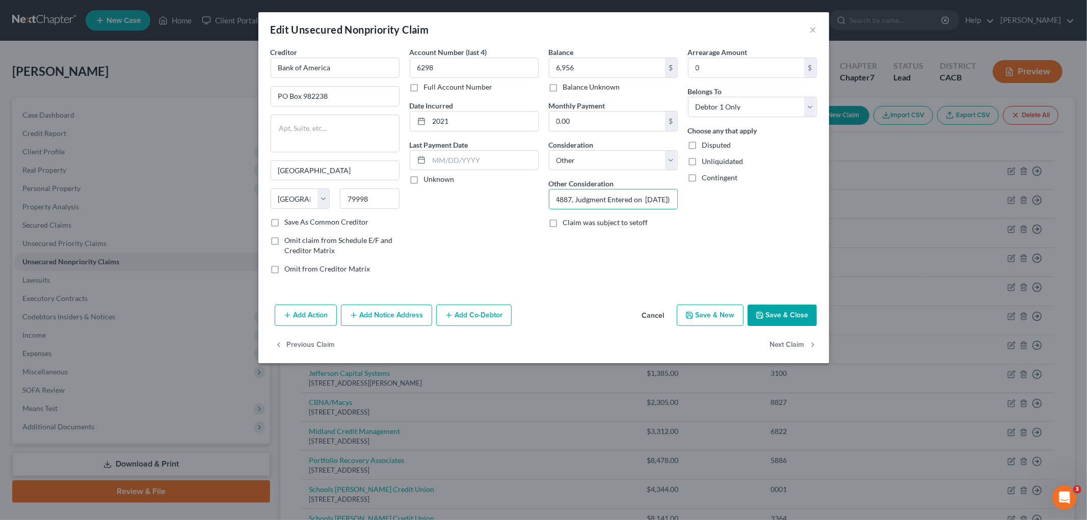
scroll to position [0, 0]
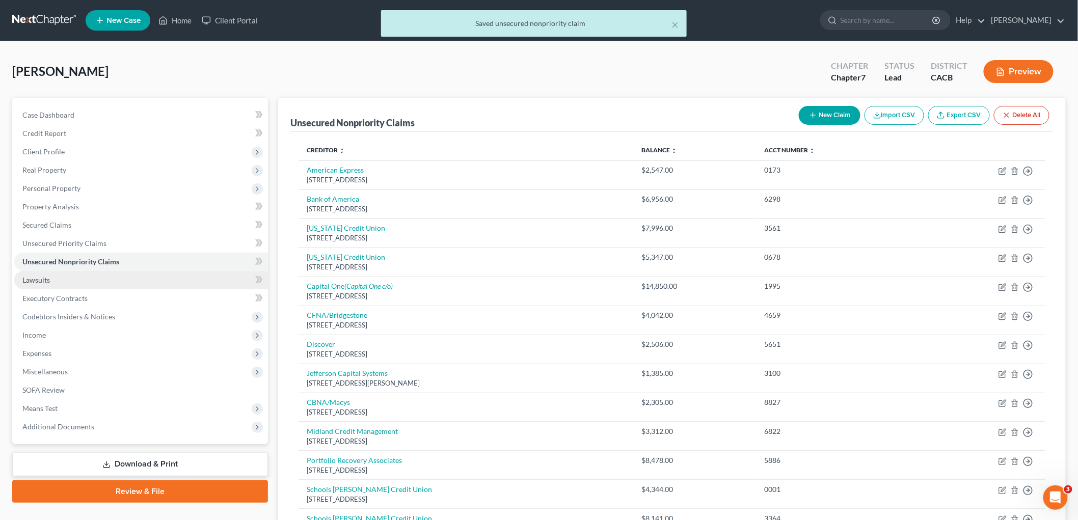
click at [88, 277] on link "Lawsuits" at bounding box center [141, 280] width 254 height 18
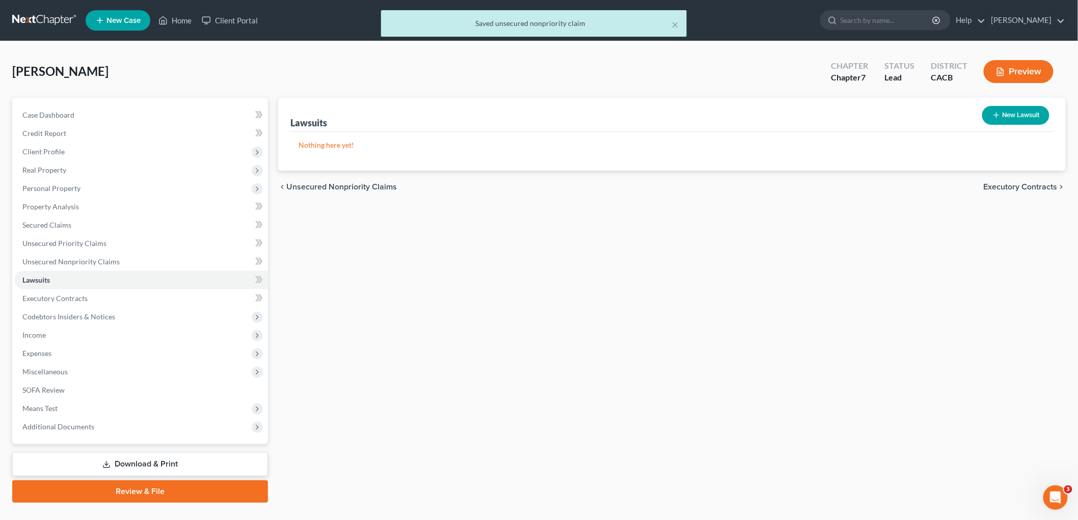
click at [1012, 119] on button "New Lawsuit" at bounding box center [1015, 115] width 67 height 19
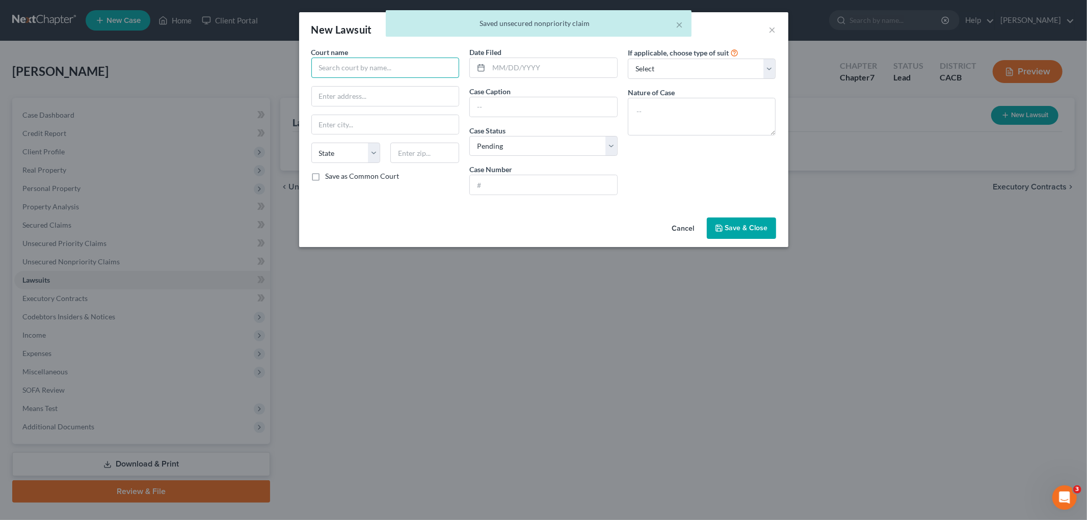
click at [403, 68] on input "text" at bounding box center [385, 68] width 148 height 20
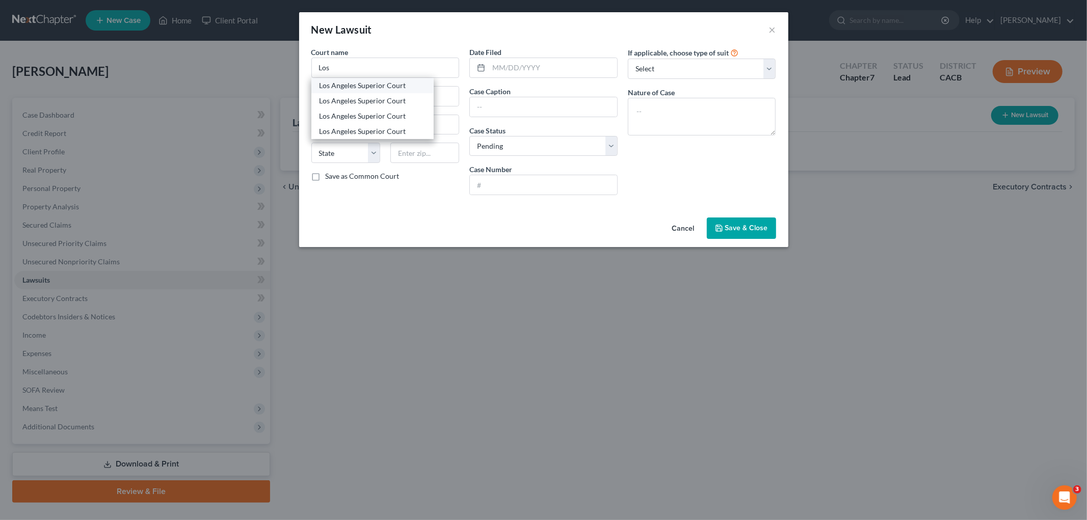
click at [383, 89] on div "Los Angeles Superior Court" at bounding box center [372, 85] width 106 height 10
drag, startPoint x: 410, startPoint y: 98, endPoint x: 295, endPoint y: 93, distance: 114.7
click at [294, 94] on div "New Lawsuit × Court name * [GEOGRAPHIC_DATA] [GEOGRAPHIC_DATA] [GEOGRAPHIC_DATA…" at bounding box center [543, 260] width 1087 height 520
click at [511, 65] on input "text" at bounding box center [553, 67] width 128 height 19
click at [531, 71] on input "text" at bounding box center [553, 67] width 128 height 19
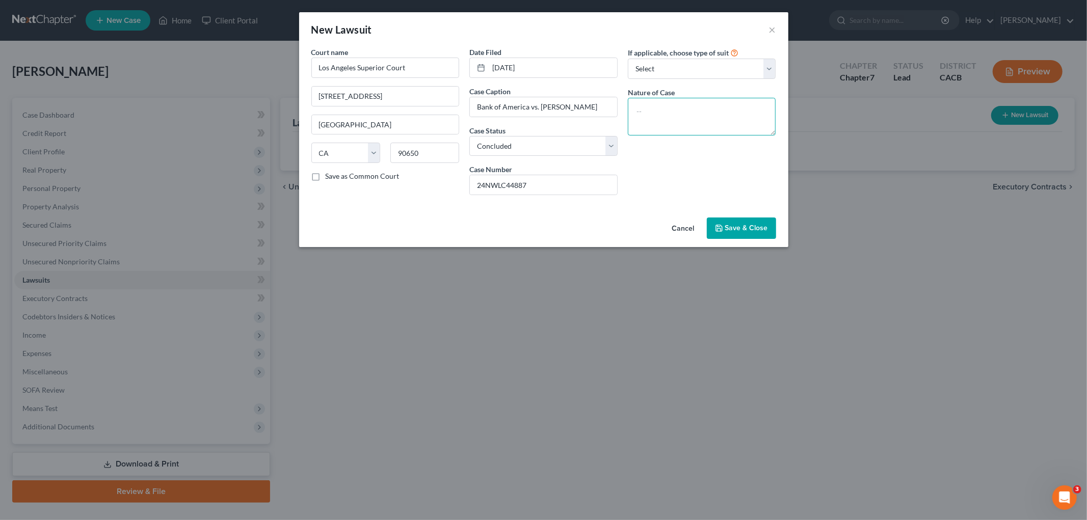
click at [701, 134] on textarea at bounding box center [702, 117] width 148 height 38
click at [699, 124] on textarea at bounding box center [702, 117] width 148 height 38
click at [731, 223] on button "Save & Close" at bounding box center [741, 228] width 69 height 21
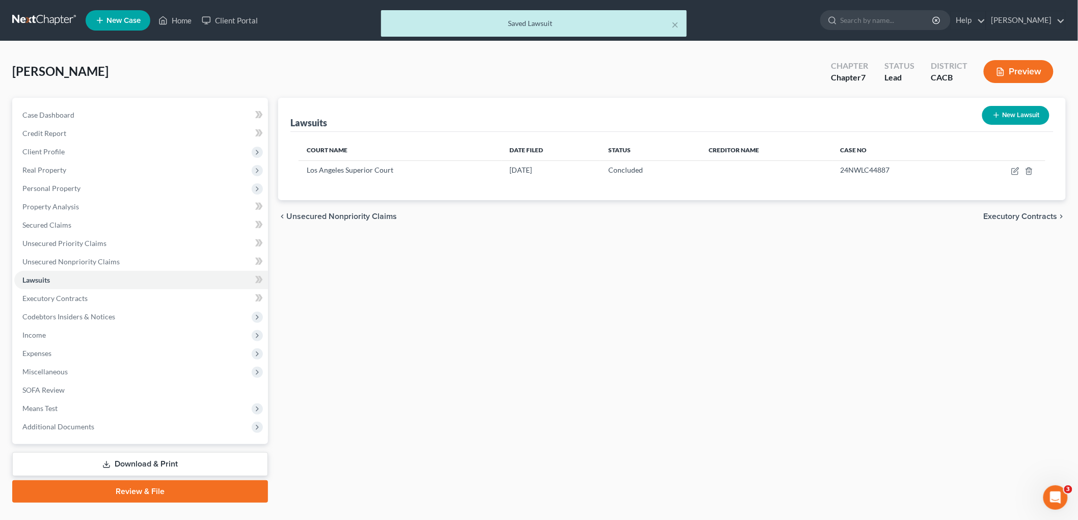
click at [1024, 107] on button "New Lawsuit" at bounding box center [1015, 115] width 67 height 19
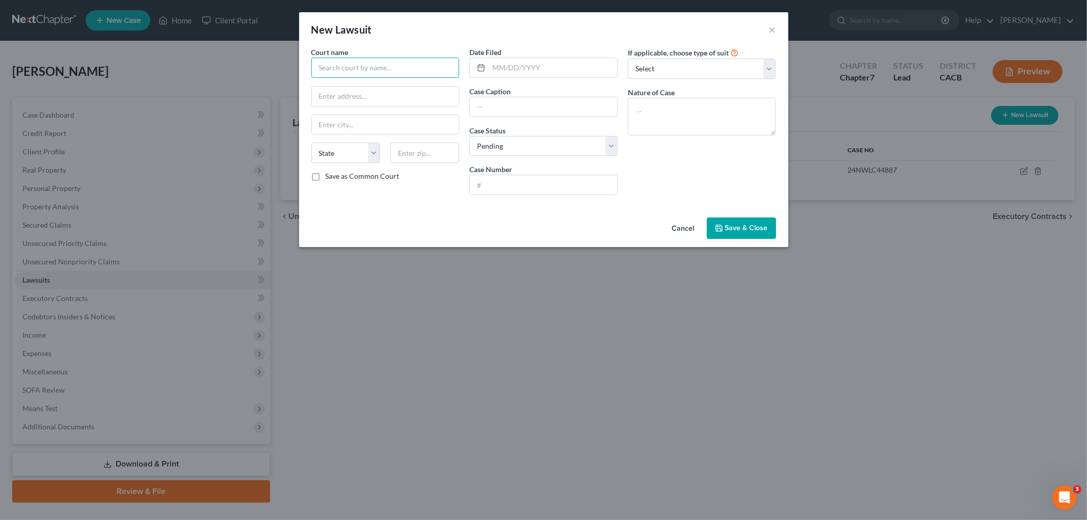
click at [367, 66] on input "text" at bounding box center [385, 68] width 148 height 20
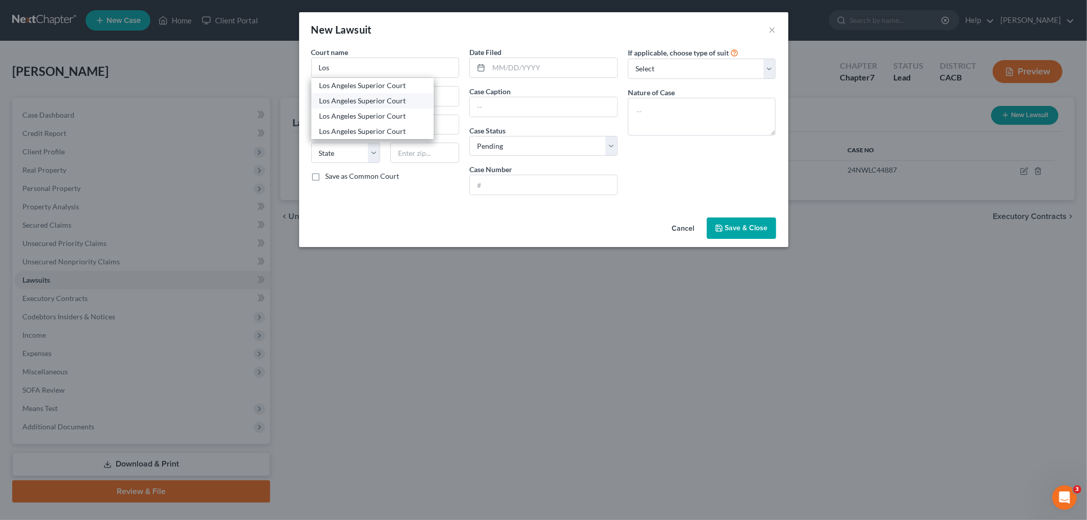
click at [362, 99] on div "Los Angeles Superior Court" at bounding box center [372, 101] width 106 height 10
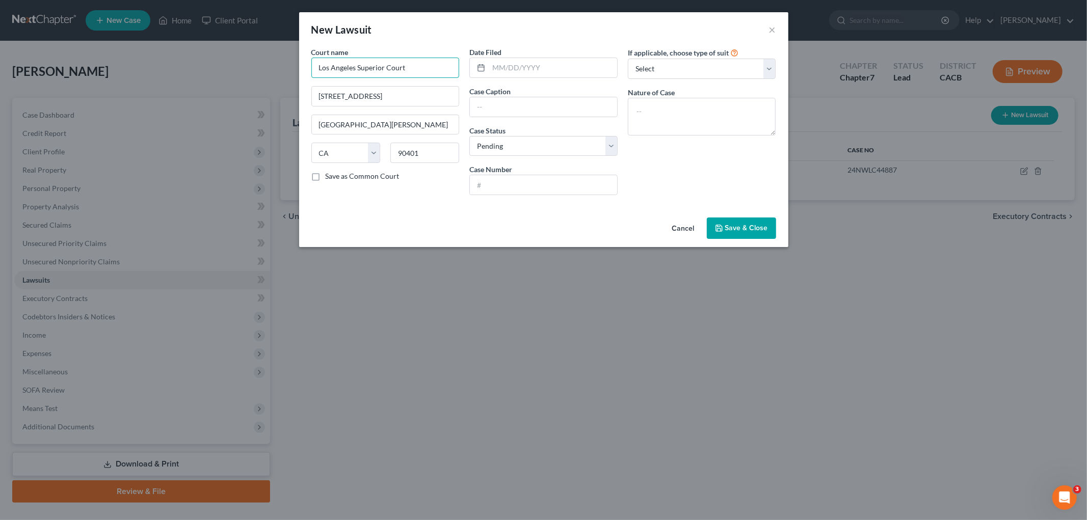
click at [409, 70] on input "Los Angeles Superior Court" at bounding box center [385, 68] width 148 height 20
drag, startPoint x: 420, startPoint y: 67, endPoint x: 190, endPoint y: 53, distance: 230.6
click at [182, 60] on div "New Lawsuit × Court name * [GEOGRAPHIC_DATA] [GEOGRAPHIC_DATA] [GEOGRAPHIC_DATA…" at bounding box center [543, 260] width 1087 height 520
click at [348, 115] on div "Los Angeles Superior Court" at bounding box center [372, 116] width 106 height 10
drag, startPoint x: 392, startPoint y: 73, endPoint x: 436, endPoint y: 65, distance: 44.5
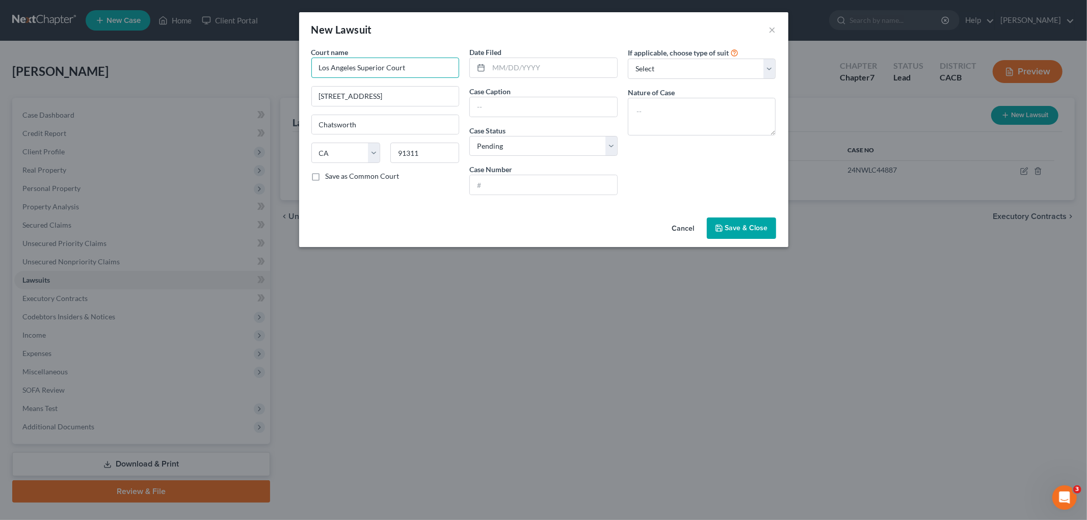
click at [393, 72] on input "Los Angeles Superior Court" at bounding box center [385, 68] width 148 height 20
drag, startPoint x: 429, startPoint y: 64, endPoint x: 171, endPoint y: 54, distance: 258.4
click at [180, 58] on div "New Lawsuit × Court name * [GEOGRAPHIC_DATA] [STREET_ADDRESS][GEOGRAPHIC_DATA] …" at bounding box center [543, 260] width 1087 height 520
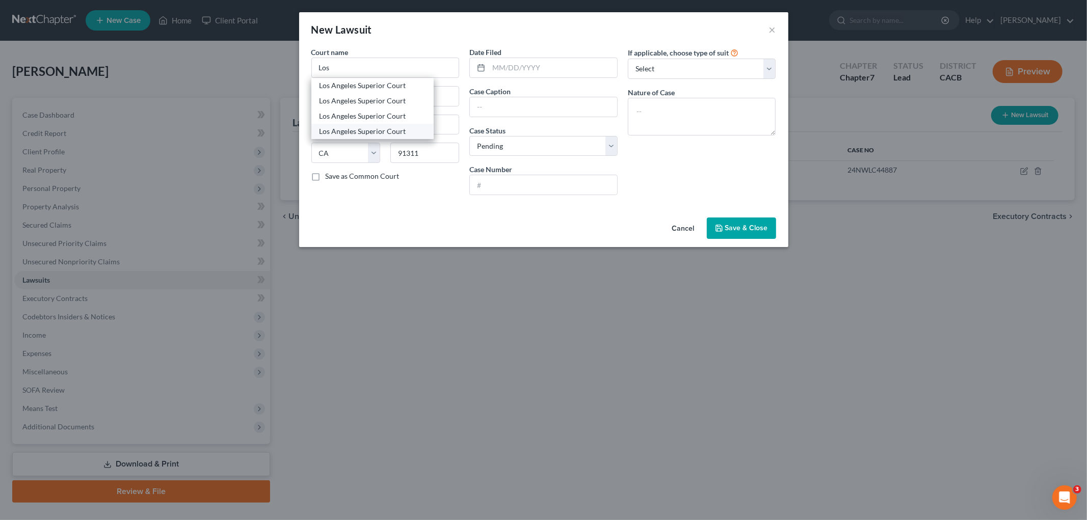
click at [359, 129] on div "Los Angeles Superior Court" at bounding box center [372, 131] width 106 height 10
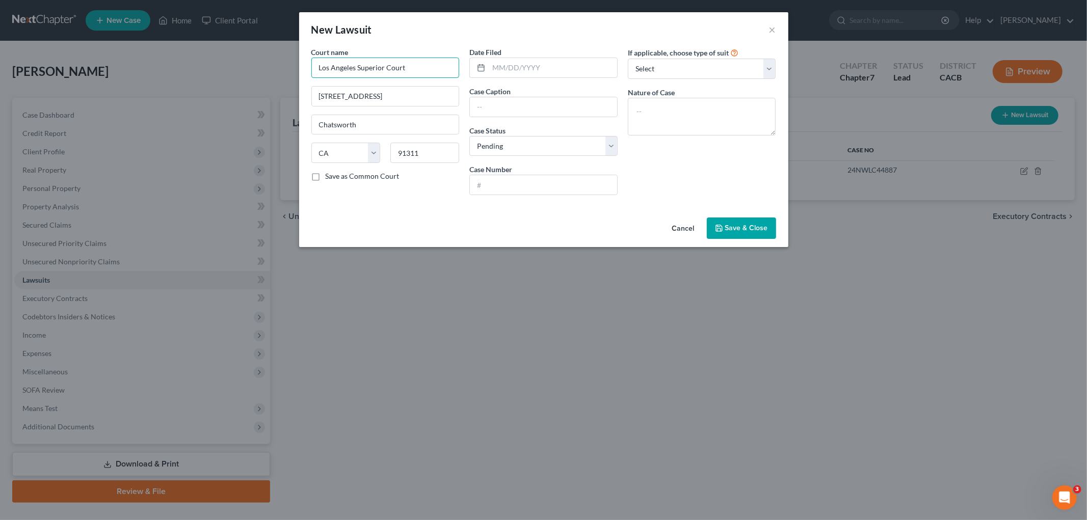
drag, startPoint x: 423, startPoint y: 72, endPoint x: 190, endPoint y: 63, distance: 233.5
click at [194, 67] on div "New Lawsuit × Court name * [GEOGRAPHIC_DATA] [STREET_ADDRESS] [GEOGRAPHIC_DATA]…" at bounding box center [543, 260] width 1087 height 520
click at [411, 90] on input "[STREET_ADDRESS]" at bounding box center [385, 96] width 147 height 19
drag, startPoint x: 276, startPoint y: 95, endPoint x: 148, endPoint y: 86, distance: 128.2
click at [158, 92] on div "New Lawsuit × Court name * [GEOGRAPHIC_DATA] [STREET_ADDRESS] [GEOGRAPHIC_DATA]…" at bounding box center [543, 260] width 1087 height 520
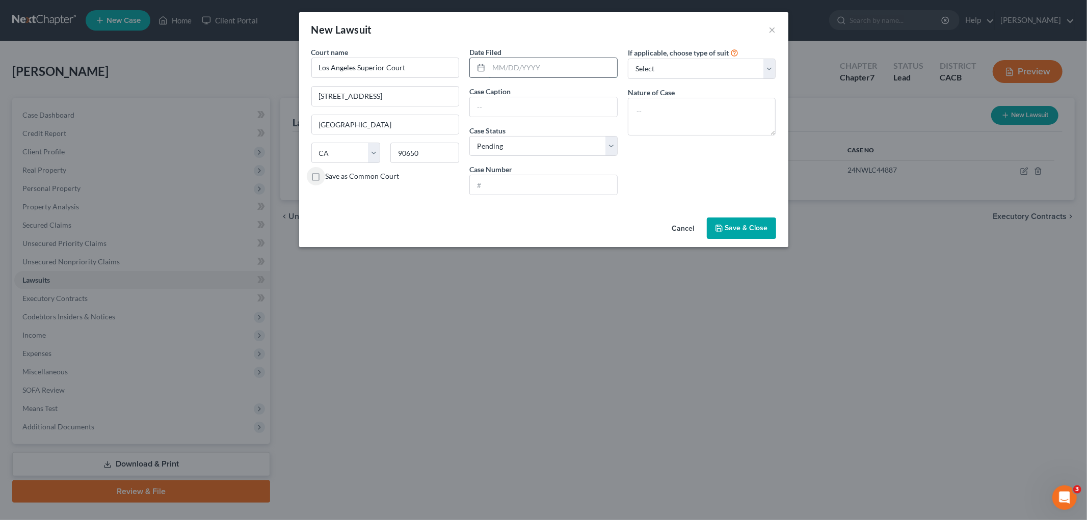
click at [491, 67] on input "text" at bounding box center [553, 67] width 128 height 19
click at [513, 74] on input "text" at bounding box center [553, 67] width 128 height 19
click at [737, 110] on textarea at bounding box center [702, 117] width 148 height 38
drag, startPoint x: 765, startPoint y: 225, endPoint x: 754, endPoint y: 221, distance: 11.3
click at [761, 226] on span "Save & Close" at bounding box center [746, 228] width 43 height 9
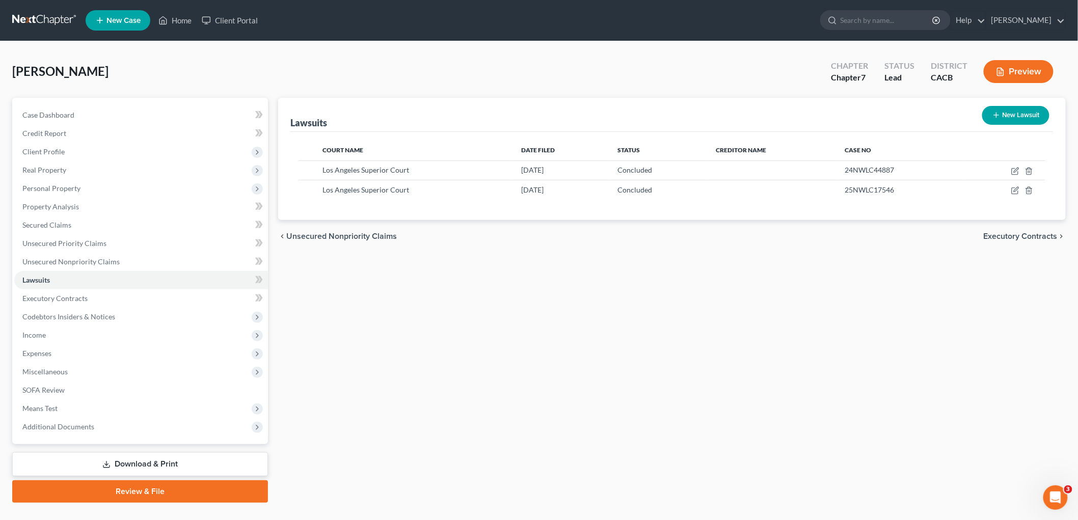
click at [995, 64] on button "Preview" at bounding box center [1019, 71] width 70 height 23
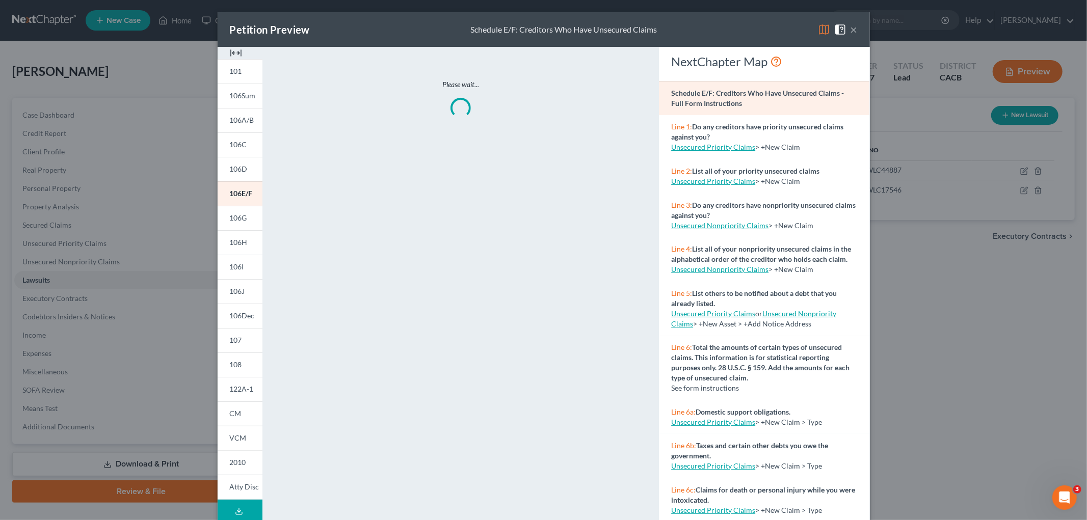
click at [823, 29] on img at bounding box center [824, 29] width 12 height 12
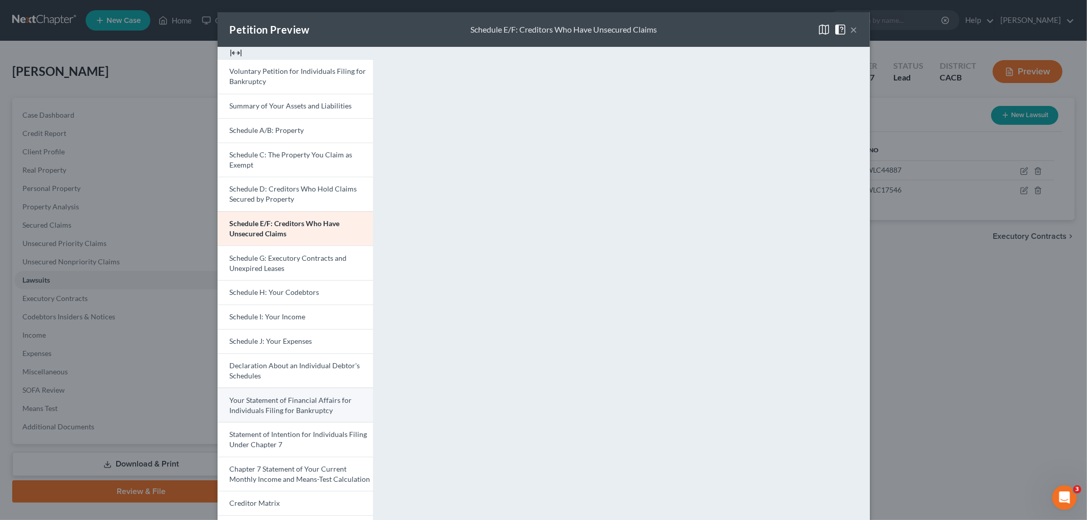
click at [295, 408] on span "Your Statement of Financial Affairs for Individuals Filing for Bankruptcy" at bounding box center [291, 405] width 122 height 19
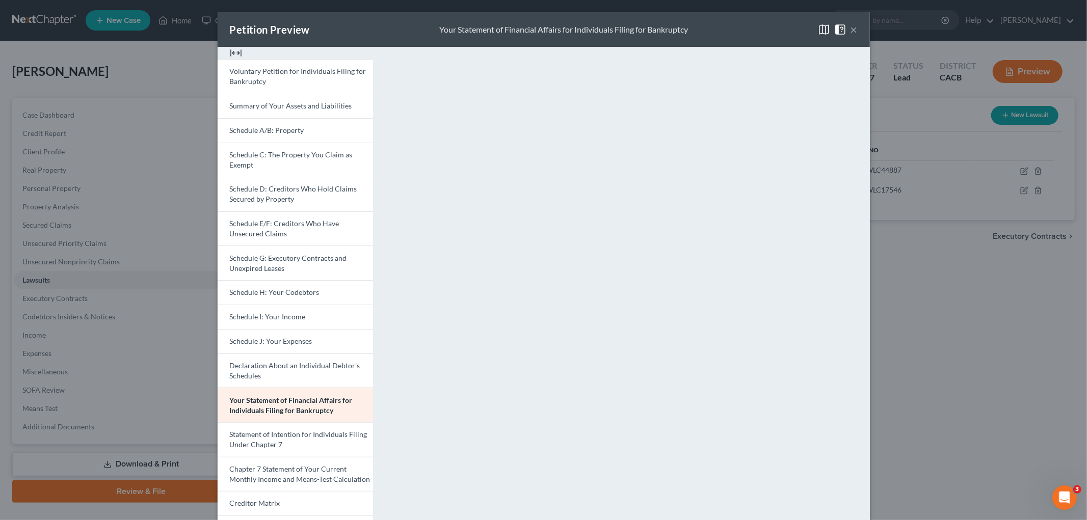
click at [917, 373] on div "Petition Preview Your Statement of Financial Affairs for Individuals Filing for…" at bounding box center [543, 260] width 1087 height 520
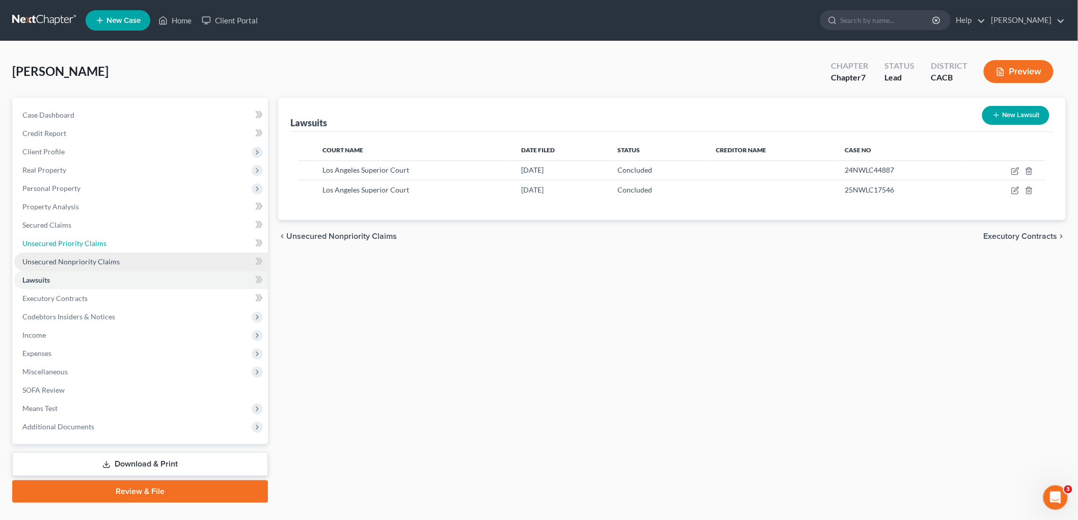
click at [171, 250] on link "Unsecured Priority Claims" at bounding box center [141, 243] width 254 height 18
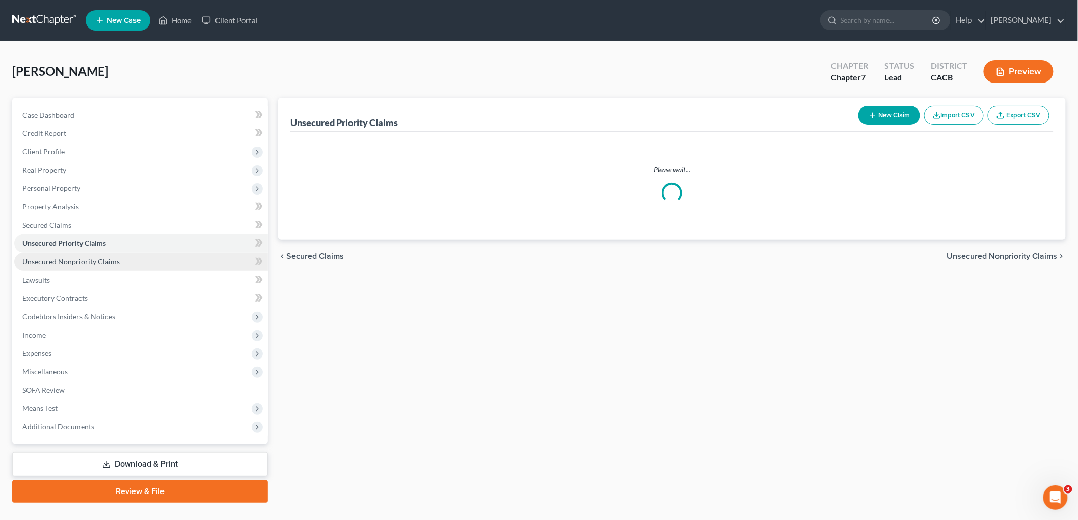
click at [145, 267] on link "Unsecured Nonpriority Claims" at bounding box center [141, 262] width 254 height 18
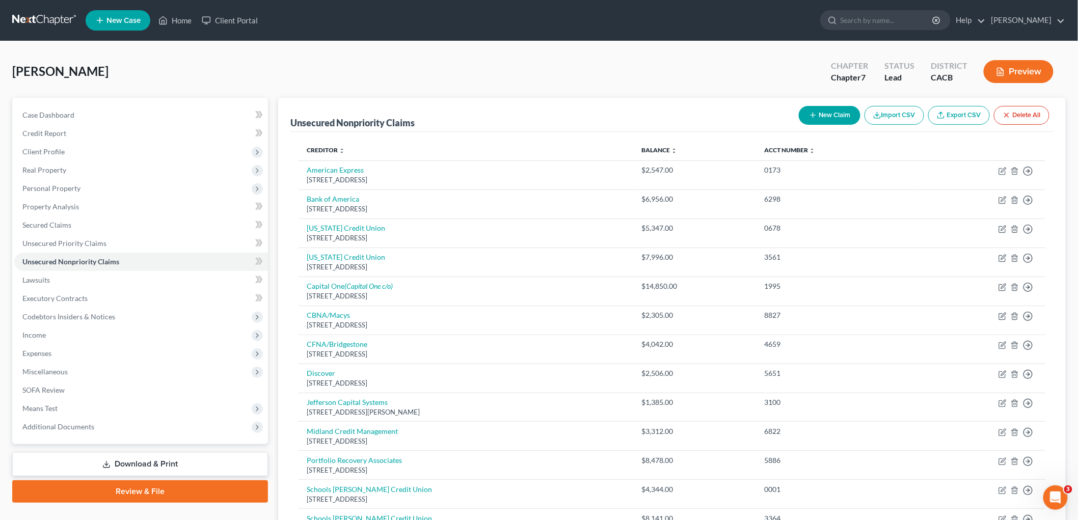
click at [1009, 67] on button "Preview" at bounding box center [1019, 71] width 70 height 23
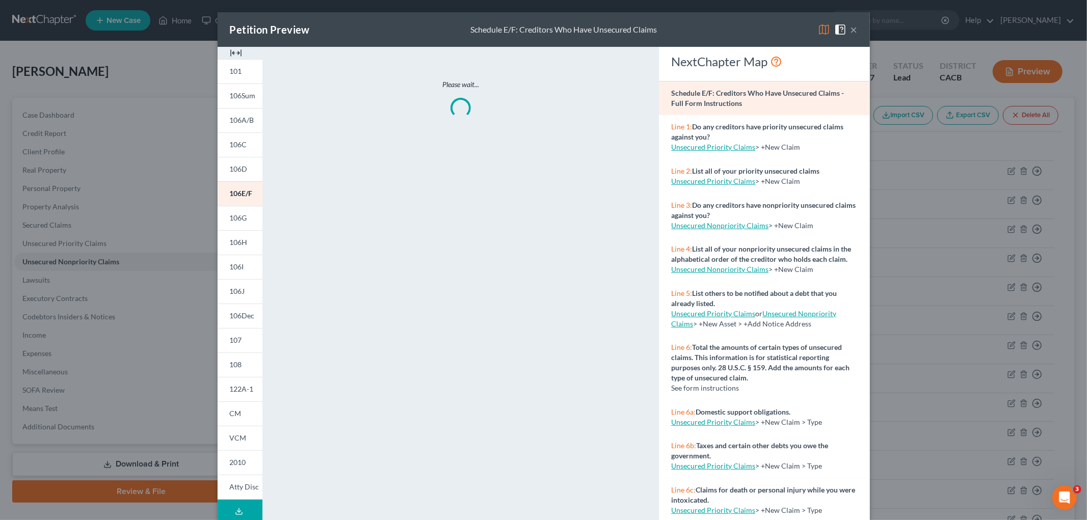
click at [818, 29] on img at bounding box center [824, 29] width 12 height 12
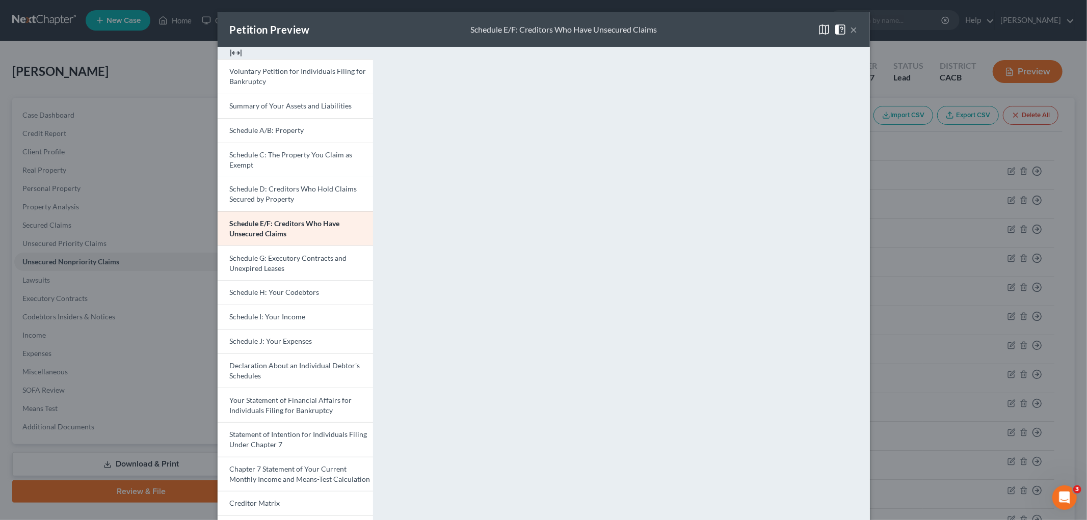
click at [956, 189] on div "Petition Preview Schedule E/F: Creditors Who Have Unsecured Claims × Voluntary …" at bounding box center [543, 260] width 1087 height 520
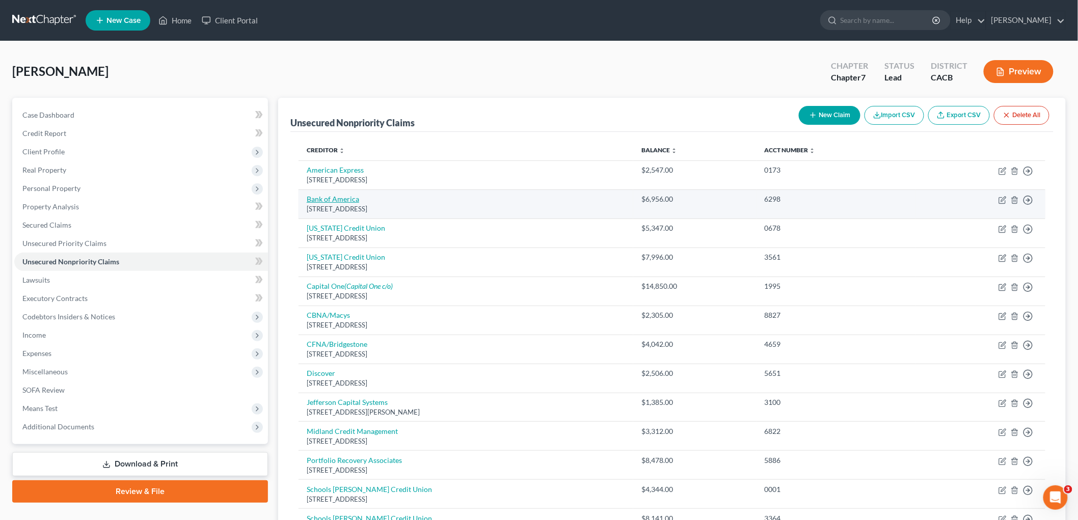
click at [322, 197] on link "Bank of America" at bounding box center [333, 199] width 52 height 9
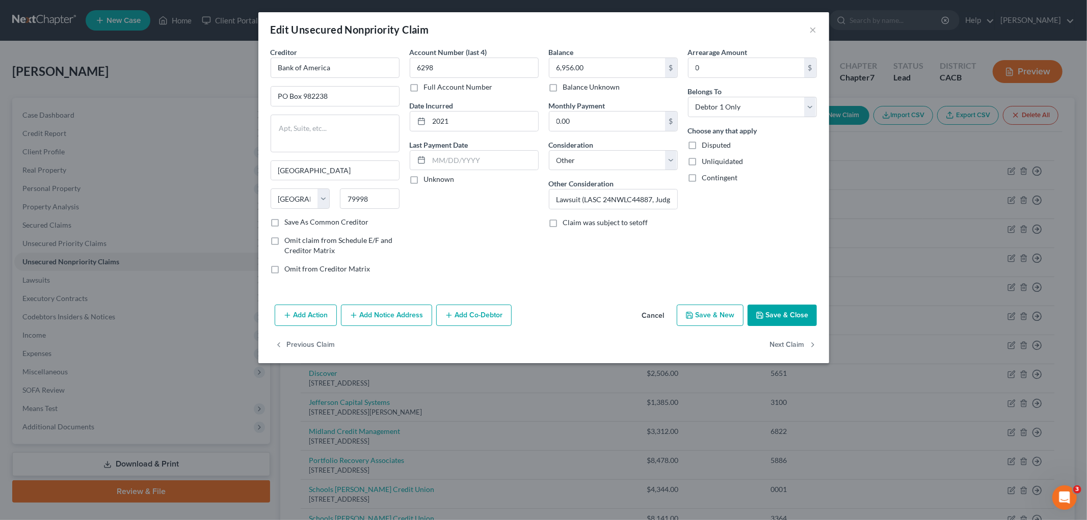
click at [390, 311] on button "Add Notice Address" at bounding box center [386, 315] width 91 height 21
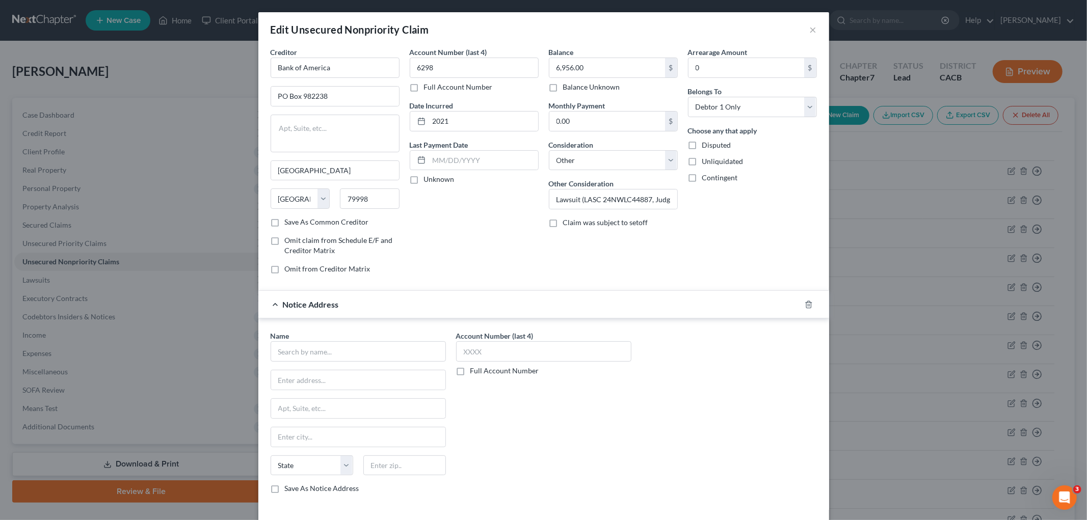
click at [321, 337] on div "Name *" at bounding box center [357, 346] width 175 height 31
click at [317, 348] on input "text" at bounding box center [357, 351] width 175 height 20
click at [445, 60] on input "6298" at bounding box center [474, 68] width 129 height 20
drag, startPoint x: 441, startPoint y: 69, endPoint x: 413, endPoint y: 88, distance: 33.8
click at [404, 70] on div "Account Number (last 4) 6298 Full Account Number Date Incurred 2021 Last Paymen…" at bounding box center [473, 164] width 139 height 235
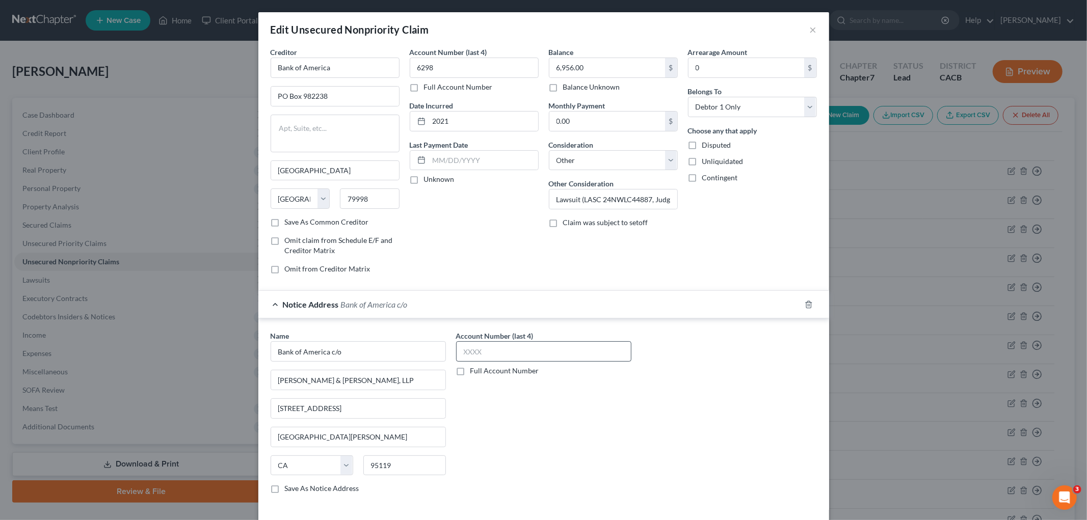
click at [513, 365] on div "Account Number (last 4) Full Account Number" at bounding box center [543, 353] width 175 height 45
click at [511, 355] on input "text" at bounding box center [543, 351] width 175 height 20
paste input "6298"
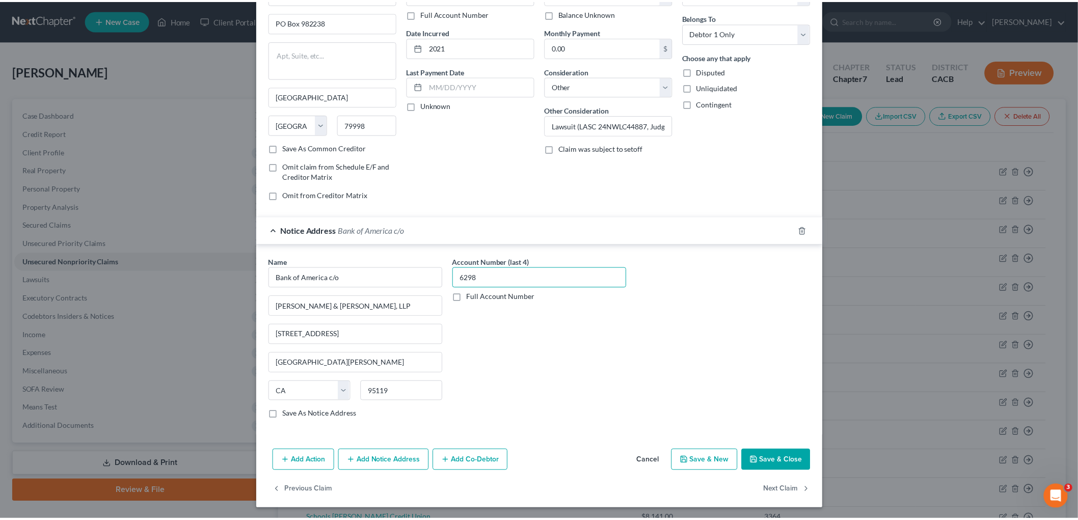
scroll to position [76, 0]
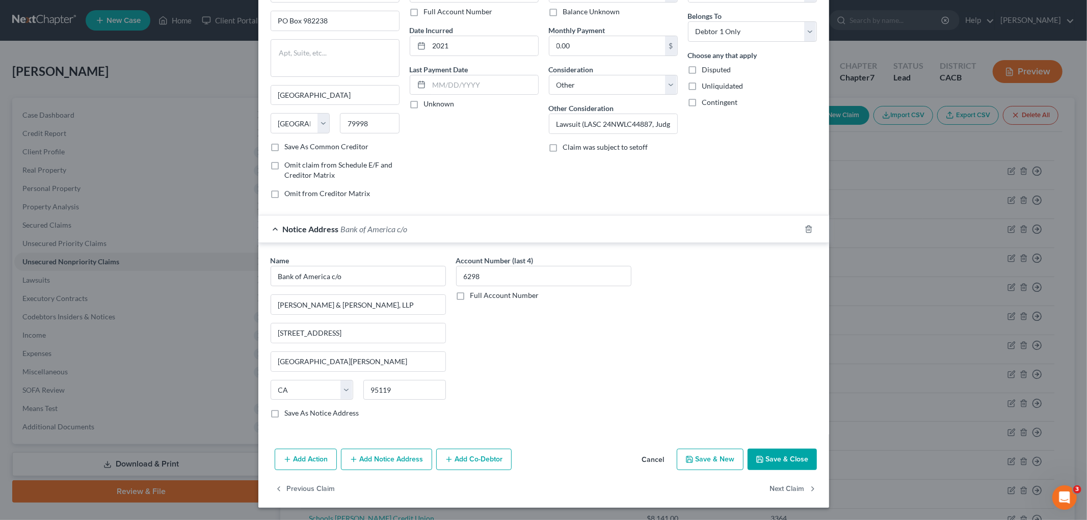
click at [782, 462] on button "Save & Close" at bounding box center [781, 459] width 69 height 21
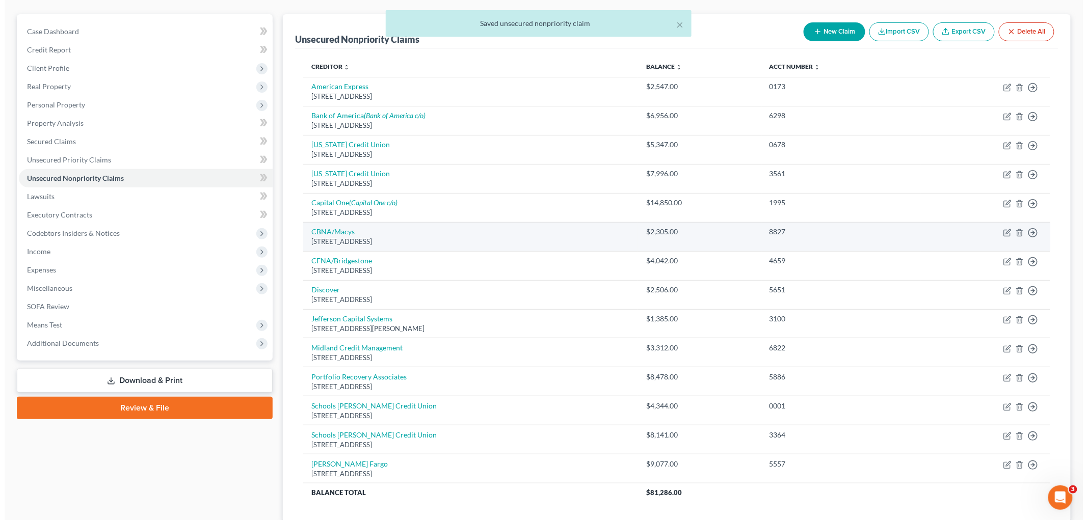
scroll to position [0, 0]
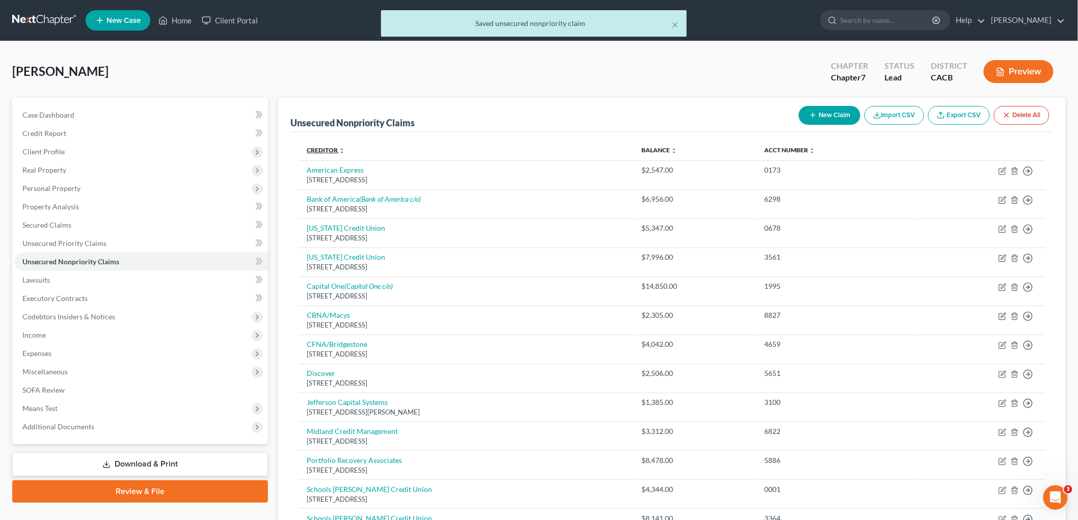
click at [329, 149] on link "Creditor expand_more expand_less unfold_more" at bounding box center [326, 150] width 38 height 8
click at [1002, 64] on button "Preview" at bounding box center [1019, 71] width 70 height 23
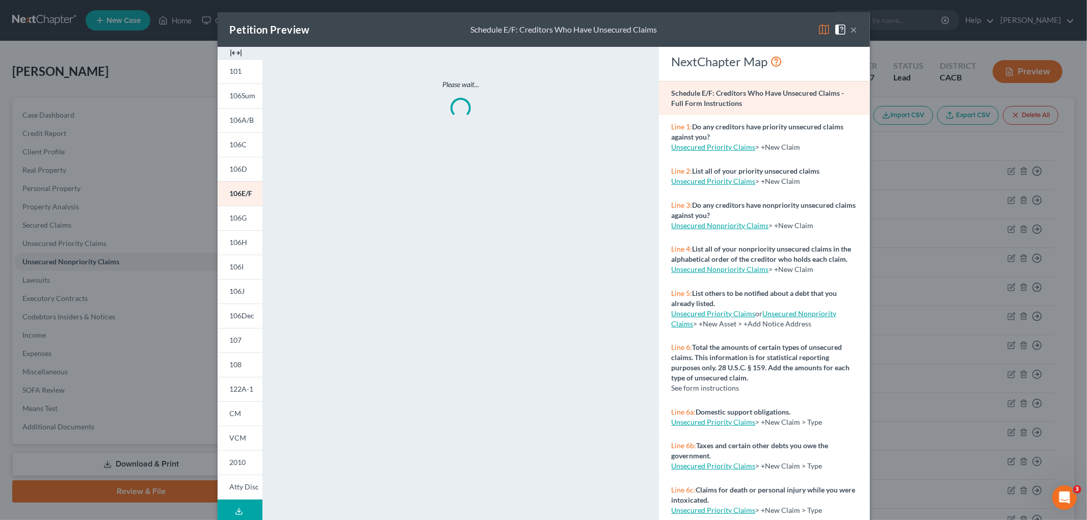
click at [818, 24] on img at bounding box center [824, 29] width 12 height 12
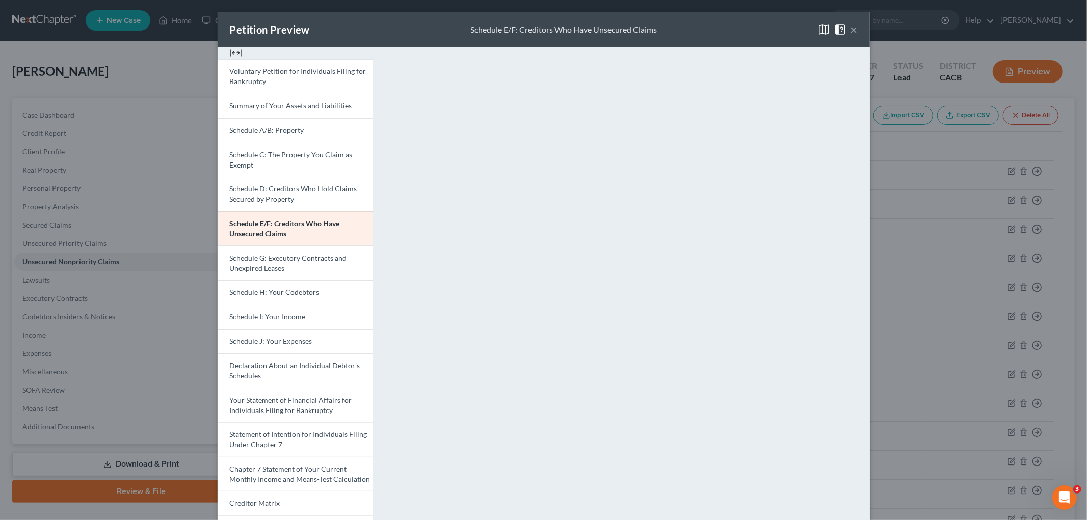
click at [899, 189] on div "Petition Preview Schedule E/F: Creditors Who Have Unsecured Claims × Voluntary …" at bounding box center [543, 260] width 1087 height 520
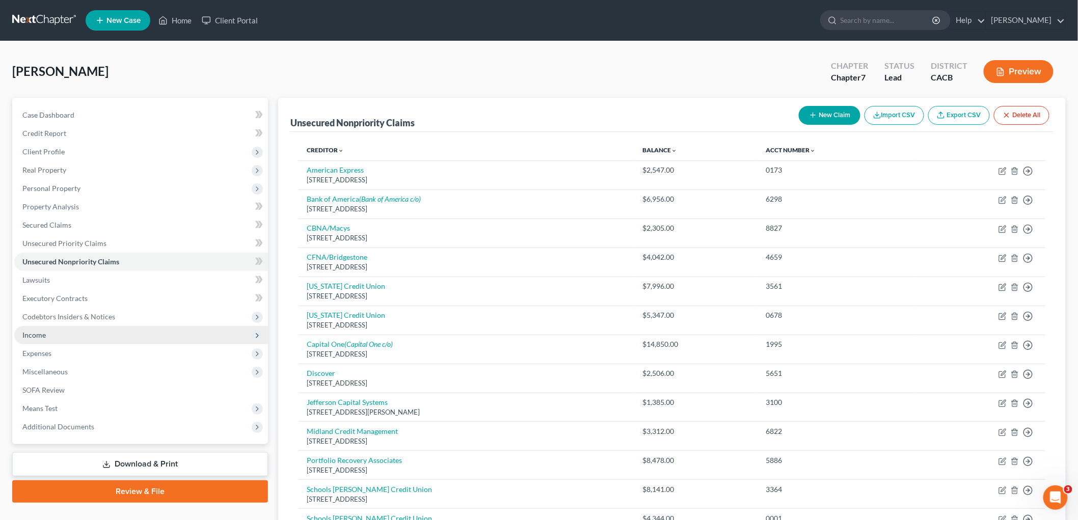
click at [71, 330] on span "Income" at bounding box center [141, 335] width 254 height 18
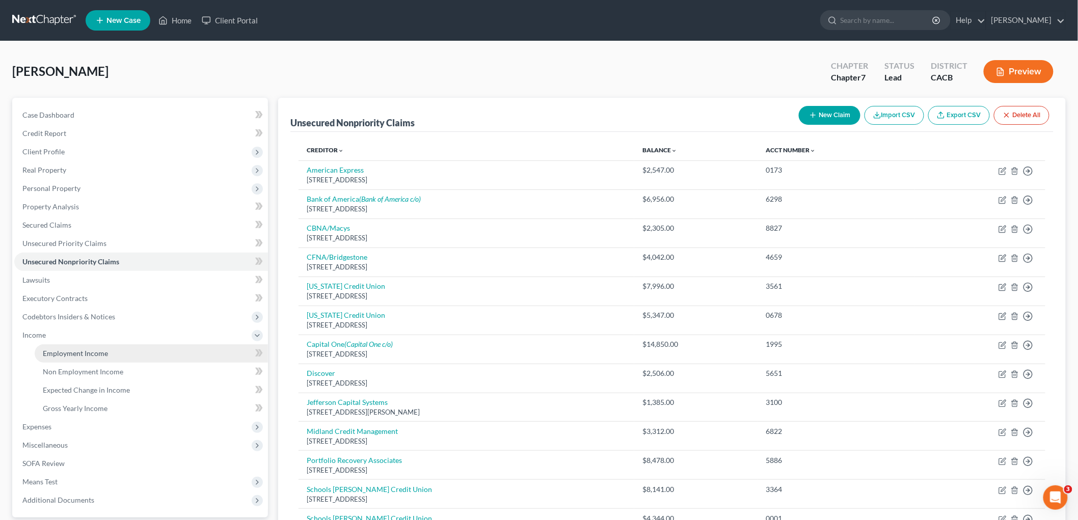
click at [82, 353] on span "Employment Income" at bounding box center [75, 353] width 65 height 9
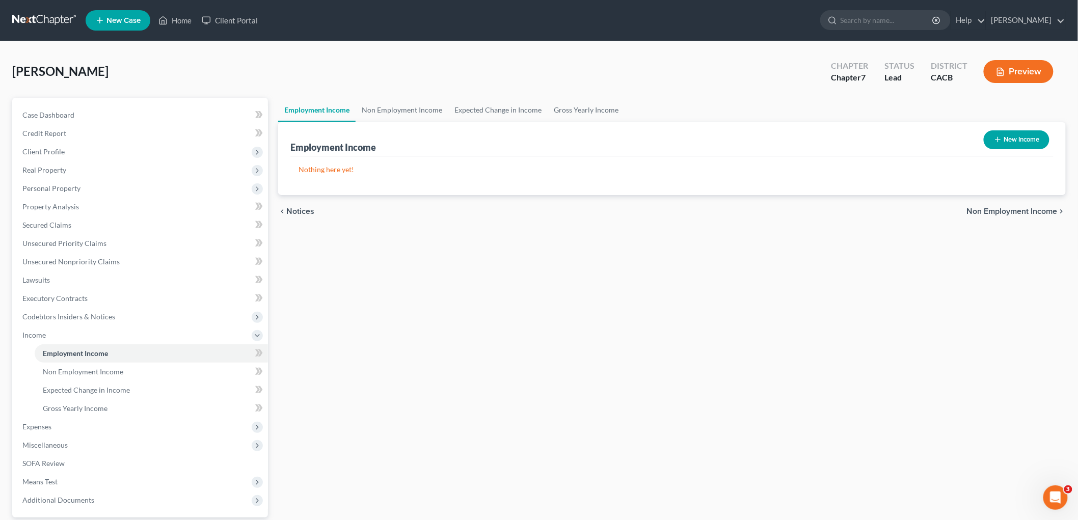
click at [1012, 131] on button "New Income" at bounding box center [1017, 139] width 66 height 19
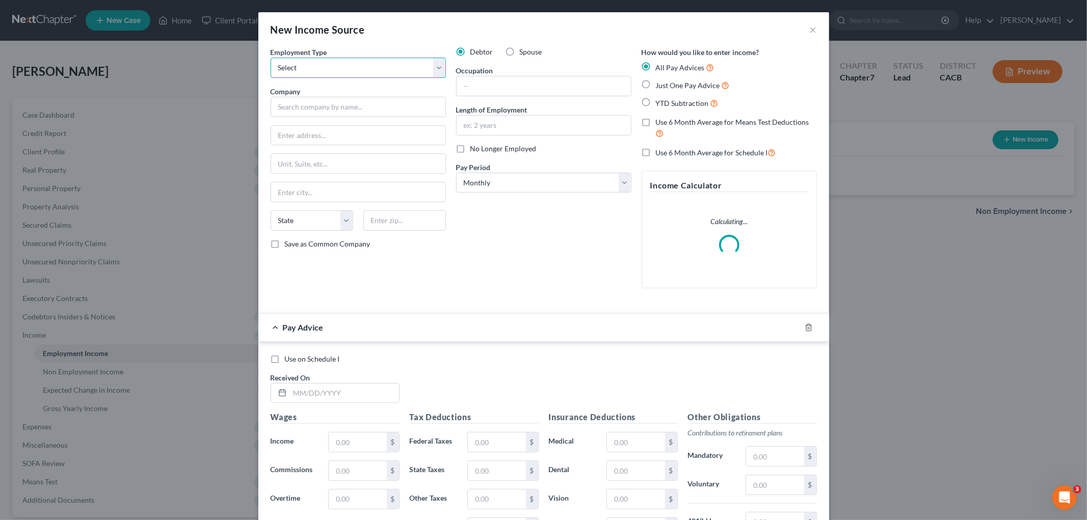
drag, startPoint x: 372, startPoint y: 67, endPoint x: 366, endPoint y: 75, distance: 10.1
click at [372, 67] on select "Select Full or [DEMOGRAPHIC_DATA] Employment Self Employment" at bounding box center [357, 68] width 175 height 20
click at [270, 58] on select "Select Full or [DEMOGRAPHIC_DATA] Employment Self Employment" at bounding box center [357, 68] width 175 height 20
click at [342, 104] on input "text" at bounding box center [357, 107] width 175 height 20
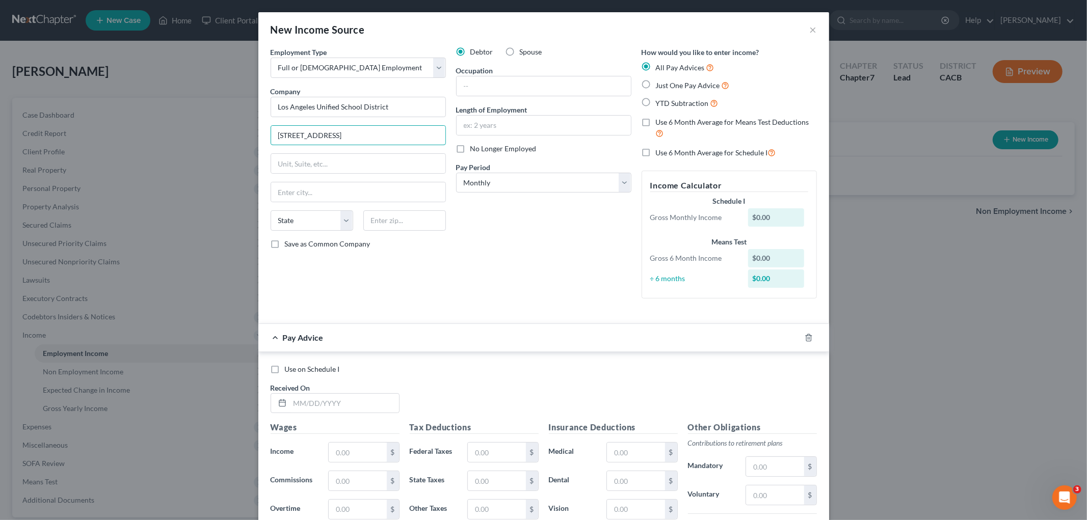
drag, startPoint x: 344, startPoint y: 137, endPoint x: 448, endPoint y: 80, distance: 118.3
click at [202, 130] on div "New Income Source × Employment Type * Select Full or [DEMOGRAPHIC_DATA] Employm…" at bounding box center [543, 260] width 1087 height 520
click at [386, 216] on input "text" at bounding box center [404, 220] width 83 height 20
paste input "90255"
click at [497, 80] on input "text" at bounding box center [543, 85] width 174 height 19
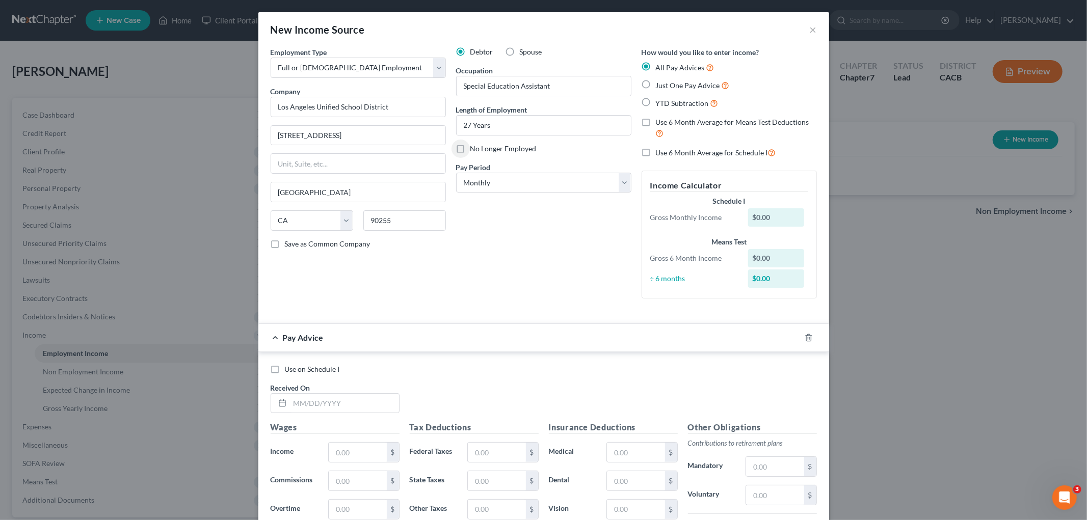
click at [676, 89] on span "Just One Pay Advice" at bounding box center [688, 85] width 64 height 9
click at [666, 86] on input "Just One Pay Advice" at bounding box center [663, 82] width 7 height 7
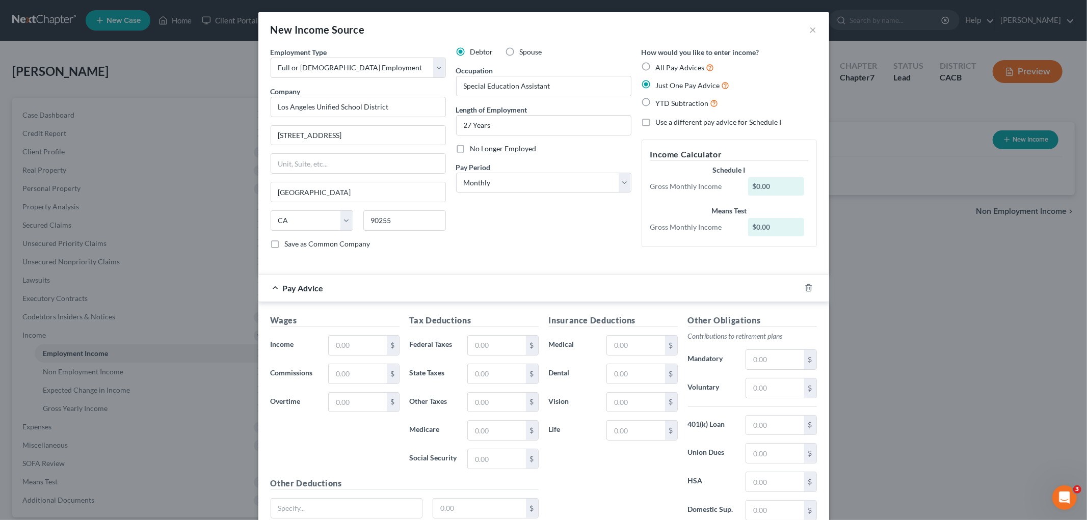
click at [389, 25] on div "New Income Source ×" at bounding box center [543, 29] width 571 height 35
click at [379, 335] on div "$" at bounding box center [363, 345] width 71 height 20
drag, startPoint x: 369, startPoint y: 340, endPoint x: 381, endPoint y: 338, distance: 12.4
click at [369, 340] on input "text" at bounding box center [358, 345] width 58 height 19
click at [762, 363] on input "text" at bounding box center [775, 359] width 58 height 19
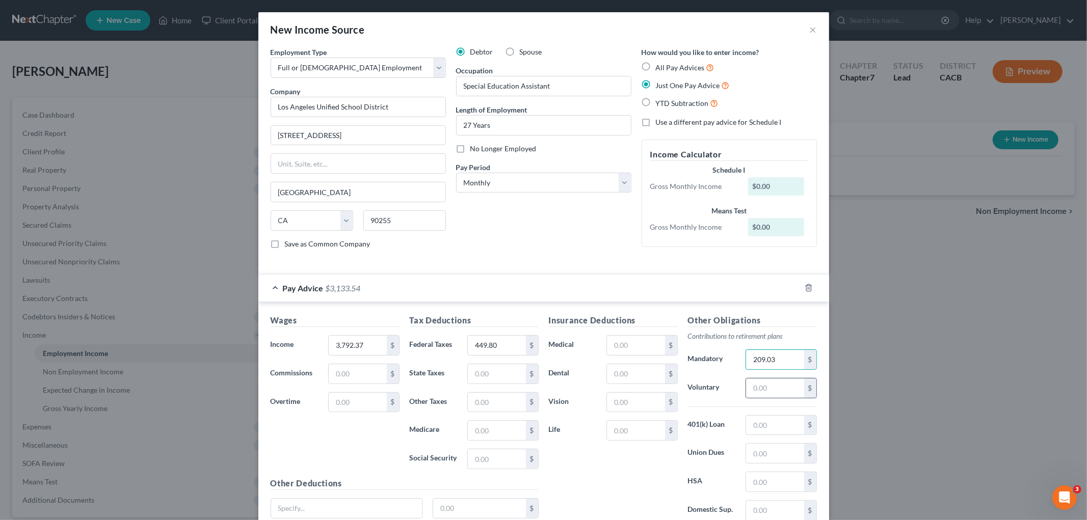
click at [750, 378] on div "$" at bounding box center [780, 388] width 71 height 20
click at [804, 395] on div "$" at bounding box center [810, 387] width 12 height 19
click at [767, 394] on input "text" at bounding box center [775, 387] width 58 height 19
click at [765, 393] on input "text" at bounding box center [775, 387] width 58 height 19
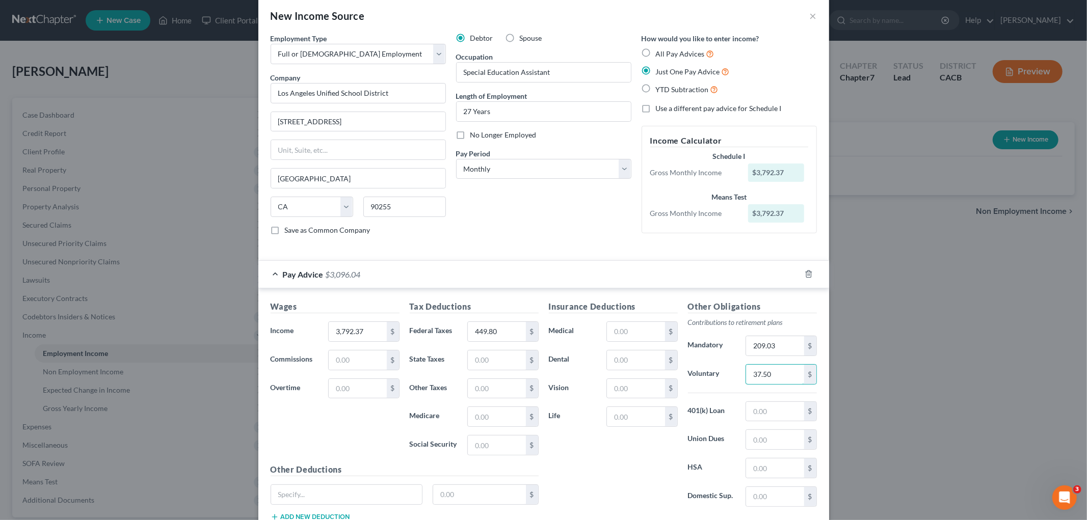
scroll to position [57, 0]
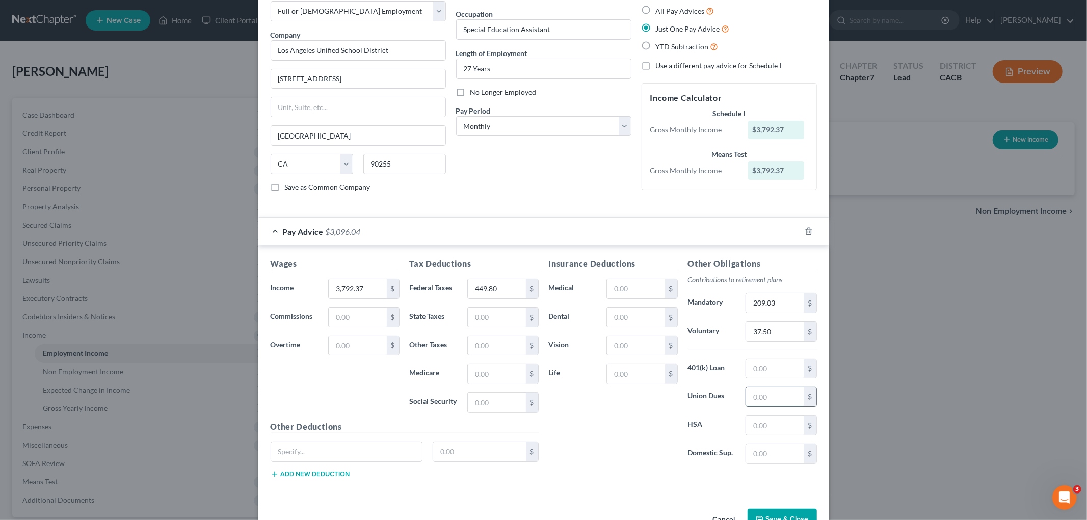
click at [769, 391] on input "text" at bounding box center [775, 396] width 58 height 19
click at [334, 458] on input "text" at bounding box center [346, 451] width 151 height 19
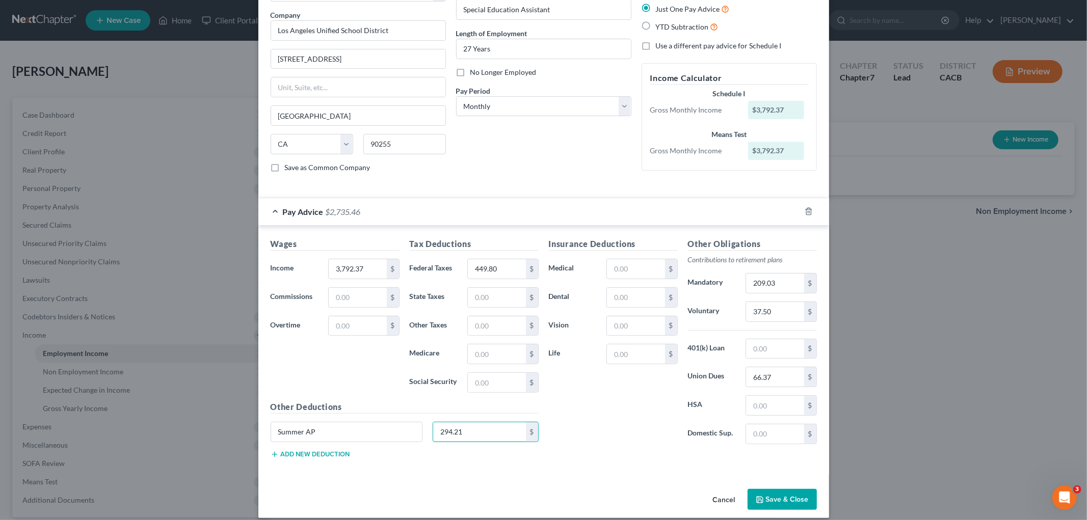
scroll to position [88, 0]
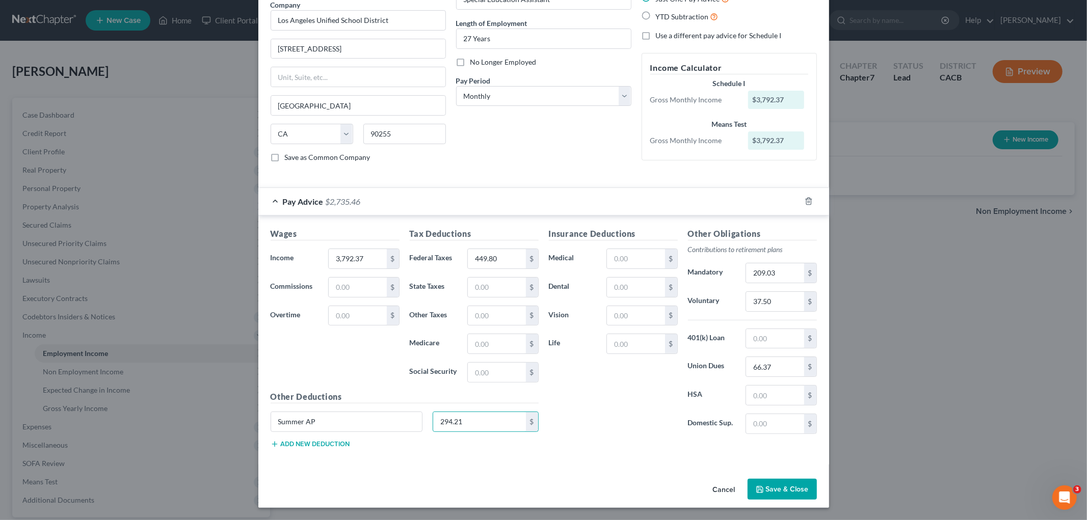
click at [802, 494] on button "Save & Close" at bounding box center [781, 489] width 69 height 21
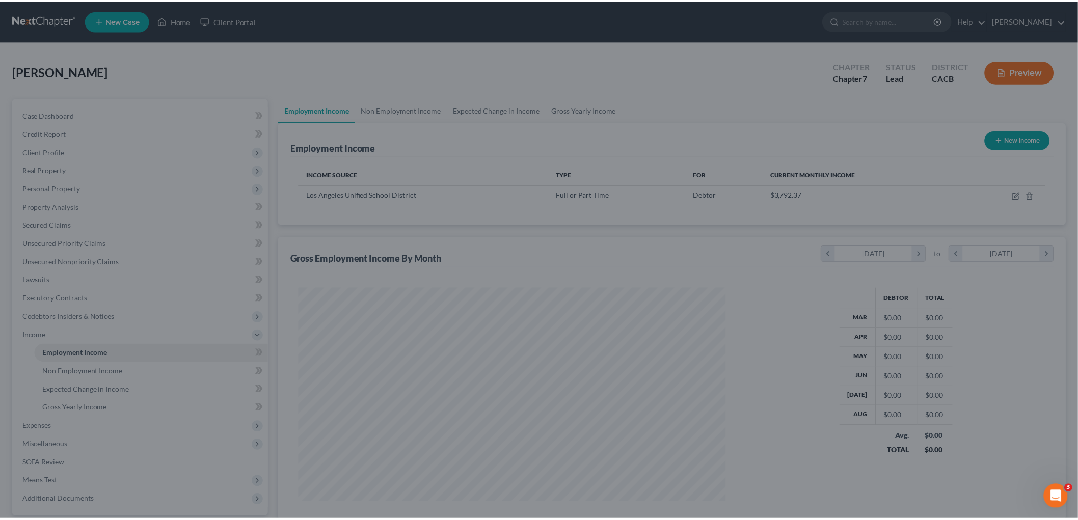
scroll to position [213, 447]
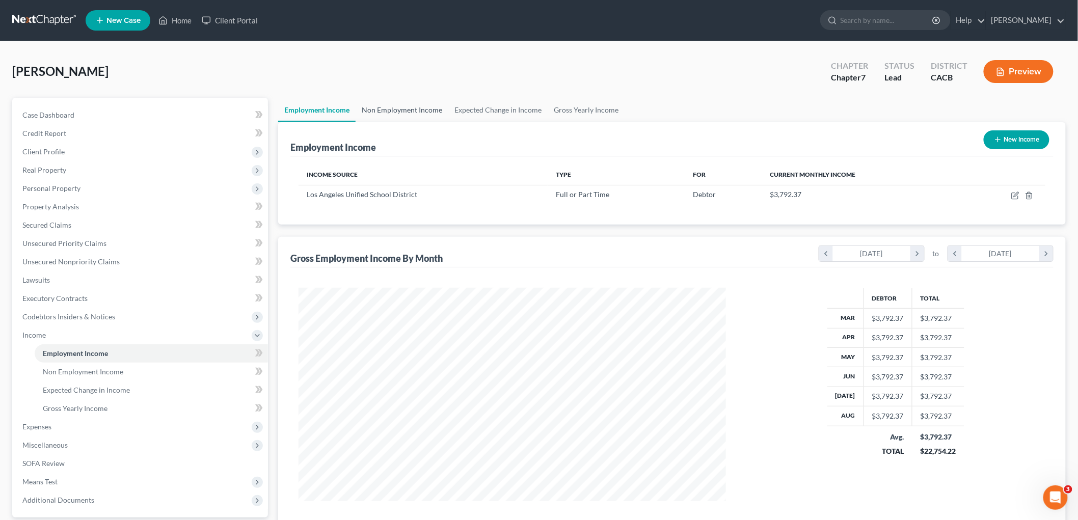
click at [399, 110] on link "Non Employment Income" at bounding box center [402, 110] width 93 height 24
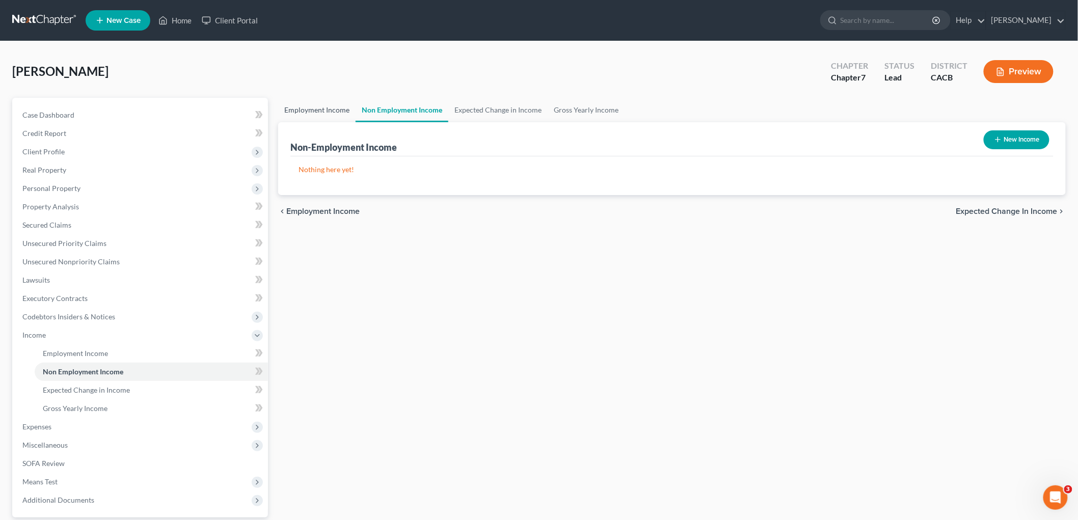
click at [319, 113] on link "Employment Income" at bounding box center [316, 110] width 77 height 24
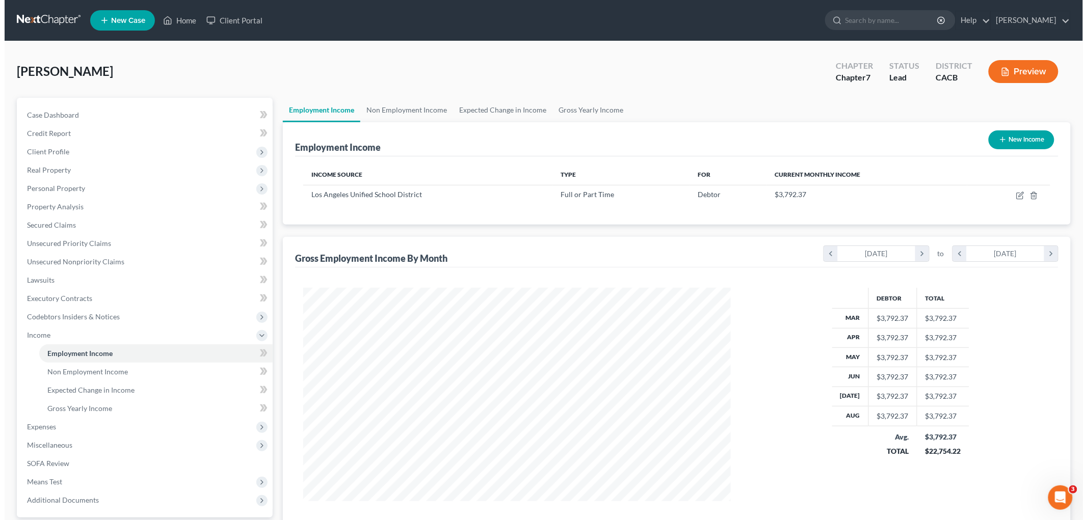
scroll to position [213, 447]
click at [1014, 148] on button "New Income" at bounding box center [1017, 139] width 66 height 19
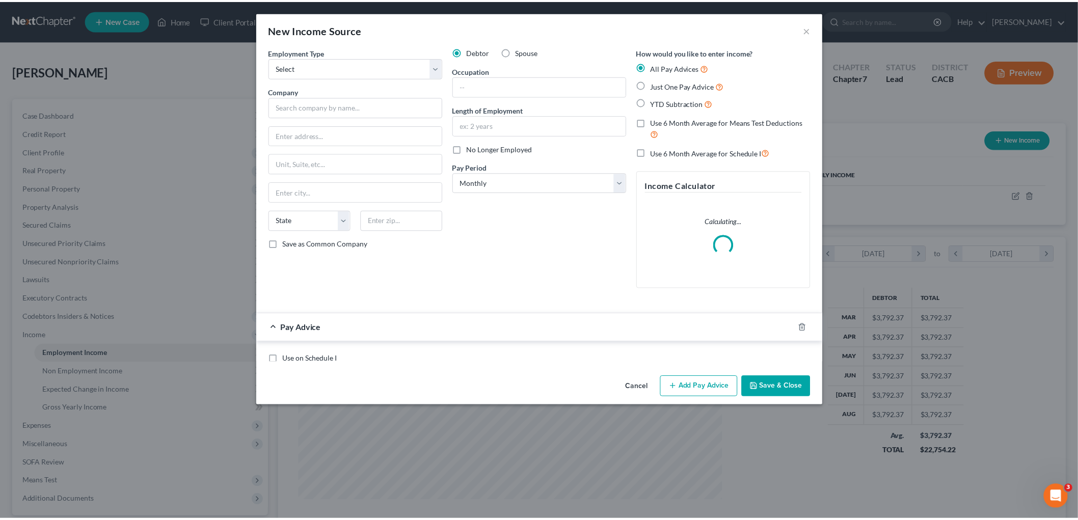
scroll to position [215, 451]
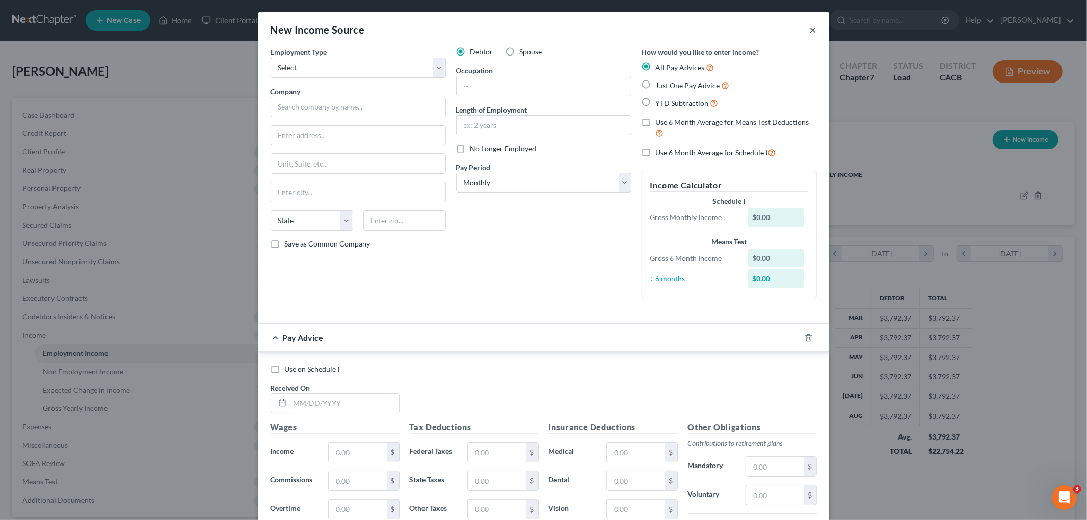
click at [809, 29] on button "×" at bounding box center [812, 29] width 7 height 12
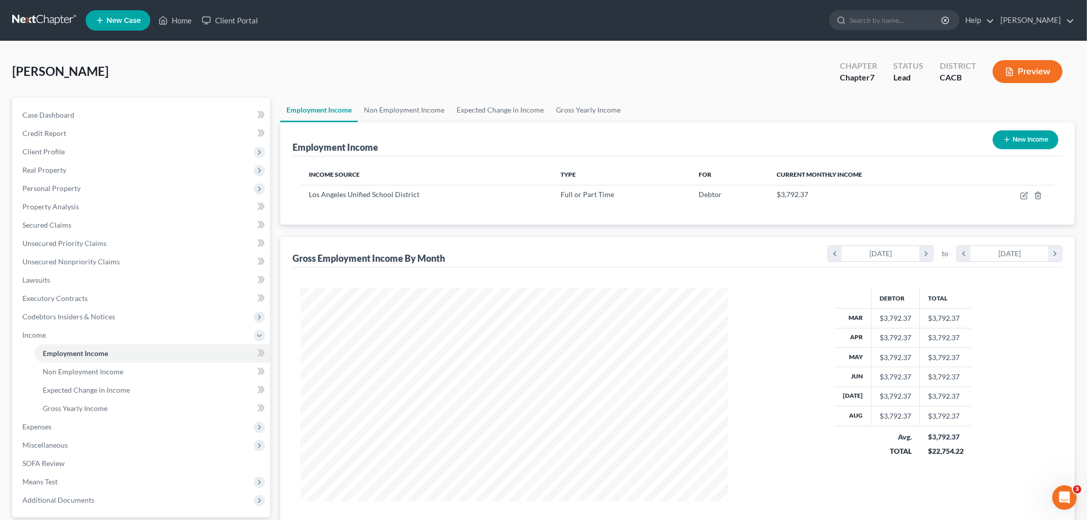
scroll to position [509186, 508952]
click at [1019, 73] on button "Preview" at bounding box center [1019, 71] width 70 height 23
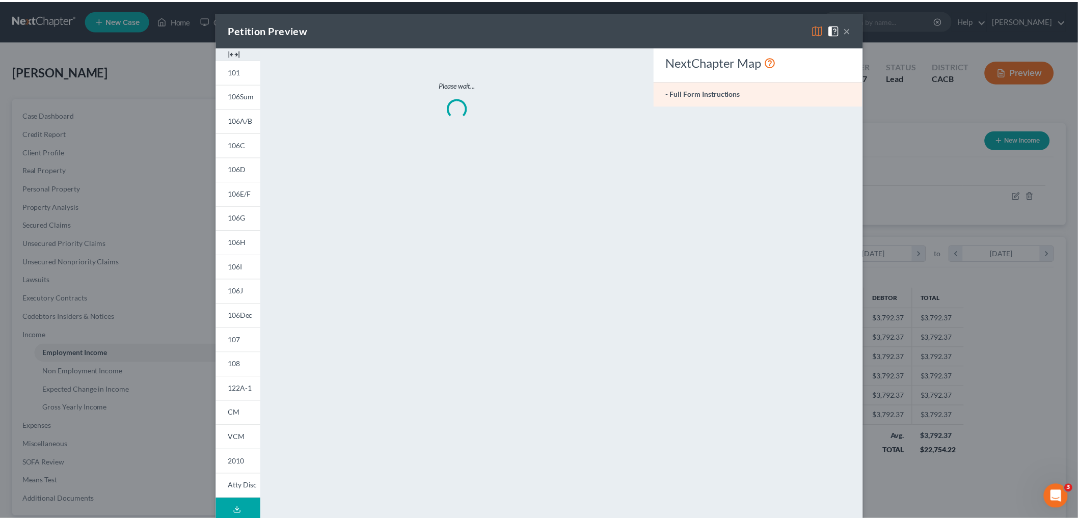
scroll to position [215, 451]
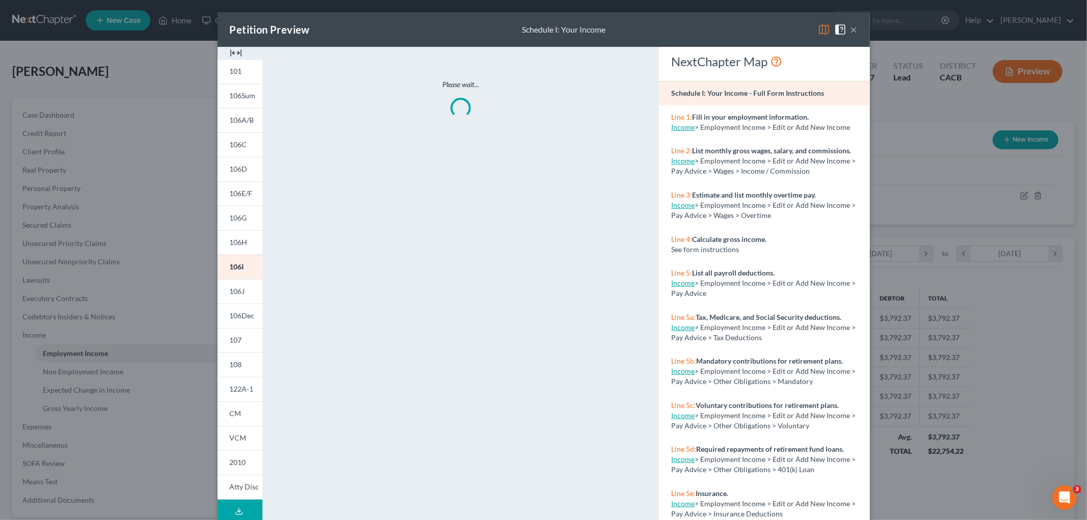
click at [820, 25] on img at bounding box center [824, 29] width 12 height 12
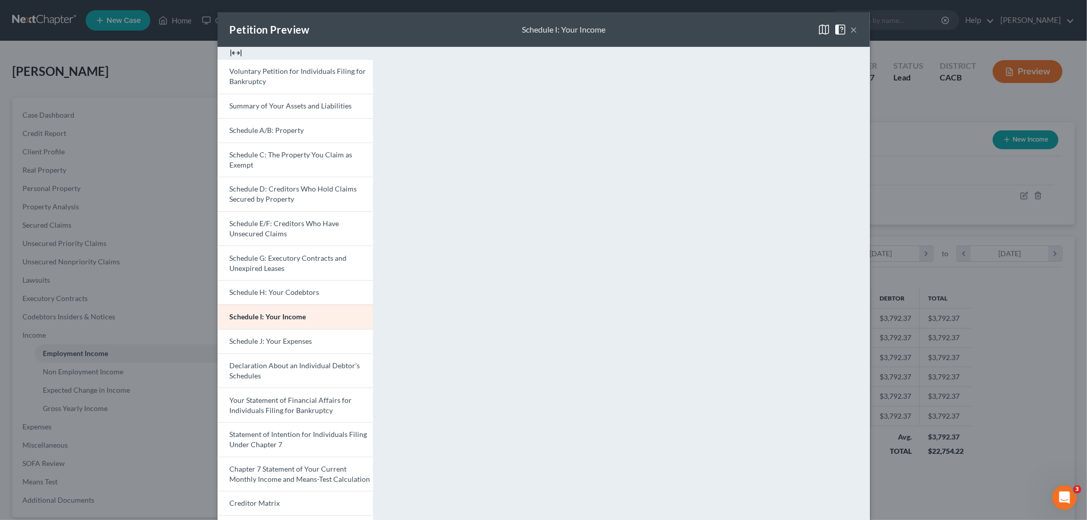
click at [1024, 292] on div "Petition Preview Schedule I: Your Income × Voluntary Petition for Individuals F…" at bounding box center [543, 260] width 1087 height 520
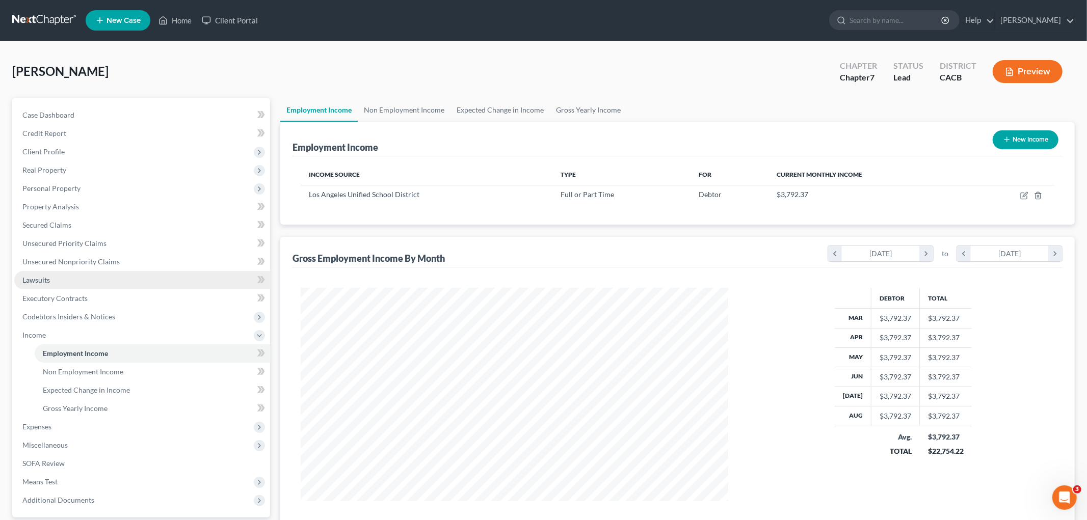
scroll to position [509186, 508952]
click at [996, 144] on button "New Income" at bounding box center [1017, 139] width 66 height 19
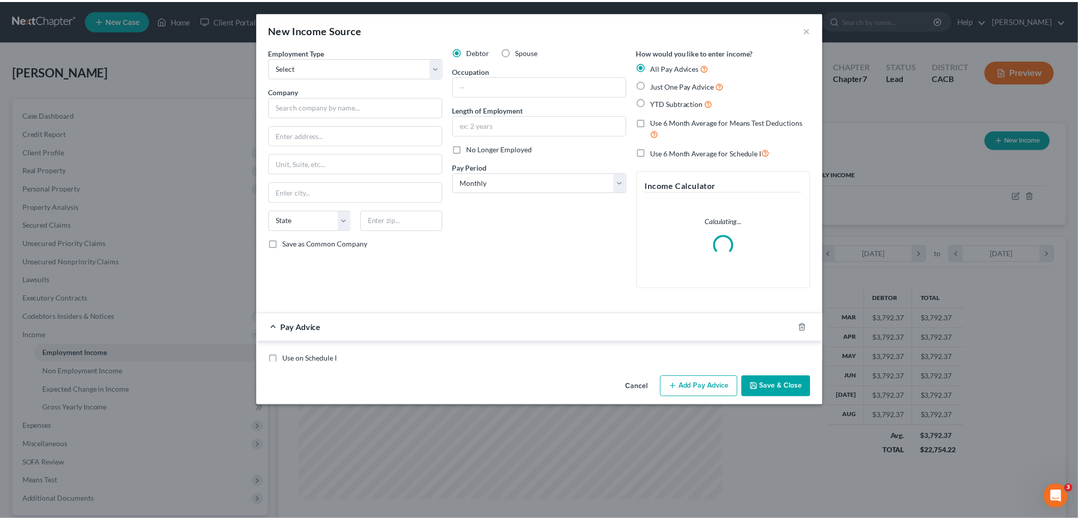
scroll to position [215, 451]
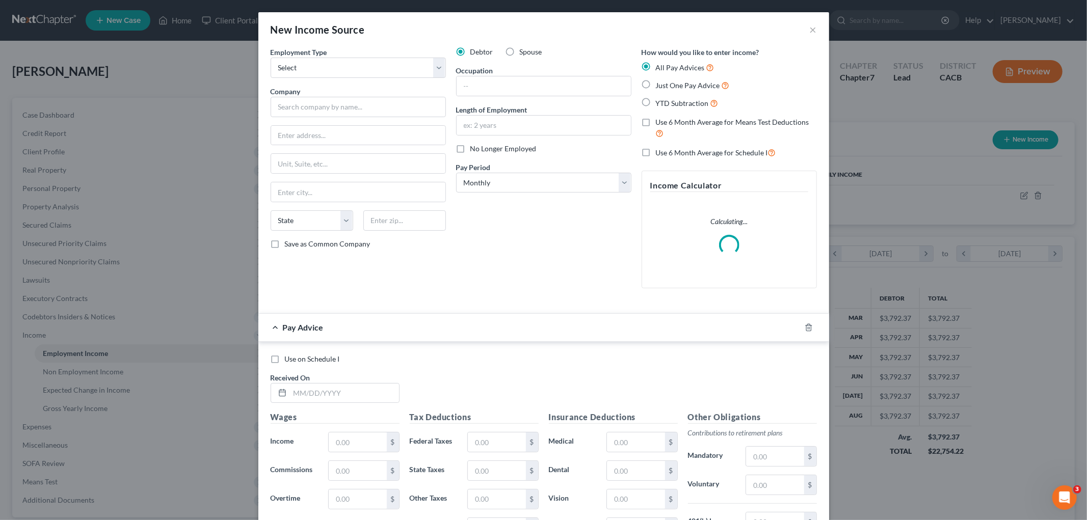
click at [316, 57] on label "Employment Type *" at bounding box center [298, 52] width 57 height 11
click at [311, 74] on select "Select Full or [DEMOGRAPHIC_DATA] Employment Self Employment" at bounding box center [357, 68] width 175 height 20
click at [270, 58] on select "Select Full or [DEMOGRAPHIC_DATA] Employment Self Employment" at bounding box center [357, 68] width 175 height 20
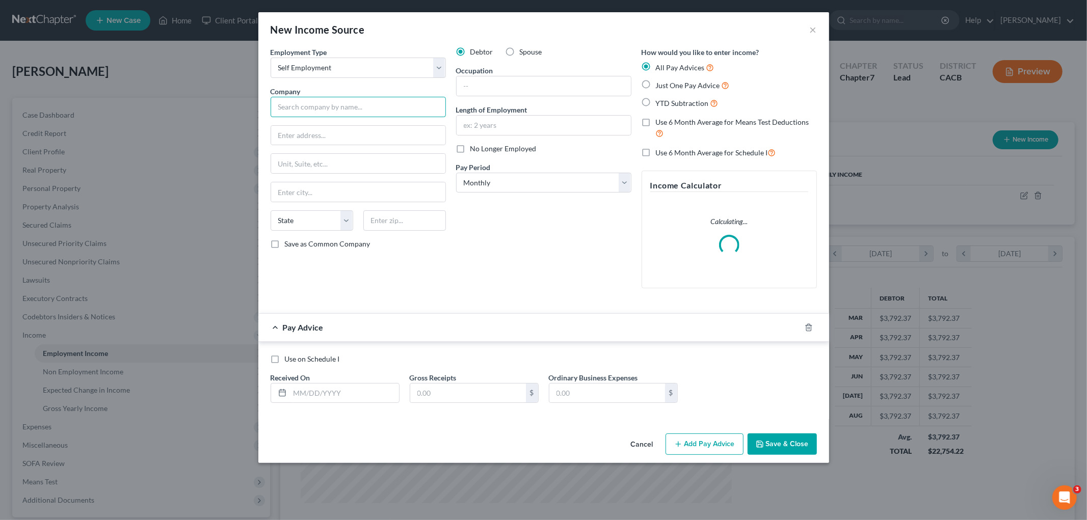
click at [302, 110] on input "text" at bounding box center [357, 107] width 175 height 20
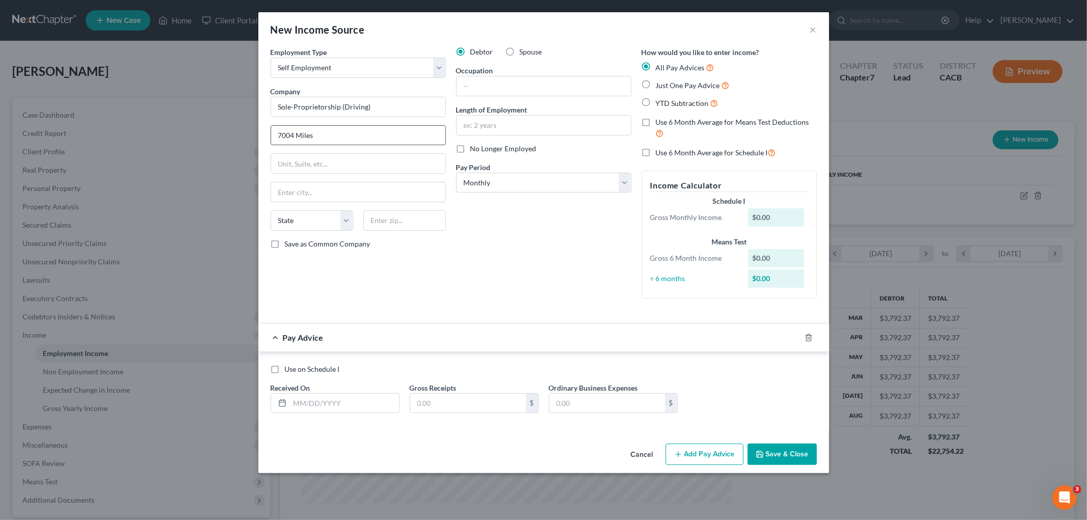
click at [353, 130] on input "7004 Miles" at bounding box center [358, 135] width 174 height 19
click at [216, 134] on div "New Income Source × Employment Type * Select Full or [DEMOGRAPHIC_DATA] Employm…" at bounding box center [543, 260] width 1087 height 520
paste input "Avenue"
click at [508, 82] on input "text" at bounding box center [543, 85] width 174 height 19
click at [472, 201] on div "Debtor Spouse Occupation Driving Length of Employment No Longer Employed Pay Pe…" at bounding box center [543, 177] width 185 height 260
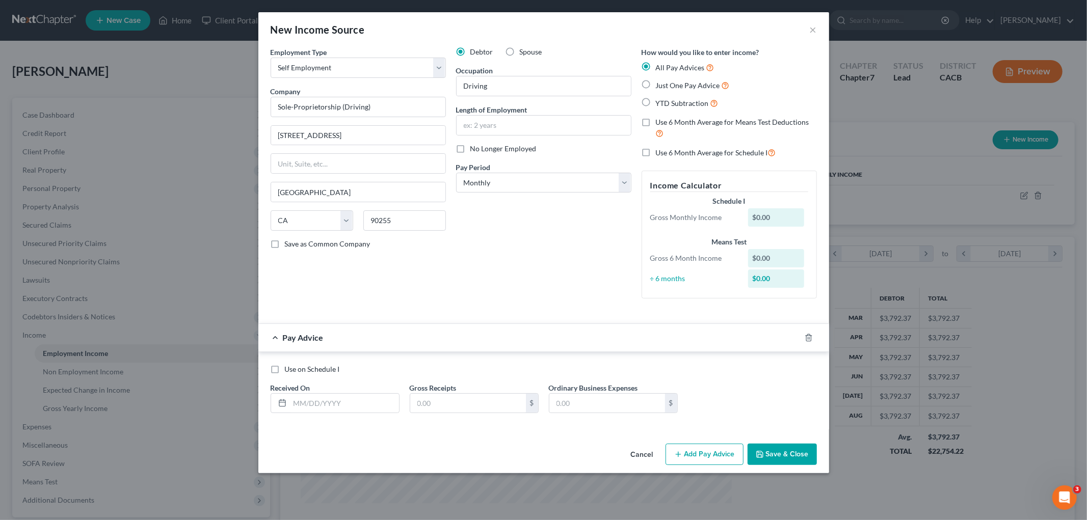
click at [675, 88] on span "Just One Pay Advice" at bounding box center [688, 85] width 64 height 9
click at [666, 86] on input "Just One Pay Advice" at bounding box center [663, 82] width 7 height 7
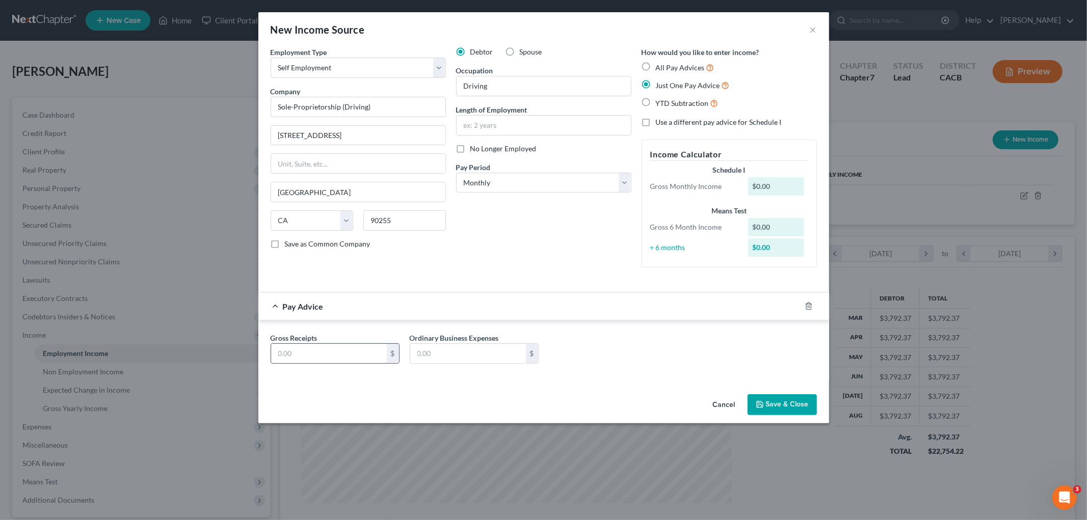
click at [351, 354] on input "text" at bounding box center [329, 353] width 116 height 19
click at [777, 408] on button "Save & Close" at bounding box center [781, 404] width 69 height 21
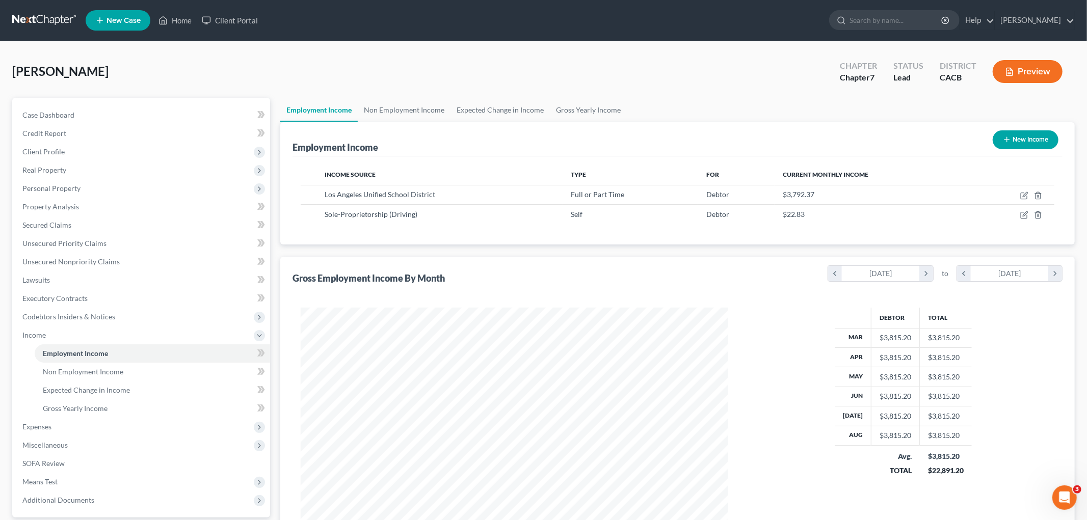
scroll to position [509186, 508952]
click at [1029, 75] on button "Preview" at bounding box center [1019, 71] width 70 height 23
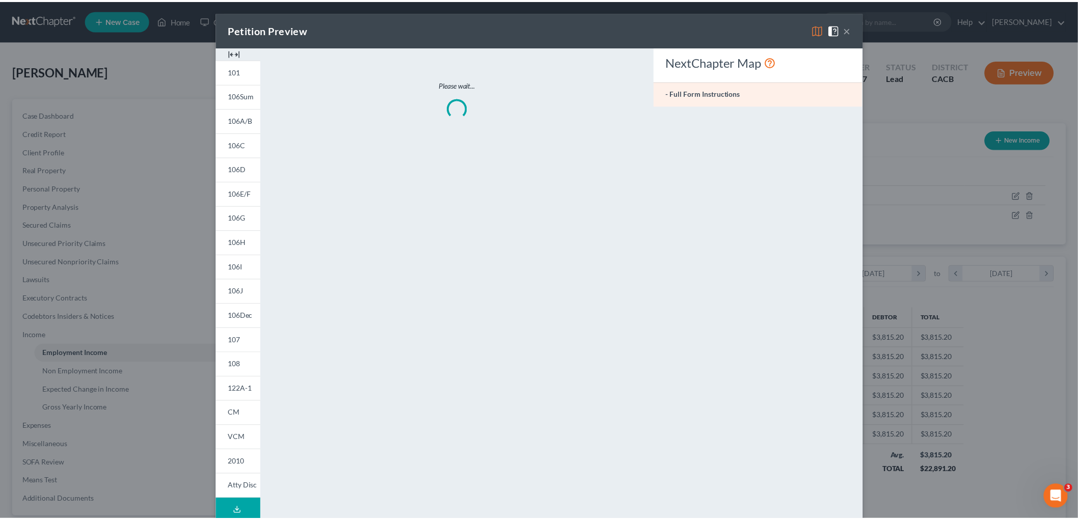
scroll to position [215, 451]
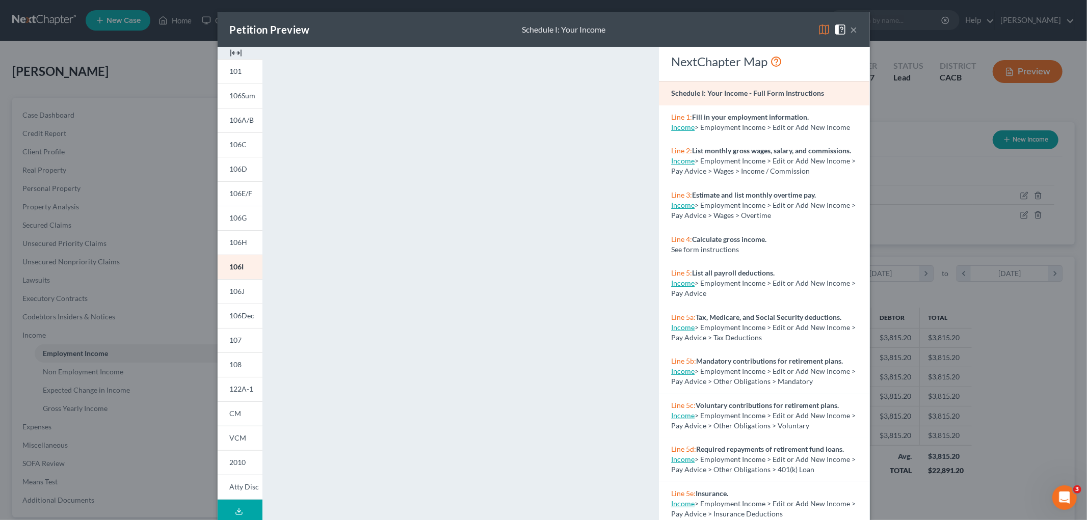
click at [851, 23] on button "×" at bounding box center [853, 29] width 7 height 12
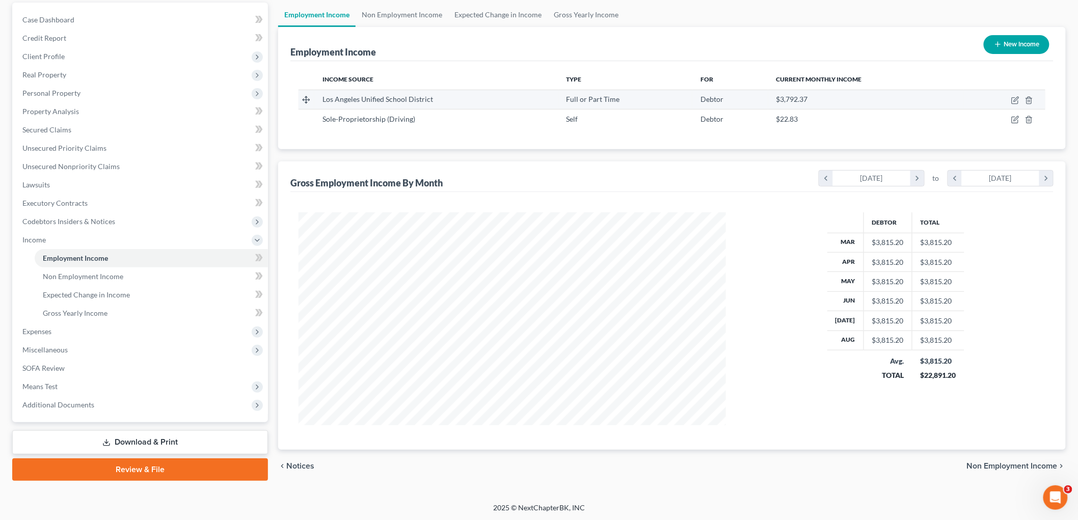
scroll to position [96, 0]
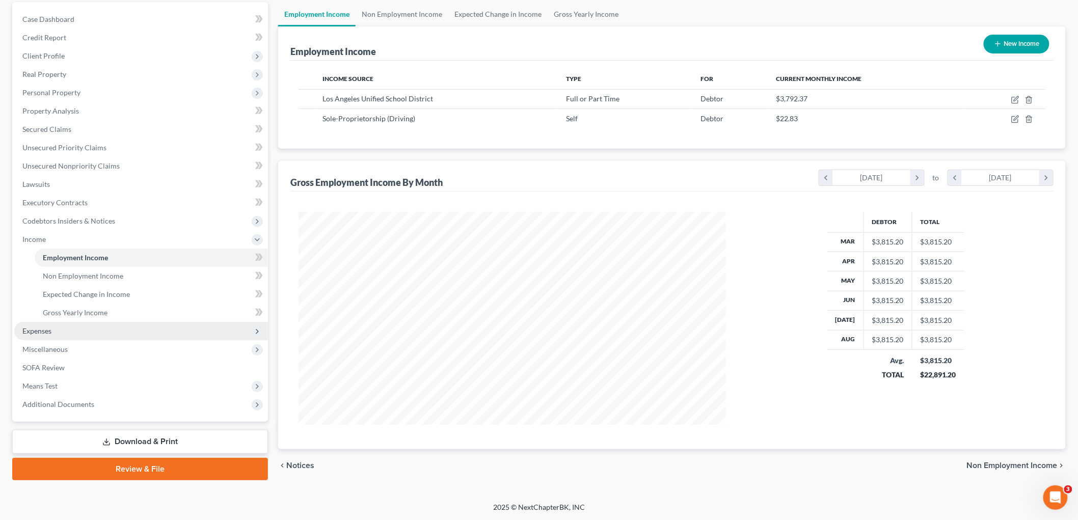
click at [53, 332] on span "Expenses" at bounding box center [141, 331] width 254 height 18
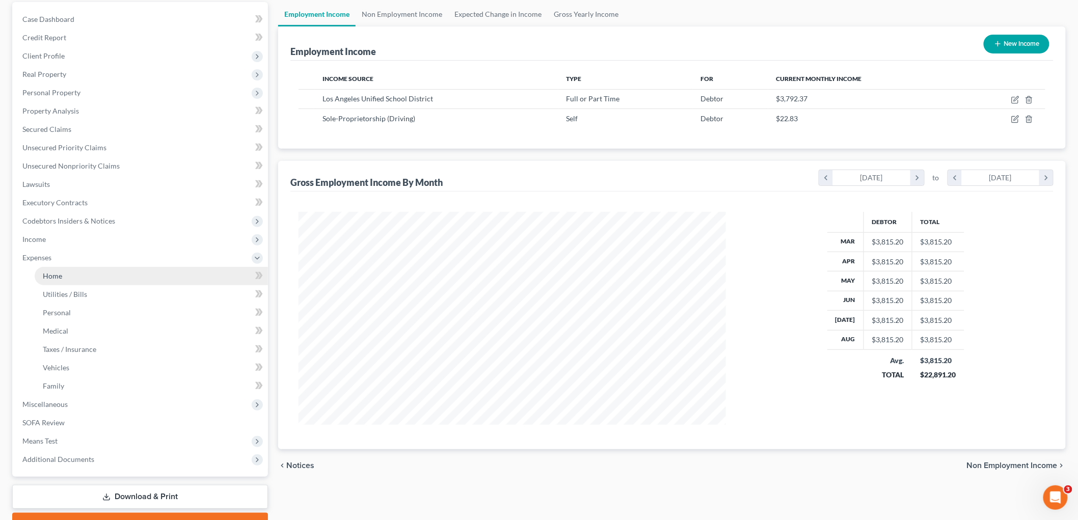
click at [59, 273] on span "Home" at bounding box center [52, 276] width 19 height 9
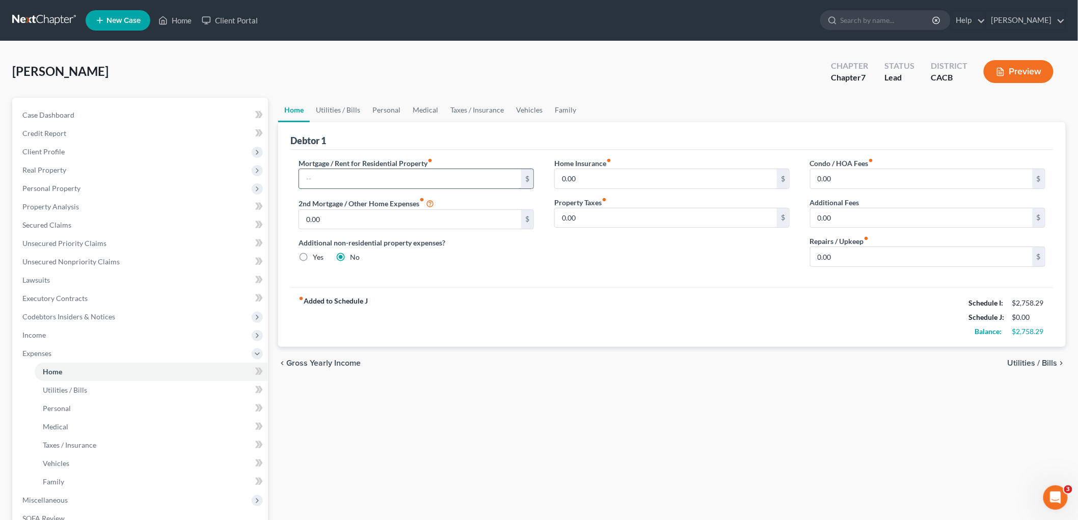
click at [329, 183] on input "text" at bounding box center [410, 178] width 222 height 19
click at [340, 110] on link "Utilities / Bills" at bounding box center [338, 110] width 57 height 24
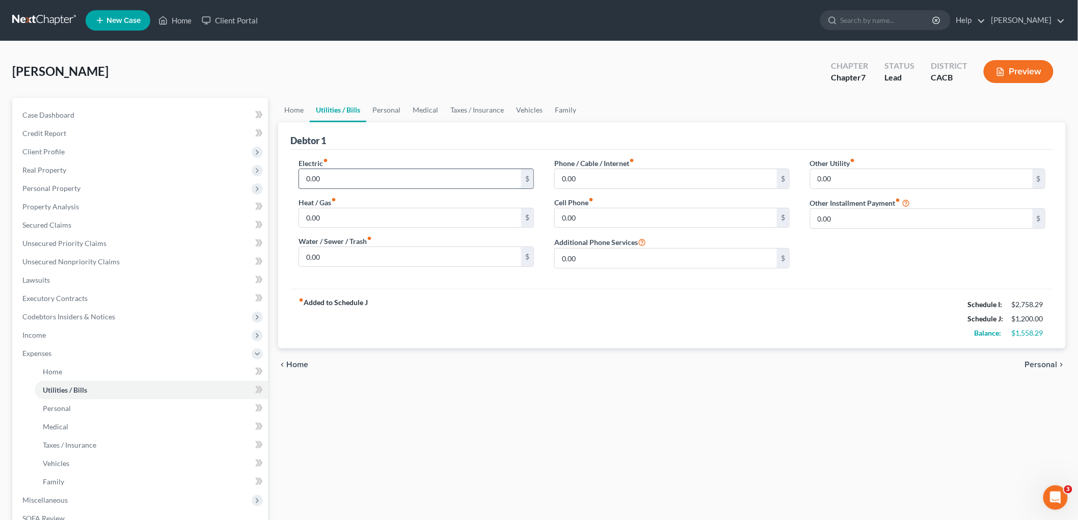
click at [334, 174] on input "0.00" at bounding box center [410, 178] width 222 height 19
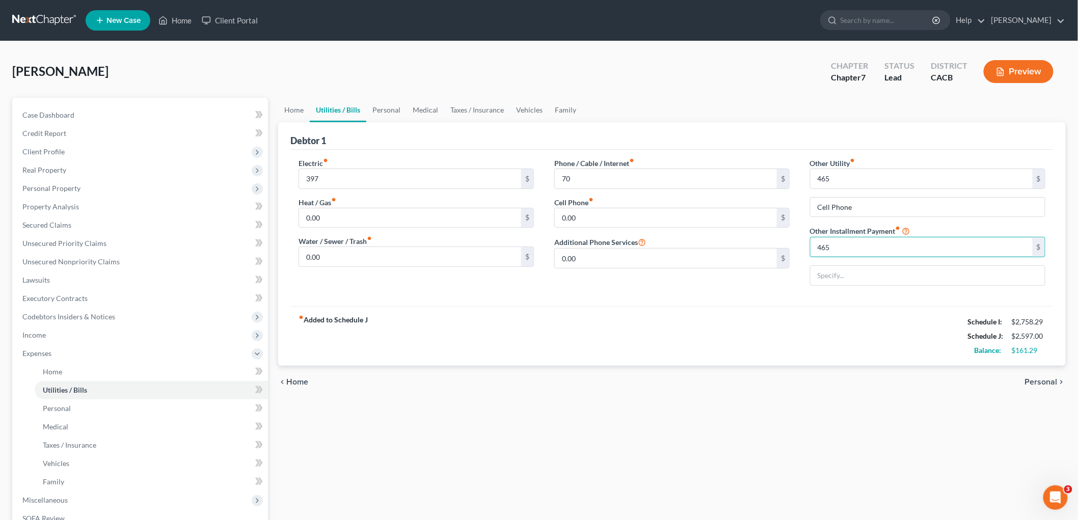
drag, startPoint x: 837, startPoint y: 242, endPoint x: 842, endPoint y: 235, distance: 8.5
click at [836, 243] on input "465" at bounding box center [921, 246] width 222 height 19
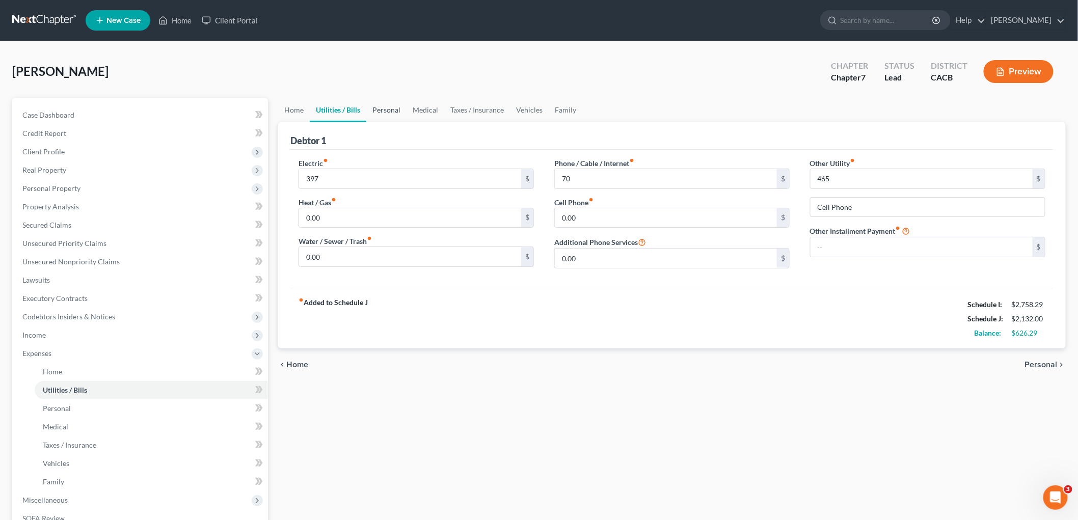
click at [394, 116] on link "Personal" at bounding box center [386, 110] width 40 height 24
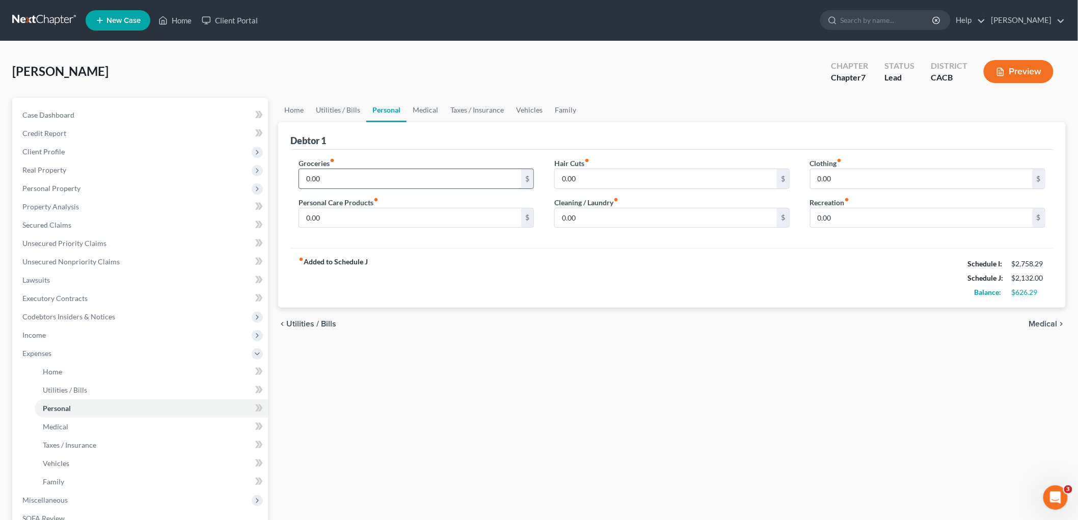
click at [349, 182] on input "0.00" at bounding box center [410, 178] width 222 height 19
click at [897, 161] on div "Clothing fiber_manual_record 0.00 $" at bounding box center [927, 173] width 235 height 31
click at [900, 175] on input "0.00" at bounding box center [921, 178] width 222 height 19
click at [829, 217] on input "0.00" at bounding box center [921, 217] width 222 height 19
click at [426, 100] on link "Medical" at bounding box center [426, 110] width 38 height 24
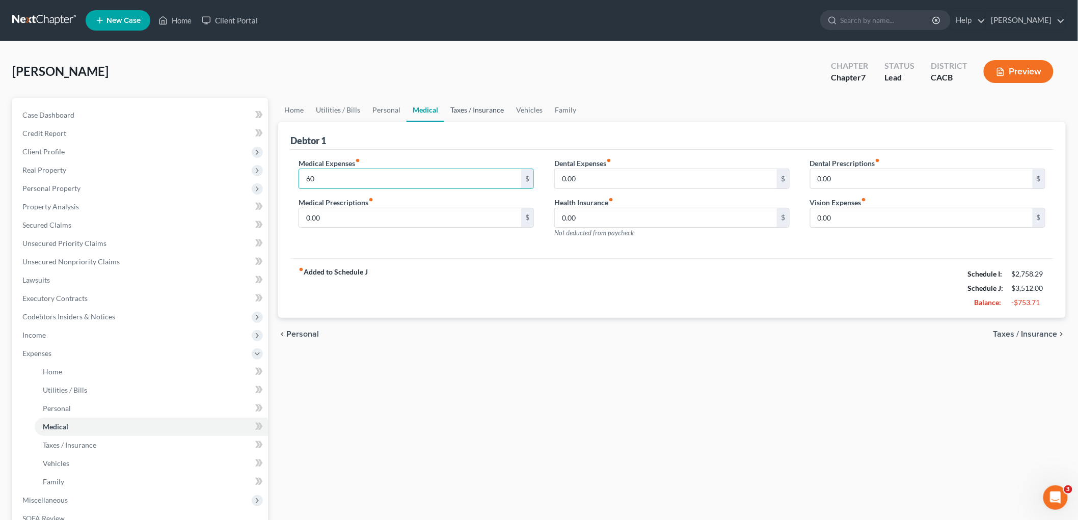
click at [469, 109] on link "Taxes / Insurance" at bounding box center [477, 110] width 66 height 24
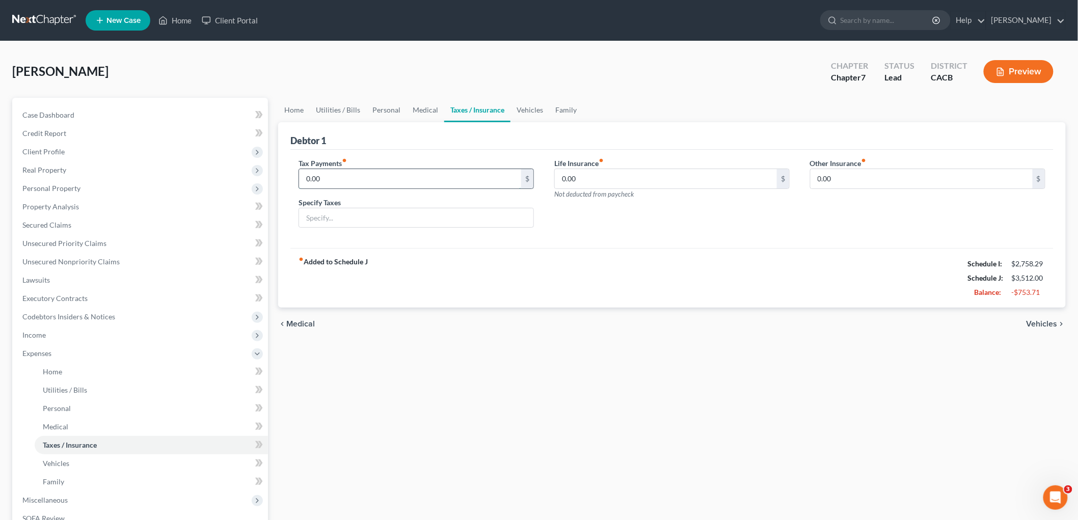
click at [385, 177] on input "0.00" at bounding box center [410, 178] width 222 height 19
drag, startPoint x: 526, startPoint y: 103, endPoint x: 531, endPoint y: 109, distance: 7.2
click at [526, 103] on link "Vehicles" at bounding box center [529, 110] width 39 height 24
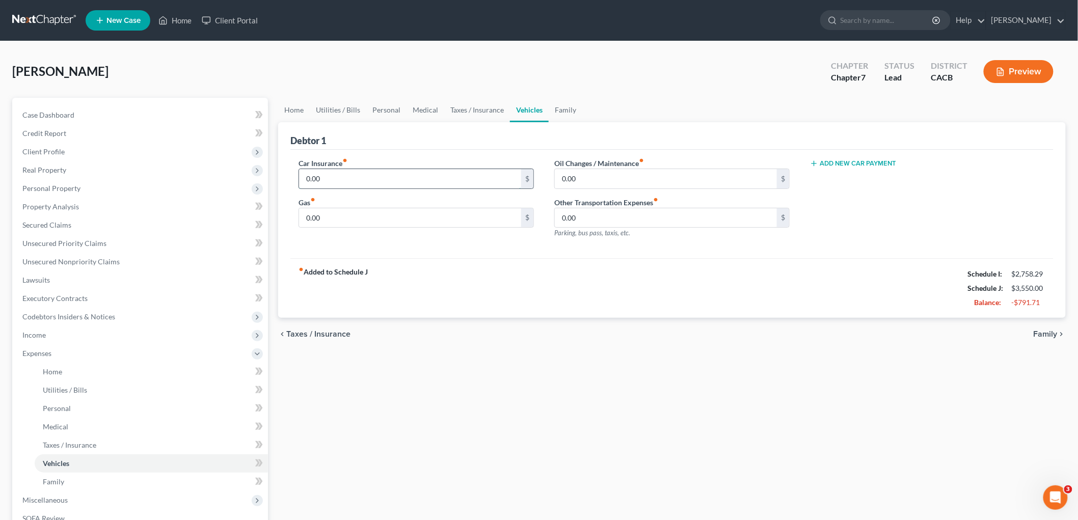
click at [359, 172] on input "0.00" at bounding box center [410, 178] width 222 height 19
click at [339, 216] on input "0.00" at bounding box center [410, 217] width 222 height 19
click at [293, 101] on link "Home" at bounding box center [294, 110] width 32 height 24
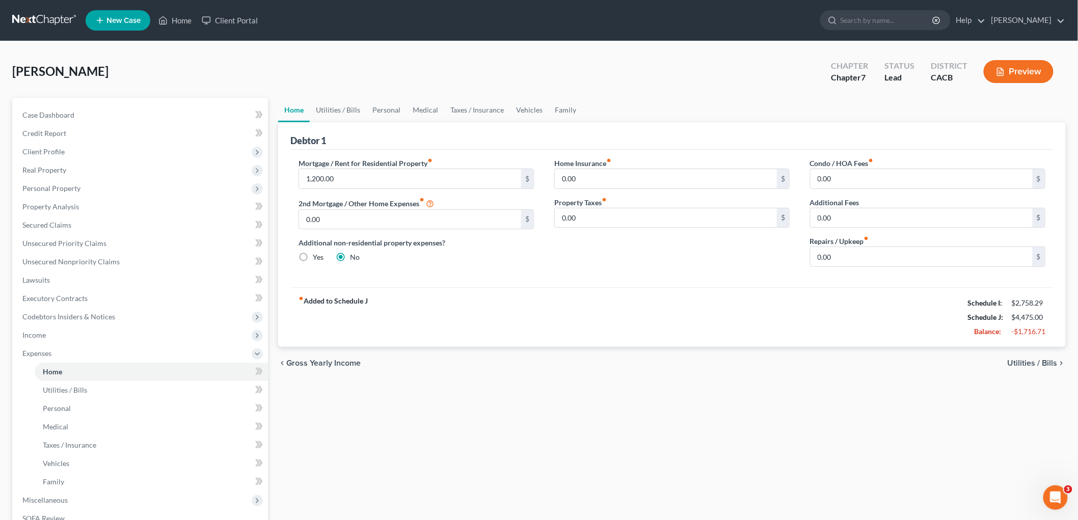
click at [1040, 64] on button "Preview" at bounding box center [1019, 71] width 70 height 23
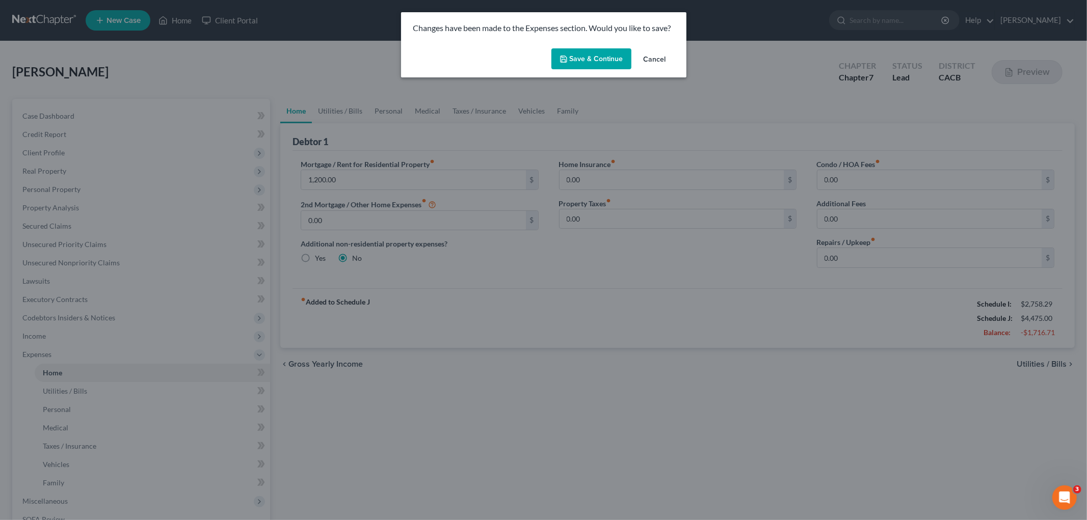
click at [596, 59] on button "Save & Continue" at bounding box center [591, 58] width 80 height 21
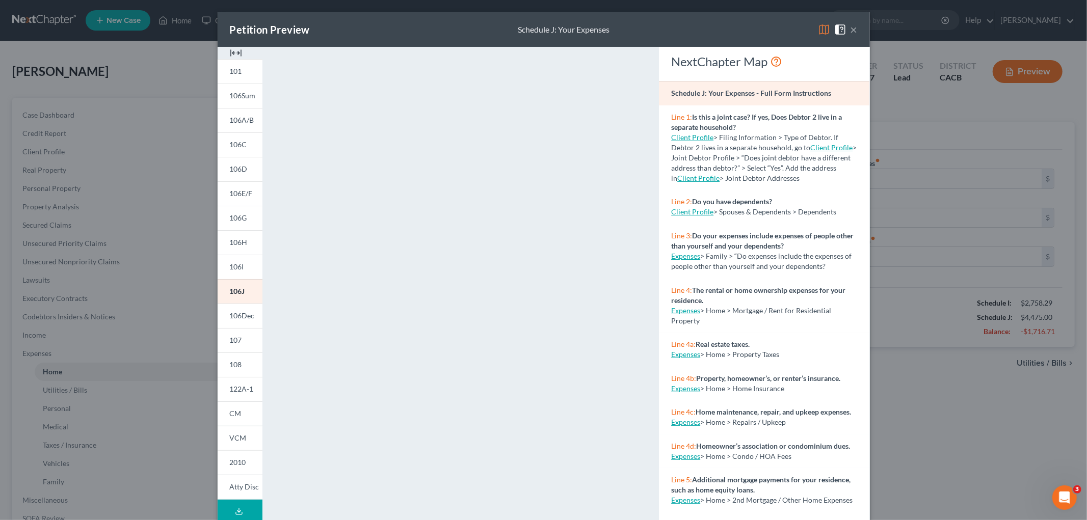
drag, startPoint x: 893, startPoint y: 472, endPoint x: 862, endPoint y: 441, distance: 43.6
click at [893, 472] on div "Petition Preview Schedule J: Your Expenses × 101 106Sum 106A/B 106C 106D 106E/F…" at bounding box center [543, 260] width 1087 height 520
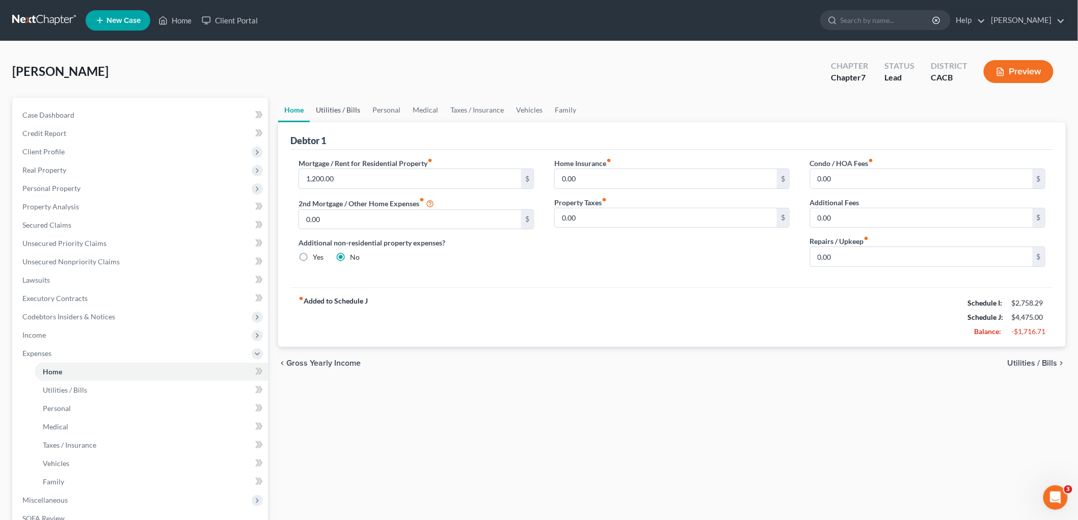
click at [334, 112] on link "Utilities / Bills" at bounding box center [338, 110] width 57 height 24
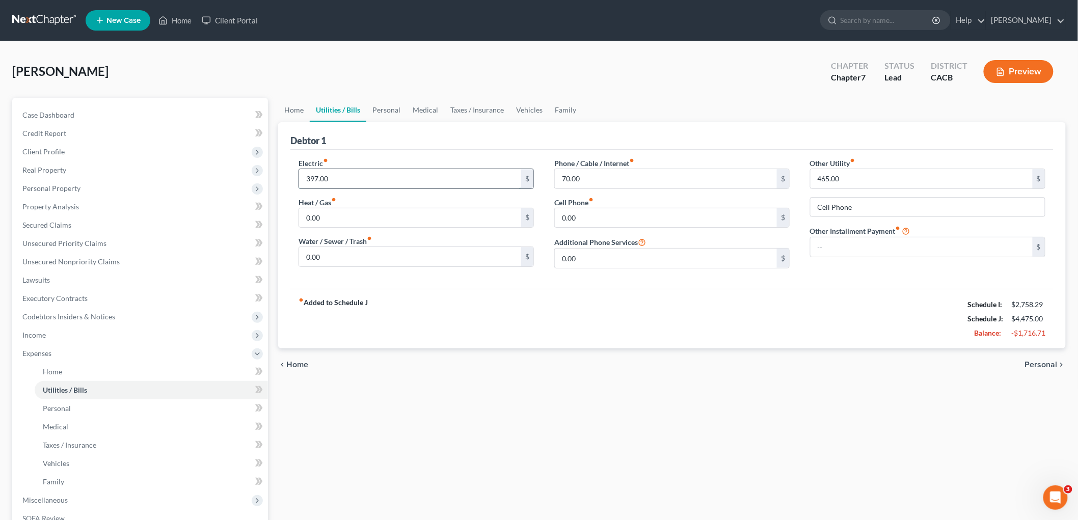
click at [337, 173] on input "397.00" at bounding box center [410, 178] width 222 height 19
click at [294, 107] on link "Home" at bounding box center [294, 110] width 32 height 24
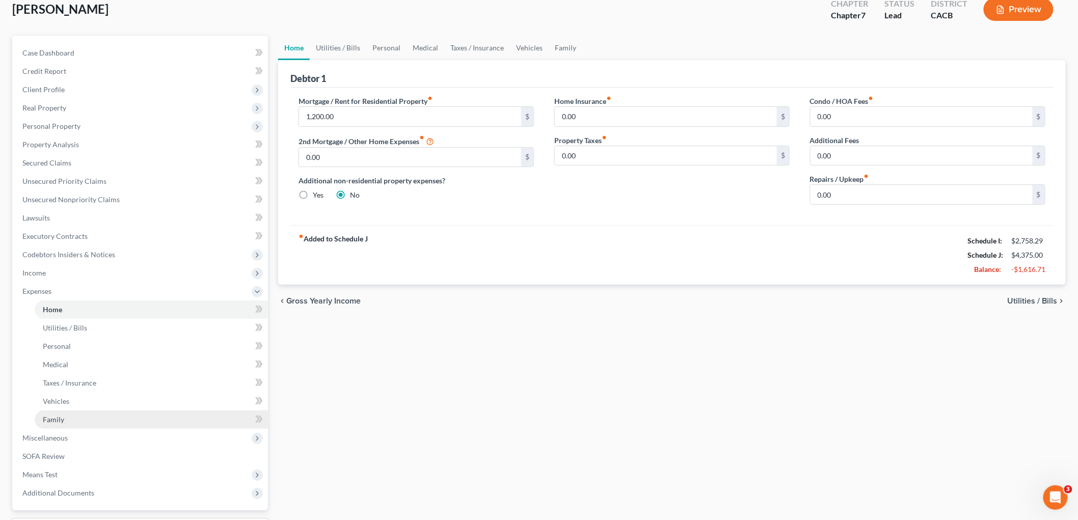
scroll to position [149, 0]
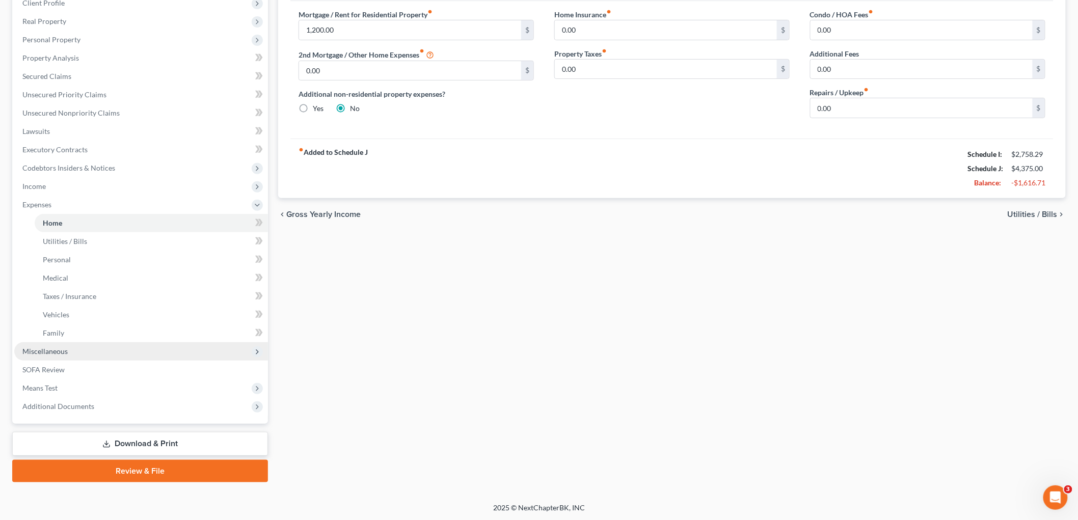
click at [60, 349] on span "Miscellaneous" at bounding box center [44, 351] width 45 height 9
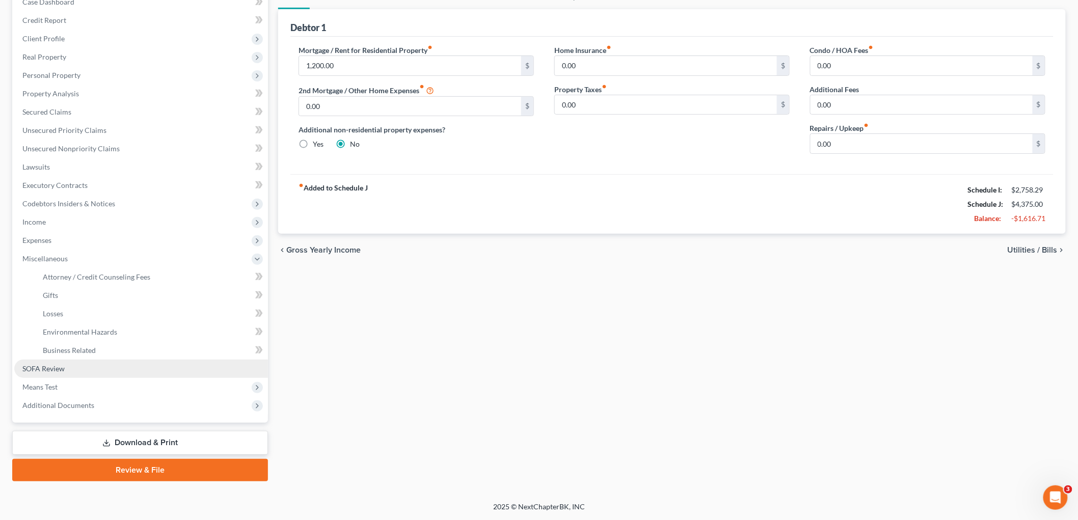
scroll to position [112, 0]
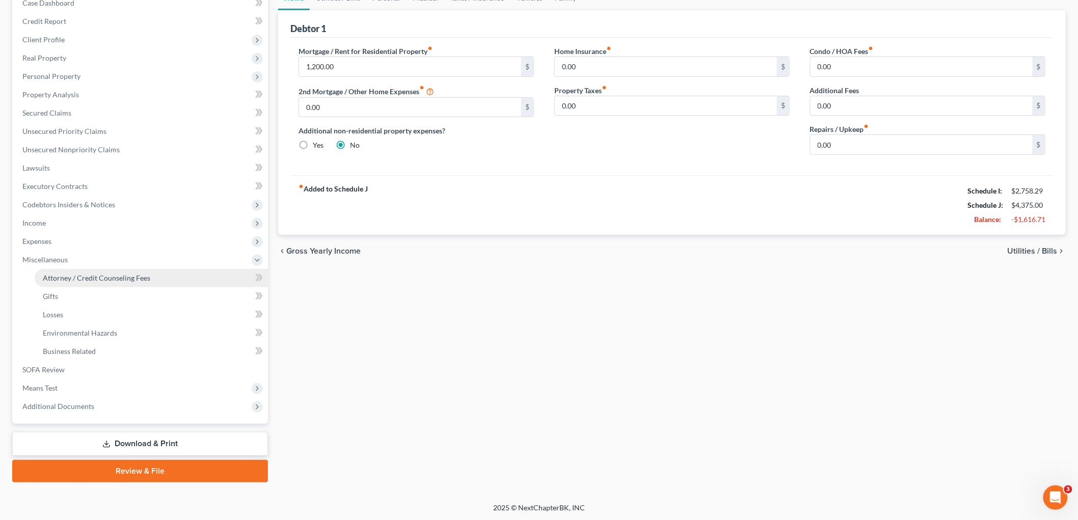
click at [104, 278] on span "Attorney / Credit Counseling Fees" at bounding box center [96, 278] width 107 height 9
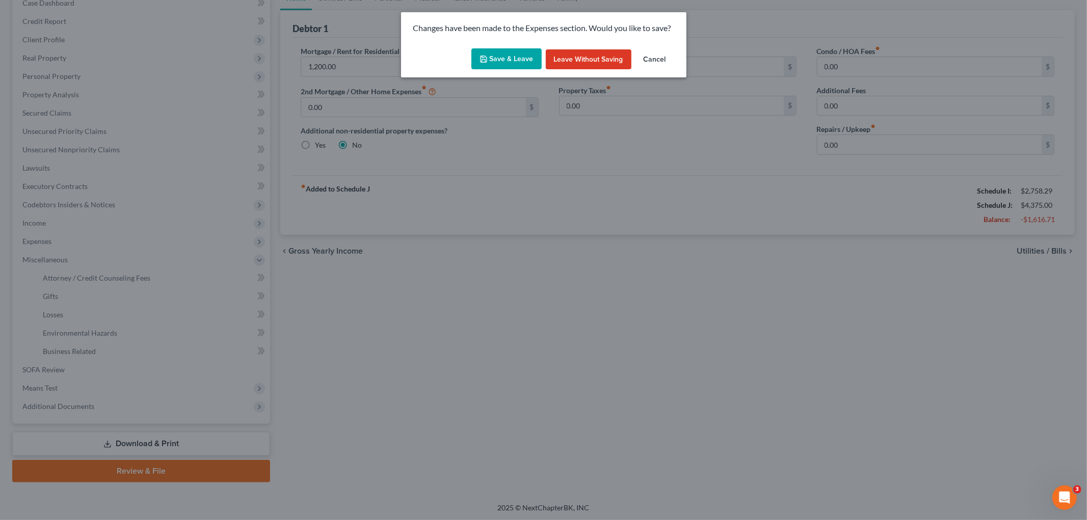
click at [498, 62] on button "Save & Leave" at bounding box center [506, 58] width 70 height 21
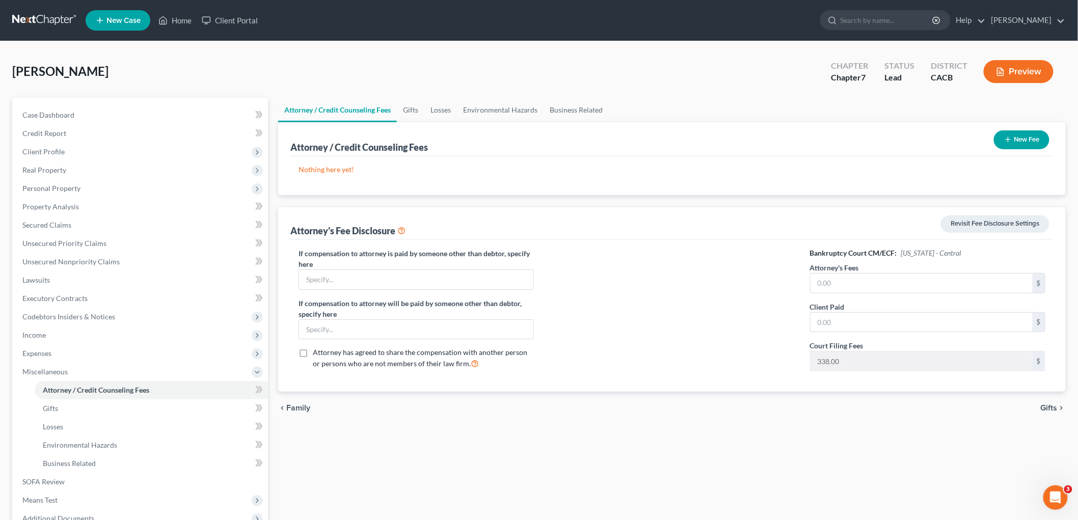
click at [342, 262] on label "If compensation to attorney is paid by someone other than debtor, specify here" at bounding box center [416, 258] width 235 height 21
drag, startPoint x: 342, startPoint y: 269, endPoint x: 340, endPoint y: 286, distance: 17.4
click at [342, 272] on input "text" at bounding box center [416, 279] width 234 height 19
click at [340, 286] on input "text" at bounding box center [416, 279] width 234 height 19
click at [1011, 139] on icon "button" at bounding box center [1008, 140] width 8 height 8
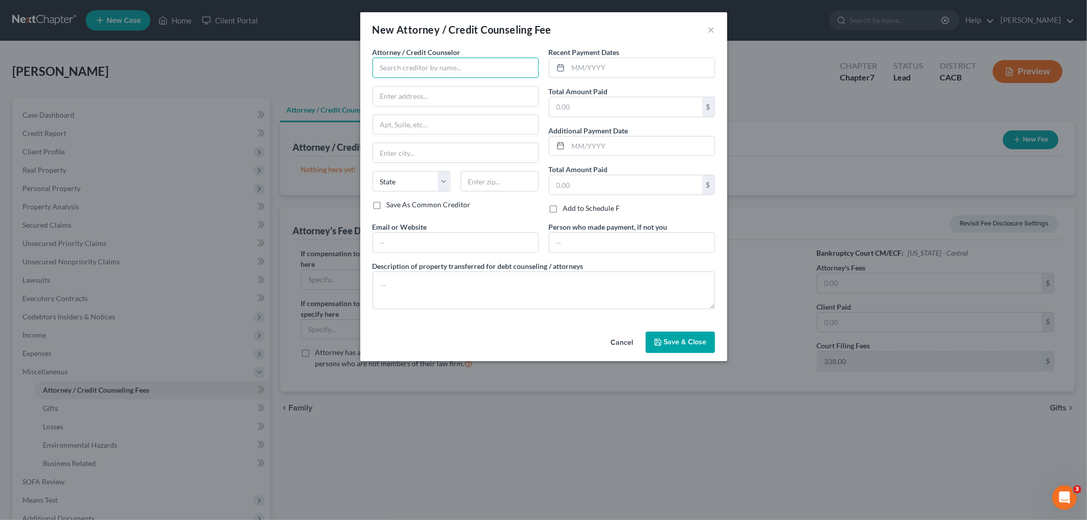
click at [403, 68] on input "text" at bounding box center [455, 68] width 166 height 20
drag, startPoint x: 537, startPoint y: 67, endPoint x: 487, endPoint y: 64, distance: 50.0
click at [531, 68] on input "Law Office of [PERSON_NAME]" at bounding box center [455, 68] width 166 height 20
click at [487, 64] on input "Law Office of [PERSON_NAME]" at bounding box center [455, 68] width 166 height 20
click at [436, 85] on div "Law Office of [PERSON_NAME]" at bounding box center [434, 85] width 106 height 10
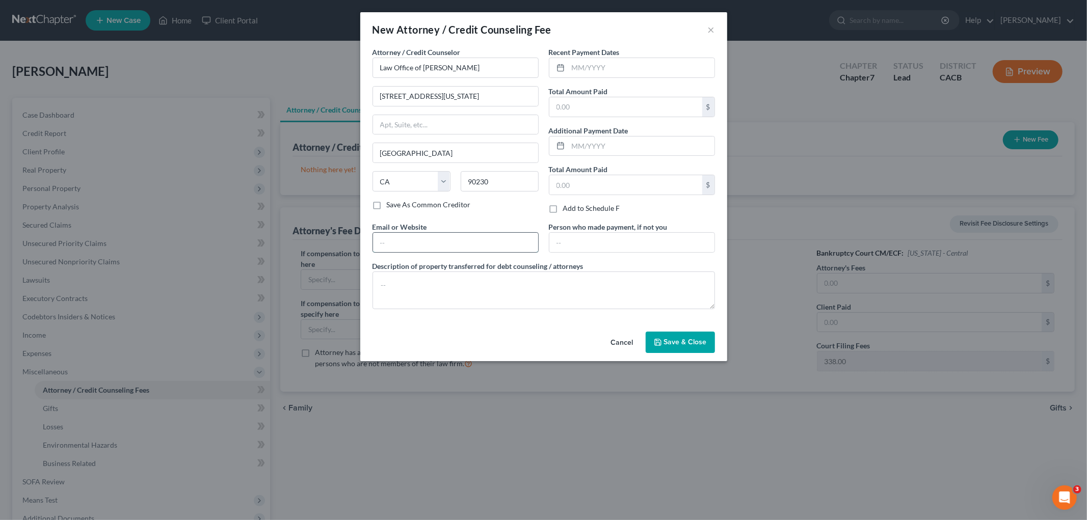
click at [425, 243] on input "text" at bounding box center [455, 242] width 165 height 19
drag, startPoint x: 512, startPoint y: 33, endPoint x: 543, endPoint y: 82, distance: 57.9
click at [512, 33] on span "Attorney / Credit Counseling Fee" at bounding box center [473, 29] width 155 height 12
click at [576, 106] on input "text" at bounding box center [625, 106] width 153 height 19
click at [602, 69] on input "text" at bounding box center [641, 67] width 146 height 19
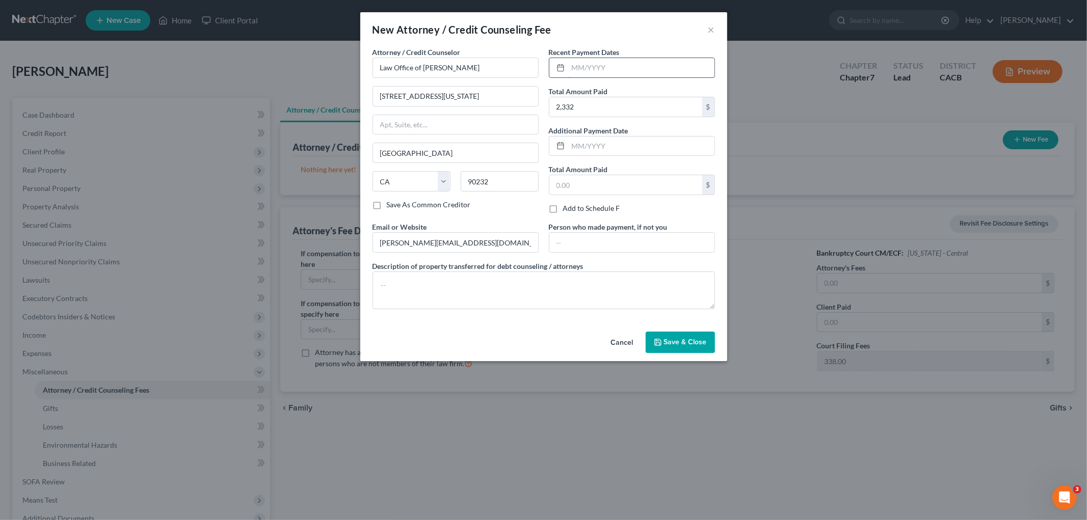
drag, startPoint x: 598, startPoint y: 36, endPoint x: 621, endPoint y: 74, distance: 44.4
click at [598, 36] on div "New Attorney / Credit Counseling Fee ×" at bounding box center [543, 29] width 367 height 35
click at [615, 98] on input "2,332" at bounding box center [625, 106] width 153 height 19
click at [605, 65] on input "text" at bounding box center [641, 67] width 146 height 19
click at [436, 306] on textarea at bounding box center [543, 291] width 342 height 38
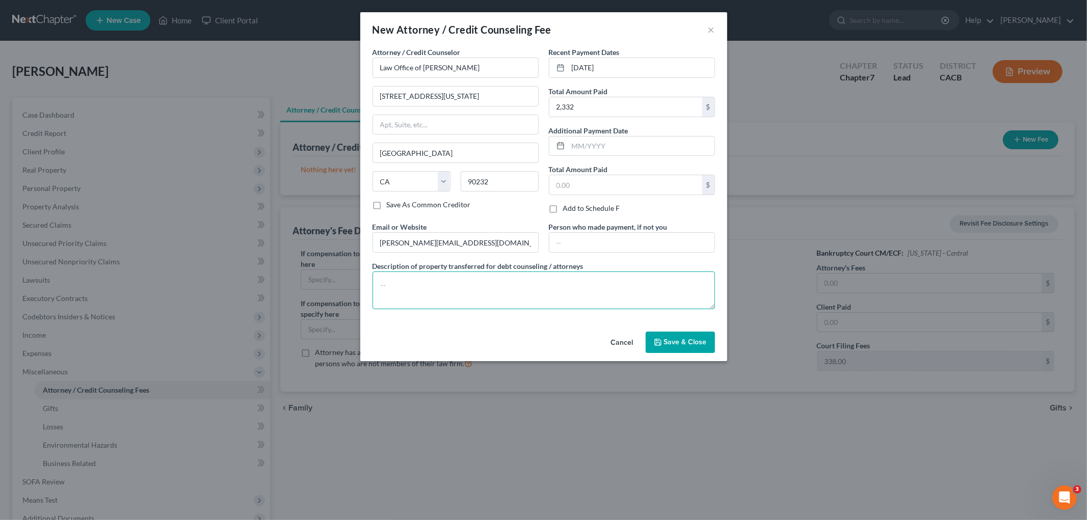
paste textarea "Chapter 7 [MEDICAL_DATA] Agreement Includes Cost of Credit Report and Required …"
click at [666, 340] on span "Save & Close" at bounding box center [685, 342] width 43 height 9
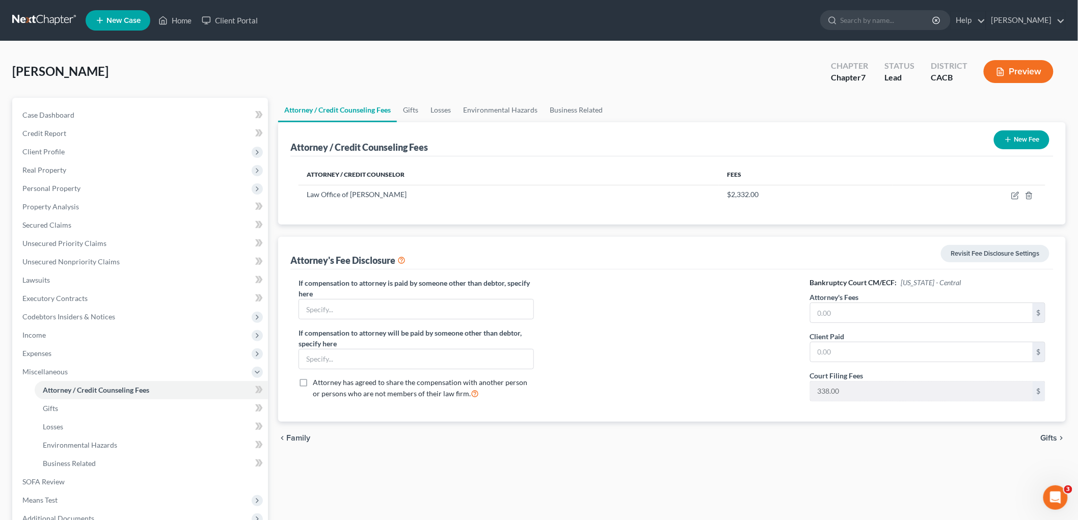
drag, startPoint x: 839, startPoint y: 272, endPoint x: 828, endPoint y: 297, distance: 28.0
click at [839, 272] on div "If compensation to attorney is paid by someone other than debtor, specify here …" at bounding box center [671, 345] width 763 height 152
click at [824, 307] on input "text" at bounding box center [921, 312] width 222 height 19
click at [711, 345] on div at bounding box center [672, 343] width 256 height 131
click at [84, 409] on link "Gifts" at bounding box center [151, 408] width 233 height 18
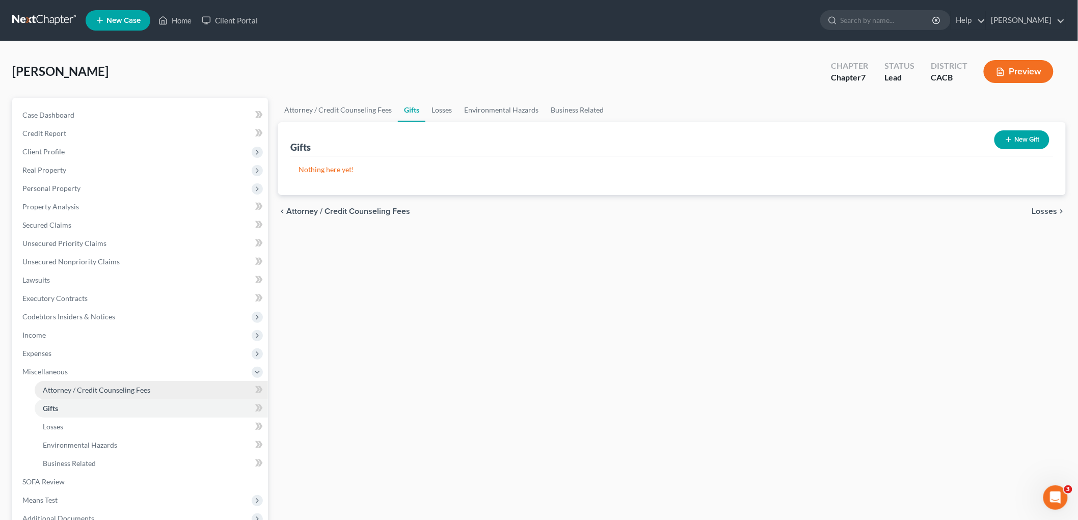
click at [89, 389] on span "Attorney / Credit Counseling Fees" at bounding box center [96, 390] width 107 height 9
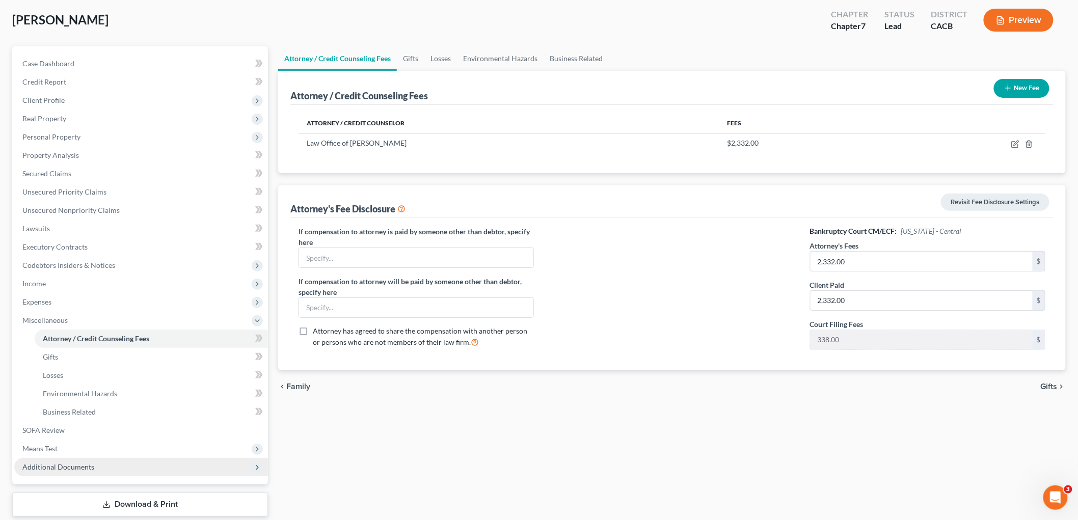
scroll to position [112, 0]
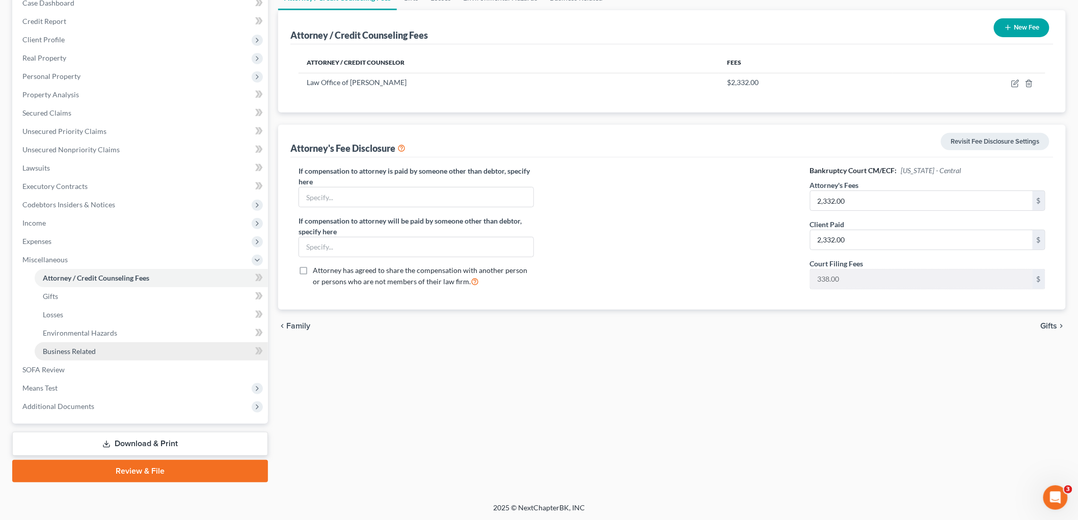
click at [107, 351] on link "Business Related" at bounding box center [151, 351] width 233 height 18
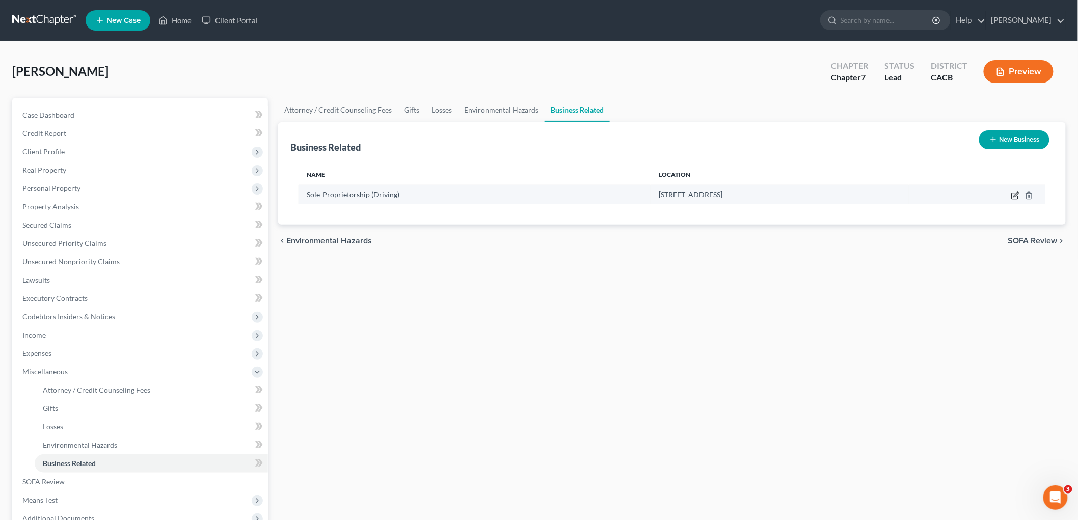
click at [1012, 196] on icon "button" at bounding box center [1015, 196] width 8 height 8
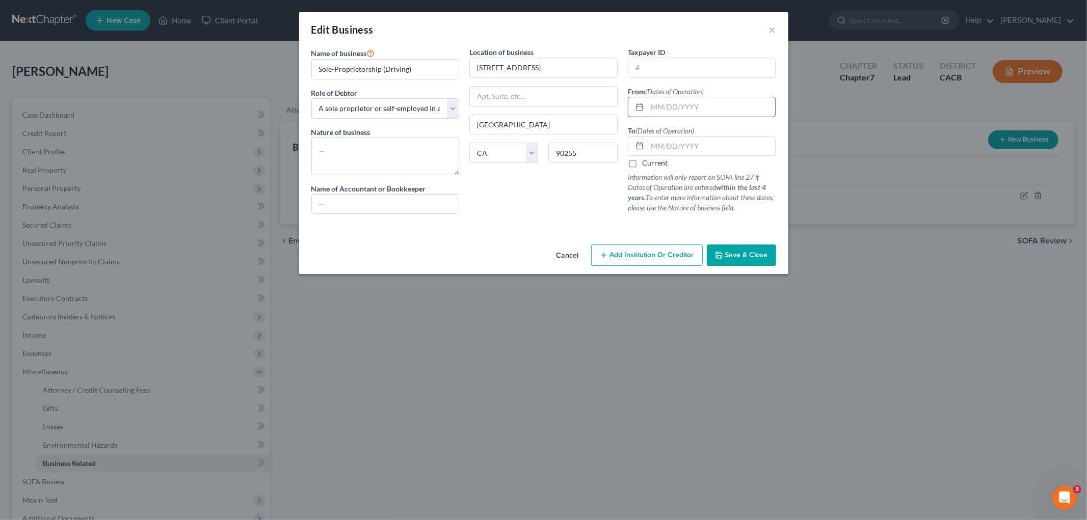
click at [680, 107] on input "text" at bounding box center [711, 106] width 128 height 19
click at [392, 167] on textarea at bounding box center [385, 157] width 148 height 38
drag, startPoint x: 676, startPoint y: 115, endPoint x: 682, endPoint y: 110, distance: 7.6
click at [678, 115] on input "text" at bounding box center [711, 106] width 128 height 19
click at [651, 171] on div "To (Dates of Operation) Current Information will only report on SOFA line 27 if…" at bounding box center [702, 169] width 148 height 88
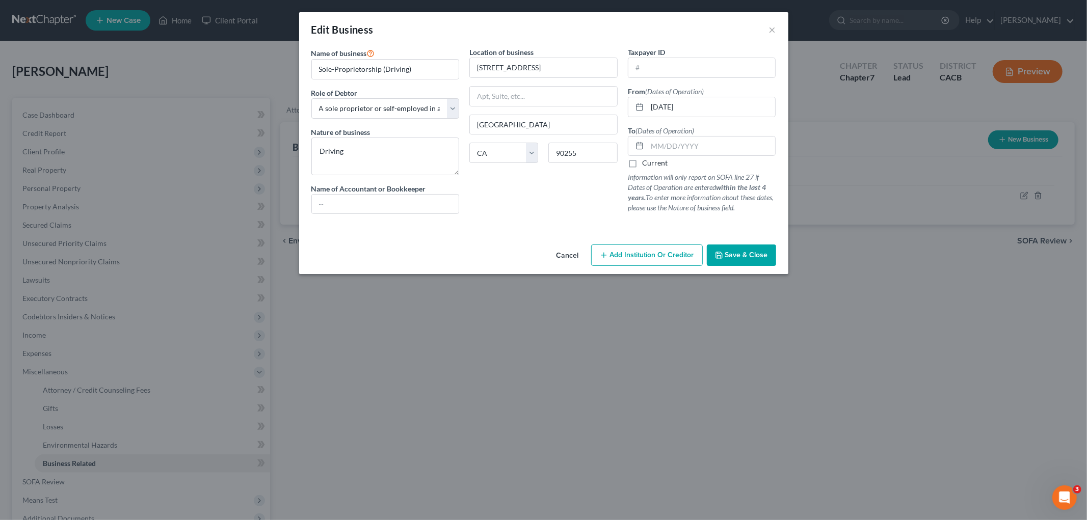
click at [653, 161] on label "Current" at bounding box center [654, 163] width 25 height 10
click at [653, 161] on input "Current" at bounding box center [649, 161] width 7 height 7
click at [732, 234] on div "Name of business * Sole-Proprietorship (Driving) Role of Debtor * Select A memb…" at bounding box center [543, 144] width 489 height 194
click at [759, 260] on button "Save & Close" at bounding box center [741, 255] width 69 height 21
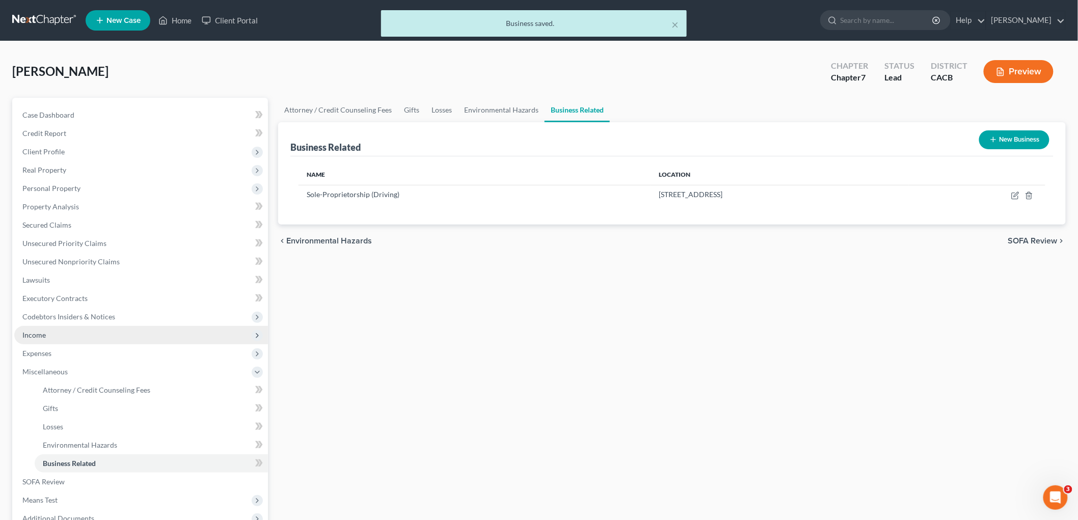
click at [74, 338] on span "Income" at bounding box center [141, 335] width 254 height 18
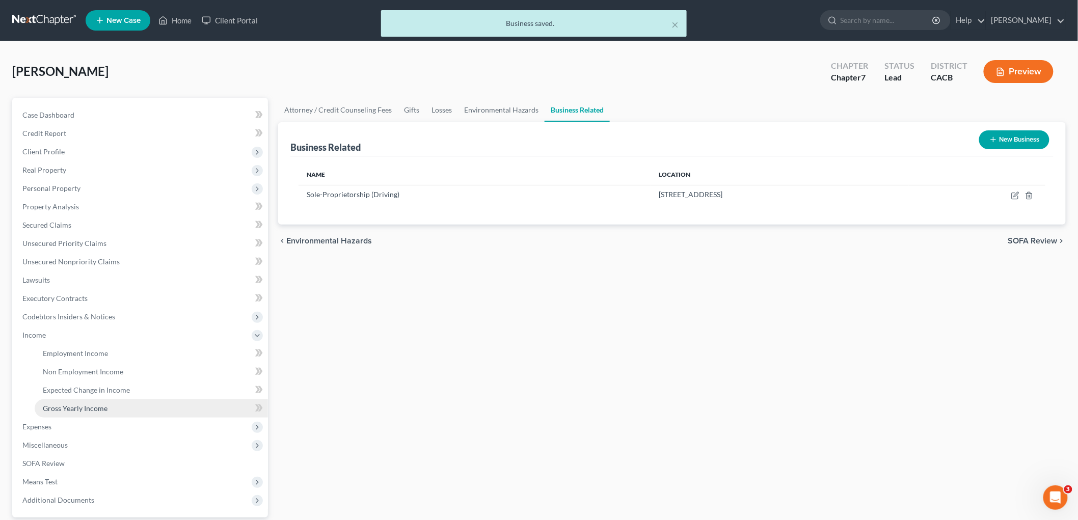
click at [102, 408] on span "Gross Yearly Income" at bounding box center [75, 408] width 65 height 9
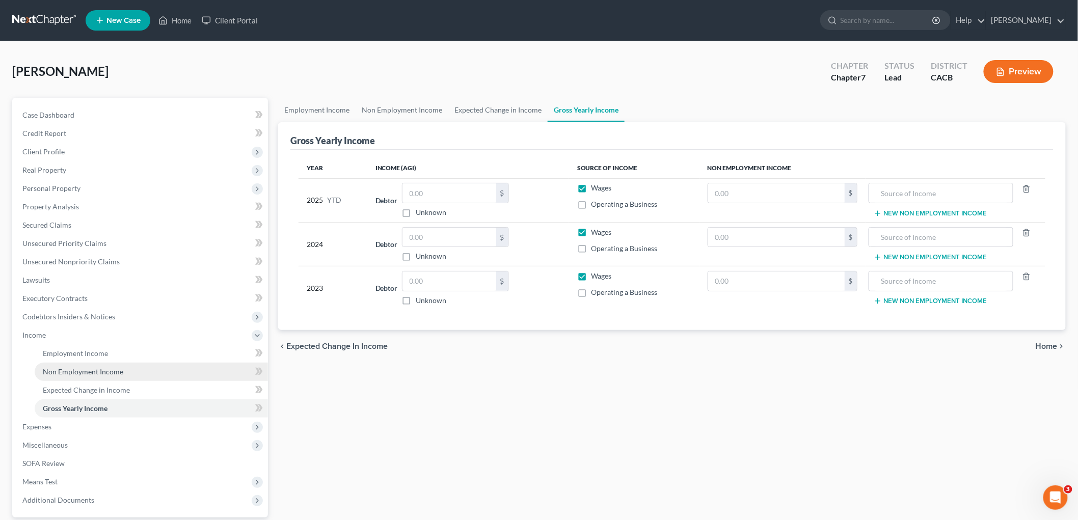
click at [74, 372] on span "Non Employment Income" at bounding box center [83, 371] width 80 height 9
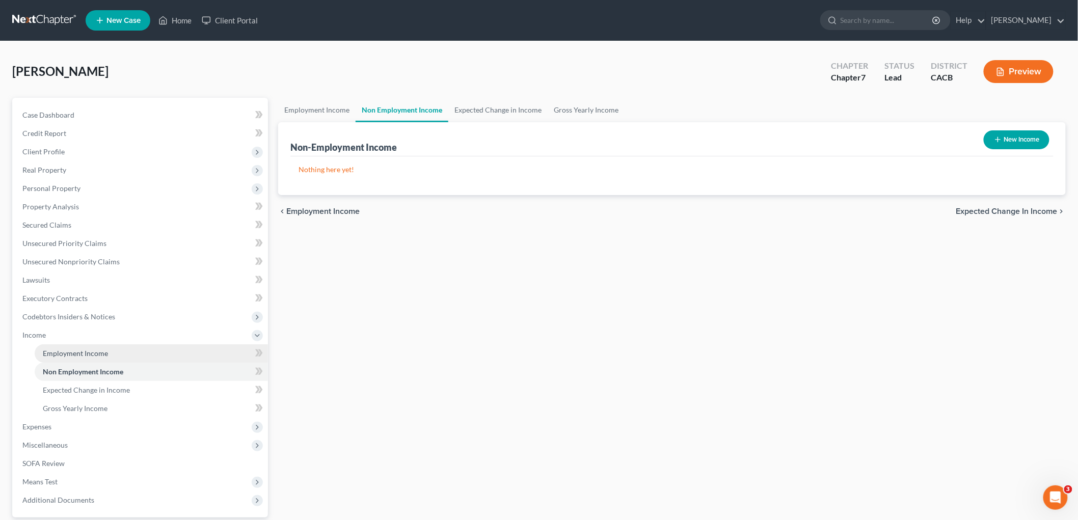
click at [74, 357] on span "Employment Income" at bounding box center [75, 353] width 65 height 9
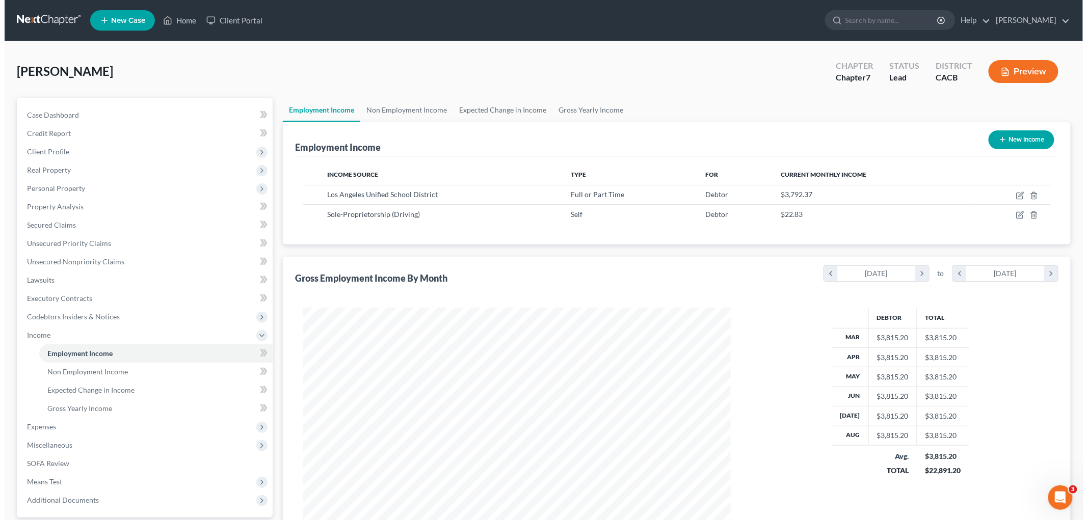
scroll to position [213, 447]
drag, startPoint x: 1018, startPoint y: 57, endPoint x: 1021, endPoint y: 75, distance: 18.2
click at [1018, 58] on div "Preview" at bounding box center [1021, 73] width 90 height 30
click at [1021, 75] on button "Preview" at bounding box center [1019, 71] width 70 height 23
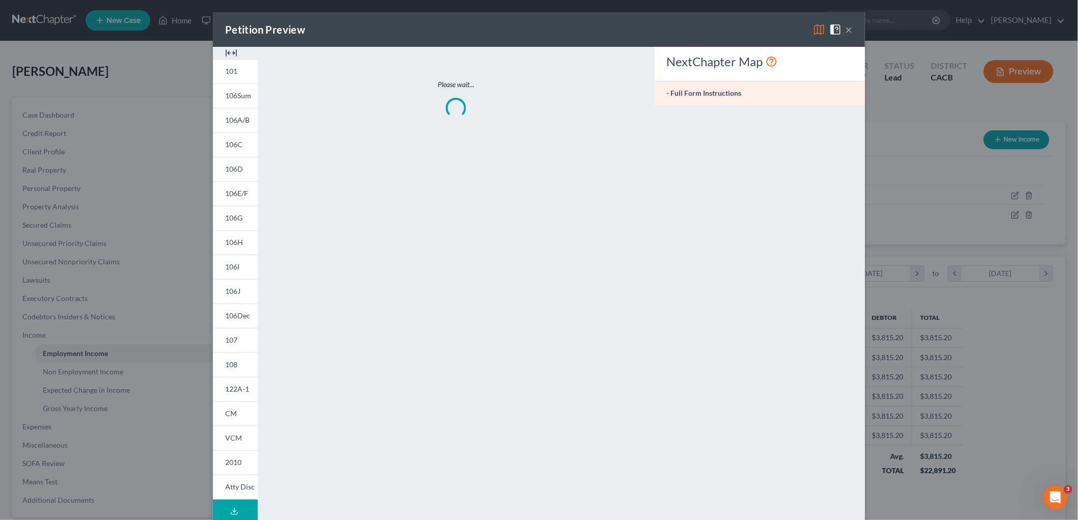
scroll to position [215, 451]
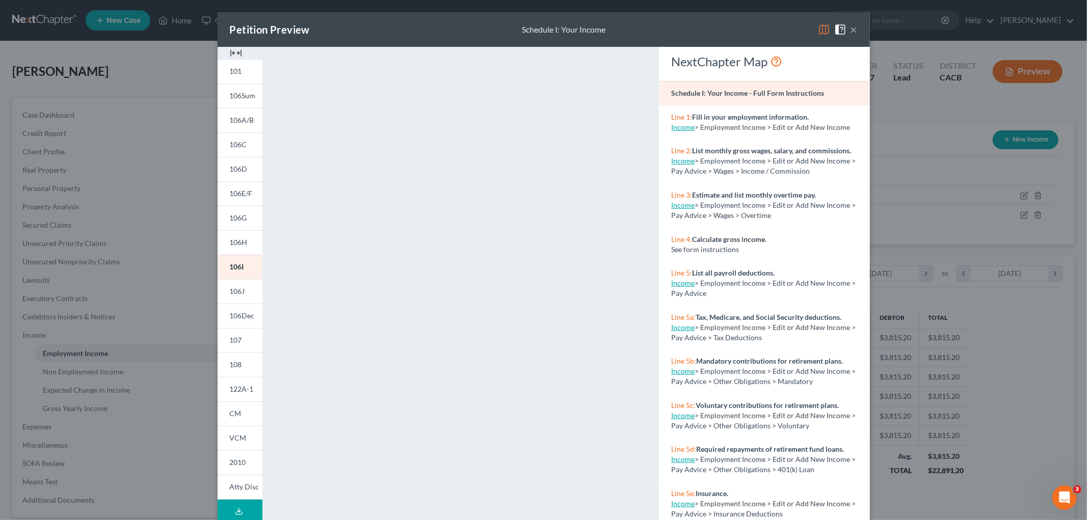
click at [818, 35] on img at bounding box center [824, 29] width 12 height 12
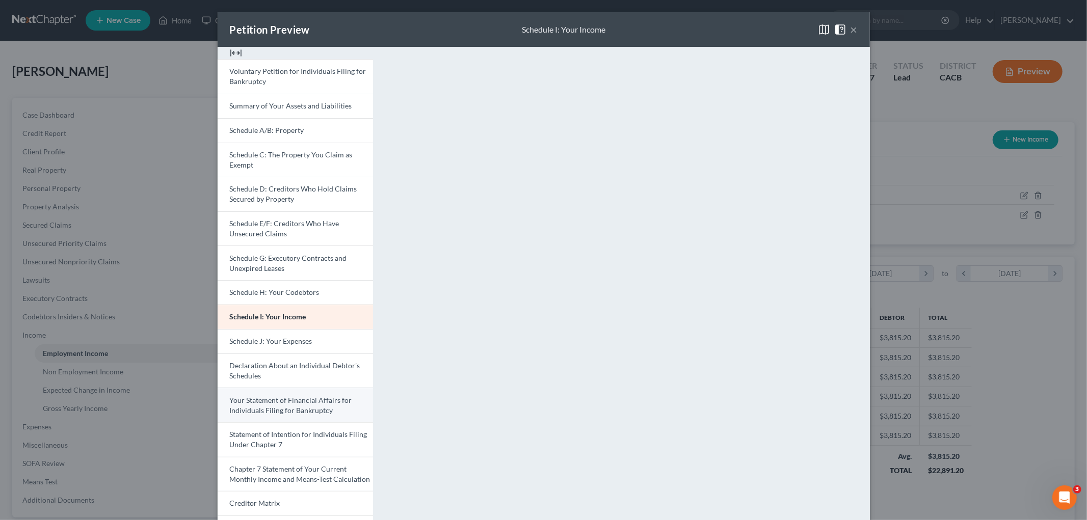
click at [313, 396] on span "Your Statement of Financial Affairs for Individuals Filing for Bankruptcy" at bounding box center [291, 405] width 122 height 19
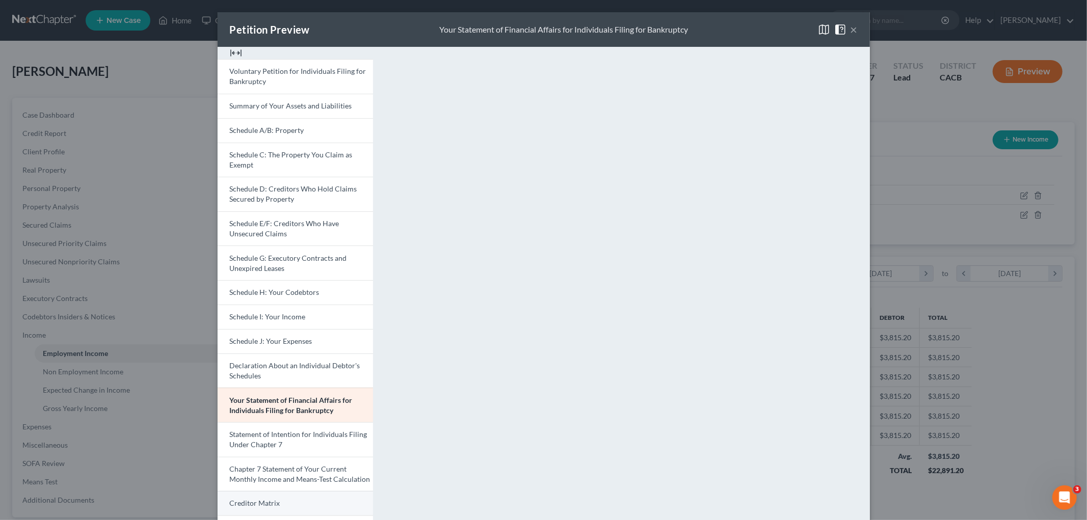
click at [310, 493] on link "Creditor Matrix" at bounding box center [295, 503] width 155 height 24
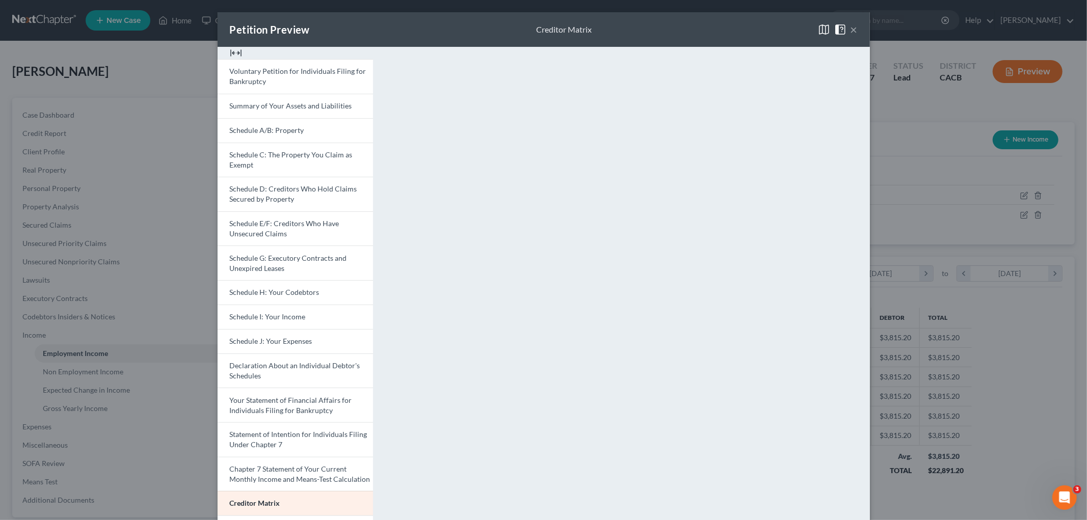
click at [947, 215] on div "Petition Preview Creditor Matrix × Voluntary Petition for Individuals Filing fo…" at bounding box center [543, 260] width 1087 height 520
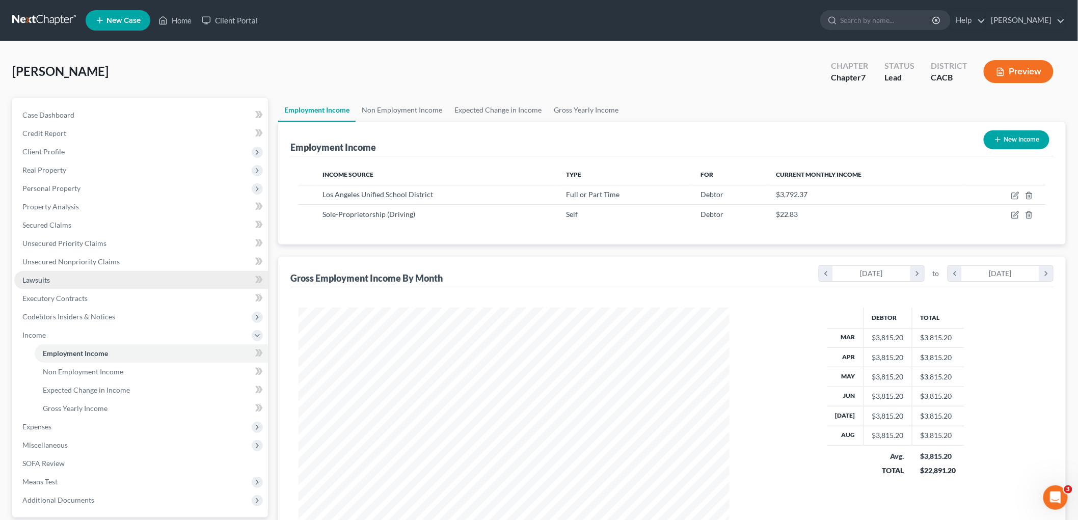
scroll to position [509186, 508952]
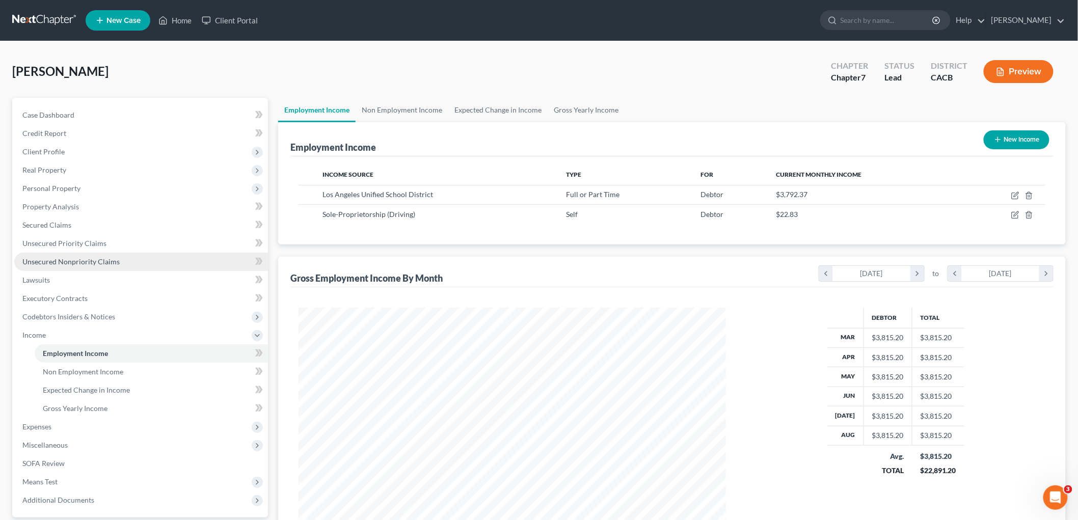
drag, startPoint x: 80, startPoint y: 258, endPoint x: 220, endPoint y: 266, distance: 140.3
click at [80, 258] on span "Unsecured Nonpriority Claims" at bounding box center [70, 261] width 97 height 9
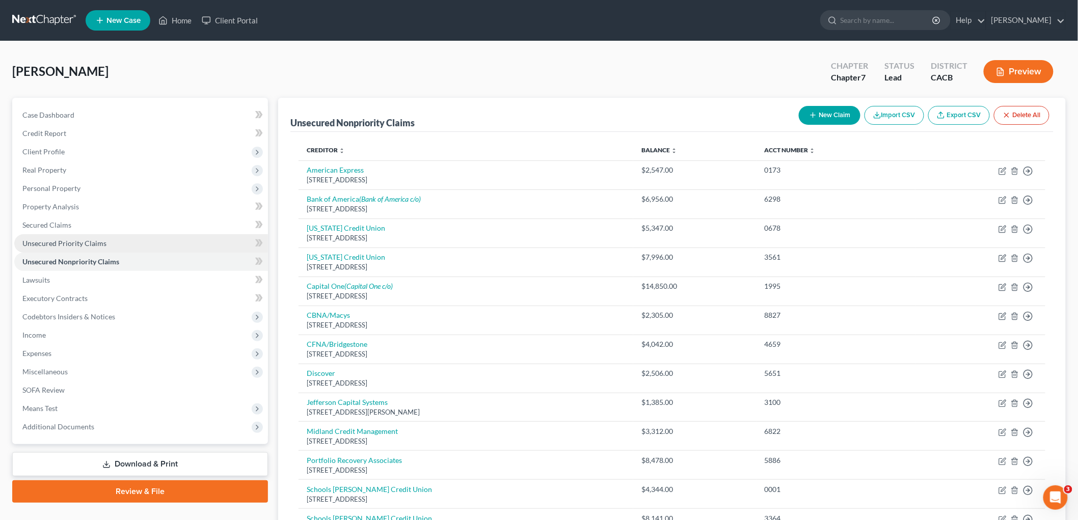
drag, startPoint x: 823, startPoint y: 111, endPoint x: 117, endPoint y: 240, distance: 717.8
click at [184, 217] on div "Petition Navigation Case Dashboard Payments Invoices Payments Payments Credit R…" at bounding box center [539, 368] width 1064 height 541
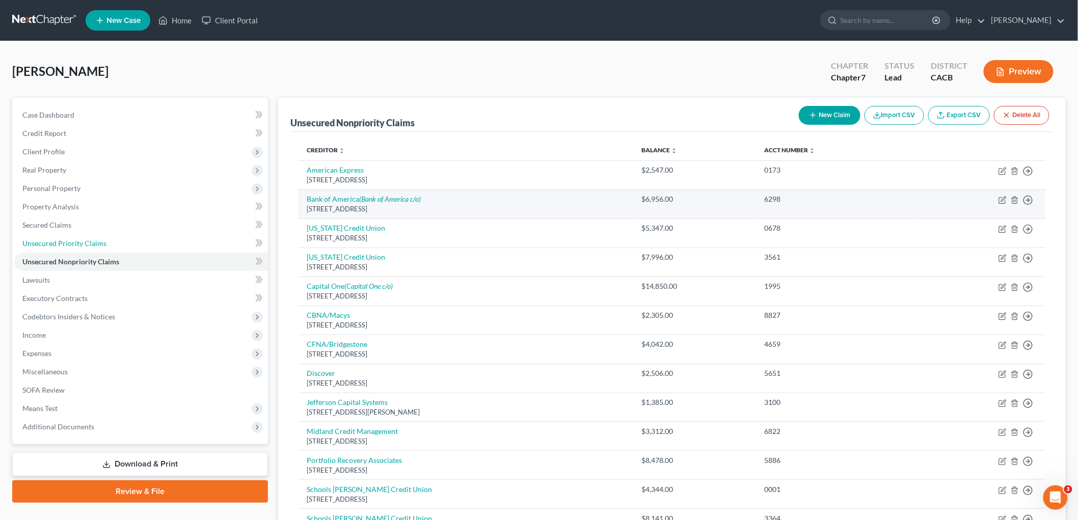
click at [116, 241] on link "Unsecured Priority Claims" at bounding box center [141, 243] width 254 height 18
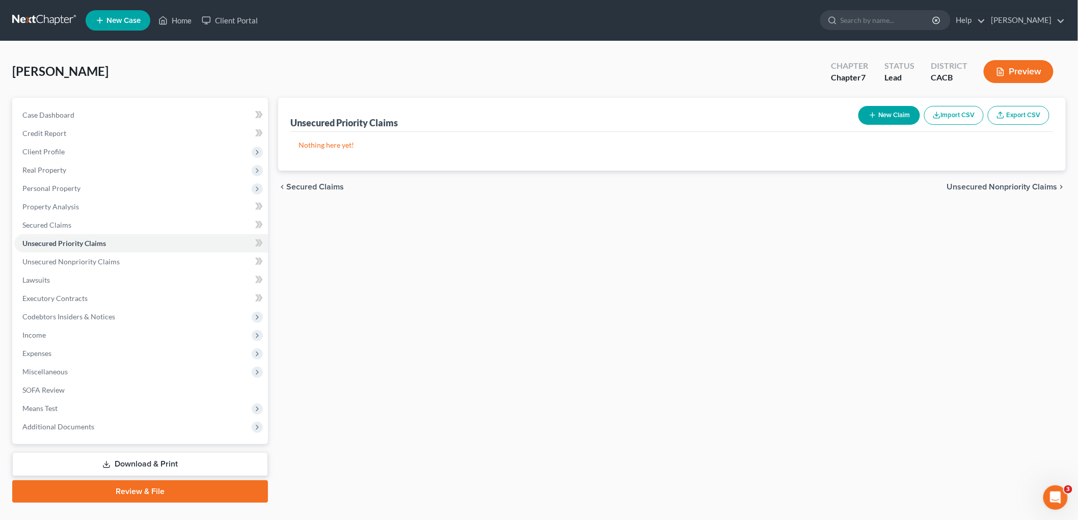
click at [880, 116] on button "New Claim" at bounding box center [889, 115] width 62 height 19
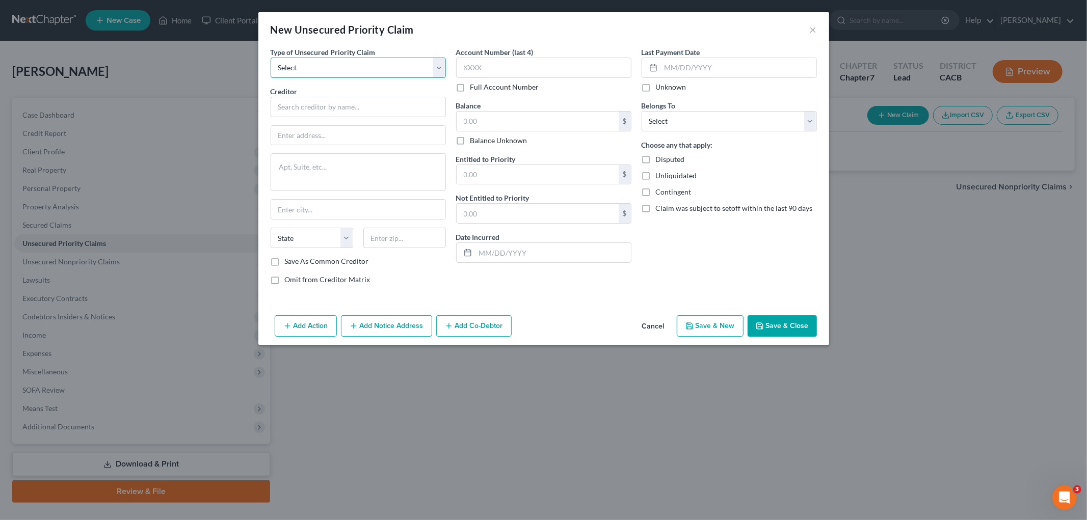
drag, startPoint x: 380, startPoint y: 70, endPoint x: 362, endPoint y: 77, distance: 19.0
click at [378, 70] on select "Select Taxes & Other Government Units Domestic Support Obligations Extensions o…" at bounding box center [357, 68] width 175 height 20
click at [270, 58] on select "Select Taxes & Other Government Units Domestic Support Obligations Extensions o…" at bounding box center [357, 68] width 175 height 20
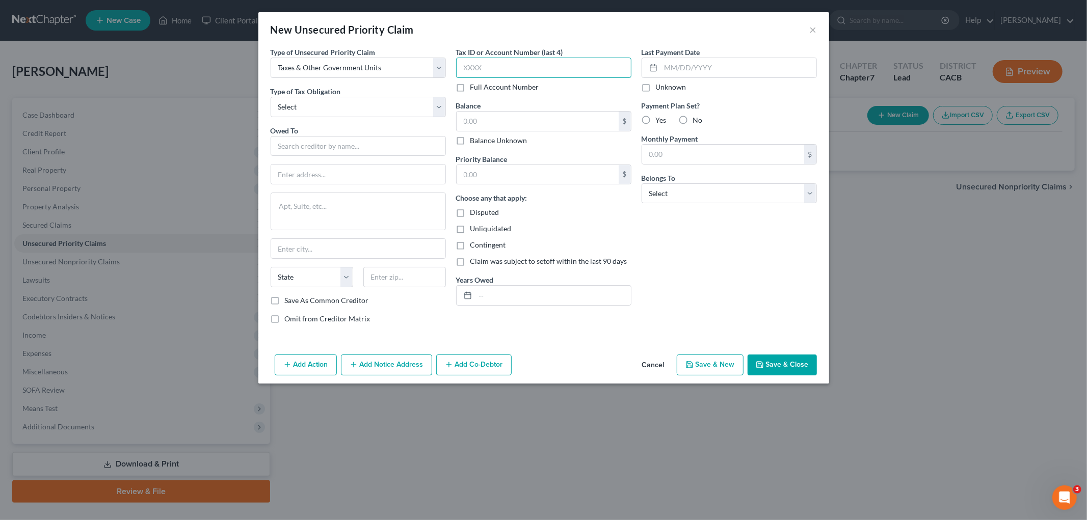
click at [487, 68] on input "text" at bounding box center [543, 68] width 175 height 20
drag, startPoint x: 487, startPoint y: 28, endPoint x: 490, endPoint y: 68, distance: 40.8
click at [488, 28] on div "New Unsecured Priority Claim ×" at bounding box center [543, 29] width 571 height 35
click at [491, 64] on input "text" at bounding box center [543, 68] width 175 height 20
drag, startPoint x: 365, startPoint y: 99, endPoint x: 358, endPoint y: 116, distance: 17.8
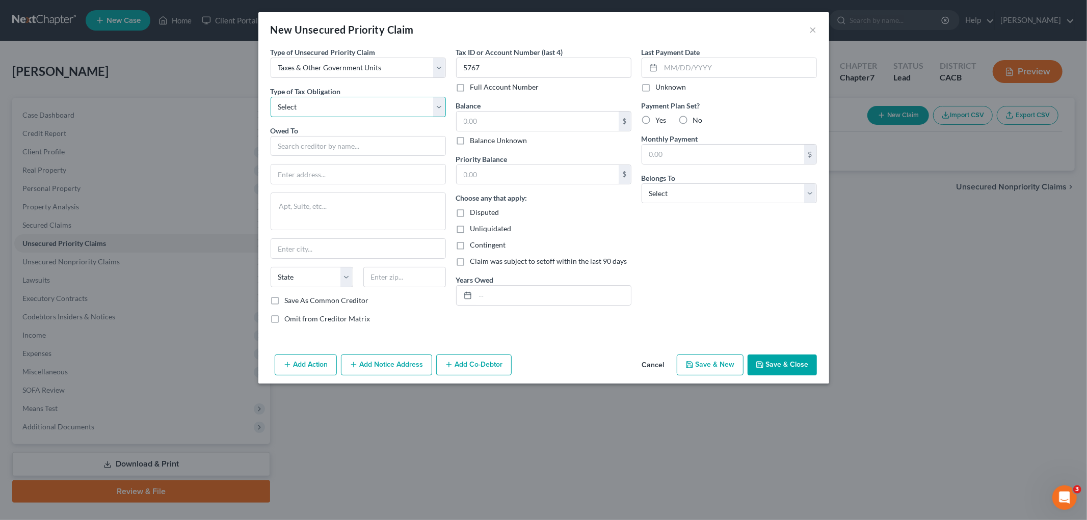
click at [365, 99] on select "Select Federal City State Franchise Tax Board Other" at bounding box center [357, 107] width 175 height 20
click at [270, 97] on select "Select Federal City State Franchise Tax Board Other" at bounding box center [357, 107] width 175 height 20
drag, startPoint x: 334, startPoint y: 140, endPoint x: 328, endPoint y: 145, distance: 8.4
click at [334, 140] on input "text" at bounding box center [357, 146] width 175 height 20
drag, startPoint x: 310, startPoint y: 145, endPoint x: 228, endPoint y: 141, distance: 81.6
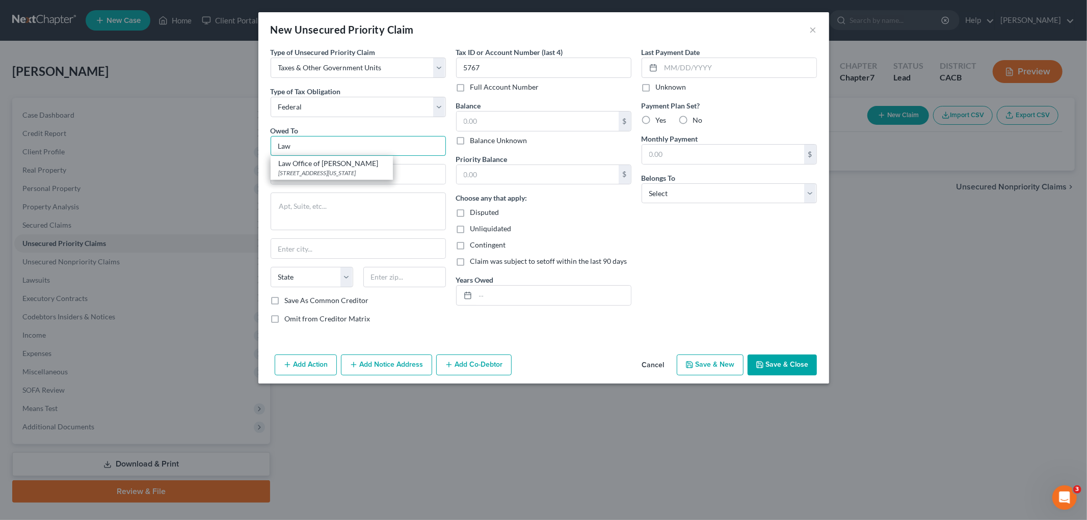
click at [224, 139] on div "New Unsecured Priority Claim × Type of Unsecured Priority Claim * Select Taxes …" at bounding box center [543, 260] width 1087 height 520
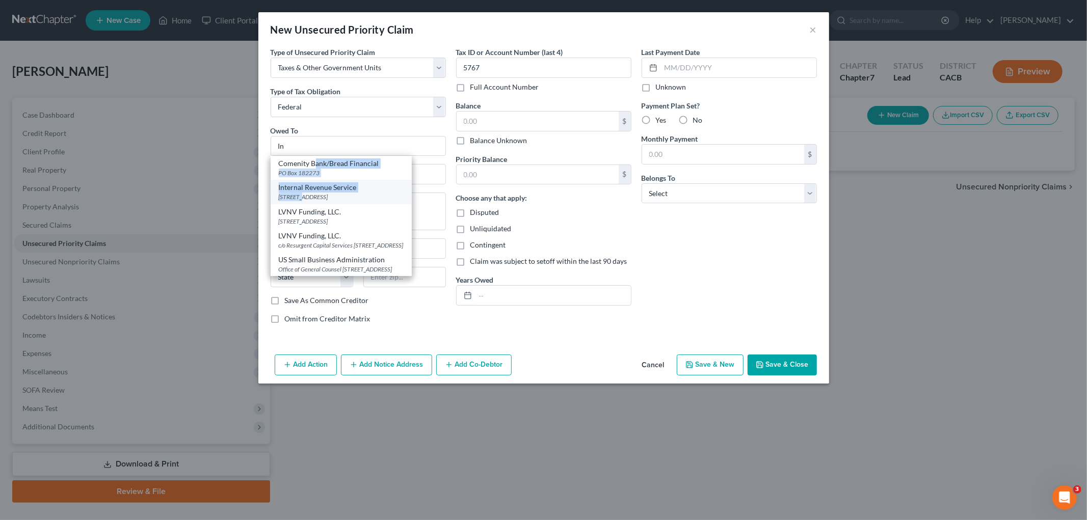
drag, startPoint x: 314, startPoint y: 161, endPoint x: 303, endPoint y: 195, distance: 34.8
click at [303, 195] on div "Comenity Bank/Bread Financial PO Box 182273 Internal Revenue Service [GEOGRAPHI…" at bounding box center [340, 216] width 141 height 120
click at [303, 195] on div "[STREET_ADDRESS]" at bounding box center [341, 197] width 125 height 9
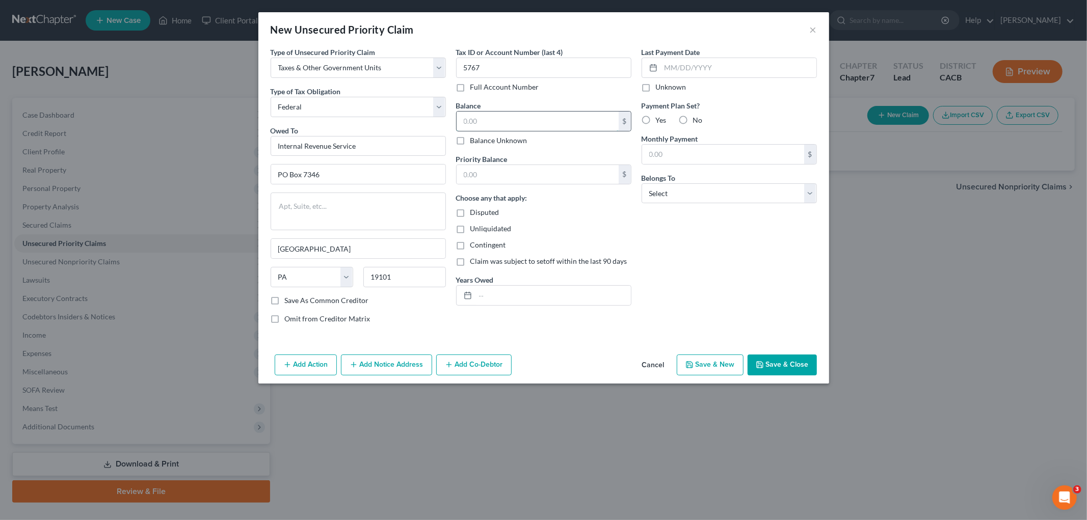
click at [498, 124] on input "text" at bounding box center [537, 121] width 162 height 19
drag, startPoint x: 487, startPoint y: 121, endPoint x: 464, endPoint y: 154, distance: 40.3
click at [462, 117] on input "1,800" at bounding box center [537, 121] width 162 height 19
drag, startPoint x: 473, startPoint y: 180, endPoint x: 474, endPoint y: 243, distance: 63.2
click at [473, 180] on input "text" at bounding box center [537, 174] width 162 height 19
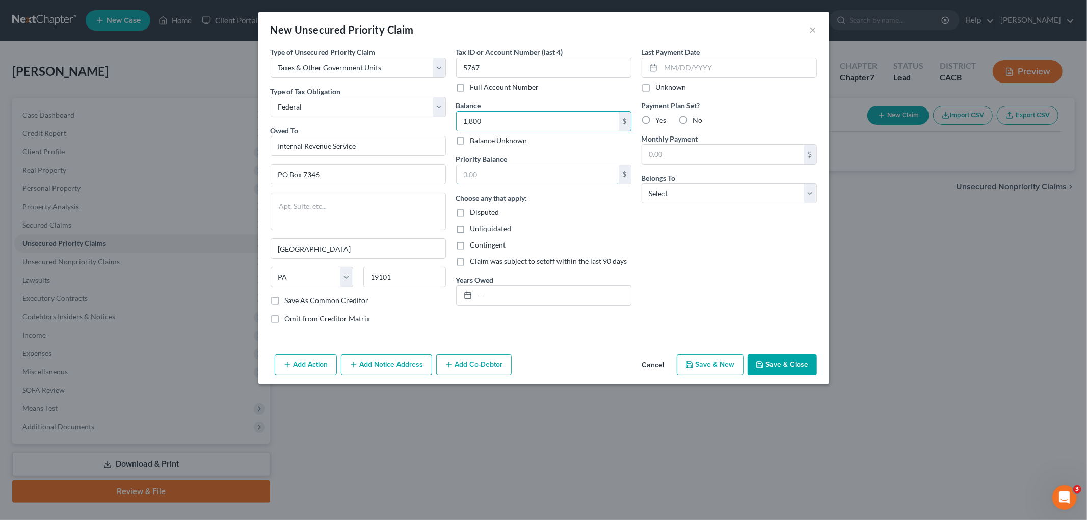
paste input "1,800"
drag, startPoint x: 490, startPoint y: 294, endPoint x: 487, endPoint y: 284, distance: 10.4
click at [490, 294] on input "text" at bounding box center [552, 295] width 155 height 19
click at [714, 196] on select "Select Debtor 1 Only Debtor 2 Only Debtor 1 And Debtor 2 Only At Least One Of T…" at bounding box center [728, 193] width 175 height 20
click at [641, 183] on select "Select Debtor 1 Only Debtor 2 Only Debtor 1 And Debtor 2 Only At Least One Of T…" at bounding box center [728, 193] width 175 height 20
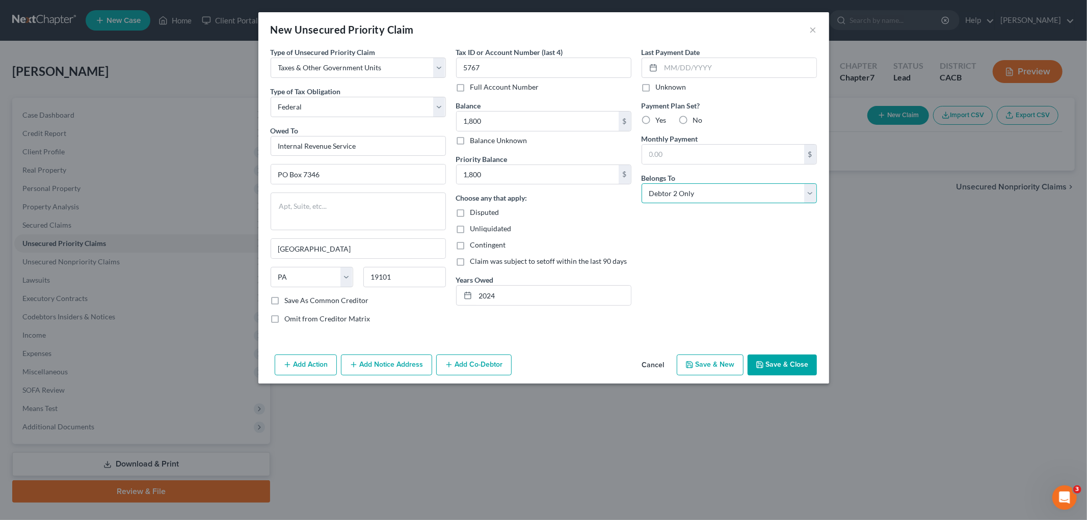
click at [692, 183] on select "Select Debtor 1 Only Debtor 2 Only Debtor 1 And Debtor 2 Only At Least One Of T…" at bounding box center [728, 193] width 175 height 20
click at [641, 183] on select "Select Debtor 1 Only Debtor 2 Only Debtor 1 And Debtor 2 Only At Least One Of T…" at bounding box center [728, 193] width 175 height 20
drag, startPoint x: 755, startPoint y: 357, endPoint x: 767, endPoint y: 355, distance: 11.9
click at [757, 357] on button "Save & Close" at bounding box center [781, 365] width 69 height 21
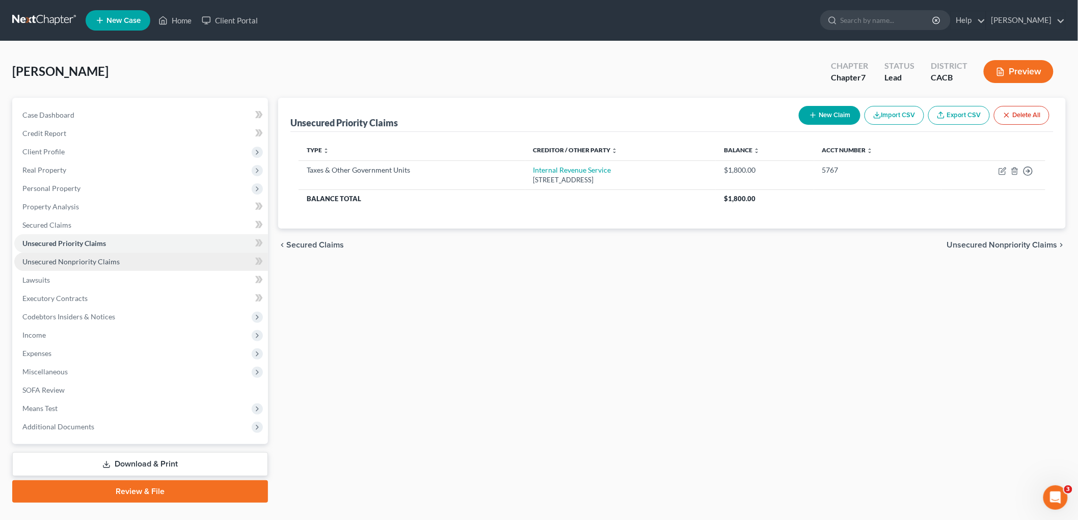
click at [108, 258] on span "Unsecured Nonpriority Claims" at bounding box center [70, 261] width 97 height 9
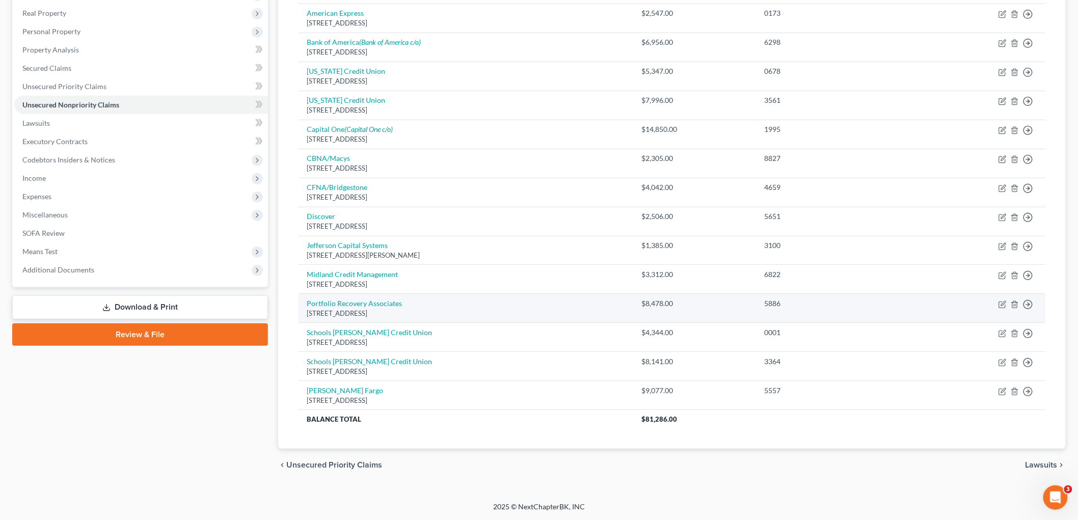
drag, startPoint x: 184, startPoint y: 308, endPoint x: 315, endPoint y: 311, distance: 131.0
click at [184, 308] on link "Download & Print" at bounding box center [140, 307] width 256 height 24
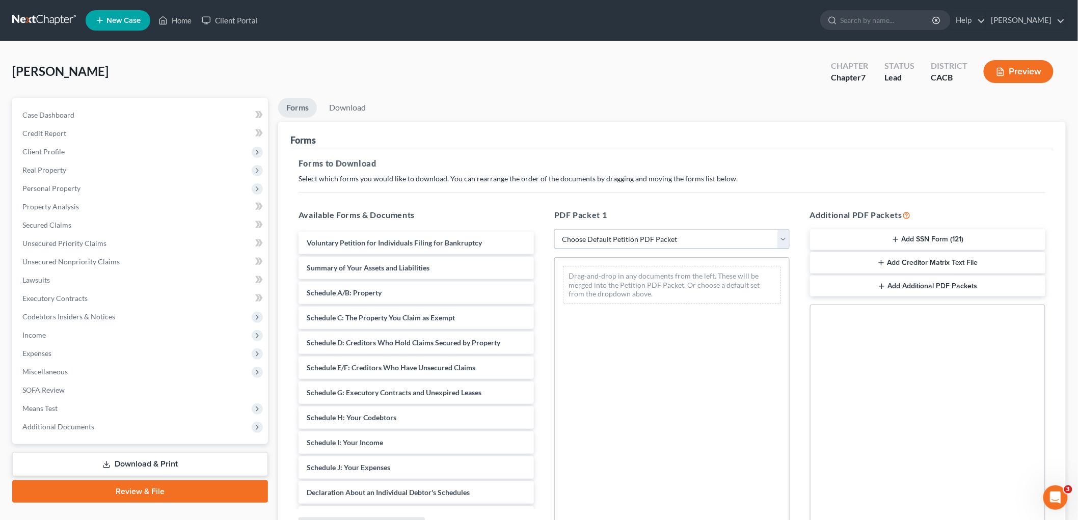
drag, startPoint x: 628, startPoint y: 233, endPoint x: 624, endPoint y: 238, distance: 6.9
click at [628, 233] on select "Choose Default Petition PDF Packet Complete Bankruptcy Petition (all forms and …" at bounding box center [671, 239] width 235 height 20
click at [554, 229] on select "Choose Default Petition PDF Packet Complete Bankruptcy Petition (all forms and …" at bounding box center [671, 239] width 235 height 20
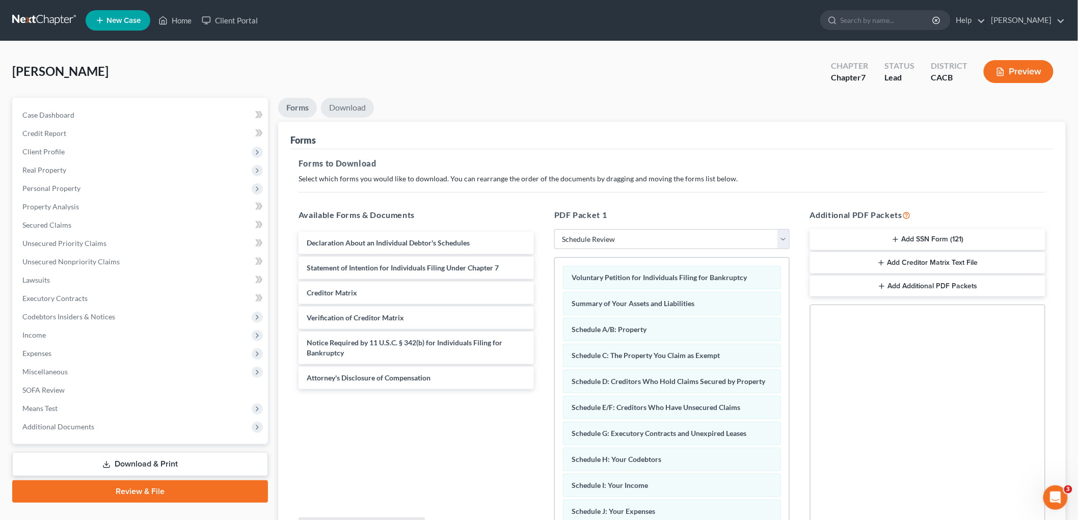
click at [353, 110] on link "Download" at bounding box center [347, 108] width 53 height 20
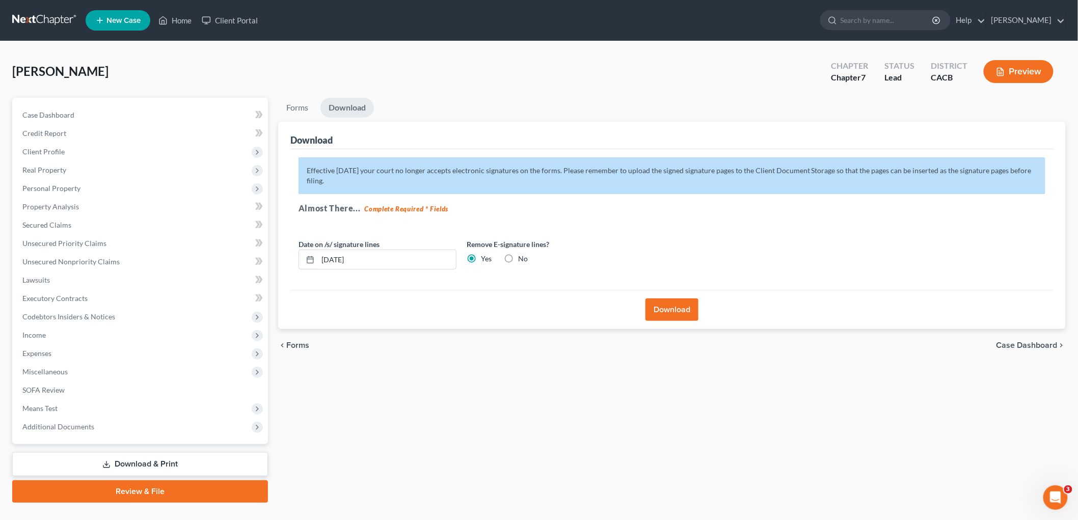
click at [700, 317] on div "Download" at bounding box center [671, 309] width 763 height 39
click at [690, 311] on button "Download" at bounding box center [671, 310] width 53 height 22
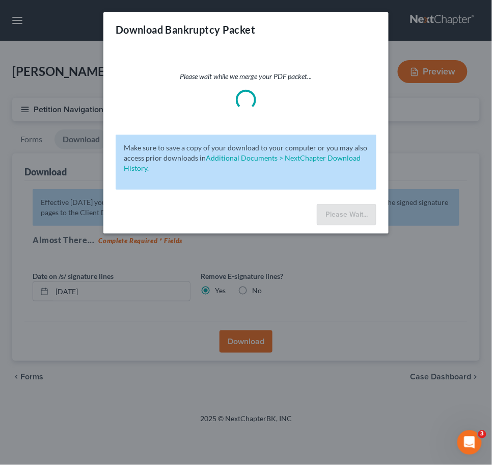
click at [67, 241] on div "Download Bankruptcy Packet Please wait while we merge your PDF packet... Make s…" at bounding box center [246, 232] width 492 height 465
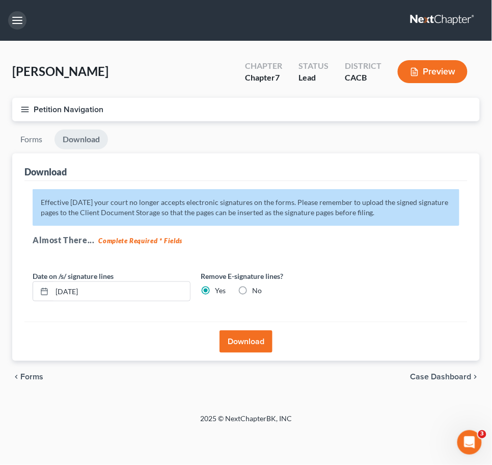
click at [15, 18] on button "button" at bounding box center [17, 20] width 18 height 18
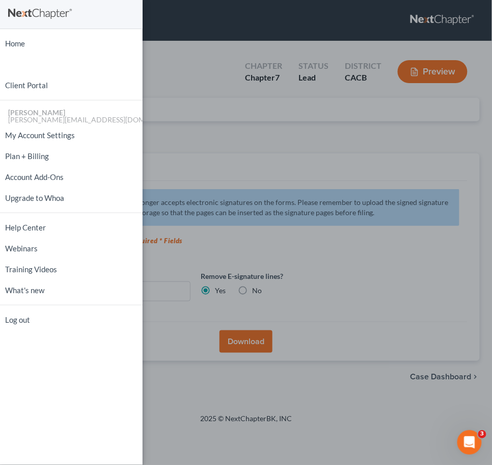
click at [265, 185] on div "Home New Case Client Portal [PERSON_NAME] [PERSON_NAME][EMAIL_ADDRESS][DOMAIN_N…" at bounding box center [246, 232] width 492 height 465
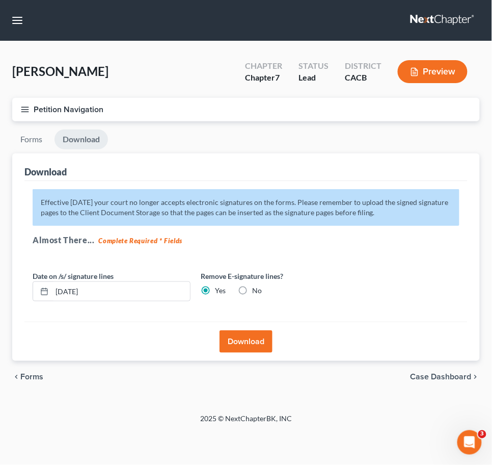
click at [31, 105] on button "Petition Navigation" at bounding box center [246, 109] width 468 height 23
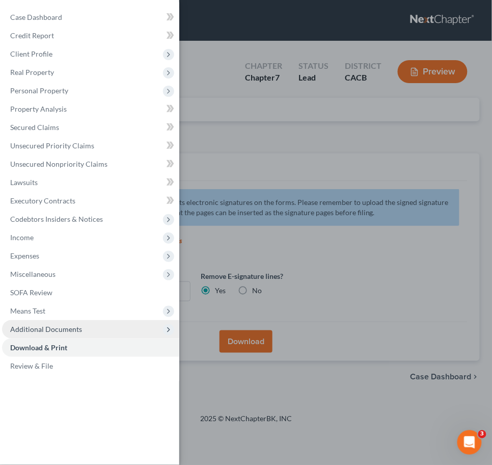
click at [58, 330] on span "Additional Documents" at bounding box center [46, 328] width 72 height 9
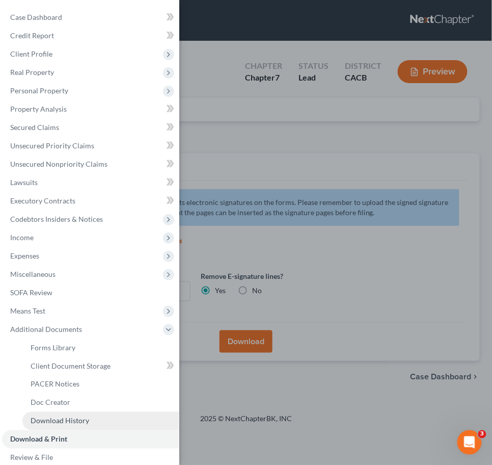
click at [82, 416] on span "Download History" at bounding box center [60, 420] width 59 height 9
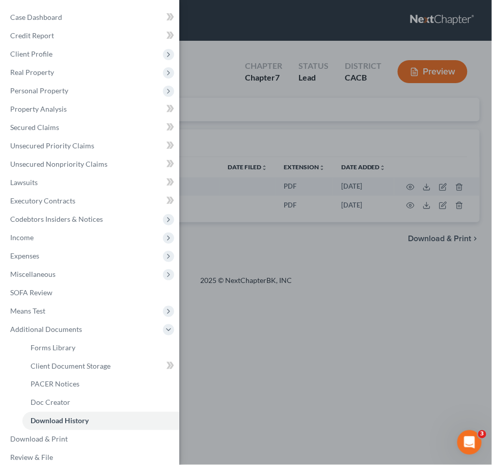
click at [423, 206] on div "Case Dashboard Payments Invoices Payments Payments Credit Report Client Profile" at bounding box center [246, 232] width 492 height 465
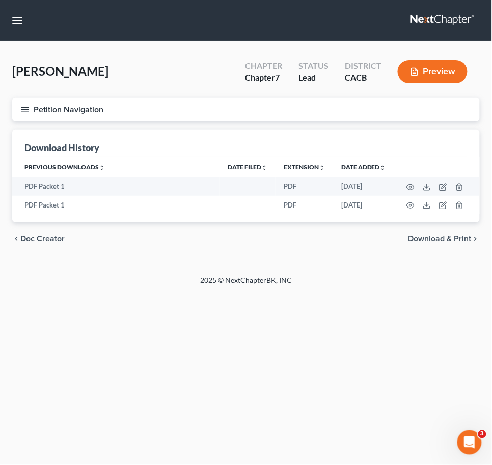
click at [384, 281] on div "2025 © NextChapterBK, INC" at bounding box center [246, 284] width 367 height 18
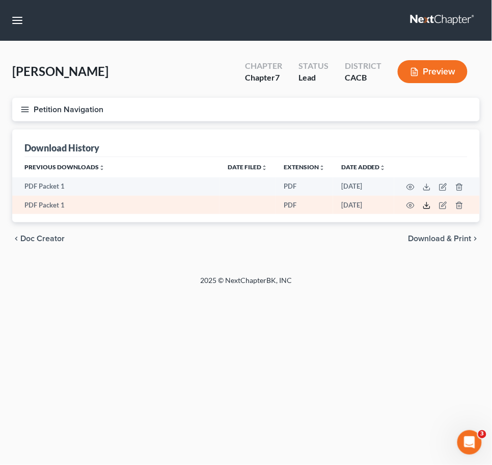
drag, startPoint x: 427, startPoint y: 198, endPoint x: 426, endPoint y: 207, distance: 9.7
click at [427, 205] on td at bounding box center [437, 205] width 86 height 18
click at [426, 207] on icon at bounding box center [427, 205] width 8 height 8
click at [423, 204] on icon at bounding box center [427, 205] width 8 height 8
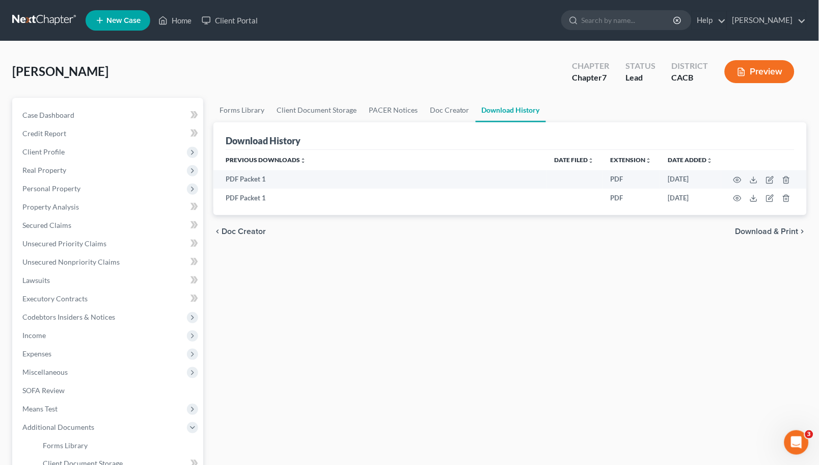
click at [55, 18] on link at bounding box center [44, 20] width 65 height 18
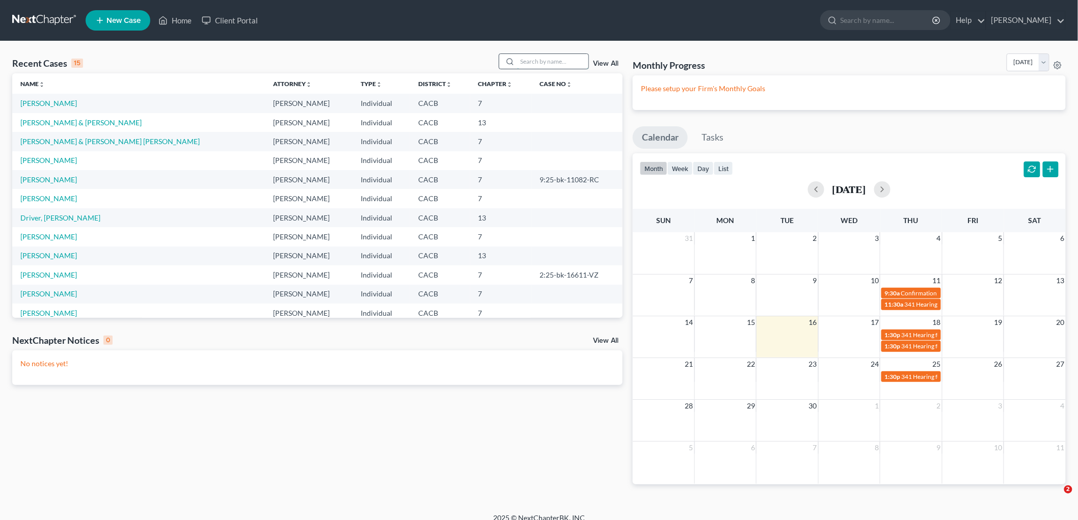
click at [551, 60] on input "search" at bounding box center [552, 61] width 71 height 15
type input "[PERSON_NAME]"
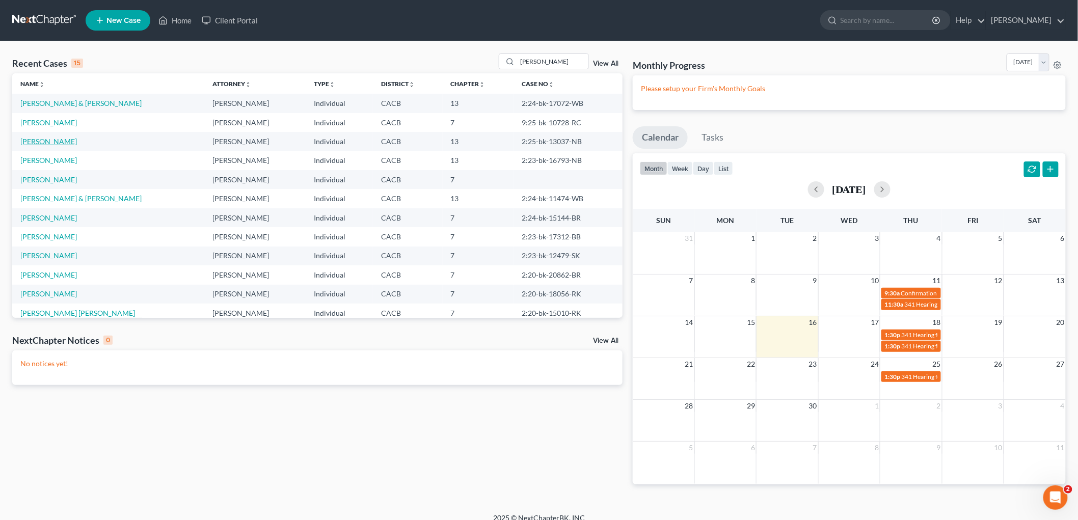
click at [59, 137] on link "[PERSON_NAME]" at bounding box center [48, 141] width 57 height 9
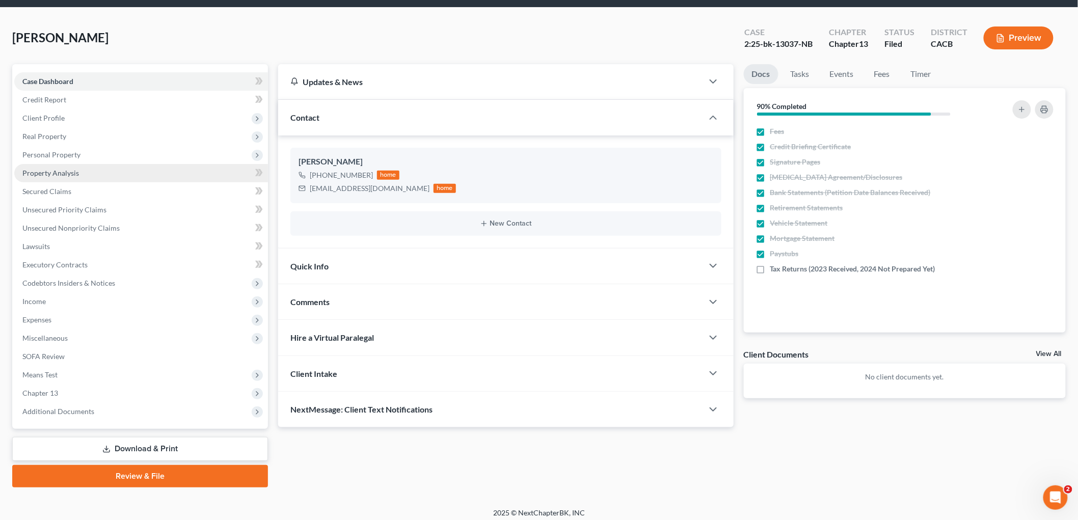
scroll to position [38, 0]
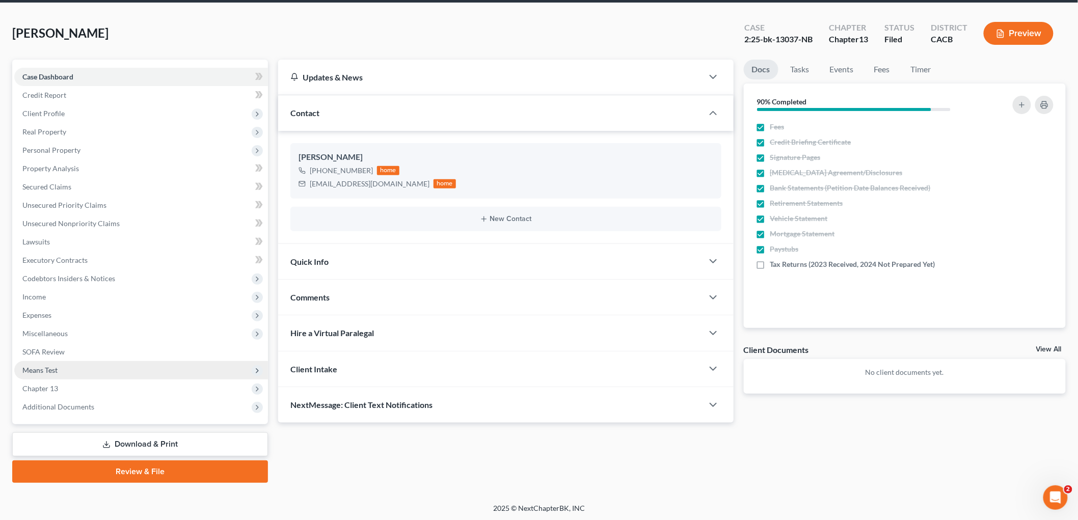
click at [48, 370] on span "Means Test" at bounding box center [39, 370] width 35 height 9
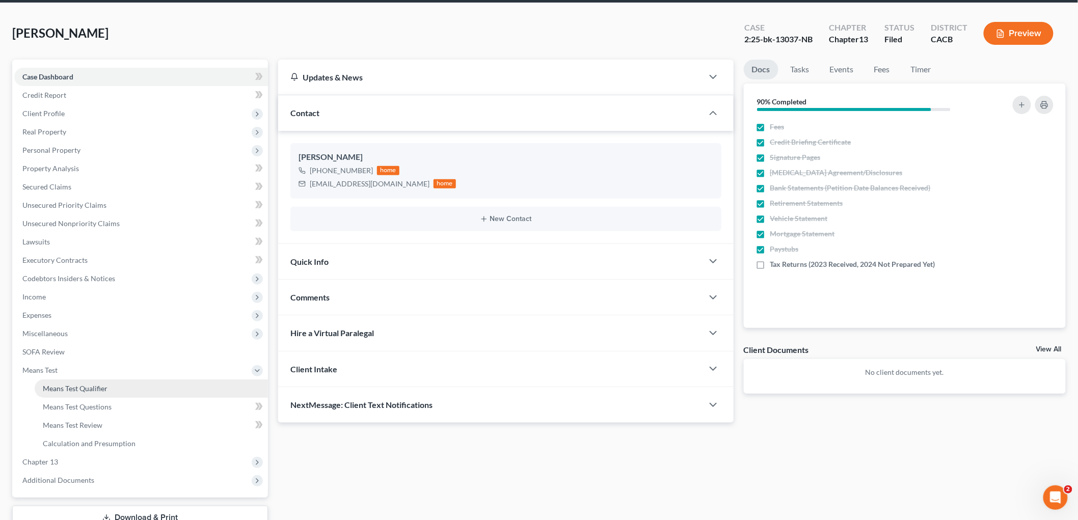
click at [73, 386] on span "Means Test Qualifier" at bounding box center [75, 388] width 65 height 9
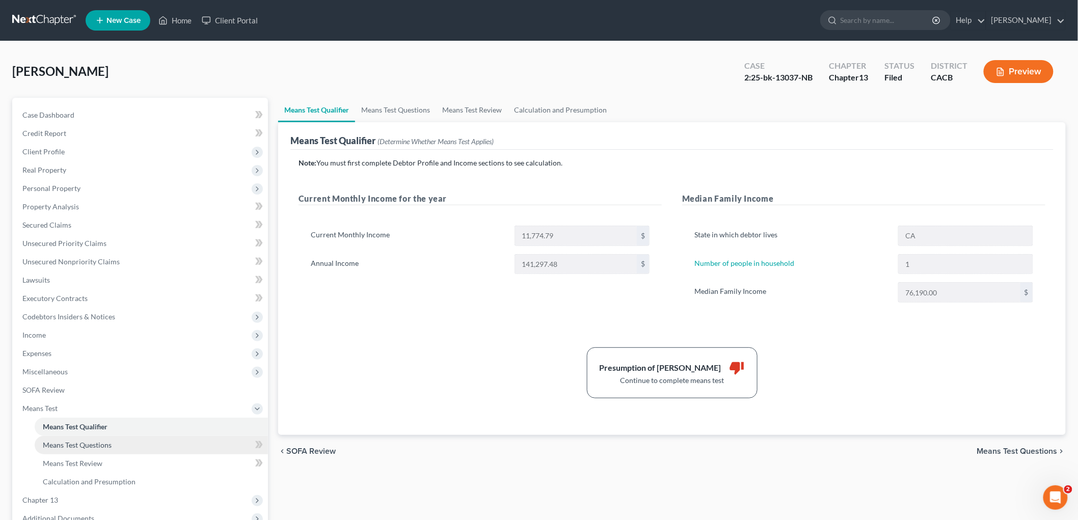
click at [121, 444] on link "Means Test Questions" at bounding box center [151, 445] width 233 height 18
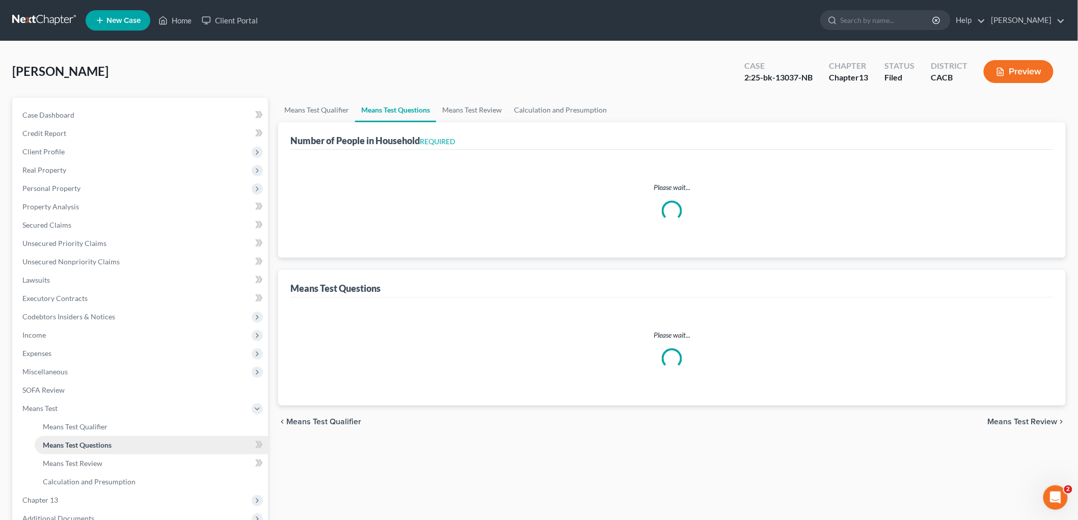
select select "0"
select select "60"
select select "1"
select select "60"
select select "2"
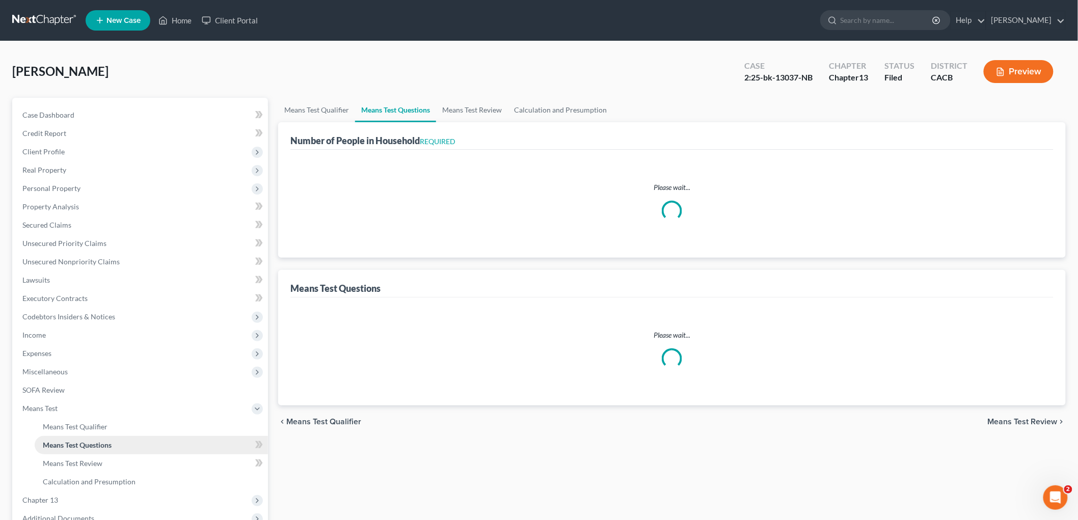
select select "60"
select select "2"
select select "60"
select select "1"
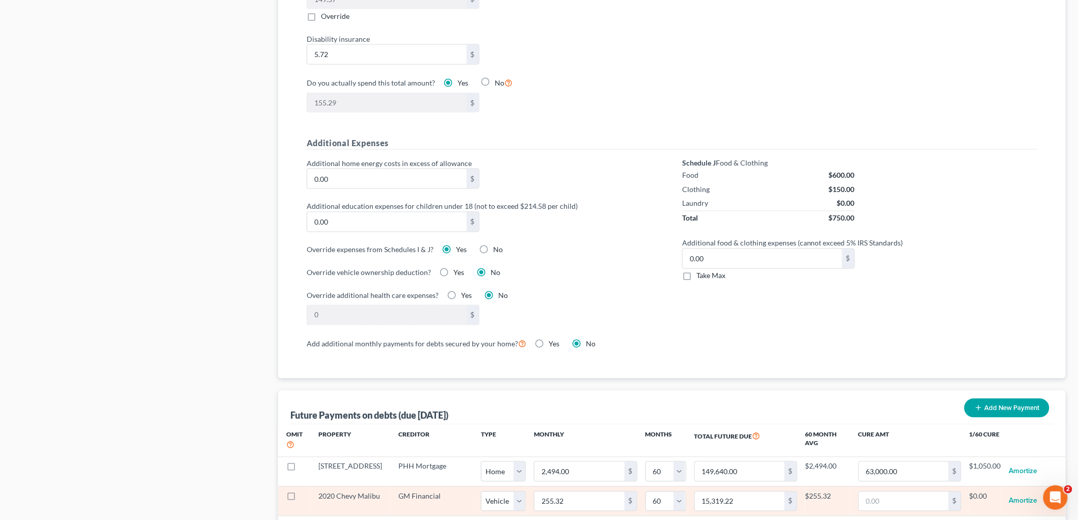
scroll to position [849, 0]
